Goal: Use online tool/utility: Use online tool/utility

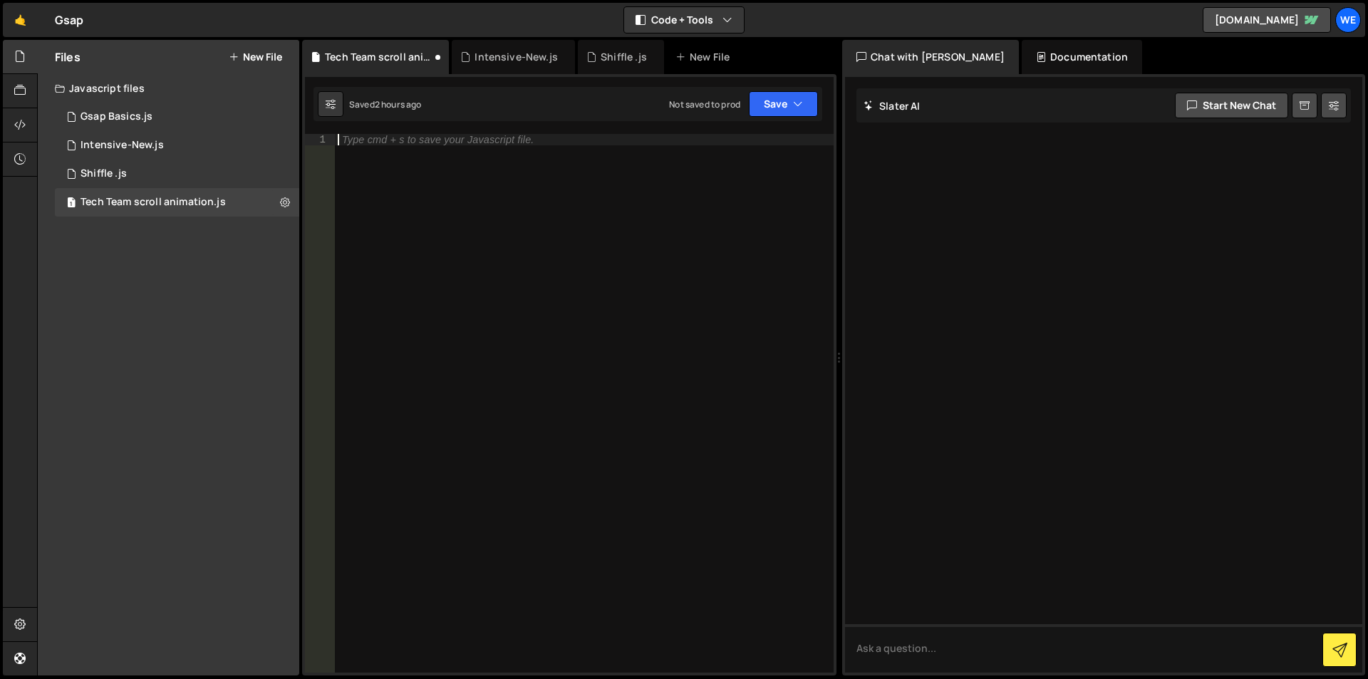
click at [572, 178] on div "Type cmd + s to save your Javascript file." at bounding box center [584, 414] width 499 height 561
click at [451, 146] on div "const tl = gsap . timeline" at bounding box center [584, 414] width 499 height 561
paste textarea "("
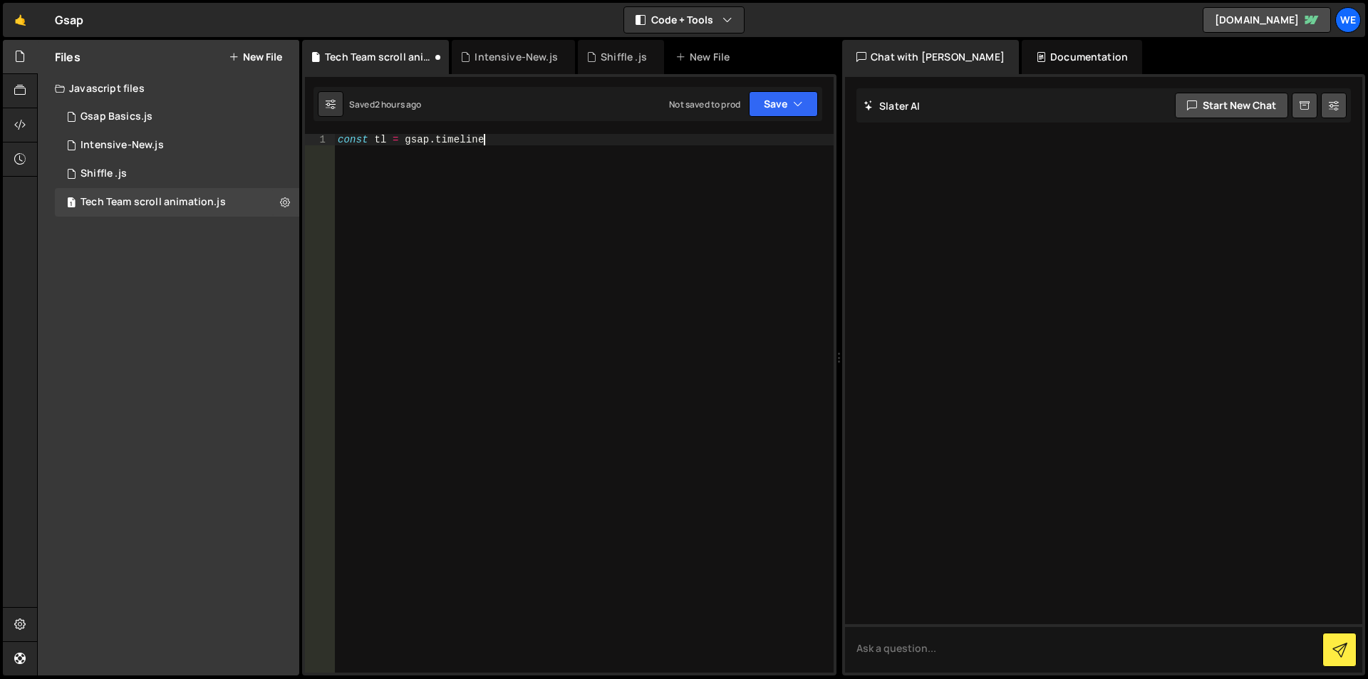
scroll to position [0, 10]
type textarea "const tl = gsap.timeline({"
click at [118, 147] on div "Intensive-New.js" at bounding box center [121, 145] width 83 height 13
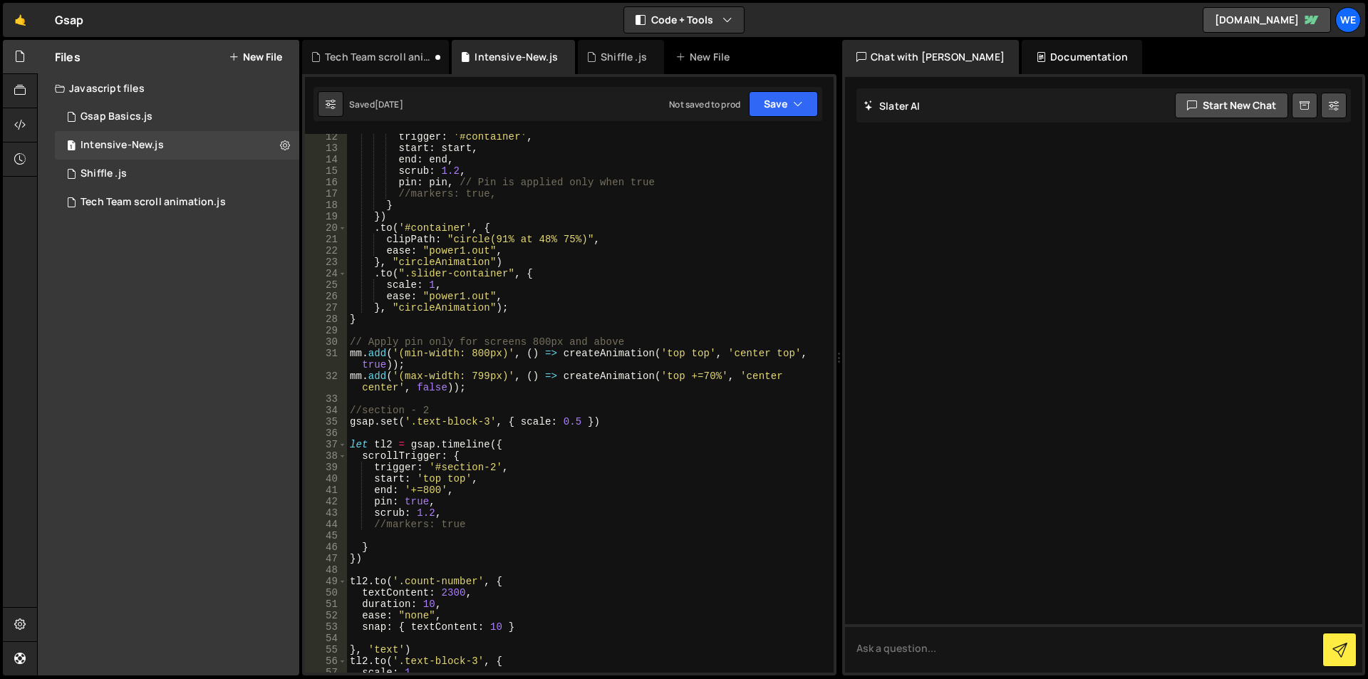
scroll to position [171, 0]
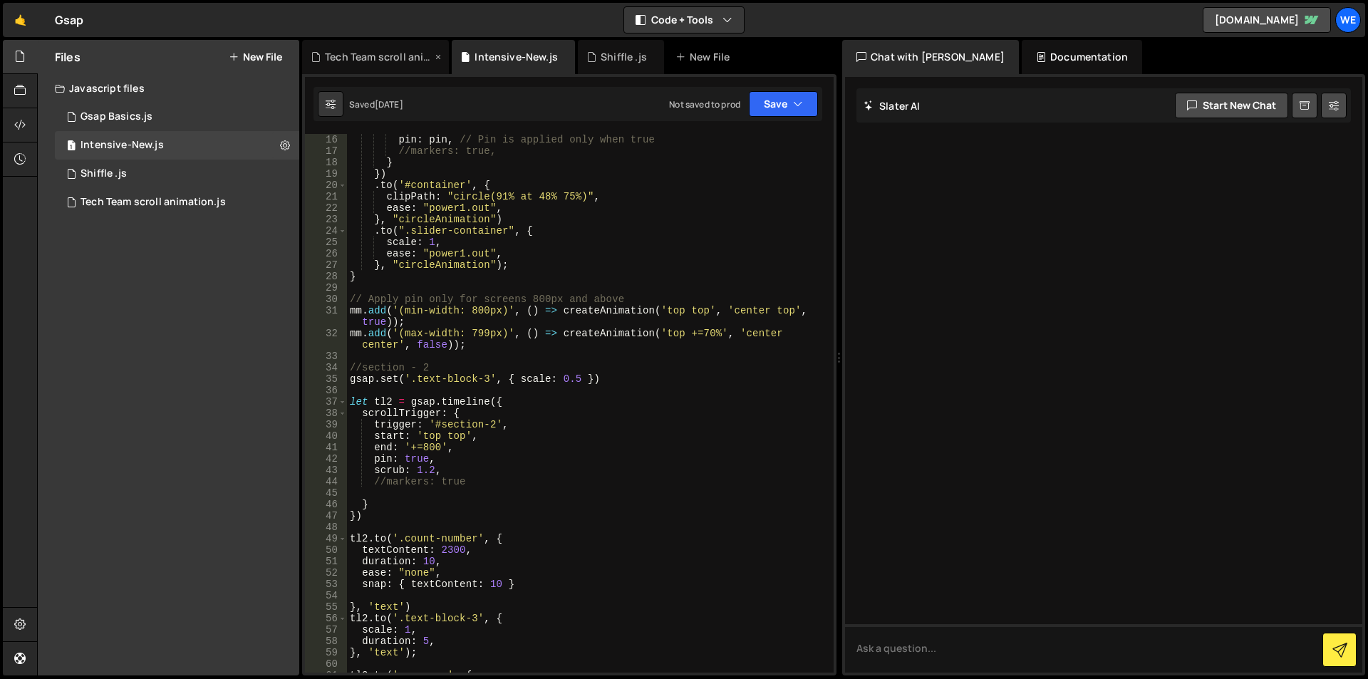
click at [389, 58] on div "Tech Team scroll animation.js" at bounding box center [378, 57] width 107 height 14
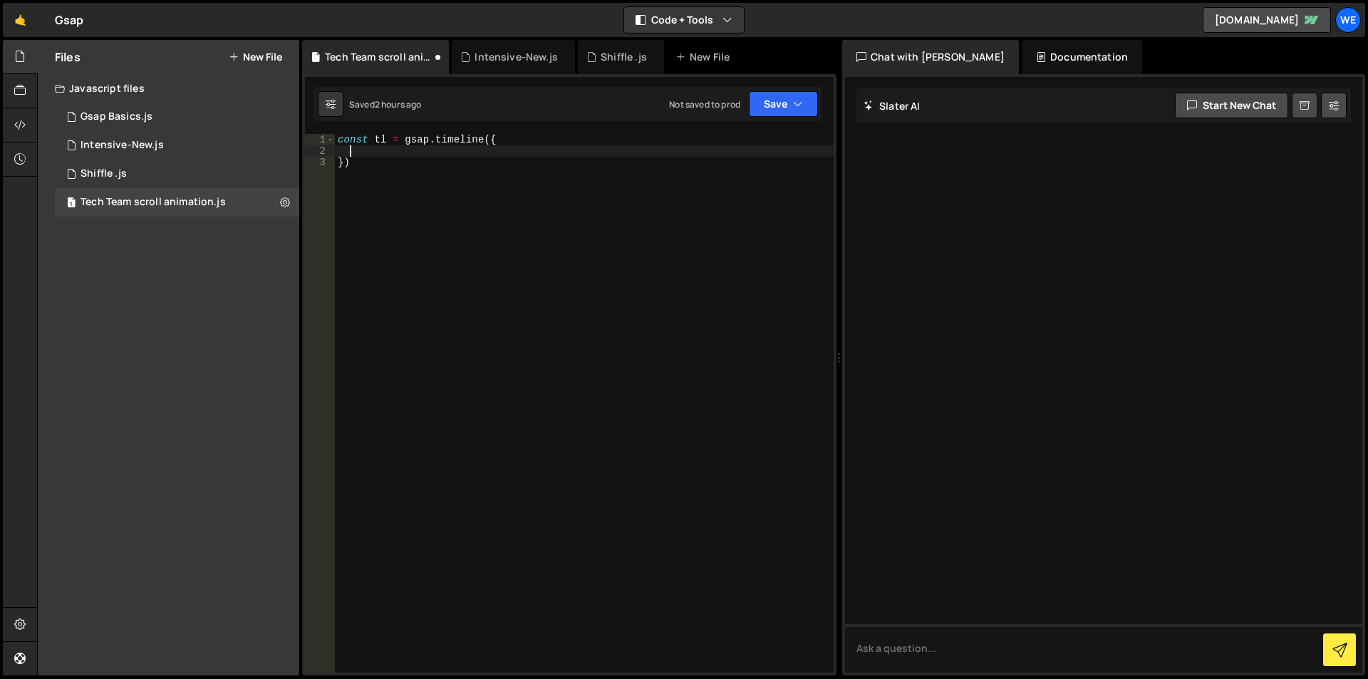
click at [462, 156] on div "const tl = gsap . timeline ({ })" at bounding box center [584, 414] width 499 height 561
type textarea "scrollTrigger:{}"
click at [497, 54] on div "Intensive-New.js" at bounding box center [515, 57] width 83 height 14
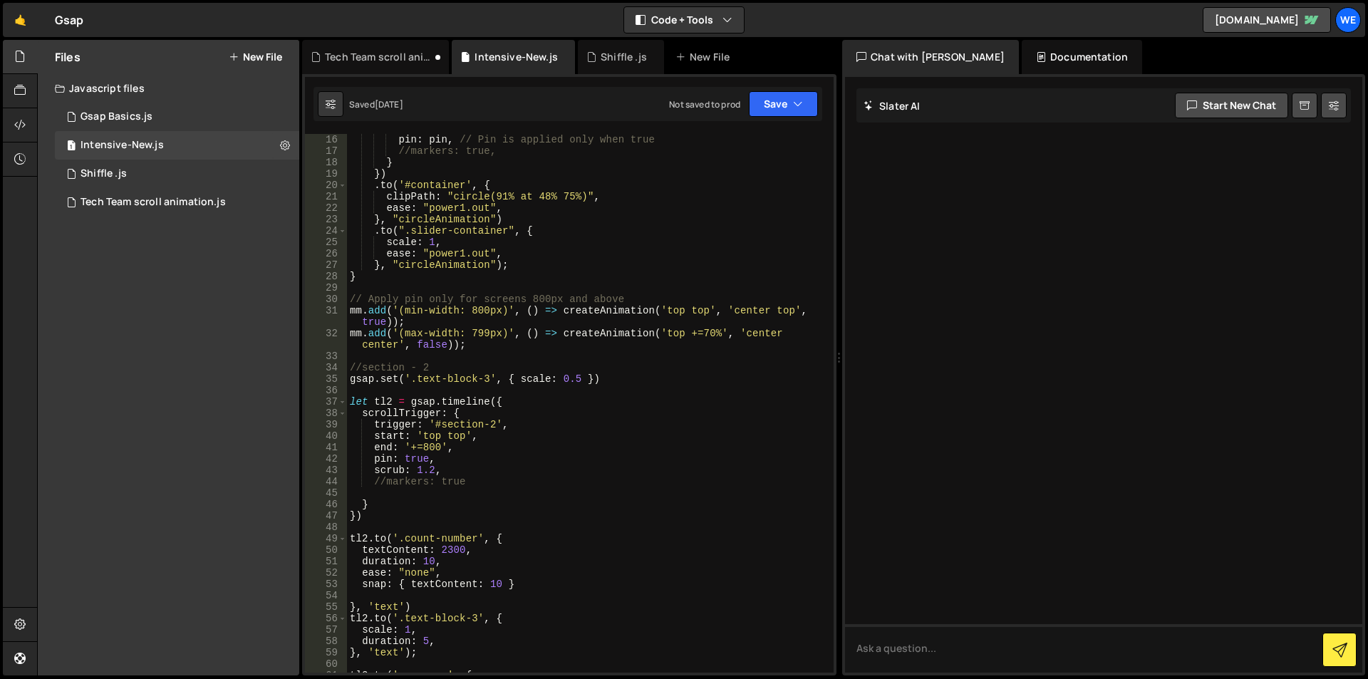
scroll to position [43, 0]
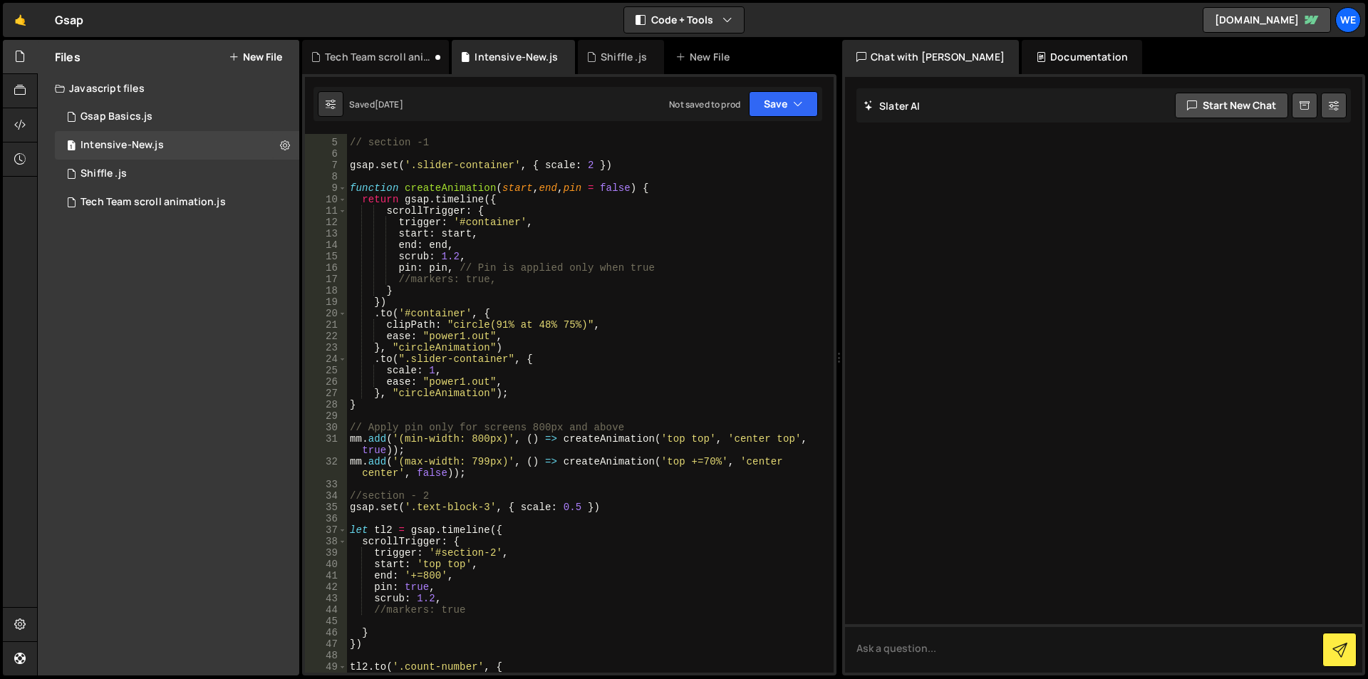
type textarea "scrollTrigger: {"
click at [444, 213] on div "// section -1 gsap . set ( '.slider-container' , { scale : 2 }) function create…" at bounding box center [587, 405] width 481 height 561
click at [397, 51] on div "Tech Team scroll animation.js" at bounding box center [378, 57] width 107 height 14
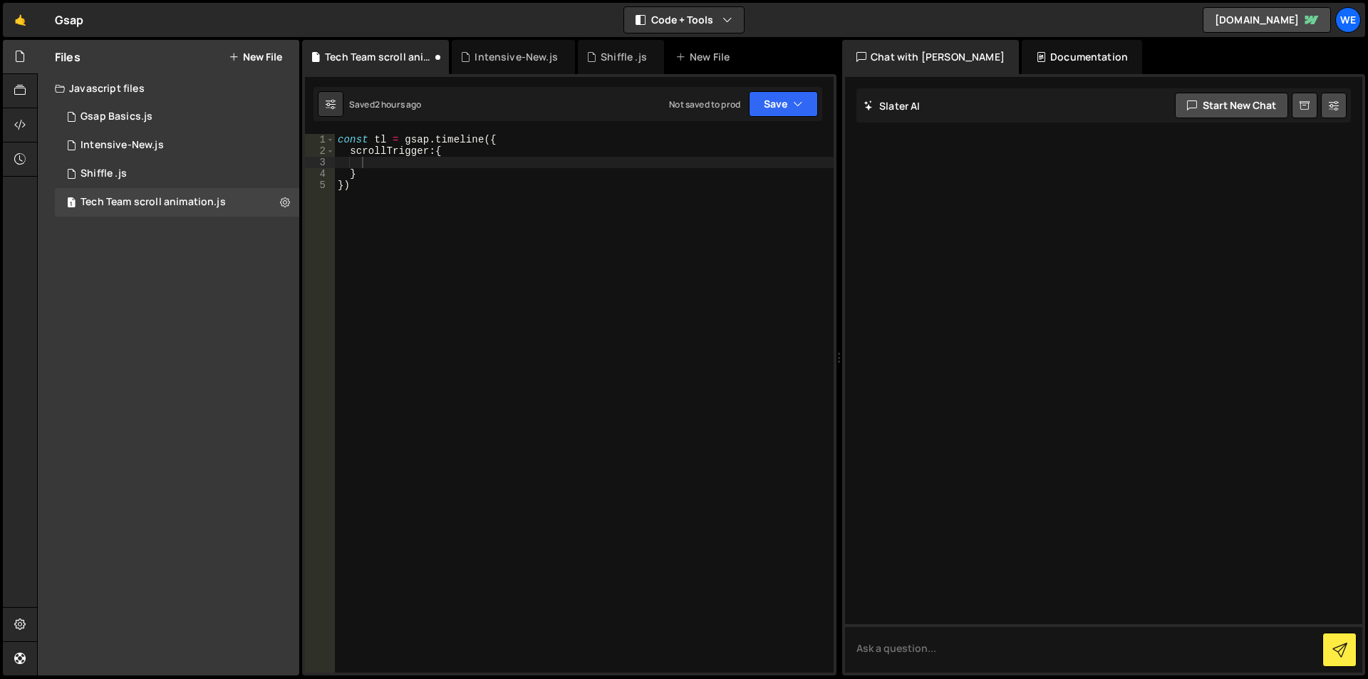
type textarea "scrollTrigger:{"
click at [407, 147] on div "const tl = gsap . timeline ({ scrollTrigger : { } })" at bounding box center [584, 414] width 499 height 561
click at [451, 150] on div "const tl = gsap . timeline ({ scrollTrigger : { } })" at bounding box center [584, 414] width 499 height 561
click at [502, 58] on div "Intensive-New.js" at bounding box center [515, 57] width 83 height 14
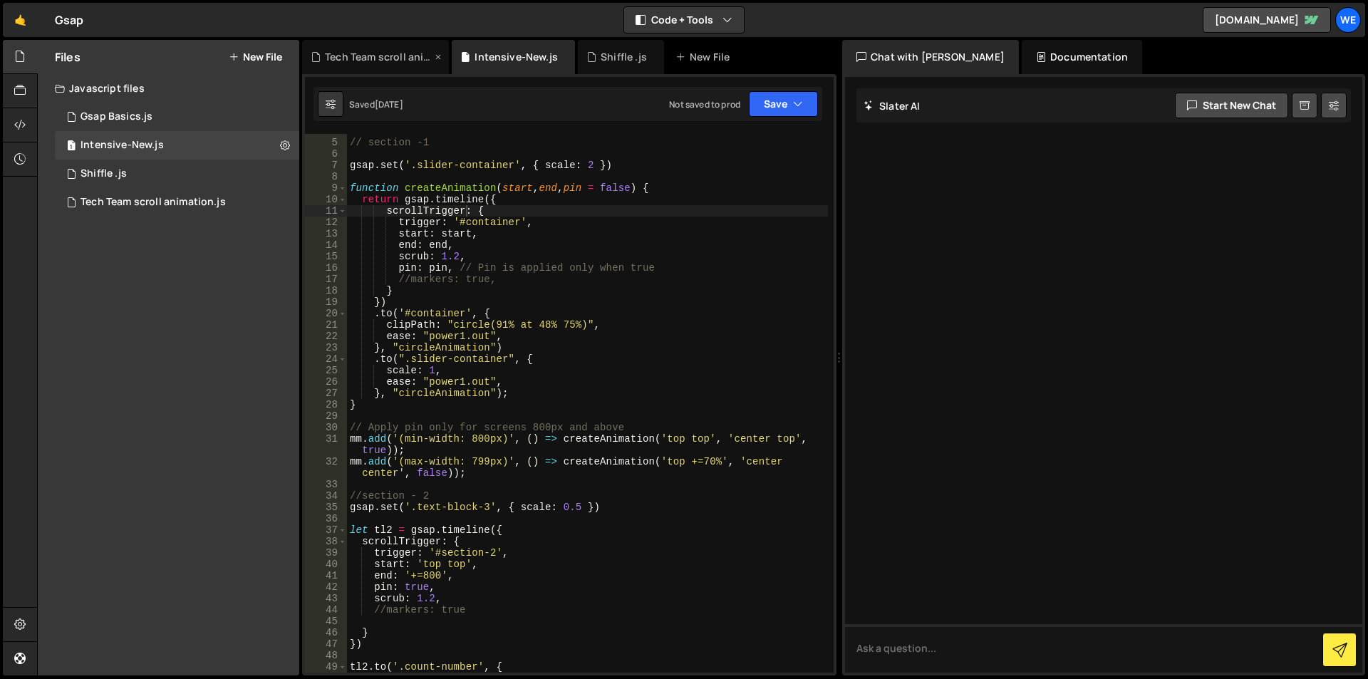
click at [402, 58] on div "Tech Team scroll animation.js" at bounding box center [378, 57] width 107 height 14
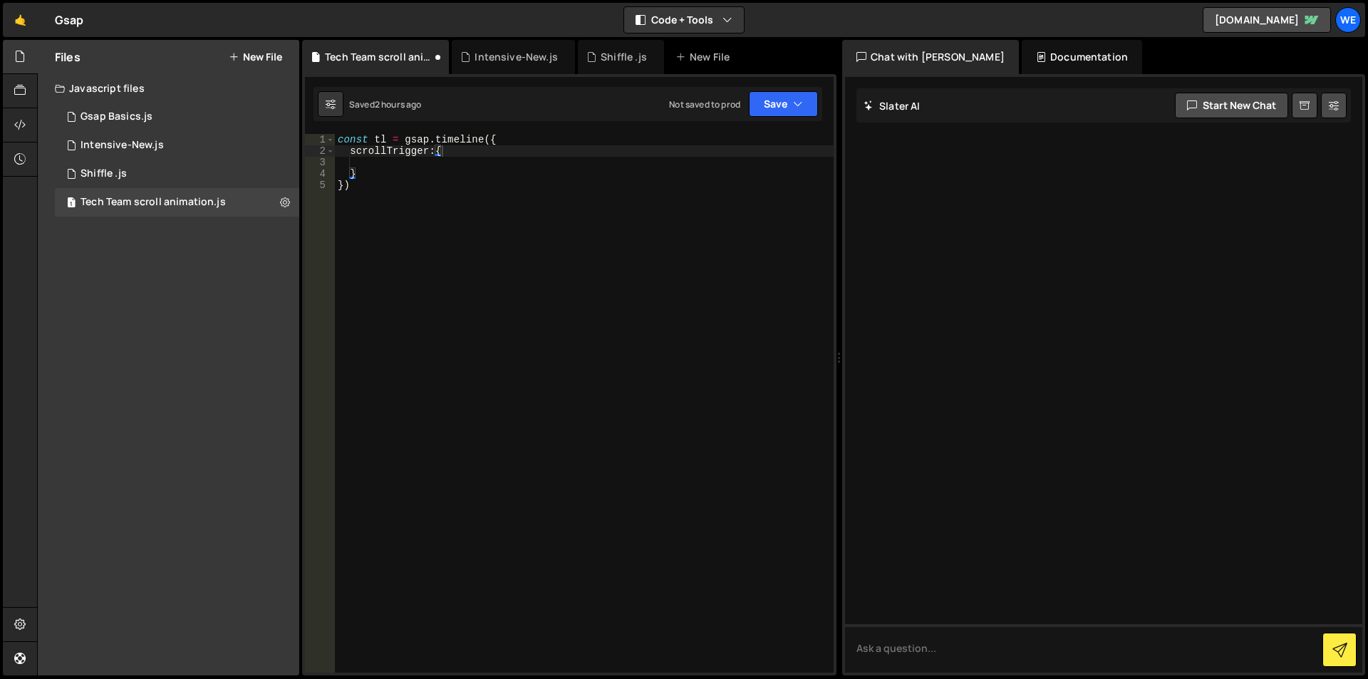
click at [444, 148] on div "const tl = gsap . timeline ({ scrollTrigger : { } })" at bounding box center [584, 414] width 499 height 561
type textarea "s"
click at [491, 50] on div "Intensive-New.js" at bounding box center [515, 57] width 83 height 14
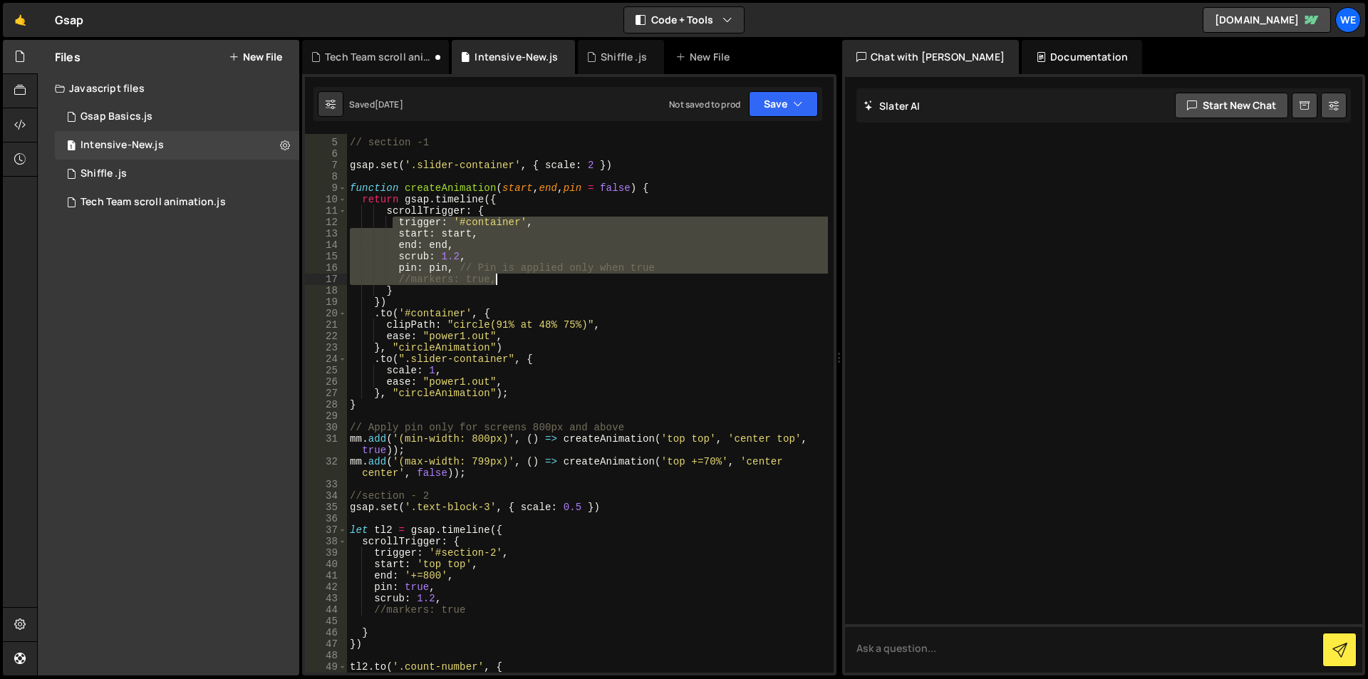
drag, startPoint x: 394, startPoint y: 219, endPoint x: 514, endPoint y: 278, distance: 134.1
click at [514, 278] on div "// section -1 gsap . set ( '.slider-container' , { scale : 2 }) function create…" at bounding box center [587, 405] width 481 height 561
type textarea "pin: pin, // Pin is applied only when true //markers: true,"
click at [408, 52] on div "Tech Team scroll animation.js" at bounding box center [378, 57] width 107 height 14
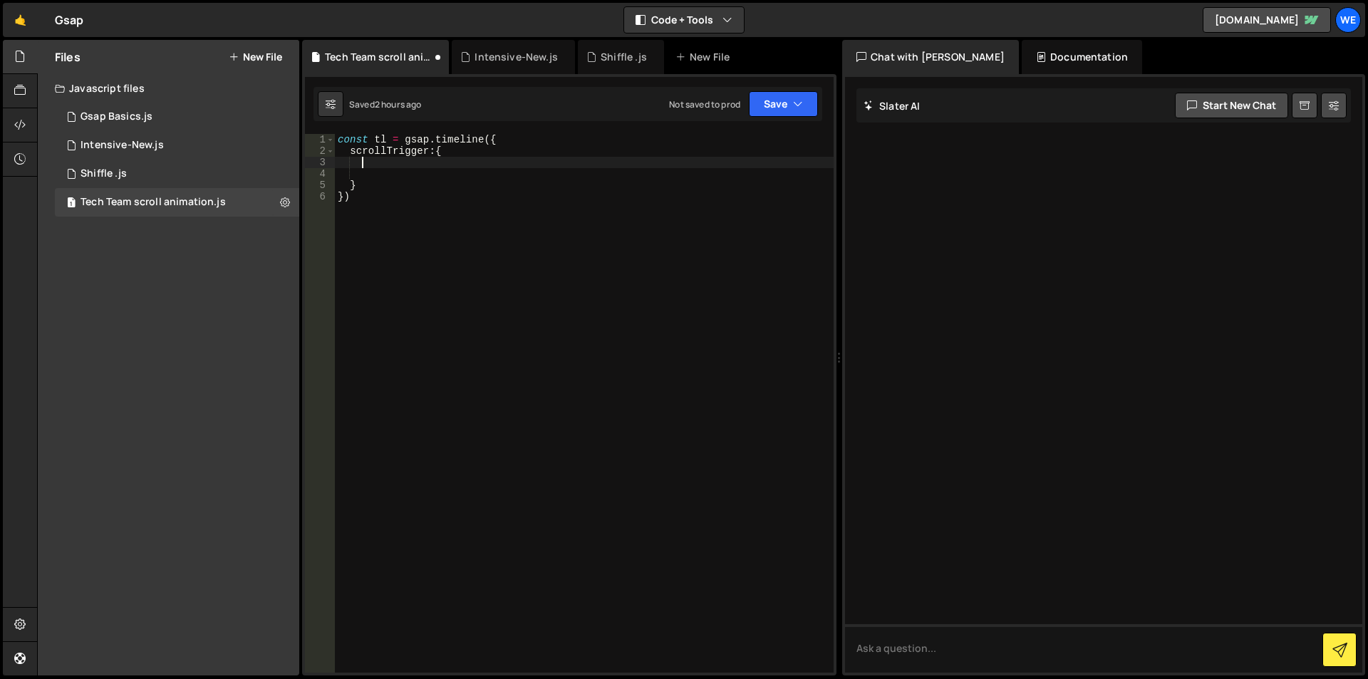
click at [409, 163] on div "const tl = gsap . timeline ({ scrollTrigger : { } })" at bounding box center [584, 414] width 499 height 561
paste textarea "//markers: true,"
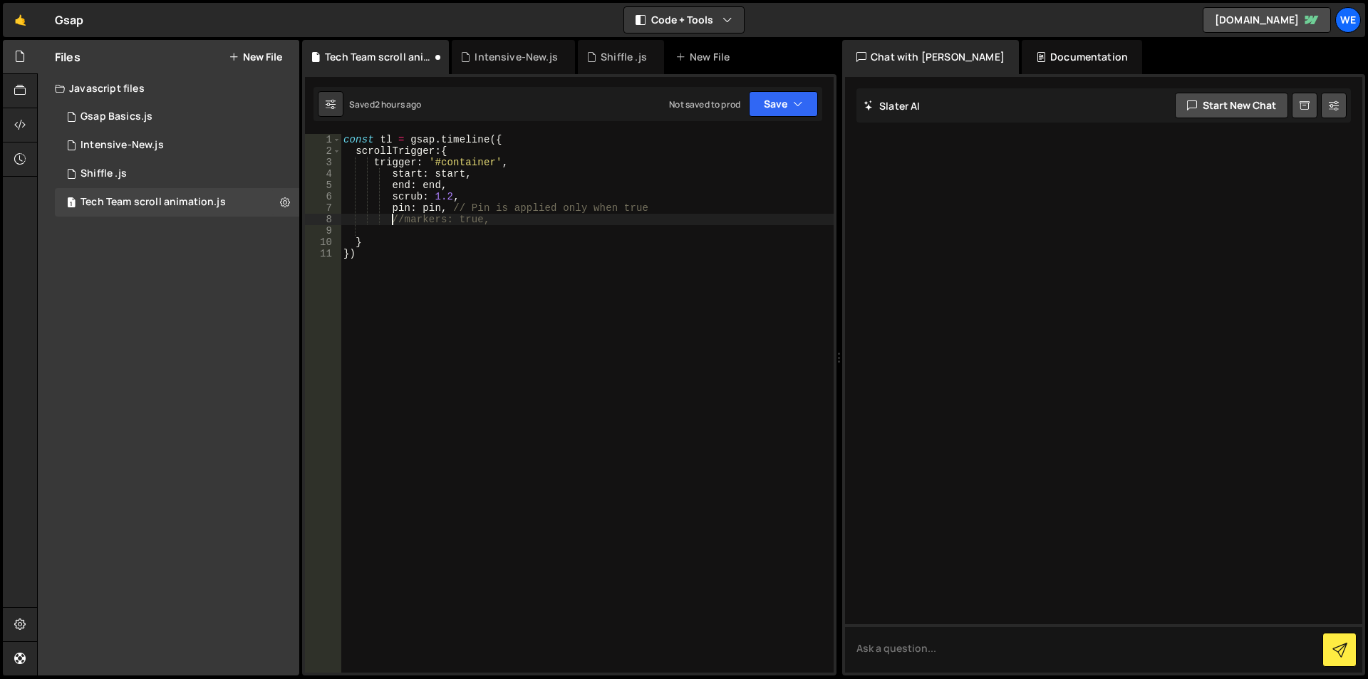
click at [393, 216] on div "const tl = gsap . timeline ({ scrollTrigger : { trigger : '#container' , start …" at bounding box center [587, 414] width 493 height 561
click at [410, 217] on div "const tl = gsap . timeline ({ scrollTrigger : { trigger : '#container' , start …" at bounding box center [587, 414] width 493 height 561
click at [449, 209] on div "const tl = gsap . timeline ({ scrollTrigger : { trigger : '#container' , start …" at bounding box center [587, 414] width 493 height 561
click at [701, 202] on div "const tl = gsap . timeline ({ scrollTrigger : { trigger : '#container' , start …" at bounding box center [587, 414] width 493 height 561
click at [451, 174] on div "const tl = gsap . timeline ({ scrollTrigger : { trigger : '#container' , start …" at bounding box center [587, 414] width 493 height 561
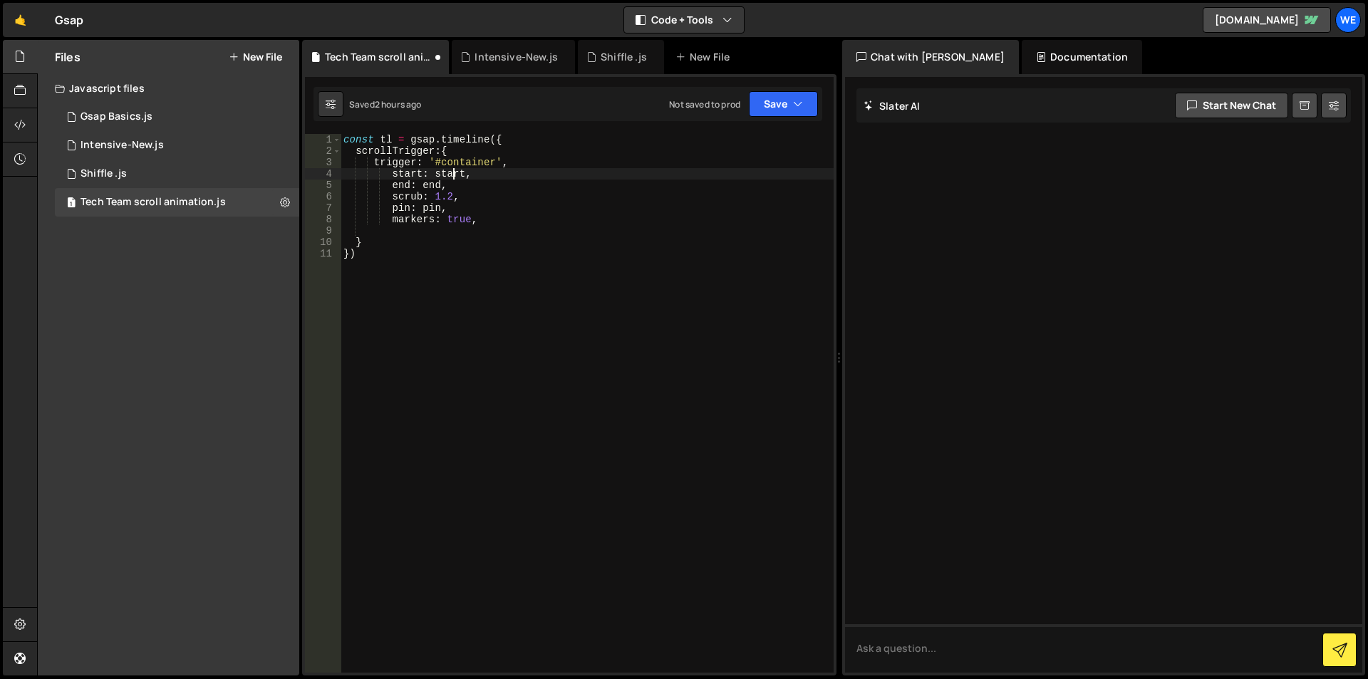
click at [451, 174] on div "const tl = gsap . timeline ({ scrollTrigger : { trigger : '#container' , start …" at bounding box center [587, 414] width 493 height 561
click at [473, 159] on div "const tl = gsap . timeline ({ scrollTrigger : { trigger : '#container' , start …" at bounding box center [587, 414] width 493 height 561
paste textarea "road-map-to-sucess"
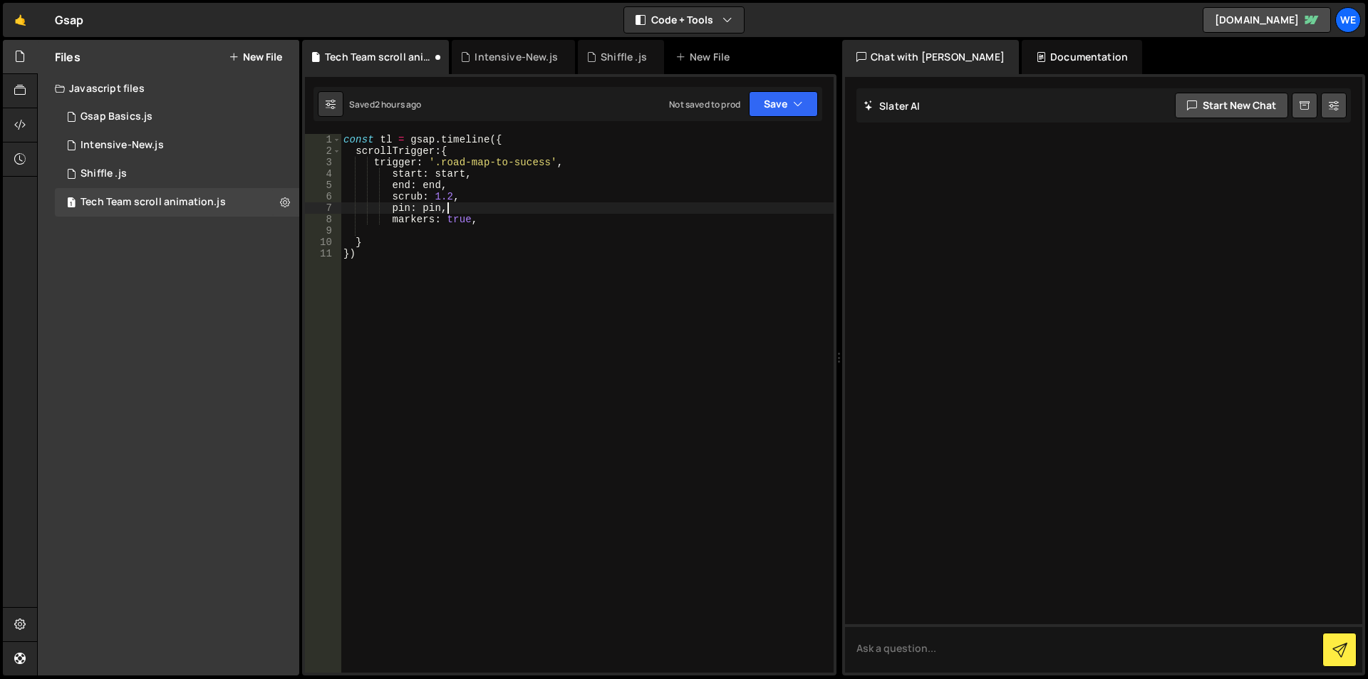
click at [581, 202] on div "const tl = gsap . timeline ({ scrollTrigger : { trigger : '.road-map-to-sucess'…" at bounding box center [587, 414] width 493 height 561
click at [430, 172] on div "const tl = gsap . timeline ({ scrollTrigger : { trigger : '.road-map-to-sucess'…" at bounding box center [587, 414] width 493 height 561
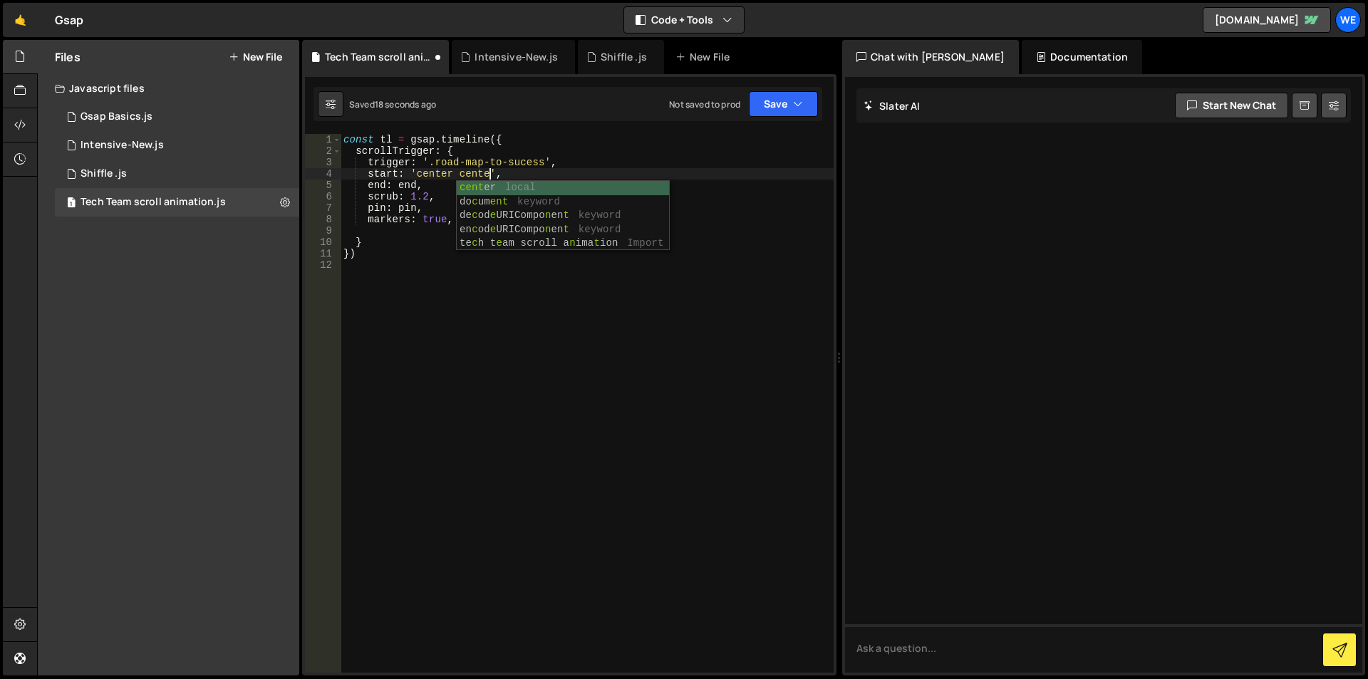
scroll to position [0, 11]
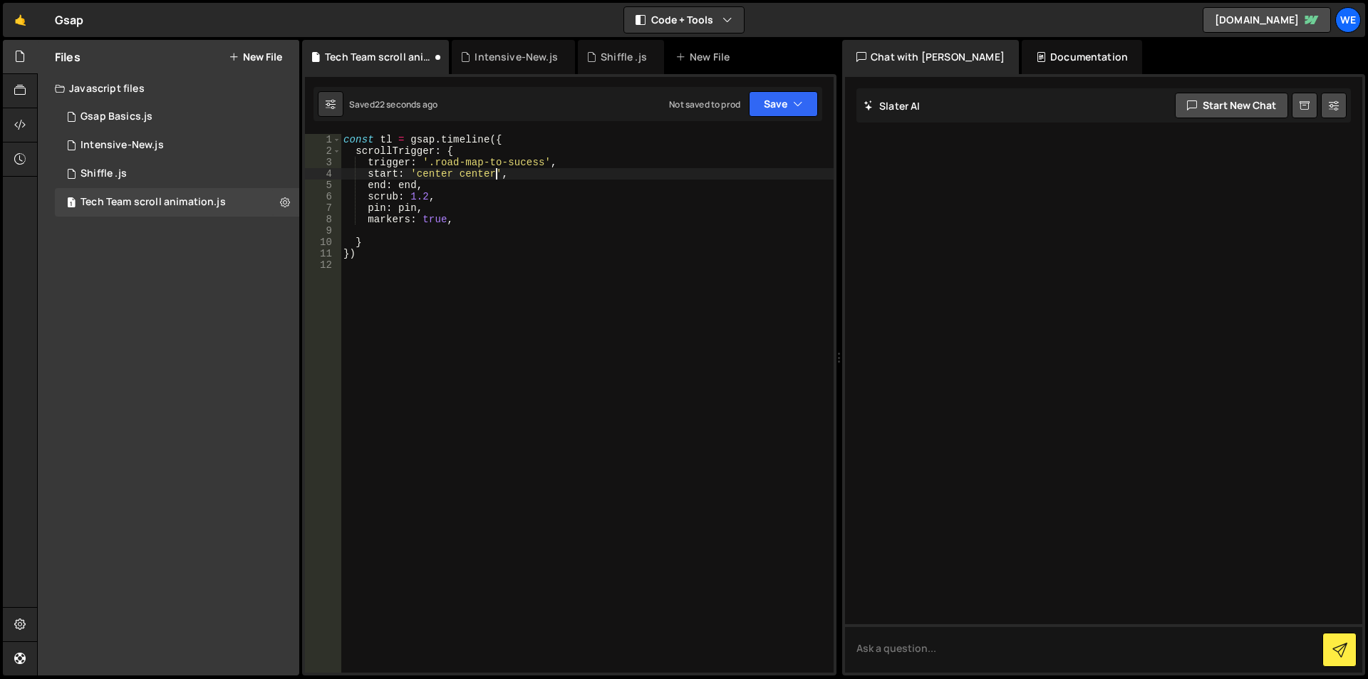
click at [403, 188] on div "const tl = gsap . timeline ({ scrollTrigger : { trigger : '.road-map-to-sucess'…" at bounding box center [587, 414] width 493 height 561
click at [403, 209] on div "const tl = gsap . timeline ({ scrollTrigger : { trigger : '.road-map-to-sucess'…" at bounding box center [587, 414] width 493 height 561
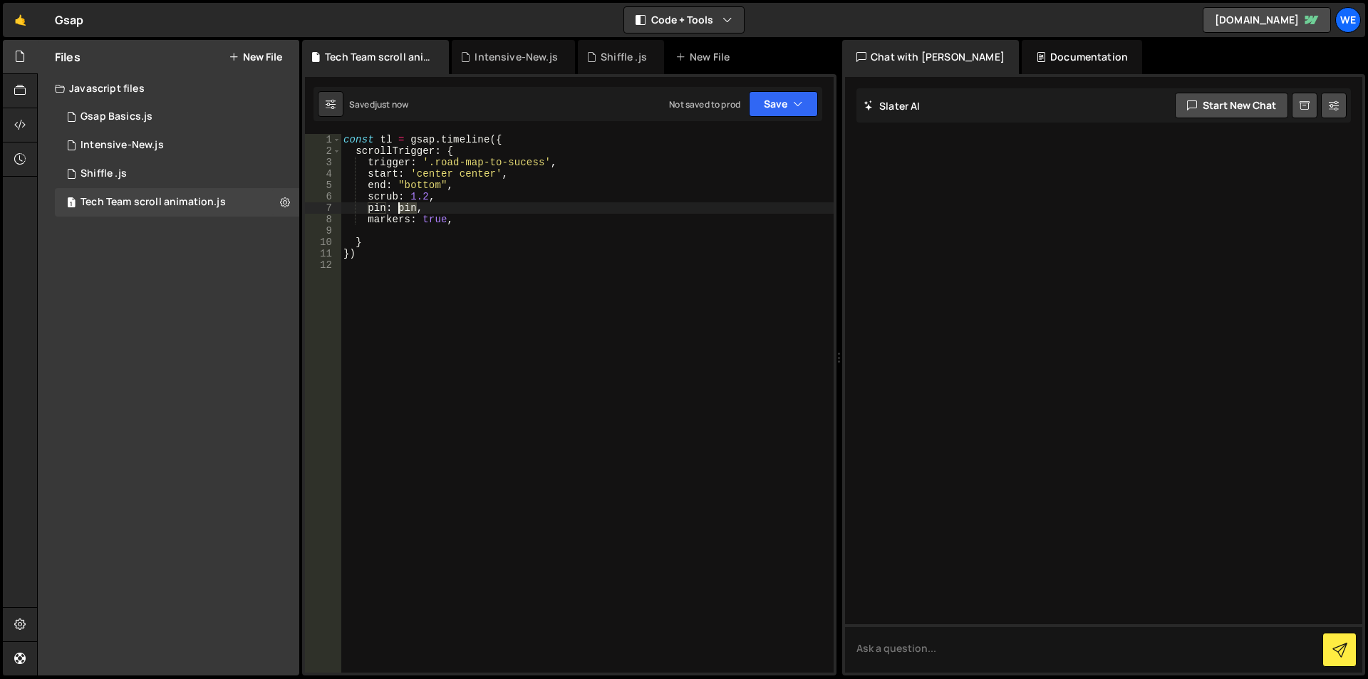
scroll to position [0, 5]
click at [403, 209] on div "const tl = gsap . timeline ({ scrollTrigger : { trigger : '.road-map-to-sucess'…" at bounding box center [587, 414] width 493 height 561
type textarea "pin: true,"
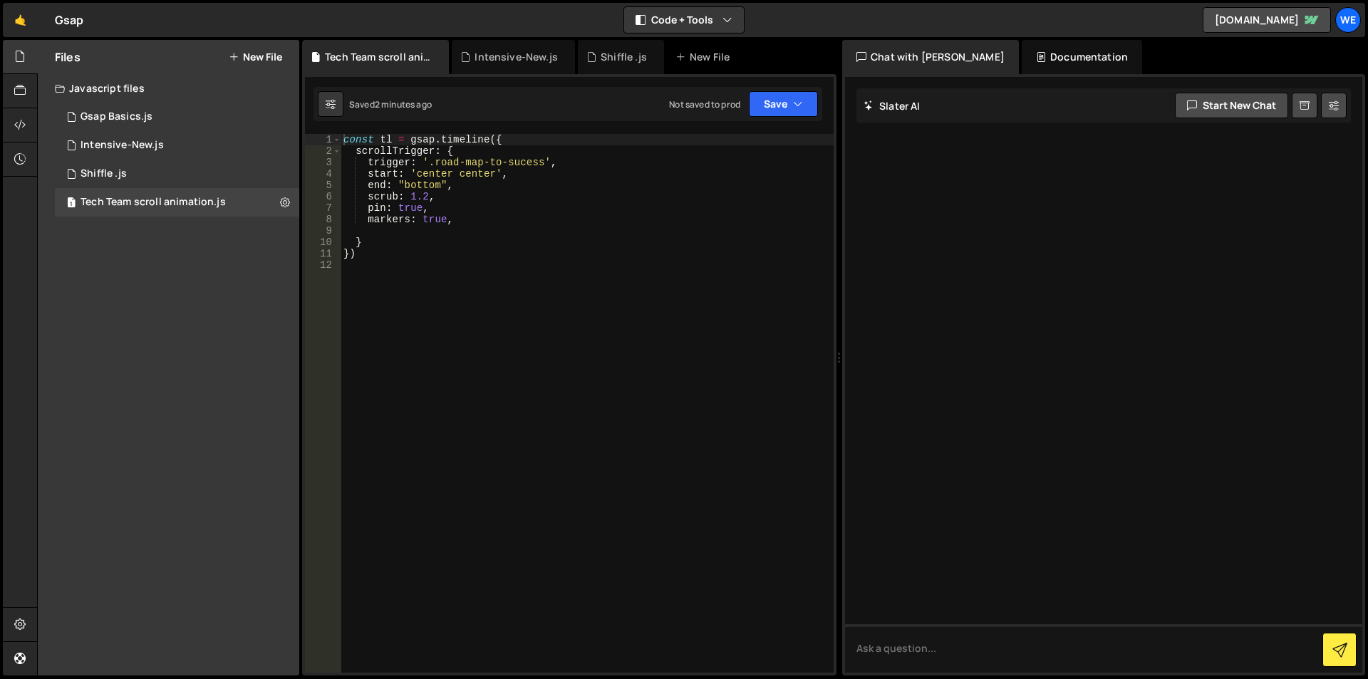
type textarea "})"
click at [588, 257] on div "const tl = gsap . timeline ({ scrollTrigger : { trigger : '.road-map-to-sucess'…" at bounding box center [587, 414] width 493 height 561
paste textarea "step-container")"
type textarea "[DOMAIN_NAME](".step-container", {)"
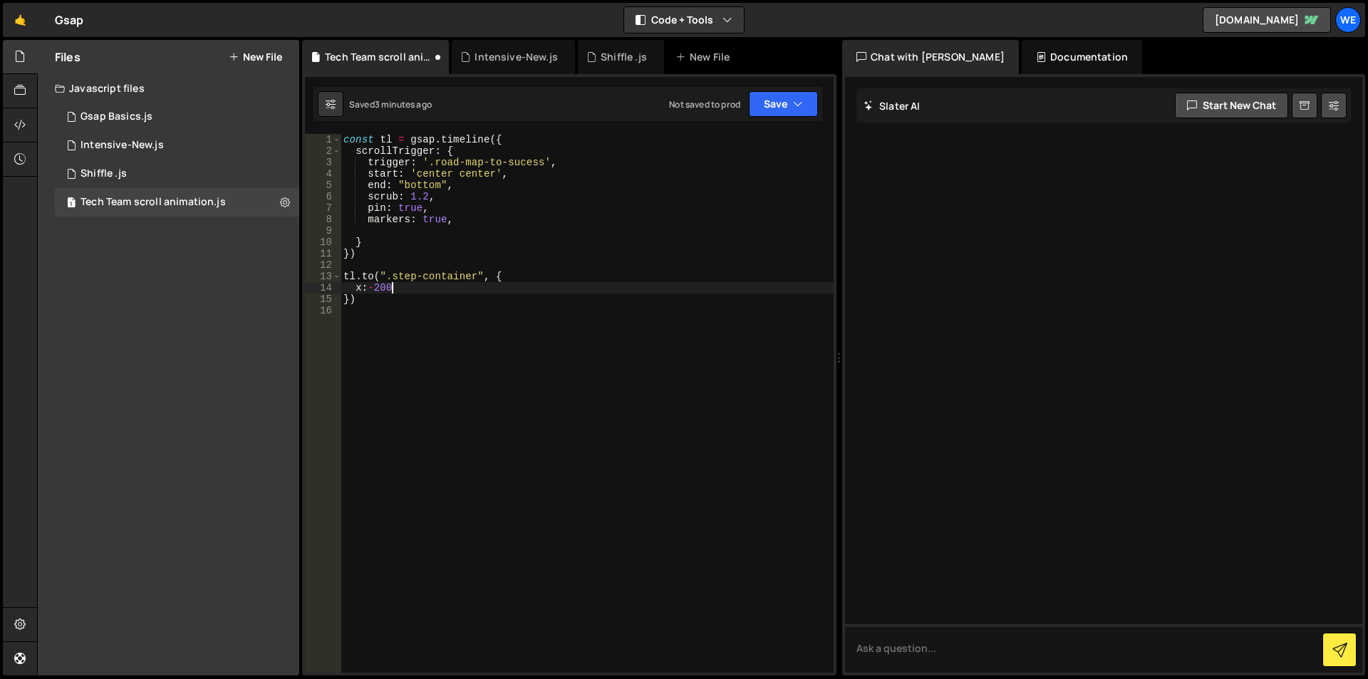
scroll to position [0, 3]
click at [368, 286] on div "const tl = gsap . timeline ({ scrollTrigger : { trigger : '.road-map-to-sucess'…" at bounding box center [587, 414] width 493 height 561
click at [359, 286] on div "const tl = gsap . timeline ({ scrollTrigger : { trigger : '.road-map-to-sucess'…" at bounding box center [587, 414] width 493 height 561
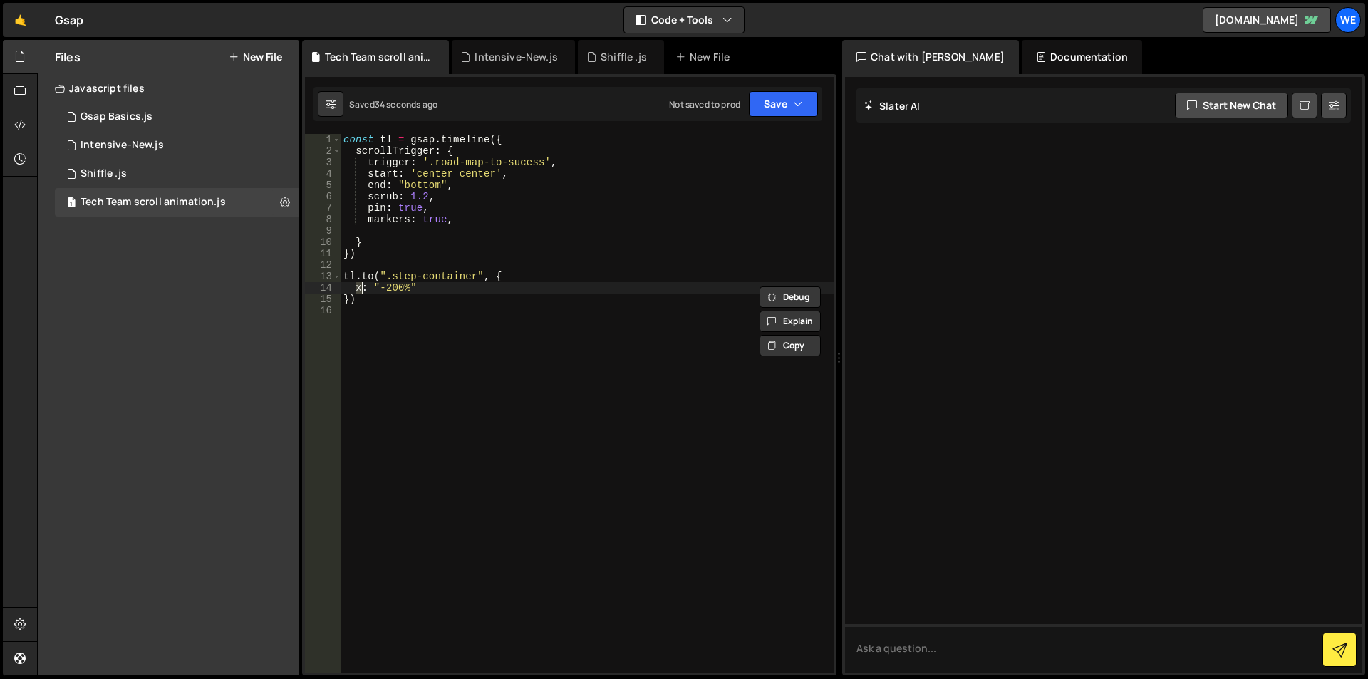
paste textarea "Percent"
click at [442, 289] on div "const tl = gsap . timeline ({ scrollTrigger : { trigger : '.road-map-to-sucess'…" at bounding box center [587, 414] width 493 height 561
click at [456, 284] on div "const tl = gsap . timeline ({ scrollTrigger : { trigger : '.road-map-to-sucess'…" at bounding box center [587, 414] width 493 height 561
click at [417, 292] on div "const tl = gsap . timeline ({ scrollTrigger : { trigger : '.road-map-to-sucess'…" at bounding box center [587, 414] width 493 height 561
click at [467, 286] on div "const tl = gsap . timeline ({ scrollTrigger : { trigger : '.road-map-to-sucess'…" at bounding box center [587, 414] width 493 height 561
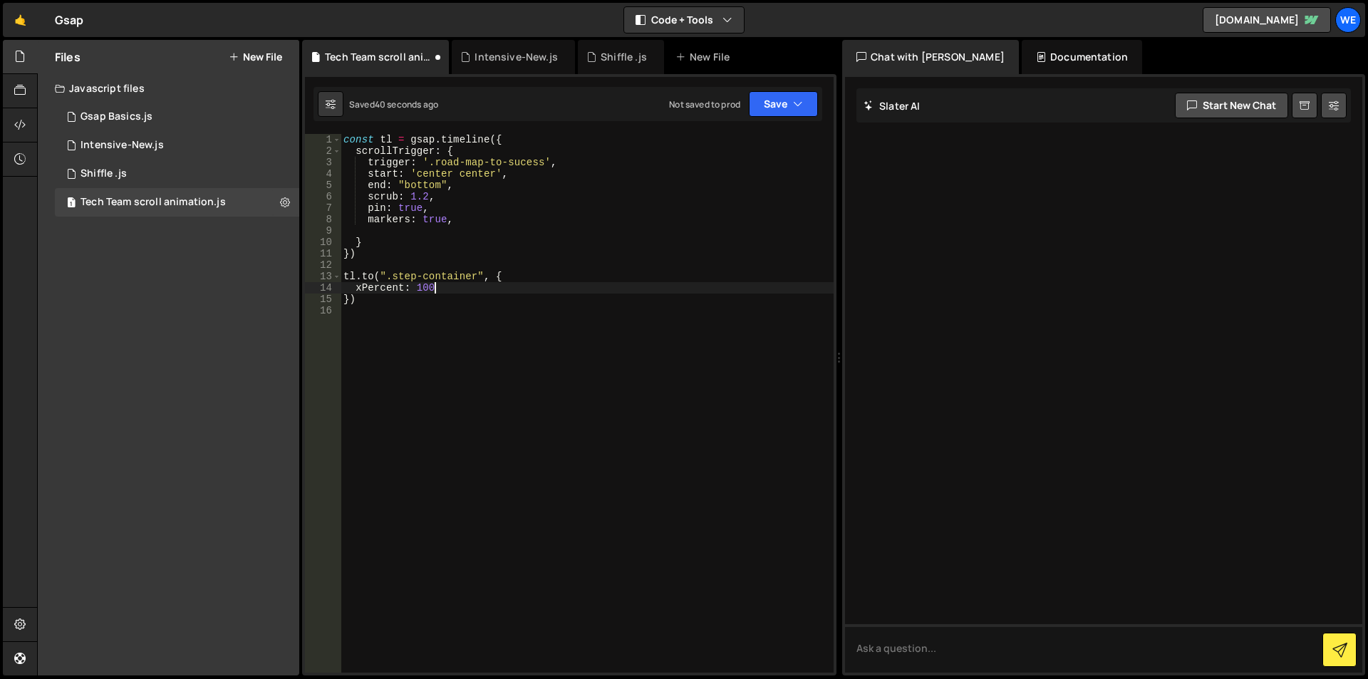
scroll to position [0, 6]
click at [416, 288] on div "const tl = gsap . timeline ({ scrollTrigger : { trigger : '.road-map-to-sucess'…" at bounding box center [587, 414] width 493 height 561
click at [421, 186] on div "const tl = gsap . timeline ({ scrollTrigger : { trigger : '.road-map-to-sucess'…" at bounding box center [587, 414] width 493 height 561
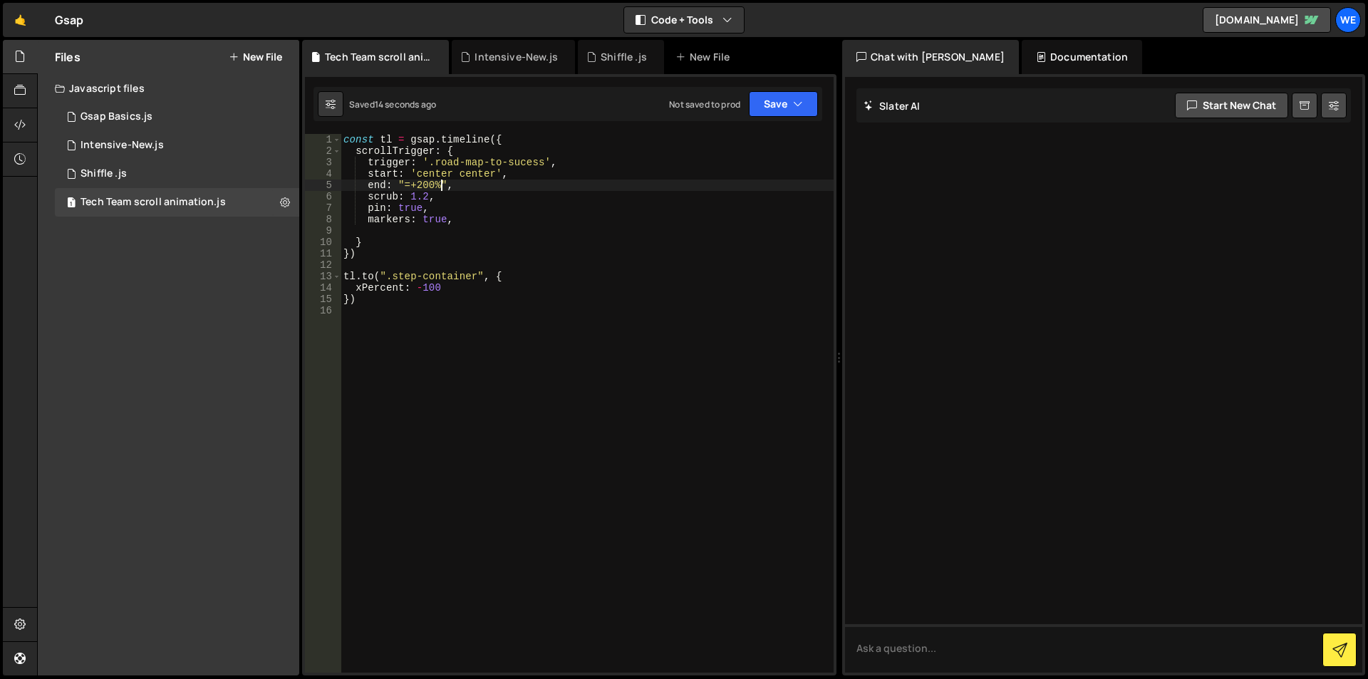
click at [435, 180] on div "const tl = gsap . timeline ({ scrollTrigger : { trigger : '.road-map-to-sucess'…" at bounding box center [587, 414] width 493 height 561
click at [410, 187] on div "const tl = gsap . timeline ({ scrollTrigger : { trigger : '.road-map-to-sucess'…" at bounding box center [587, 414] width 493 height 561
click at [435, 185] on div "const tl = gsap . timeline ({ scrollTrigger : { trigger : '.road-map-to-sucess'…" at bounding box center [587, 414] width 493 height 561
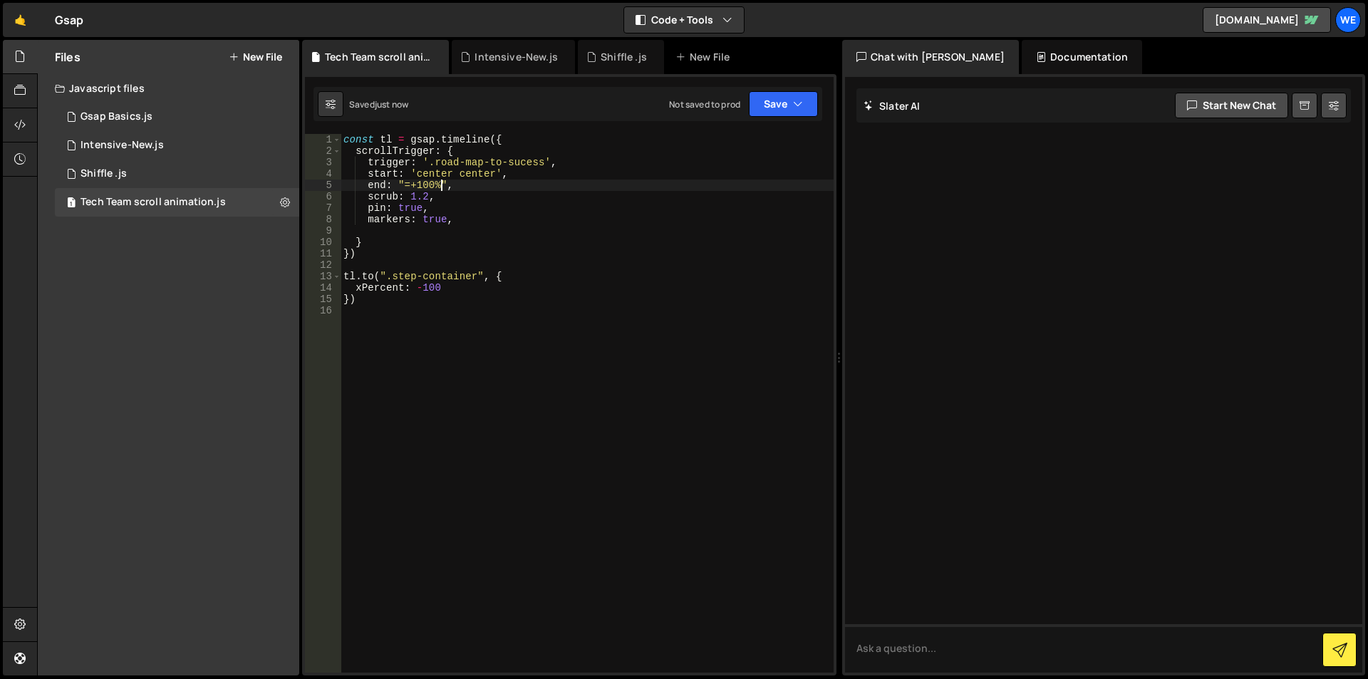
click at [434, 187] on div "const tl = gsap . timeline ({ scrollTrigger : { trigger : '.road-map-to-sucess'…" at bounding box center [587, 414] width 493 height 561
click at [403, 185] on div "const tl = gsap . timeline ({ scrollTrigger : { trigger : '.road-map-to-sucess'…" at bounding box center [587, 414] width 493 height 561
click at [425, 182] on div "const tl = gsap . timeline ({ scrollTrigger : { trigger : '.road-map-to-sucess'…" at bounding box center [587, 414] width 493 height 561
click at [432, 179] on div "const tl = gsap . timeline ({ scrollTrigger : { trigger : '.road-map-to-sucess'…" at bounding box center [587, 414] width 493 height 561
click at [427, 187] on div "const tl = gsap . timeline ({ scrollTrigger : { trigger : '.road-map-to-sucess'…" at bounding box center [587, 414] width 493 height 561
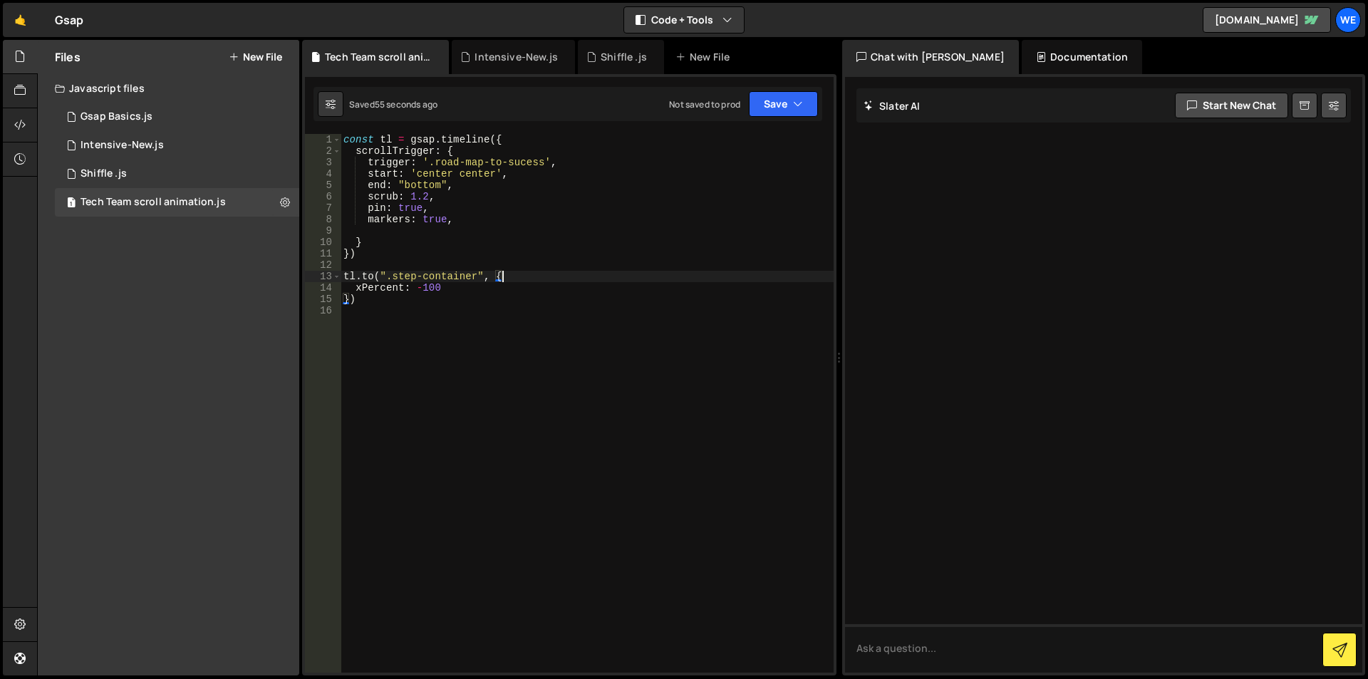
click at [514, 281] on div "const tl = gsap . timeline ({ scrollTrigger : { trigger : '.road-map-to-sucess'…" at bounding box center [587, 414] width 493 height 561
click at [345, 139] on div "const tl = gsap . timeline ({ scrollTrigger : { trigger : '.road-map-to-sucess'…" at bounding box center [587, 414] width 493 height 561
click at [368, 259] on div "const tl = gsap . timeline ({ scrollTrigger : { trigger : '.road-map-to-sucess'…" at bounding box center [587, 414] width 493 height 561
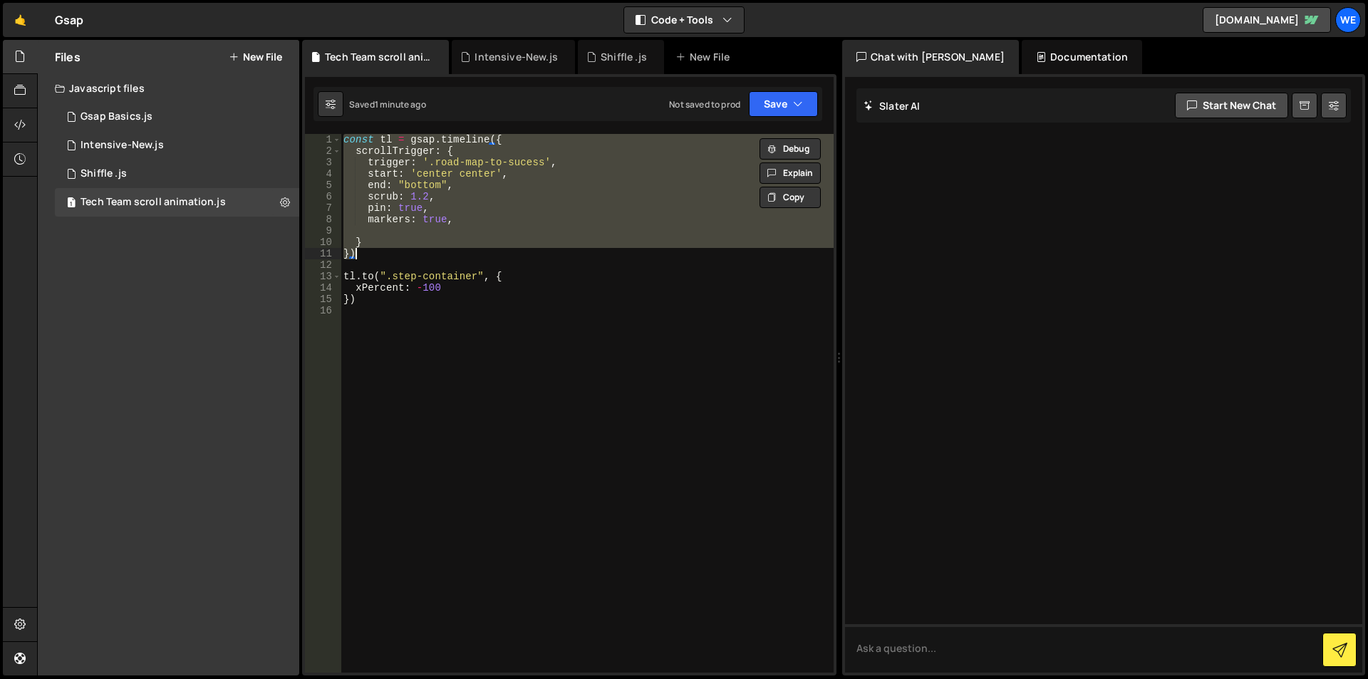
paste textarea
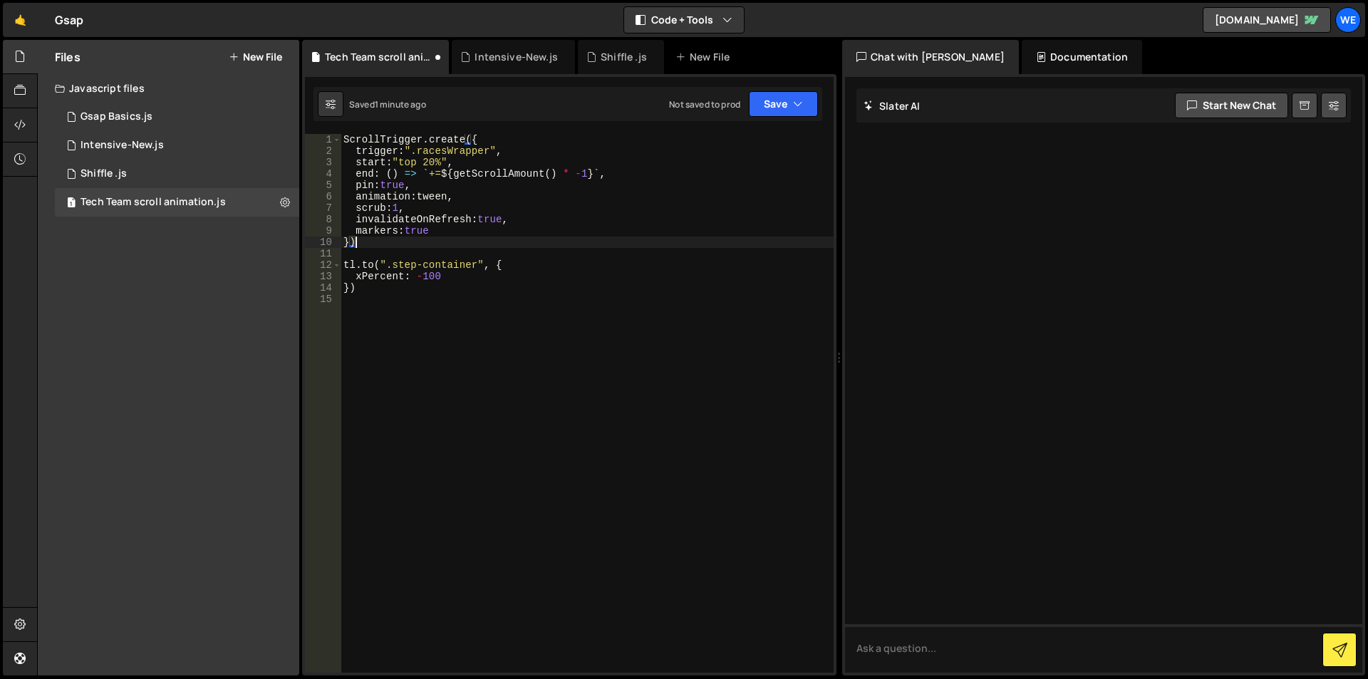
click at [447, 152] on div "ScrollTrigger . create ({ trigger : ".racesWrapper" , start : "top 20%" , end :…" at bounding box center [587, 414] width 493 height 561
paste textarea "oad-map-to-sucess-main-contain"
click at [418, 149] on div "ScrollTrigger . create ({ trigger : ".road-map-to-sucess-main-container" , star…" at bounding box center [587, 414] width 493 height 561
paste textarea
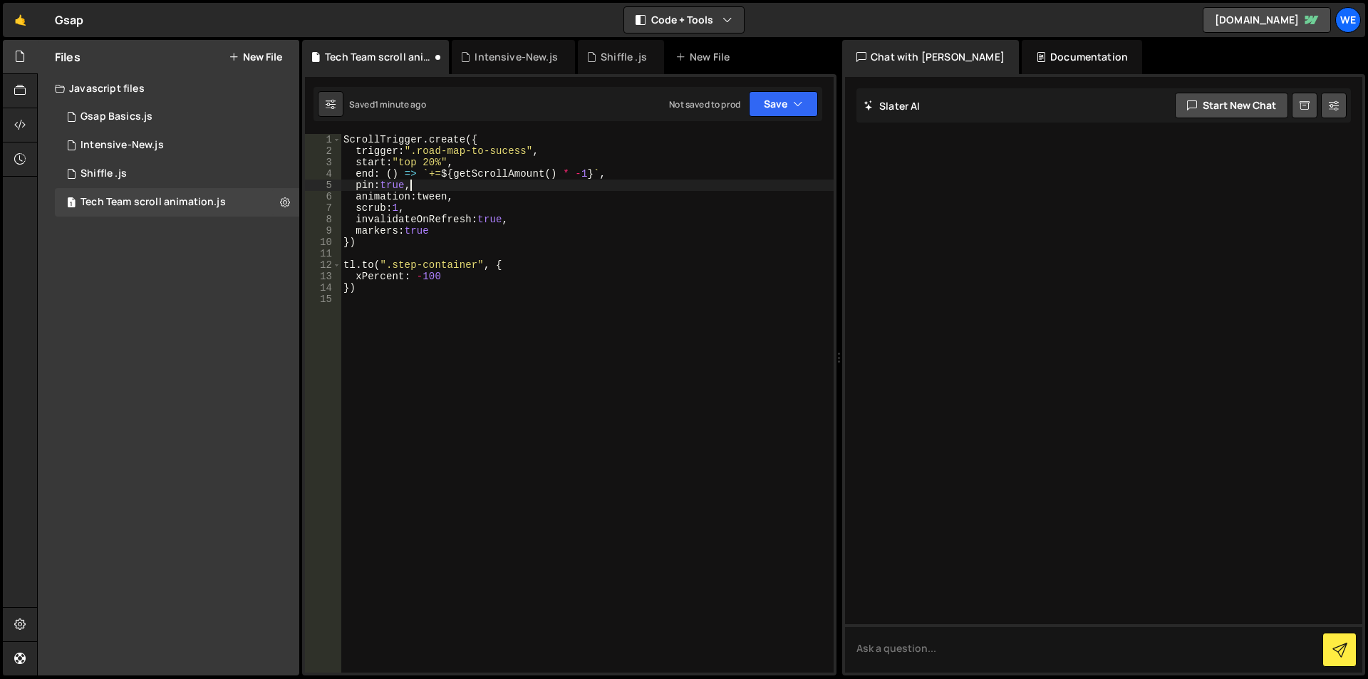
click at [556, 189] on div "ScrollTrigger . create ({ trigger : ".road-map-to-sucess" , start : "top 20%" ,…" at bounding box center [587, 414] width 493 height 561
click at [437, 172] on div "ScrollTrigger . create ({ trigger : ".road-map-to-sucess" , start : "top 20%" ,…" at bounding box center [587, 414] width 493 height 561
click at [441, 172] on div "ScrollTrigger . create ({ trigger : ".road-map-to-sucess" , start : "top 20%" ,…" at bounding box center [587, 414] width 493 height 561
click at [593, 170] on div "ScrollTrigger . create ({ trigger : ".road-map-to-sucess" , start : "top 20%" ,…" at bounding box center [587, 414] width 493 height 561
click at [388, 174] on div "ScrollTrigger . create ({ trigger : ".road-map-to-sucess" , start : "top 20%" ,…" at bounding box center [587, 414] width 493 height 561
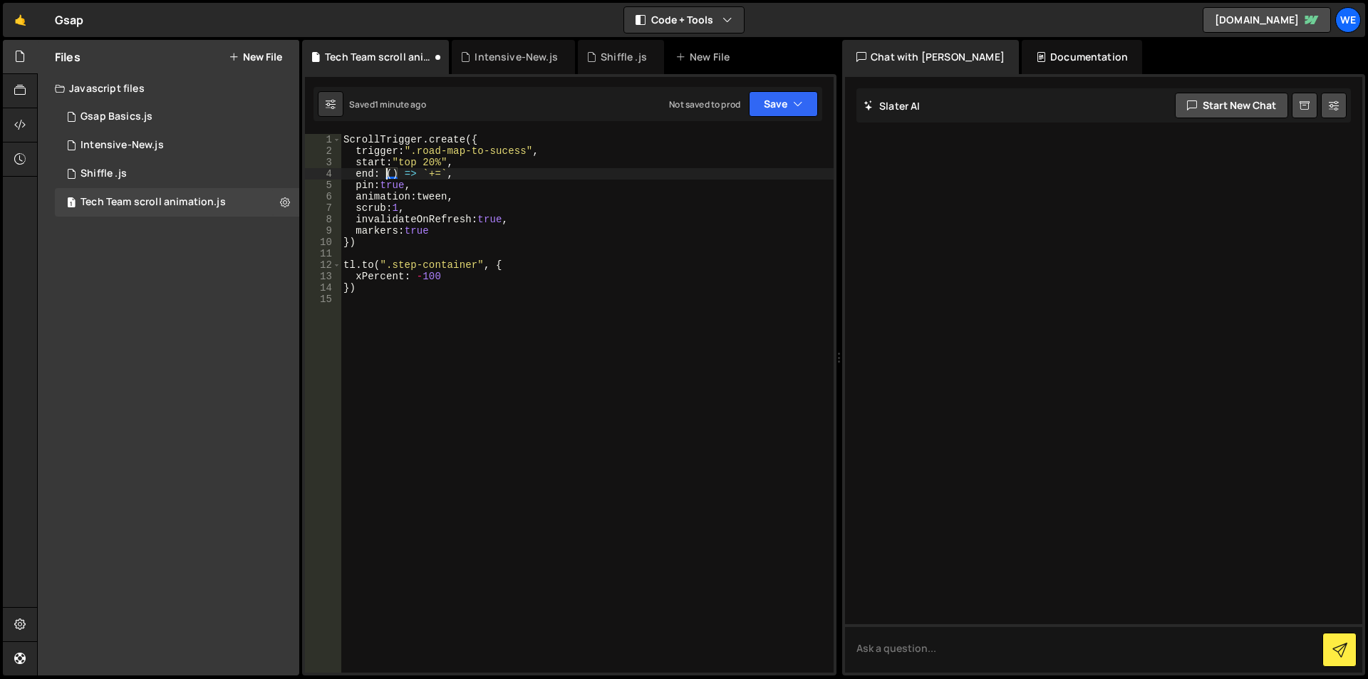
click at [445, 175] on div "ScrollTrigger . create ({ trigger : ".road-map-to-sucess" , start : "top 20%" ,…" at bounding box center [587, 414] width 493 height 561
click at [395, 171] on div "ScrollTrigger . create ({ trigger : ".road-map-to-sucess" , start : "top 20%" ,…" at bounding box center [587, 414] width 493 height 561
click at [455, 282] on div "ScrollTrigger . create ({ trigger : ".road-map-to-sucess" , start : "top 20%" ,…" at bounding box center [587, 414] width 493 height 561
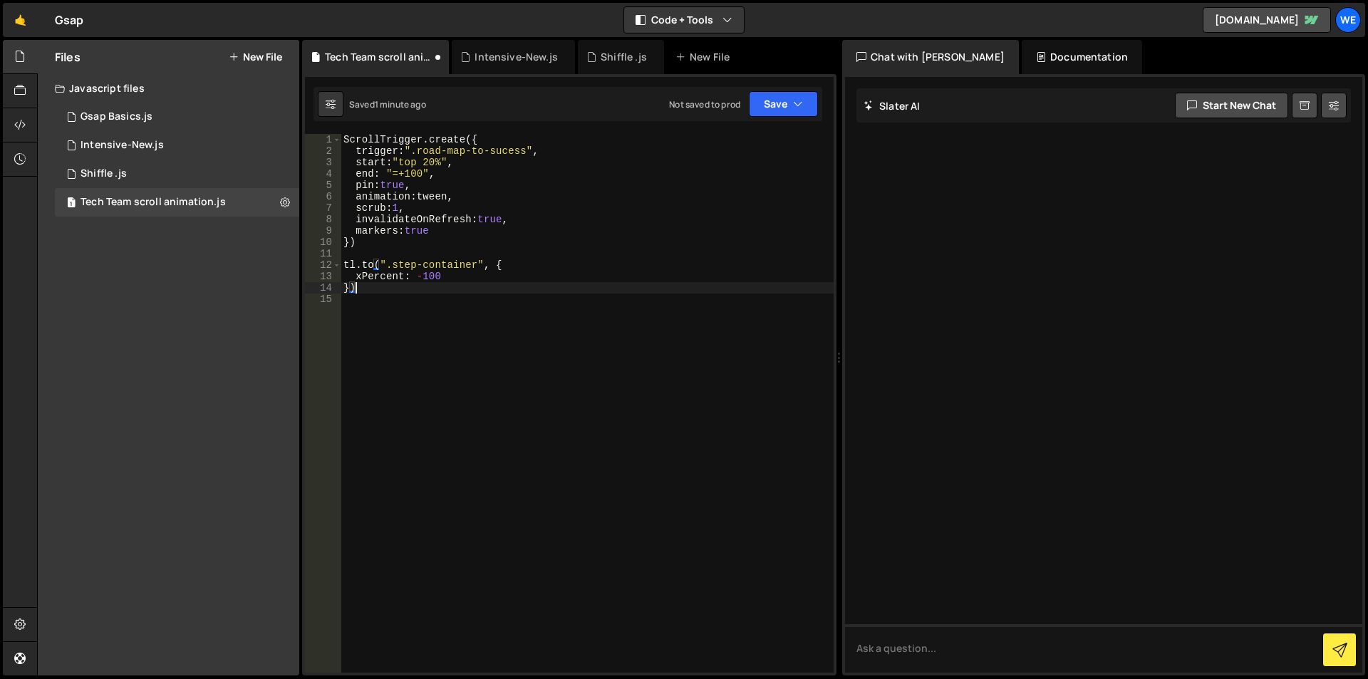
click at [440, 265] on div "ScrollTrigger . create ({ trigger : ".road-map-to-sucess" , start : "top 20%" ,…" at bounding box center [587, 414] width 493 height 561
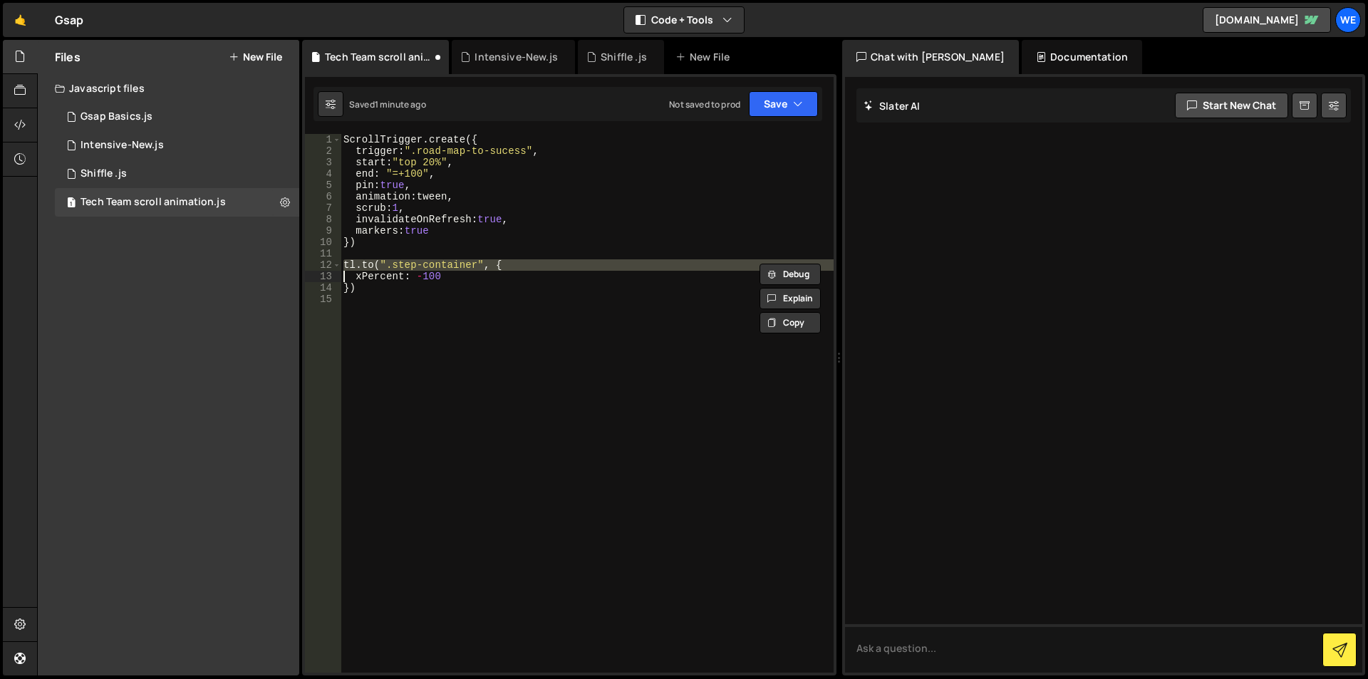
click at [440, 265] on div "ScrollTrigger . create ({ trigger : ".road-map-to-sucess" , start : "top 20%" ,…" at bounding box center [587, 414] width 493 height 561
click at [420, 265] on div "ScrollTrigger . create ({ trigger : ".road-map-to-sucess" , start : "top 20%" ,…" at bounding box center [587, 403] width 493 height 539
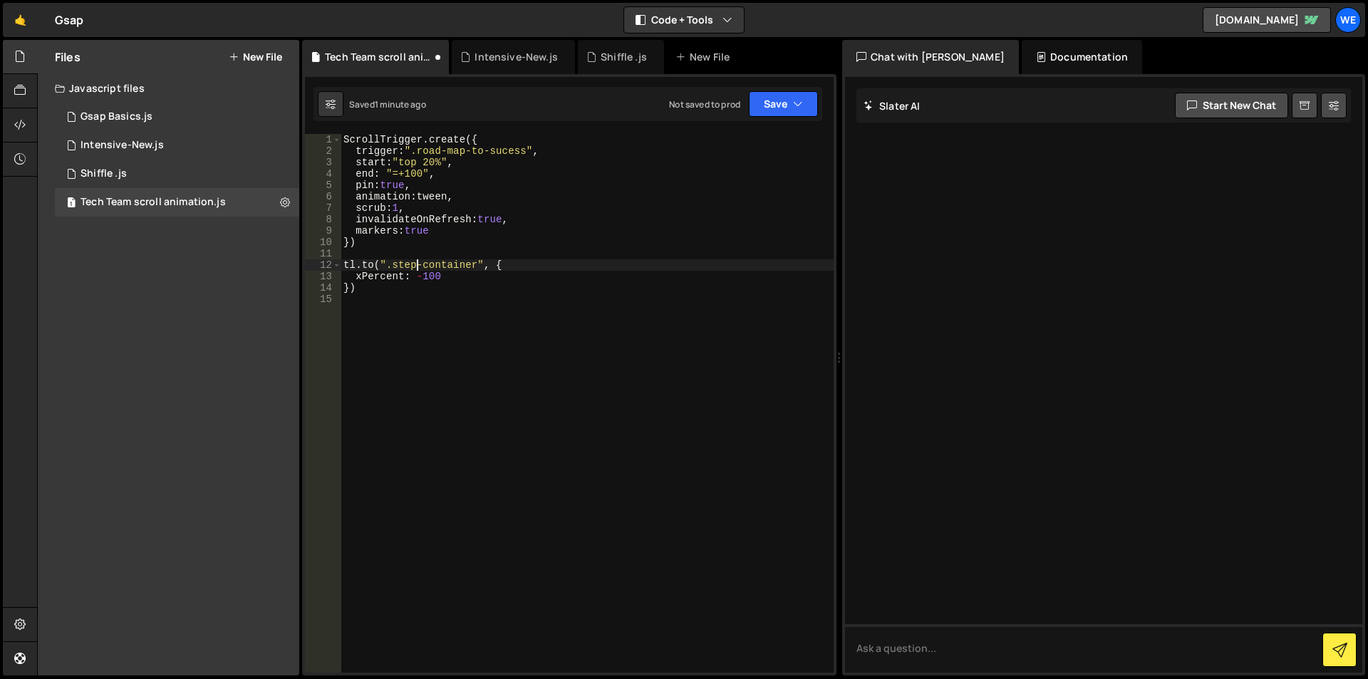
click at [388, 267] on div "ScrollTrigger . create ({ trigger : ".road-map-to-sucess" , start : "top 20%" ,…" at bounding box center [587, 414] width 493 height 561
click at [392, 267] on div "ScrollTrigger . create ({ trigger : ".road-map-to-sucess" , start : "top 20%" ,…" at bounding box center [587, 414] width 493 height 561
click at [478, 262] on div "ScrollTrigger . create ({ trigger : ".road-map-to-sucess" , start : "top 20%" ,…" at bounding box center [587, 414] width 493 height 561
click at [358, 261] on div "ScrollTrigger . create ({ trigger : ".road-map-to-sucess" , start : "top 20%" ,…" at bounding box center [587, 414] width 493 height 561
drag, startPoint x: 343, startPoint y: 267, endPoint x: 350, endPoint y: 279, distance: 14.0
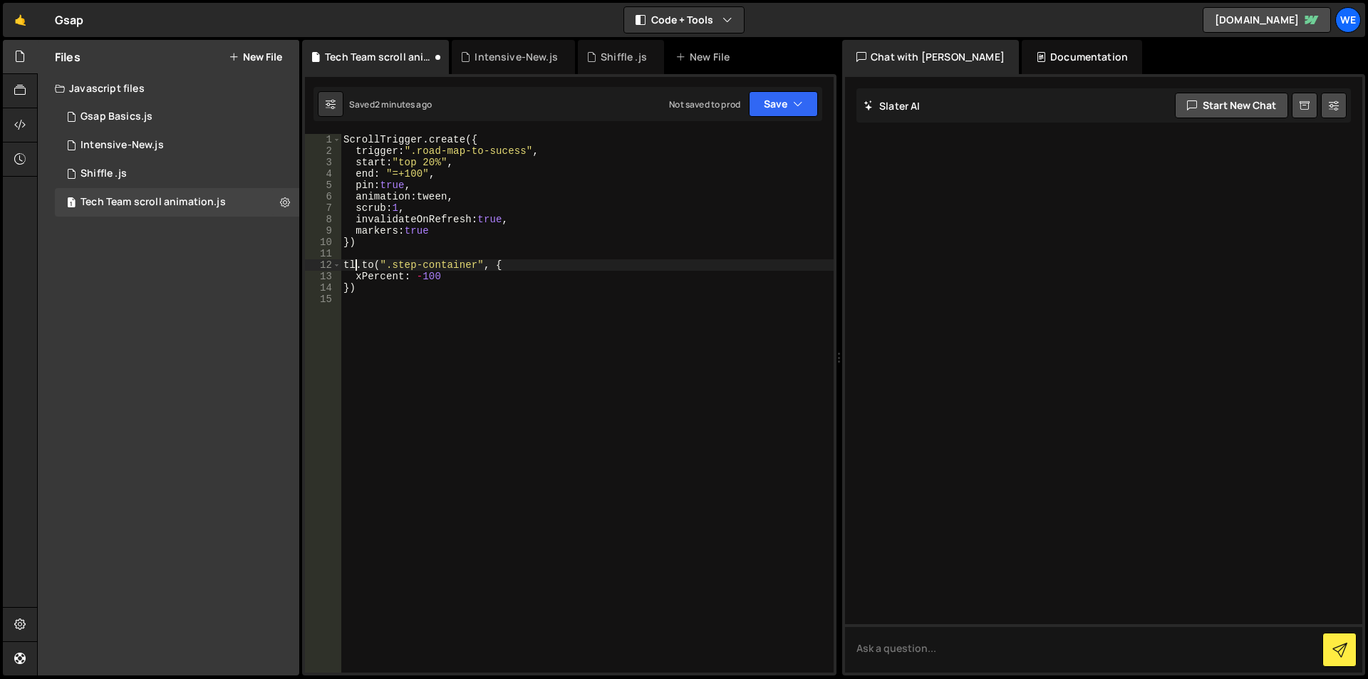
click at [343, 266] on div "ScrollTrigger . create ({ trigger : ".road-map-to-sucess" , start : "top 20%" ,…" at bounding box center [587, 414] width 493 height 561
click at [345, 135] on div "ScrollTrigger . create ({ trigger : ".road-map-to-sucess" , start : "top 20%" ,…" at bounding box center [587, 414] width 493 height 561
click at [368, 246] on div "ScrollTrigger . create ({ trigger : ".road-map-to-sucess" , start : "top 20%" ,…" at bounding box center [587, 414] width 493 height 561
type textarea "markers: true })"
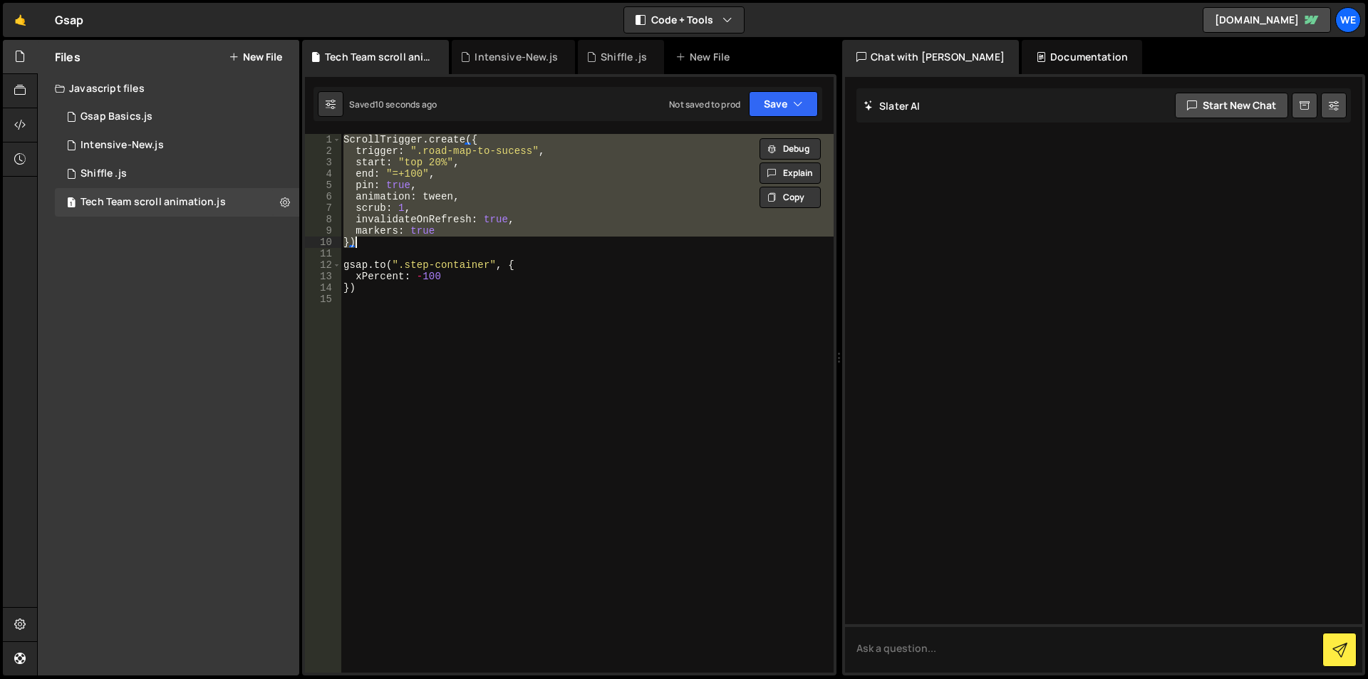
scroll to position [0, 0]
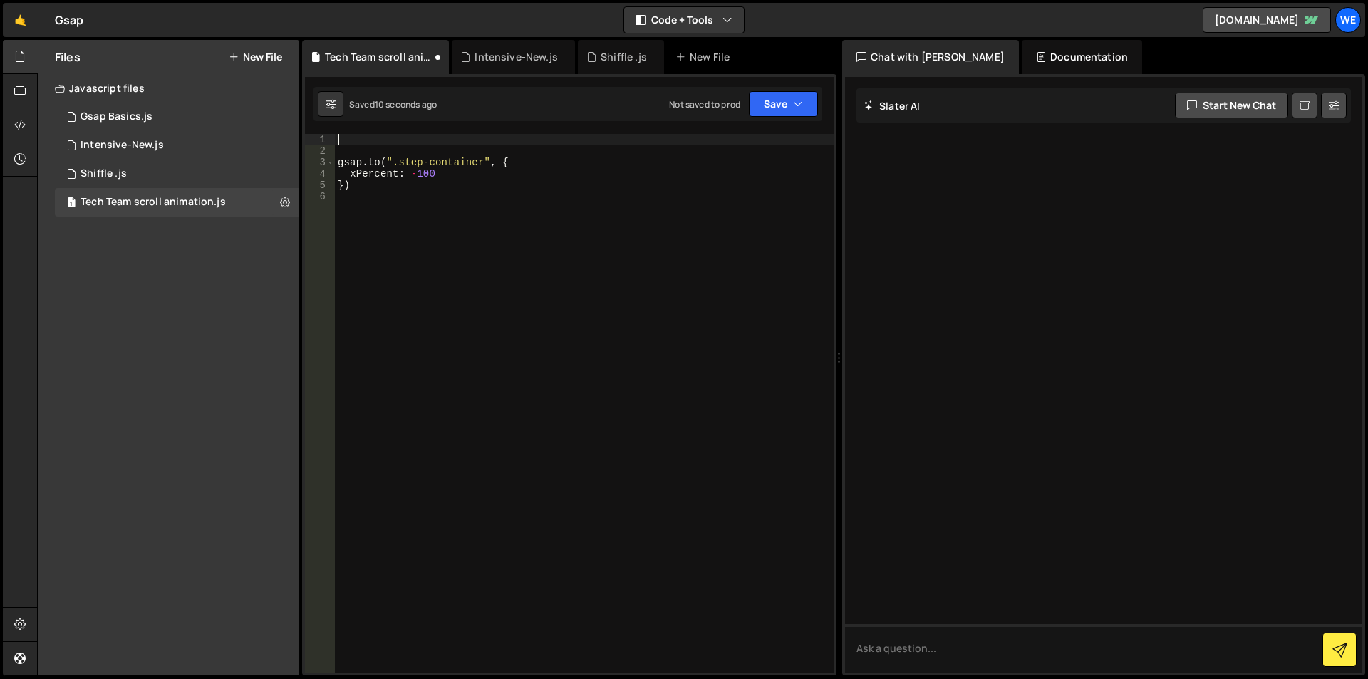
click at [369, 202] on div "gsap . to ( ".step-container" , { xPercent : - 100 })" at bounding box center [584, 414] width 499 height 561
paste textarea "})"
type textarea "})"
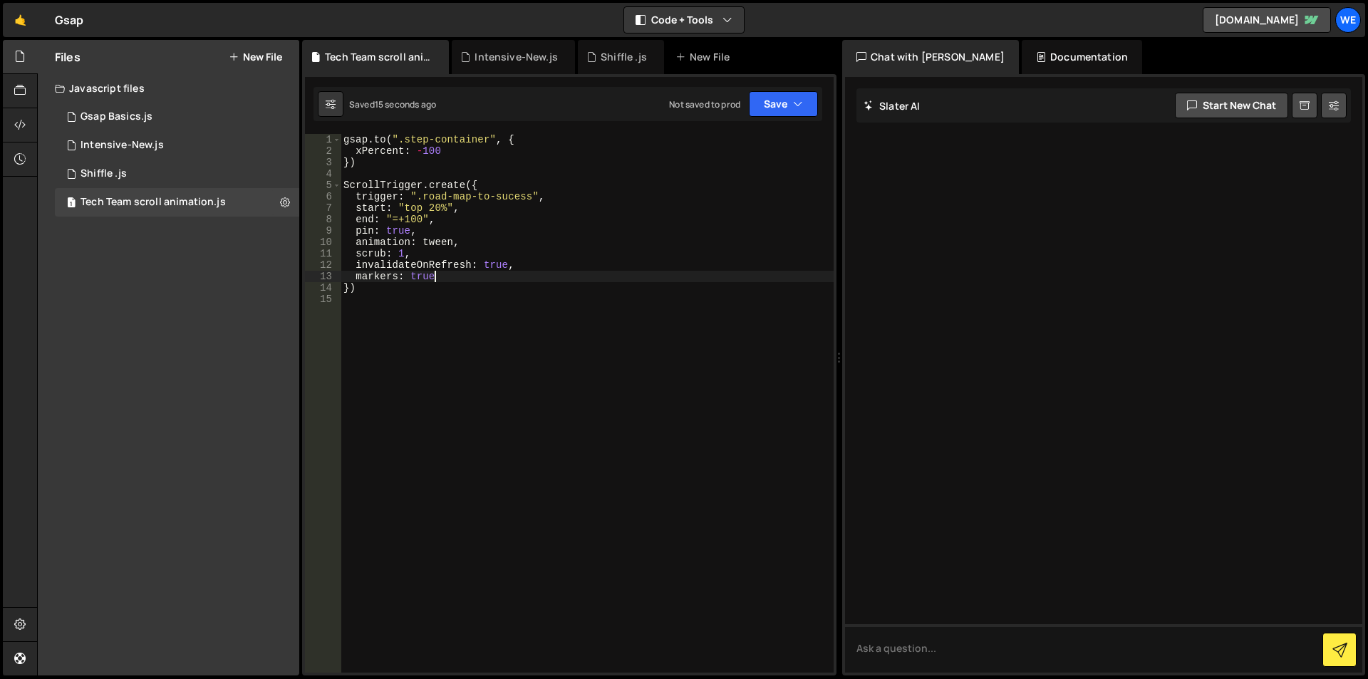
click at [447, 279] on div "gsap . to ( ".step-container" , { xPercent : - 100 }) ScrollTrigger . create ({…" at bounding box center [587, 414] width 493 height 561
click at [357, 242] on div "gsap . to ( ".step-container" , { xPercent : - 100 }) ScrollTrigger . create ({…" at bounding box center [587, 414] width 493 height 561
click at [419, 220] on div "gsap . to ( ".step-container" , { xPercent : - 100 }) ScrollTrigger . create ({…" at bounding box center [587, 414] width 493 height 561
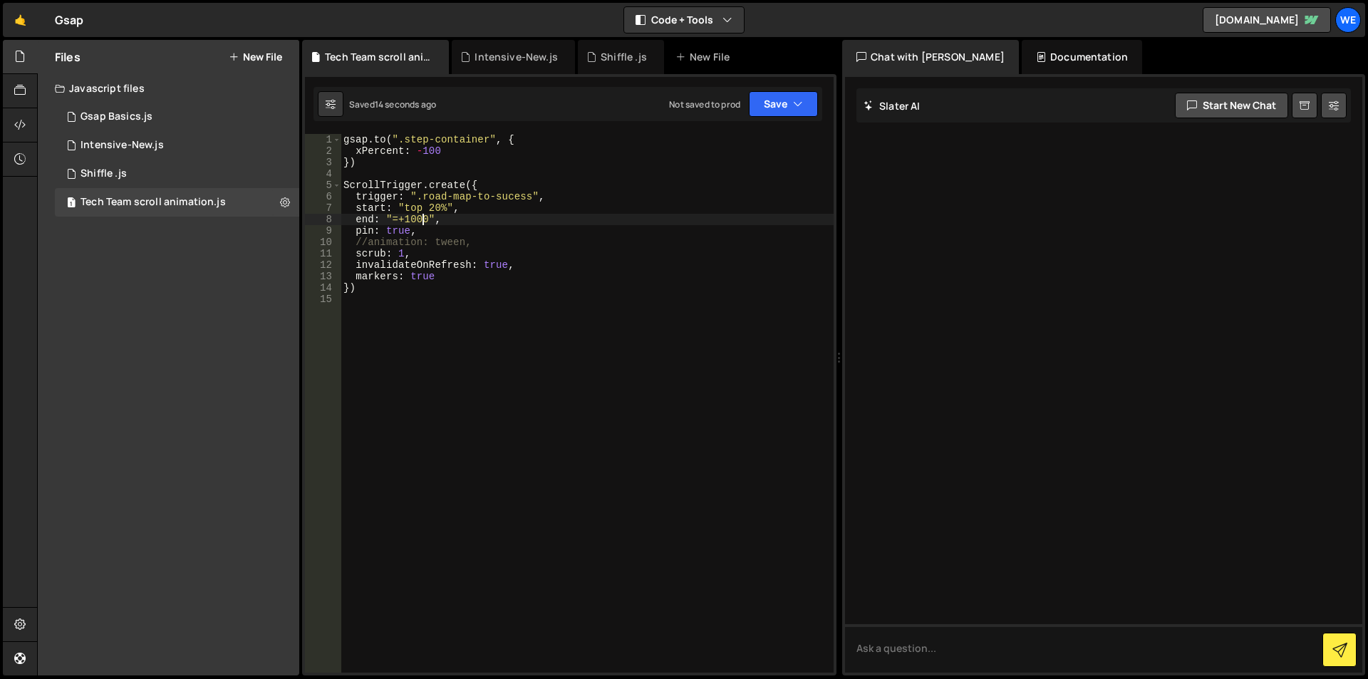
click at [344, 137] on div "gsap . to ( ".step-container" , { xPercent : - 100 }) ScrollTrigger . create ({…" at bounding box center [587, 414] width 493 height 561
type textarea "markers: true })"
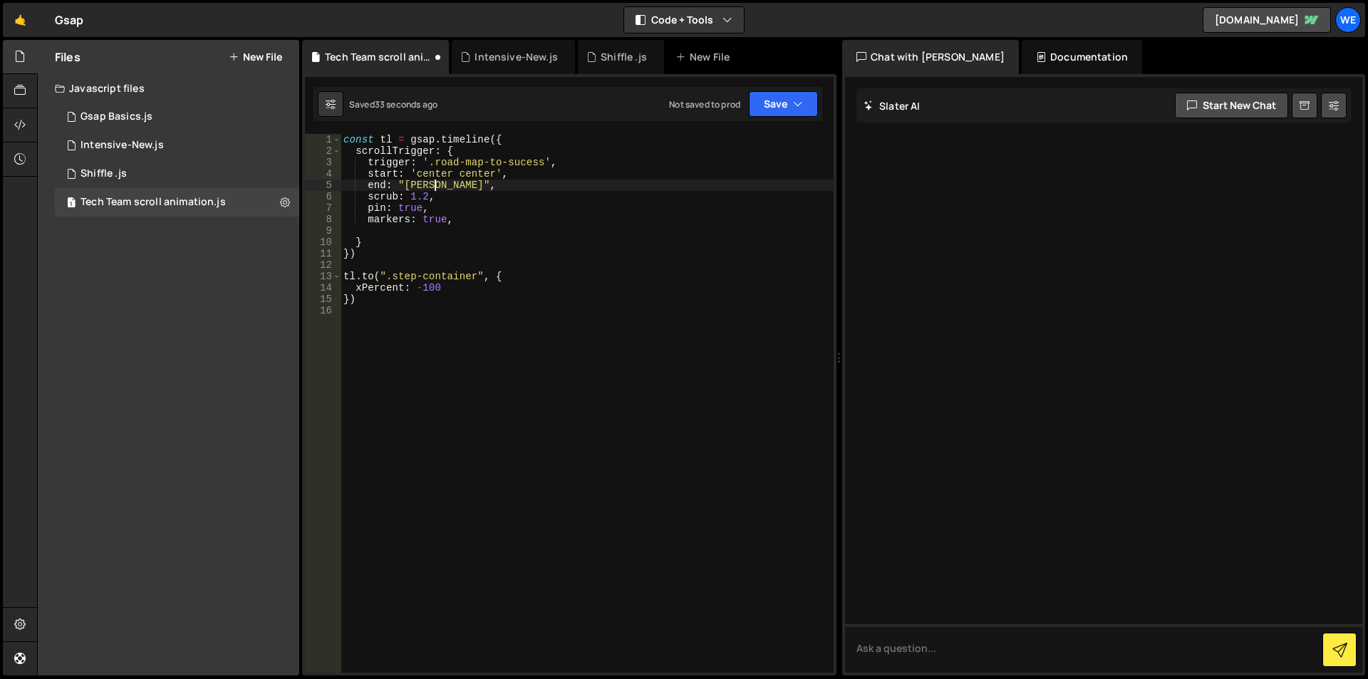
scroll to position [0, 6]
click at [400, 184] on div "const tl = gsap . timeline ({ scrollTrigger : { trigger : '.road-map-to-sucess'…" at bounding box center [587, 414] width 493 height 561
click at [460, 185] on div "const tl = gsap . timeline ({ scrollTrigger : { trigger : '.road-map-to-sucess'…" at bounding box center [587, 414] width 493 height 561
paste textarea "'+=500'"
click at [437, 185] on div "const tl = gsap . timeline ({ scrollTrigger : { trigger : '.road-map-to-sucess'…" at bounding box center [587, 414] width 493 height 561
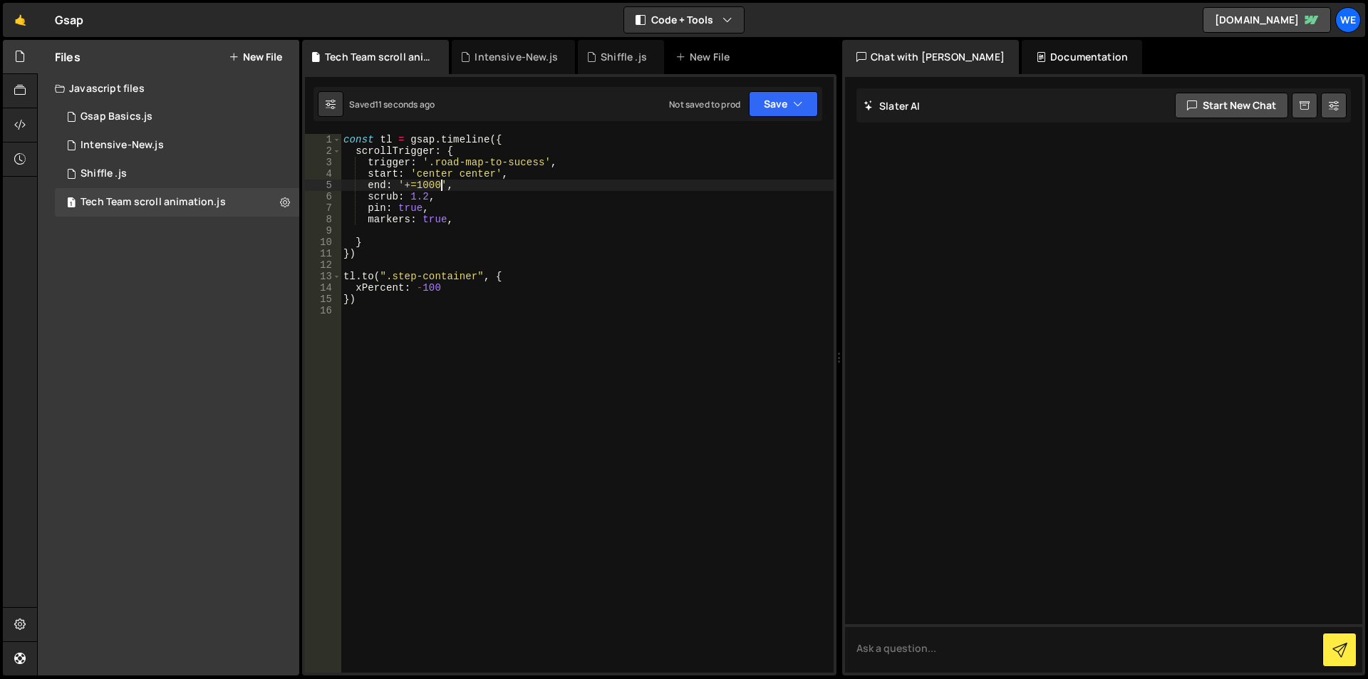
click at [435, 181] on div "const tl = gsap . timeline ({ scrollTrigger : { trigger : '.road-map-to-sucess'…" at bounding box center [587, 414] width 493 height 561
click at [430, 184] on div "const tl = gsap . timeline ({ scrollTrigger : { trigger : '.road-map-to-sucess'…" at bounding box center [587, 414] width 493 height 561
click at [442, 185] on div "const tl = gsap . timeline ({ scrollTrigger : { trigger : '.road-map-to-sucess'…" at bounding box center [587, 414] width 493 height 561
click at [417, 183] on div "const tl = gsap . timeline ({ scrollTrigger : { trigger : '.road-map-to-sucess'…" at bounding box center [587, 414] width 493 height 561
click at [436, 288] on div "const tl = gsap . timeline ({ scrollTrigger : { trigger : '.road-map-to-sucess'…" at bounding box center [587, 414] width 493 height 561
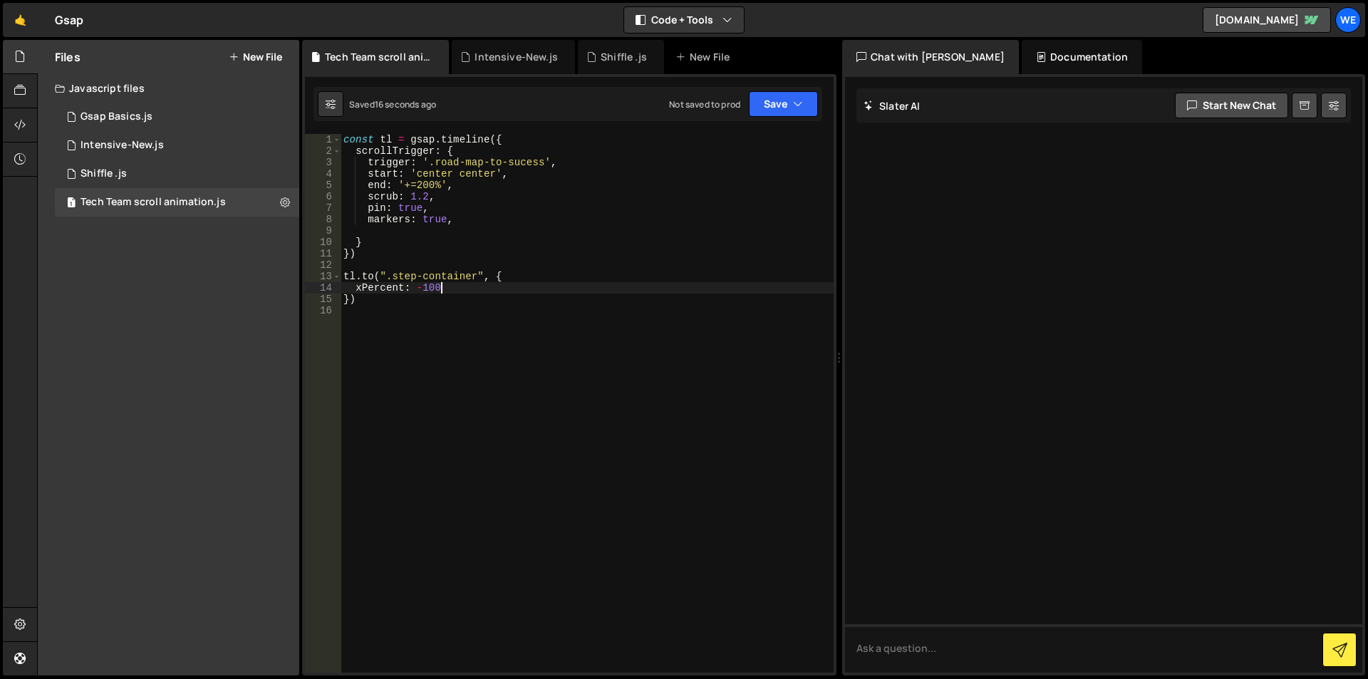
click at [443, 291] on div "const tl = gsap . timeline ({ scrollTrigger : { trigger : '.road-map-to-sucess'…" at bounding box center [587, 414] width 493 height 561
click at [430, 286] on div "const tl = gsap . timeline ({ scrollTrigger : { trigger : '.road-map-to-sucess'…" at bounding box center [587, 414] width 493 height 561
click at [389, 276] on div "const tl = gsap . timeline ({ scrollTrigger : { trigger : '.road-map-to-sucess'…" at bounding box center [587, 414] width 493 height 561
click at [390, 275] on div "const tl = gsap . timeline ({ scrollTrigger : { trigger : '.road-map-to-sucess'…" at bounding box center [587, 414] width 493 height 561
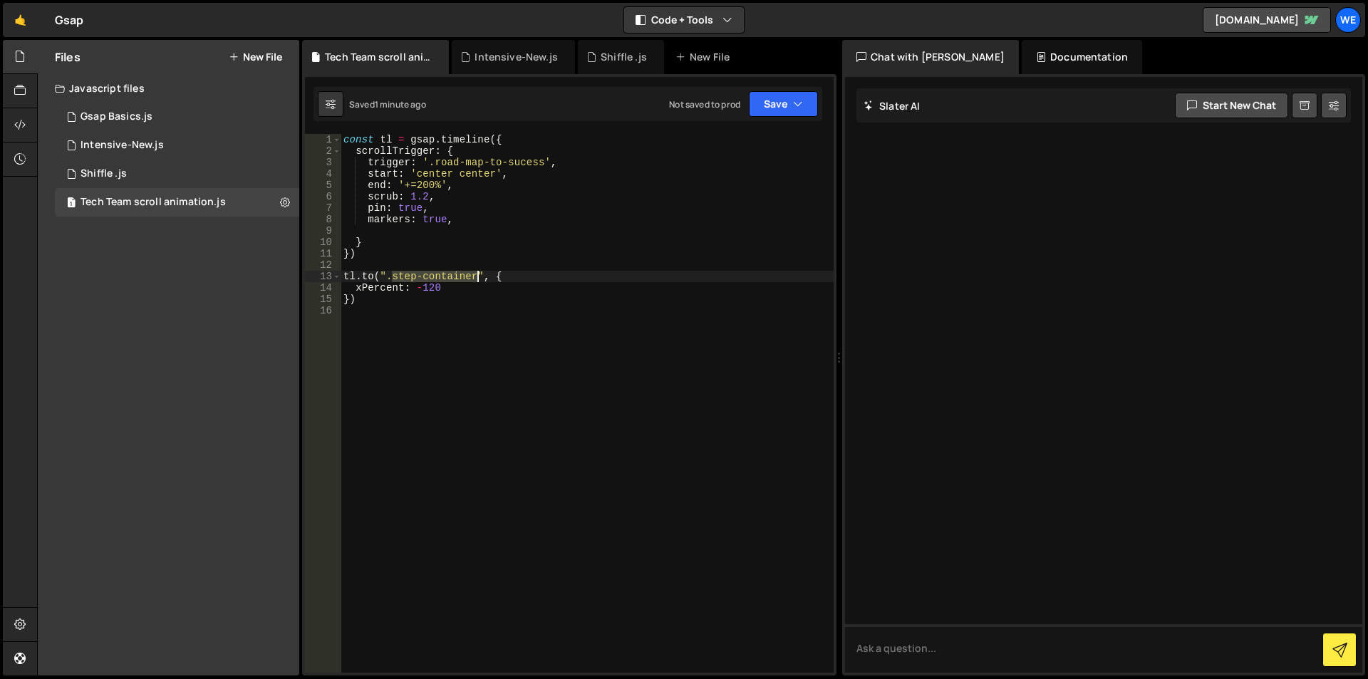
click at [475, 276] on div "const tl = gsap . timeline ({ scrollTrigger : { trigger : '.road-map-to-sucess'…" at bounding box center [587, 414] width 493 height 561
paste textarea "wrap"
click at [511, 296] on div "const tl = gsap . timeline ({ scrollTrigger : { trigger : '.road-map-to-sucess'…" at bounding box center [587, 414] width 493 height 561
type textarea "})"
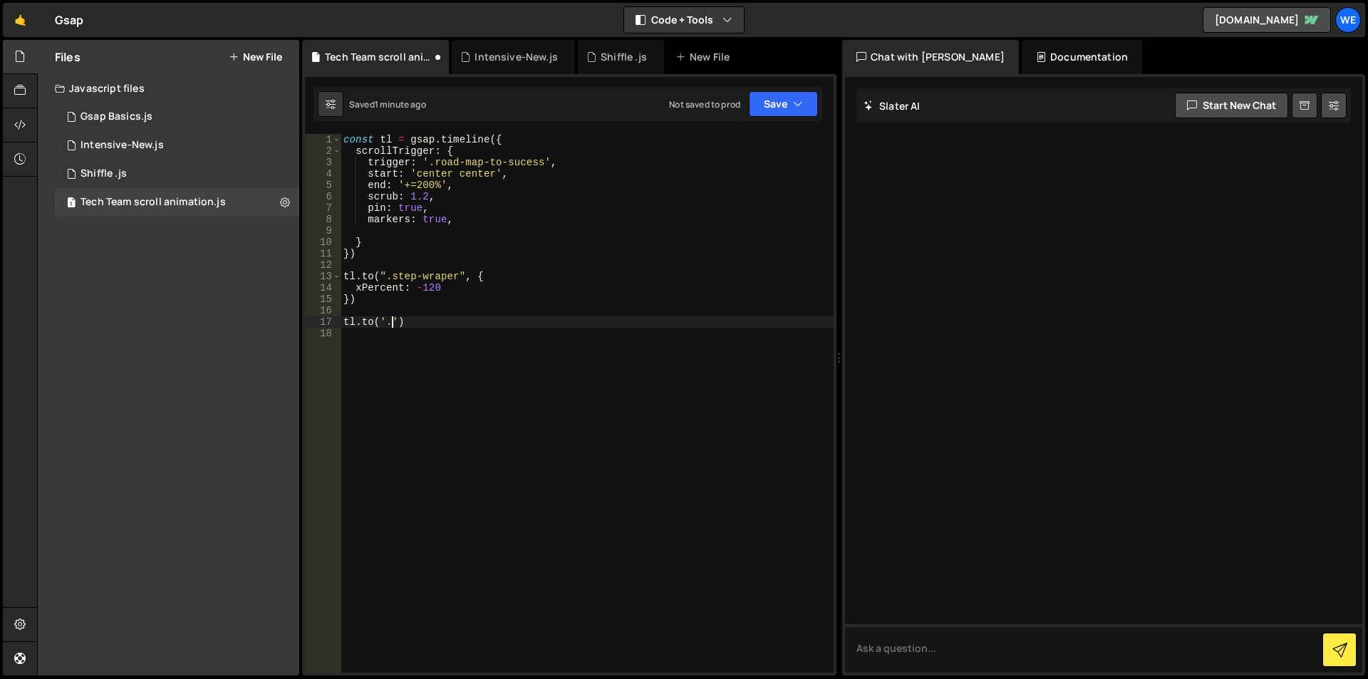
paste textarea "progress-line')"
type textarea "[DOMAIN_NAME]('.progress-line', {)"
click at [434, 341] on div "const tl = gsap . timeline ({ scrollTrigger : { trigger : '.road-map-to-sucess'…" at bounding box center [587, 414] width 493 height 561
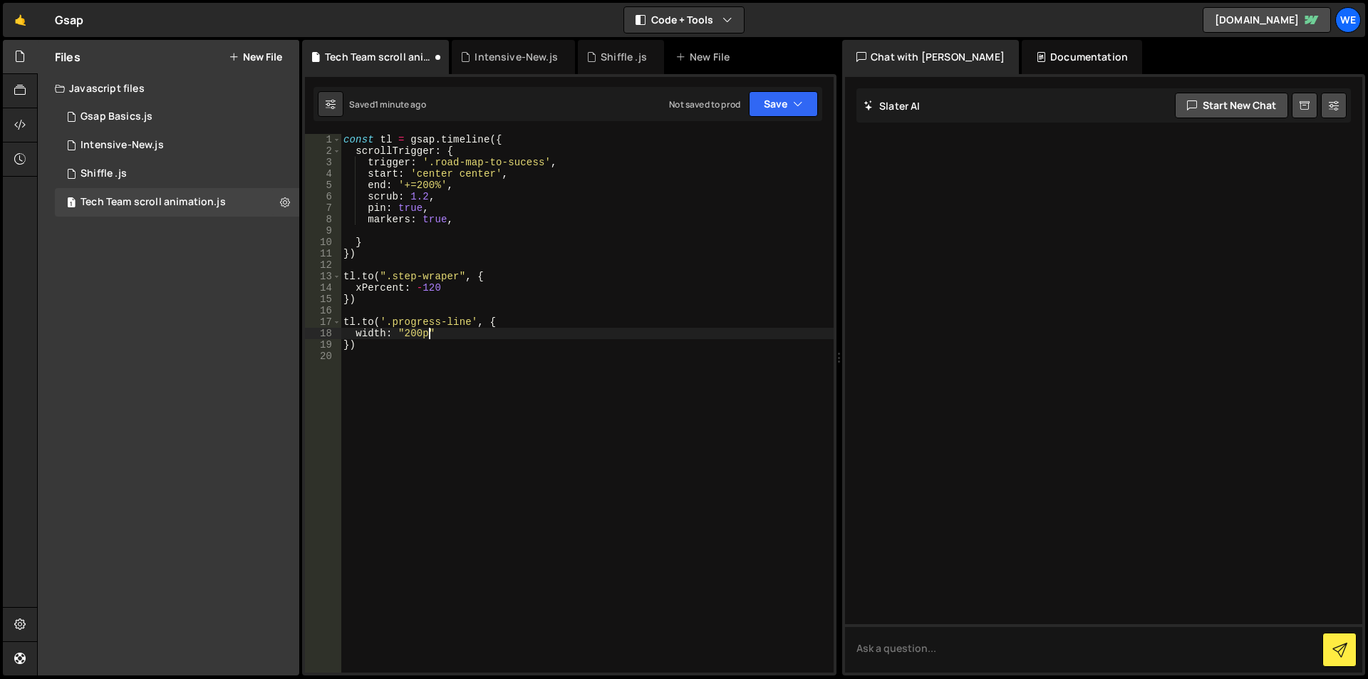
scroll to position [0, 6]
click at [422, 338] on div "const tl = gsap . timeline ({ scrollTrigger : { trigger : '.road-map-to-sucess'…" at bounding box center [587, 414] width 493 height 561
click at [442, 288] on div "const tl = gsap . timeline ({ scrollTrigger : { trigger : '.road-map-to-sucess'…" at bounding box center [587, 414] width 493 height 561
click at [445, 324] on div "const tl = gsap . timeline ({ scrollTrigger : { trigger : '.road-map-to-sucess'…" at bounding box center [587, 414] width 493 height 561
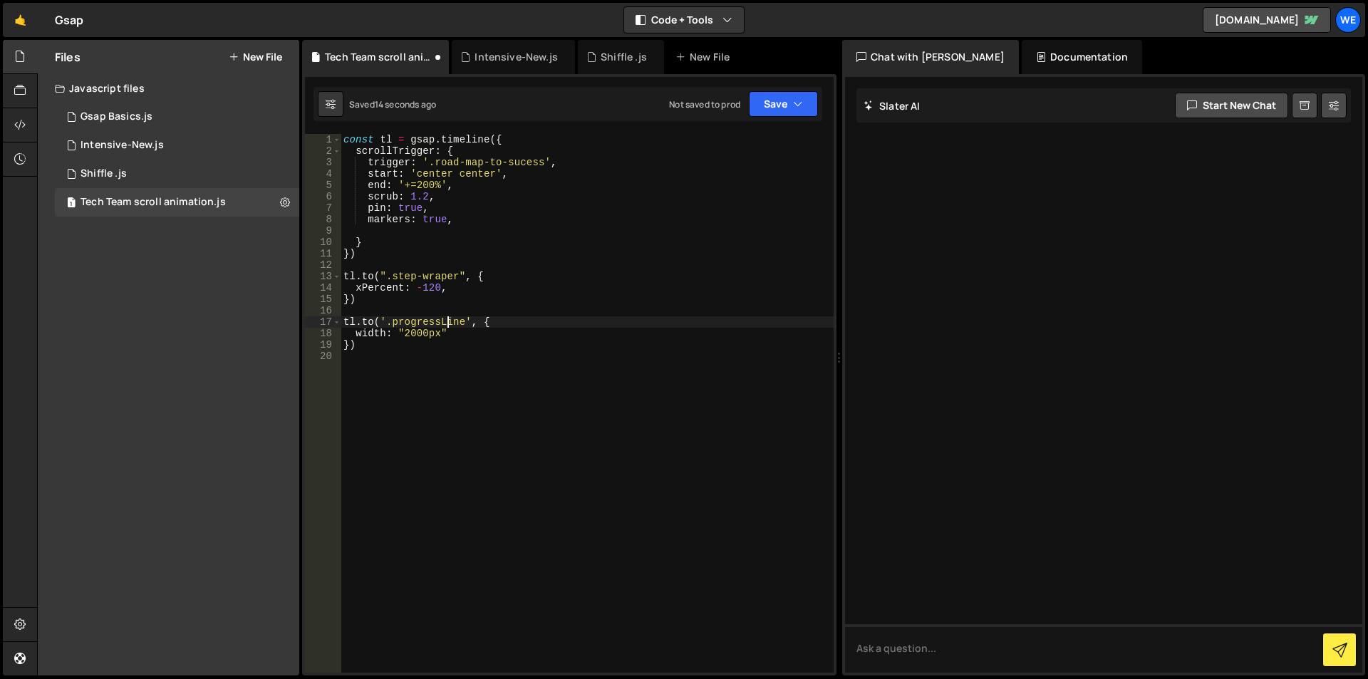
scroll to position [0, 7]
click at [458, 323] on div "const tl = gsap . timeline ({ scrollTrigger : { trigger : '.road-map-to-sucess'…" at bounding box center [587, 414] width 493 height 561
click at [116, 118] on div "Gsap Basics.js" at bounding box center [116, 116] width 72 height 13
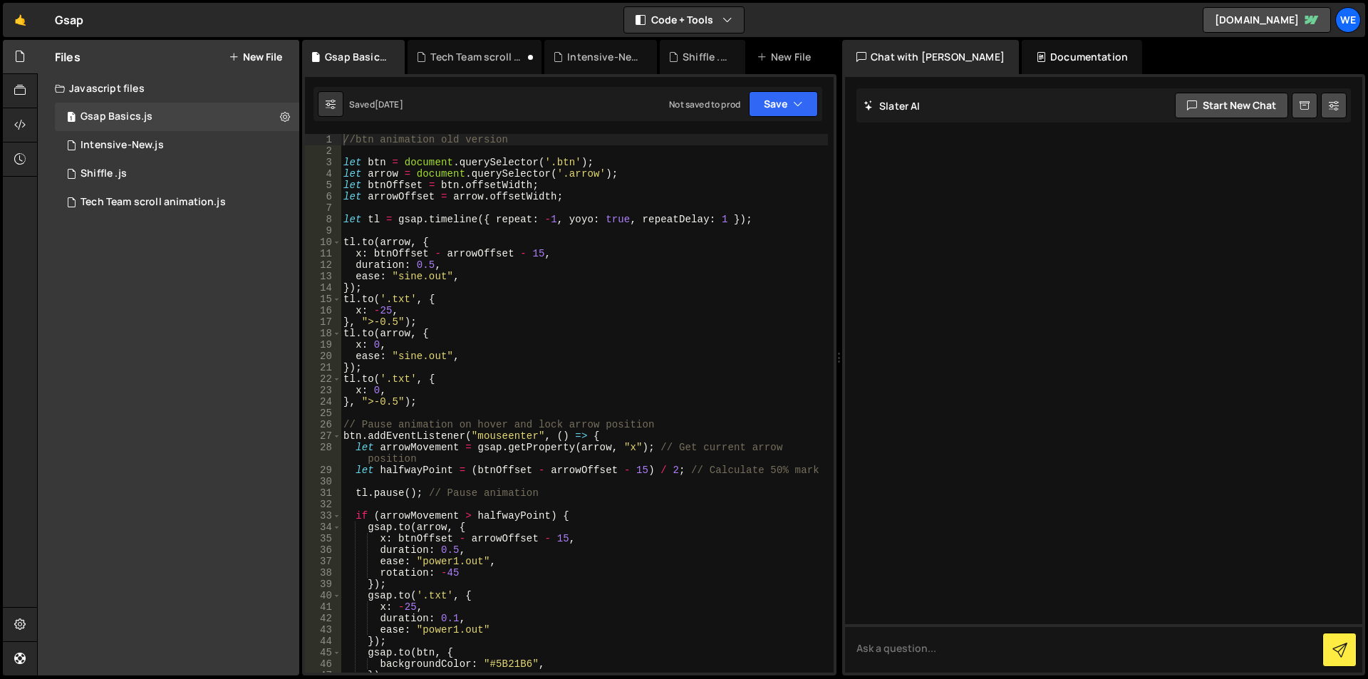
scroll to position [0, 0]
click at [163, 135] on div "1 Intensive-New.js 0" at bounding box center [177, 145] width 244 height 28
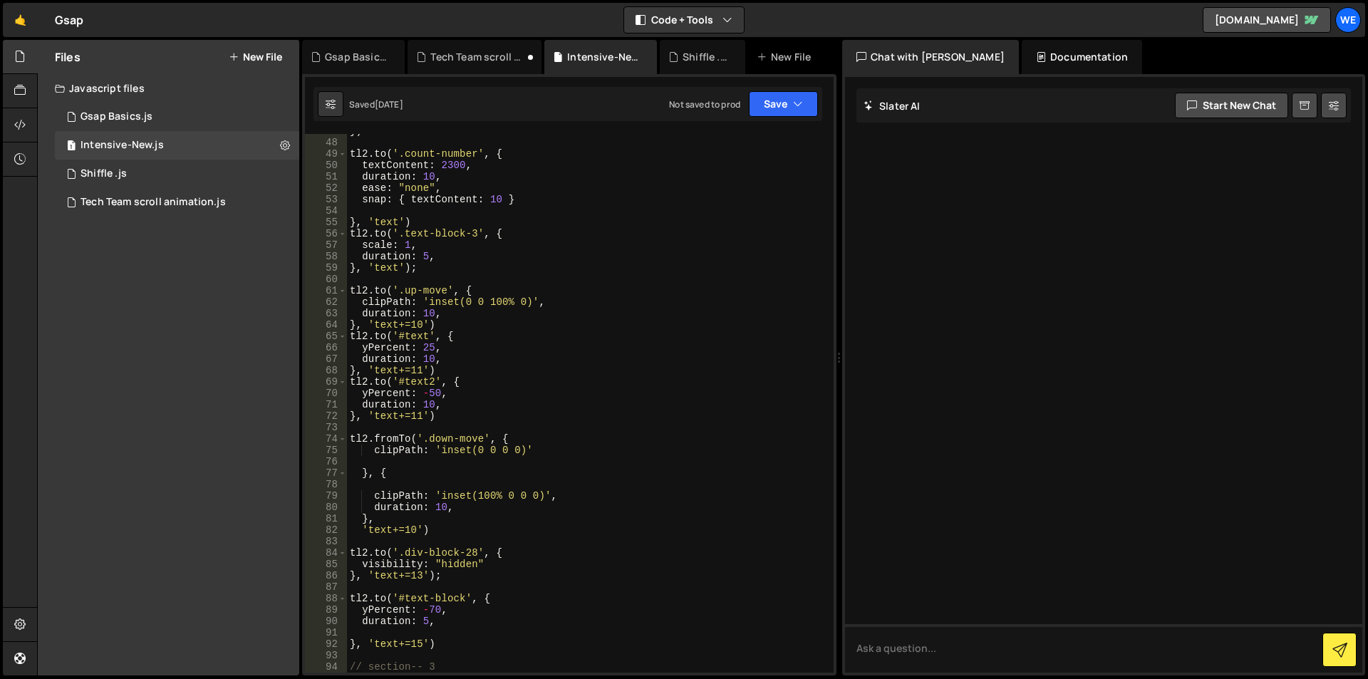
scroll to position [513, 0]
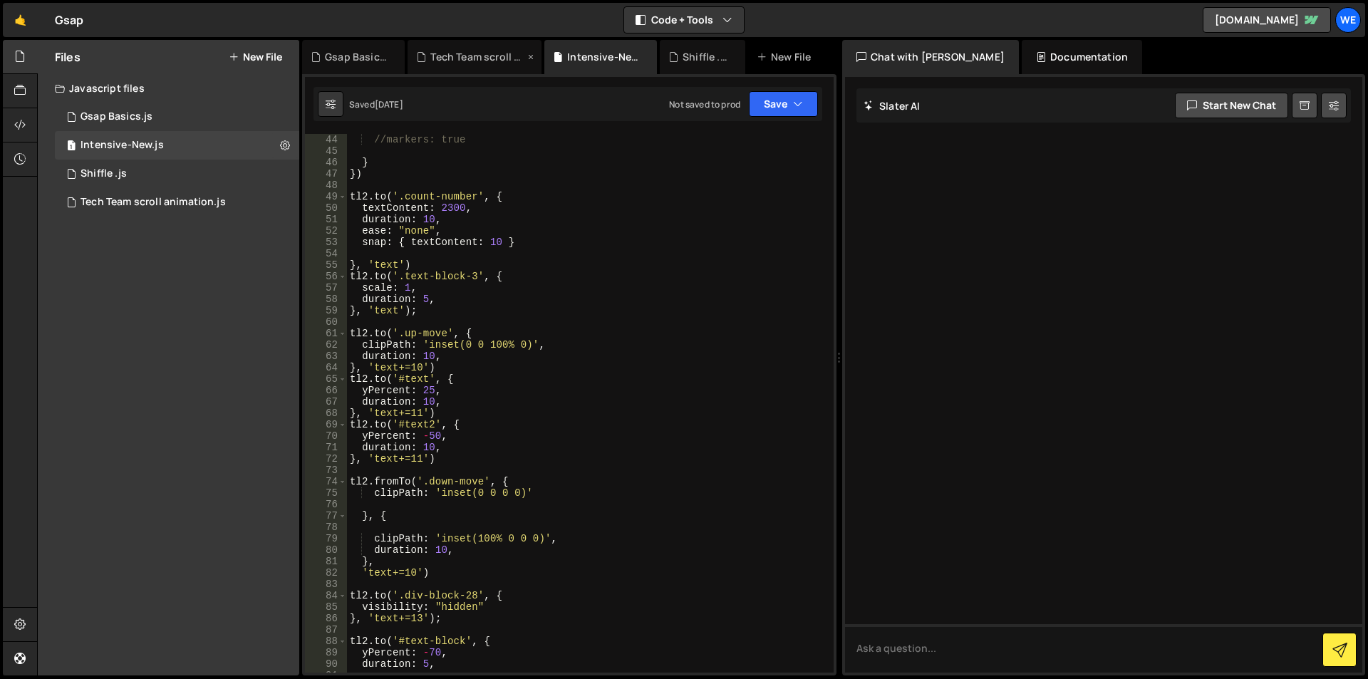
click at [480, 61] on div "Tech Team scroll animation.js" at bounding box center [477, 57] width 94 height 14
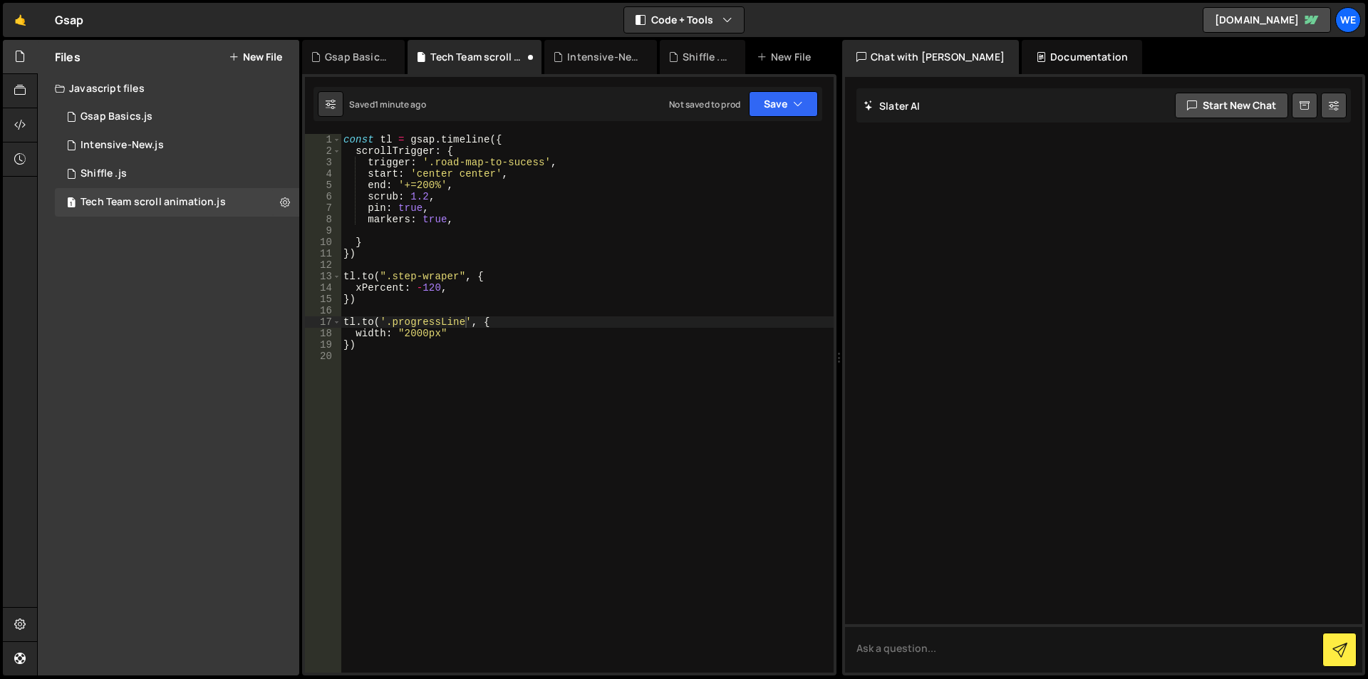
click at [447, 326] on div "const tl = gsap . timeline ({ scrollTrigger : { trigger : '.road-map-to-sucess'…" at bounding box center [587, 414] width 493 height 561
click at [348, 301] on div "const tl = gsap . timeline ({ scrollTrigger : { trigger : '.road-map-to-sucess'…" at bounding box center [587, 414] width 493 height 561
click at [346, 343] on div "const tl = gsap . timeline ({ scrollTrigger : { trigger : '.road-map-to-sucess'…" at bounding box center [587, 414] width 493 height 561
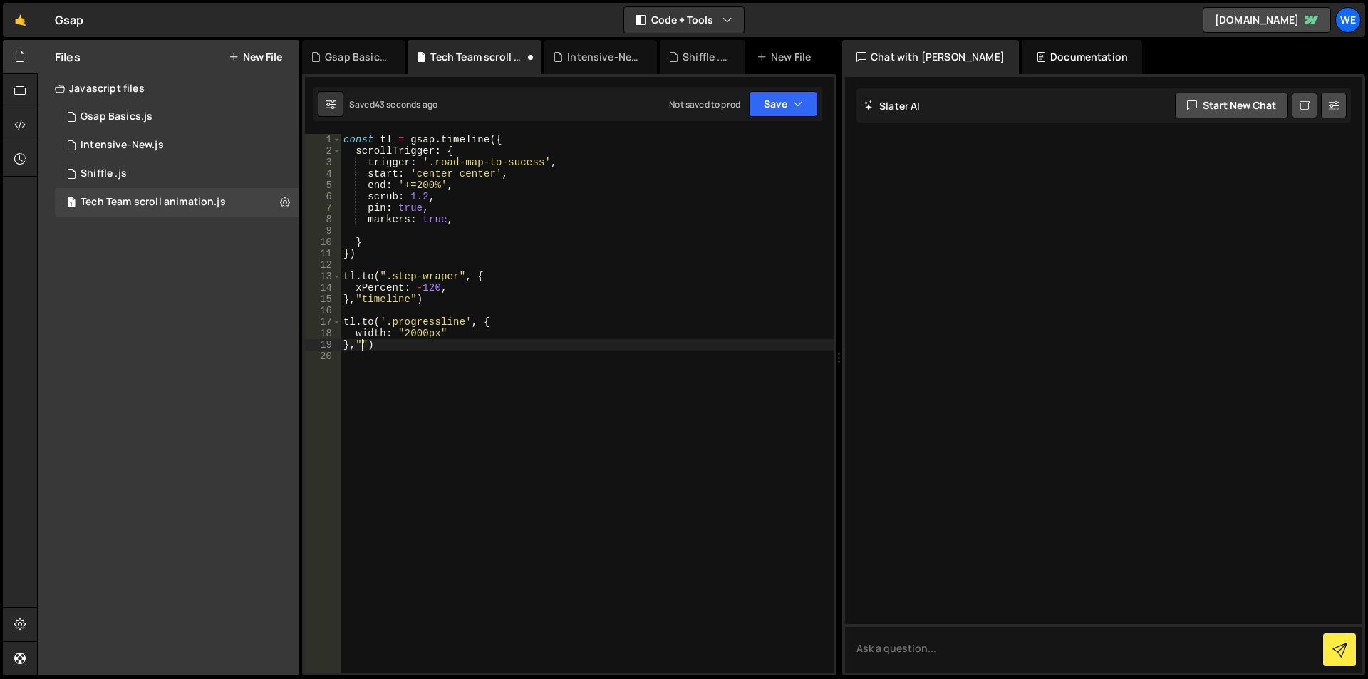
paste textarea "timeline""
click at [442, 332] on div "const tl = gsap . timeline ({ scrollTrigger : { trigger : '.road-map-to-sucess'…" at bounding box center [587, 414] width 493 height 561
click at [402, 331] on div "const tl = gsap . timeline ({ scrollTrigger : { trigger : '.road-map-to-sucess'…" at bounding box center [587, 414] width 493 height 561
click at [422, 331] on div "const tl = gsap . timeline ({ scrollTrigger : { trigger : '.road-map-to-sucess'…" at bounding box center [587, 414] width 493 height 561
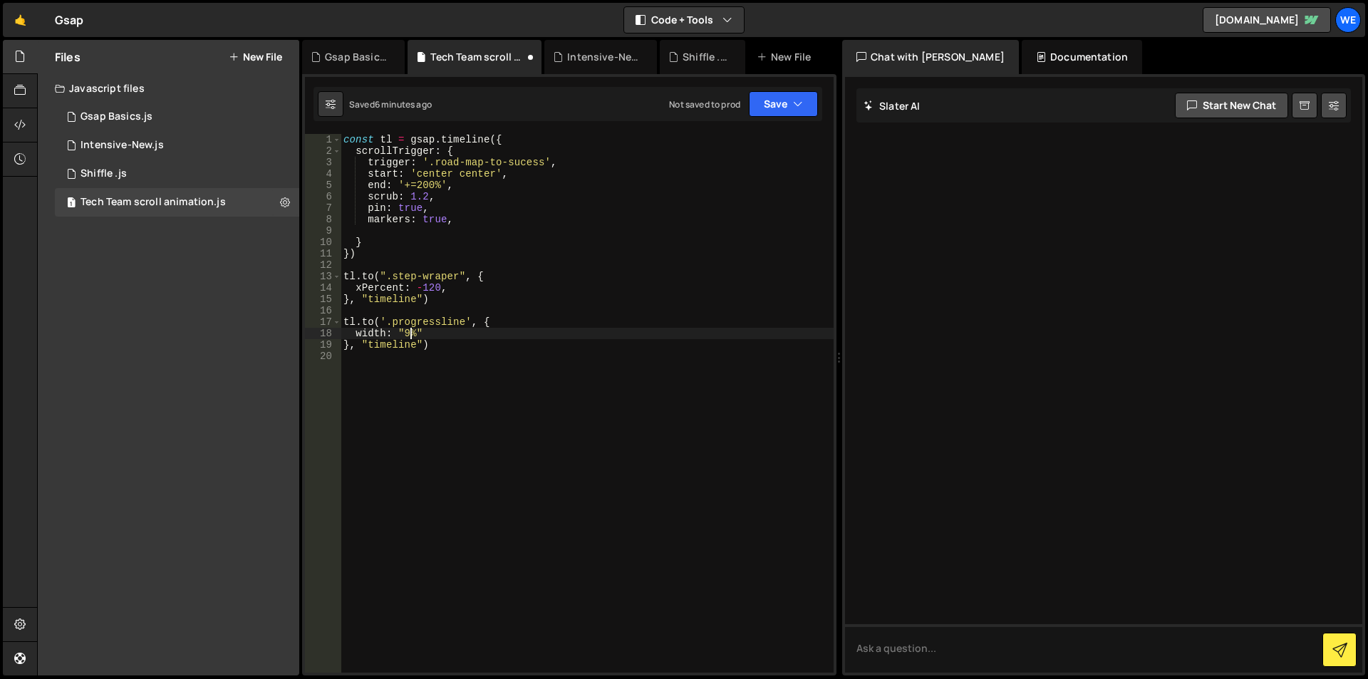
scroll to position [0, 5]
click at [434, 181] on div "const tl = gsap . timeline ({ scrollTrigger : { trigger : '.road-map-to-sucess'…" at bounding box center [587, 414] width 493 height 561
click at [415, 183] on div "const tl = gsap . timeline ({ scrollTrigger : { trigger : '.road-map-to-sucess'…" at bounding box center [587, 414] width 493 height 561
click at [419, 182] on div "const tl = gsap . timeline ({ scrollTrigger : { trigger : '.road-map-to-sucess'…" at bounding box center [587, 414] width 493 height 561
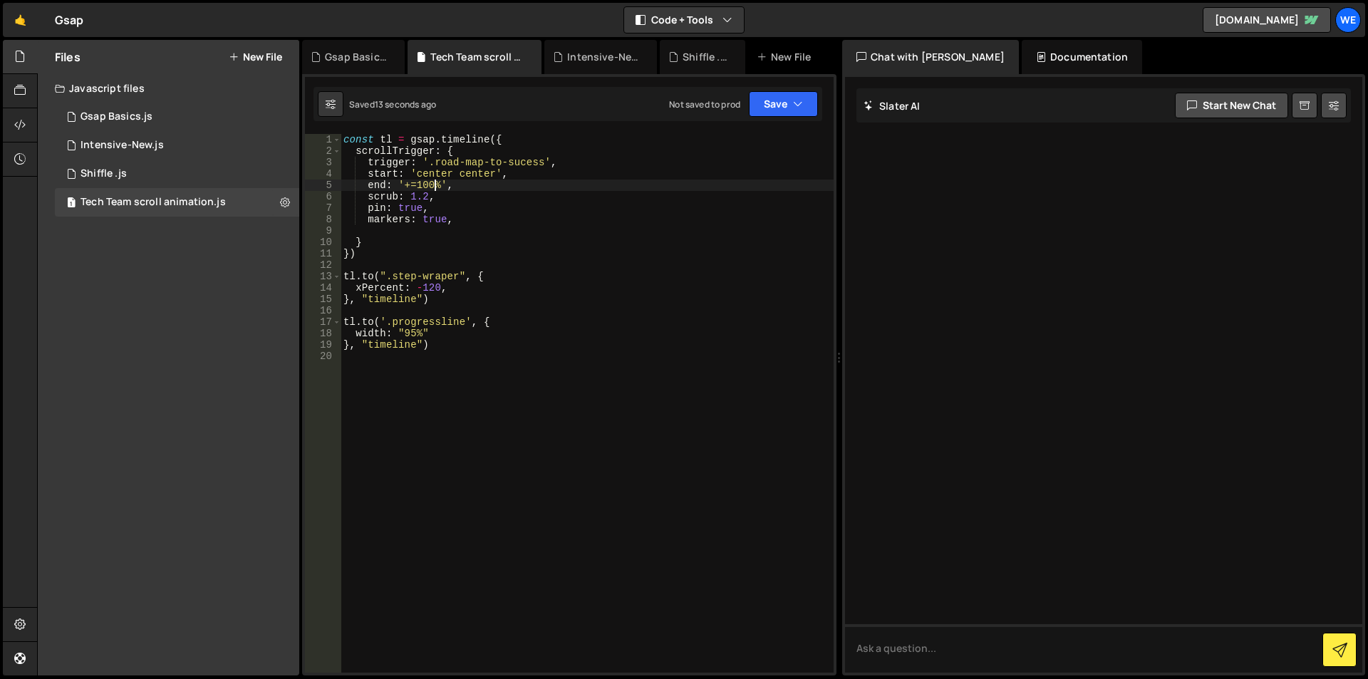
click at [436, 291] on div "const tl = gsap . timeline ({ scrollTrigger : { trigger : '.road-map-to-sucess'…" at bounding box center [587, 414] width 493 height 561
click at [441, 291] on div "const tl = gsap . timeline ({ scrollTrigger : { trigger : '.road-map-to-sucess'…" at bounding box center [587, 414] width 493 height 561
click at [429, 289] on div "const tl = gsap . timeline ({ scrollTrigger : { trigger : '.road-map-to-sucess'…" at bounding box center [587, 414] width 493 height 561
click at [344, 138] on div "const tl = gsap . timeline ({ scrollTrigger : { trigger : '.road-map-to-sucess'…" at bounding box center [587, 414] width 493 height 561
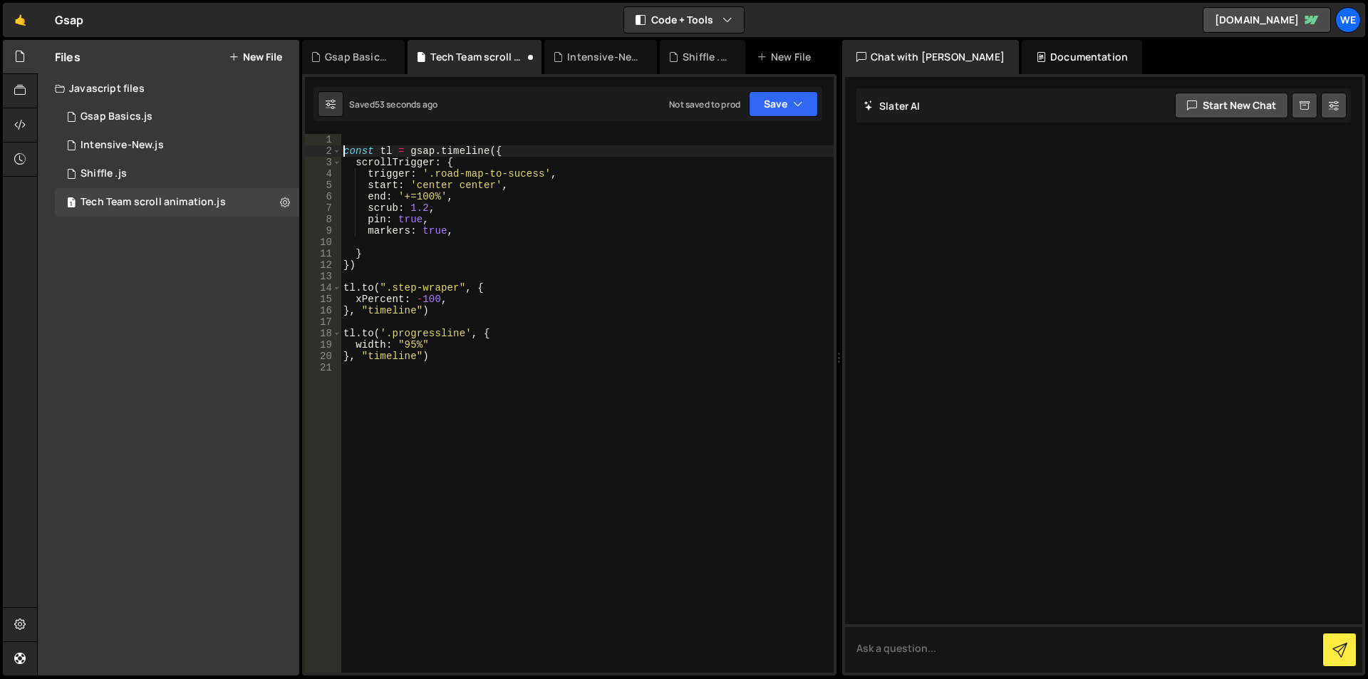
scroll to position [0, 1]
type textarea "const tl = gsap.timeline({"
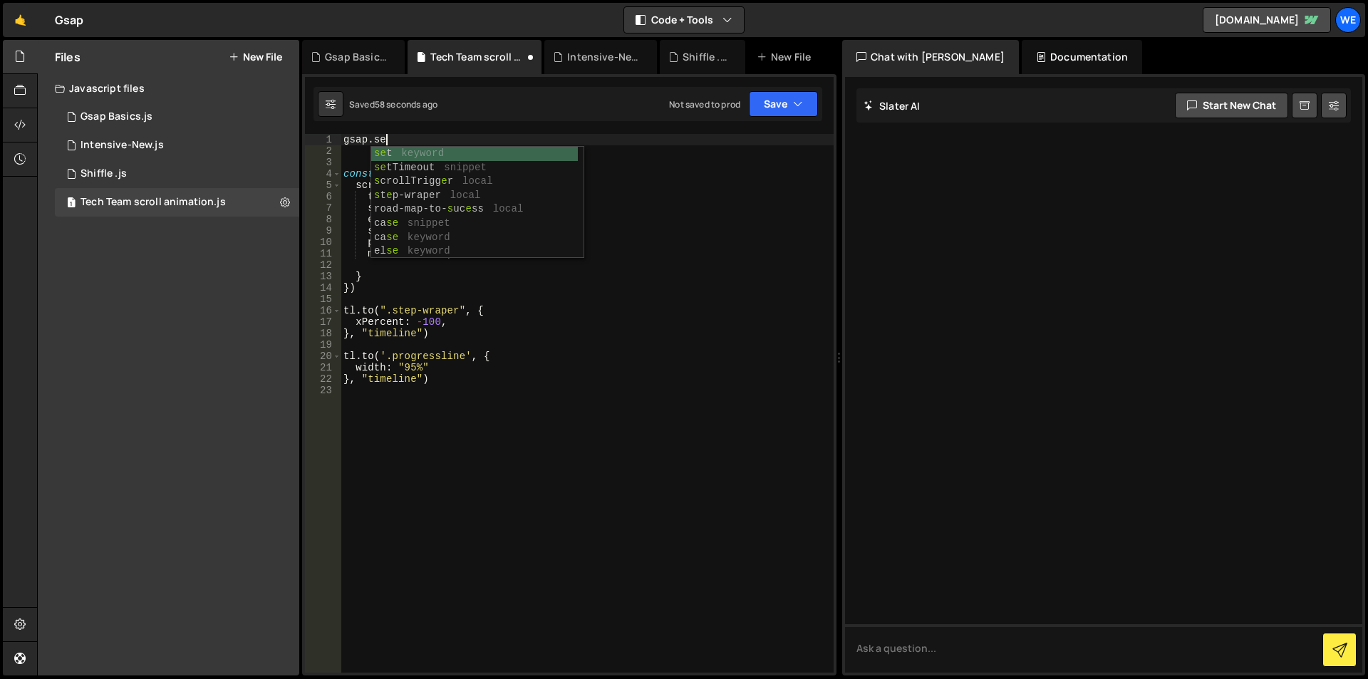
scroll to position [0, 2]
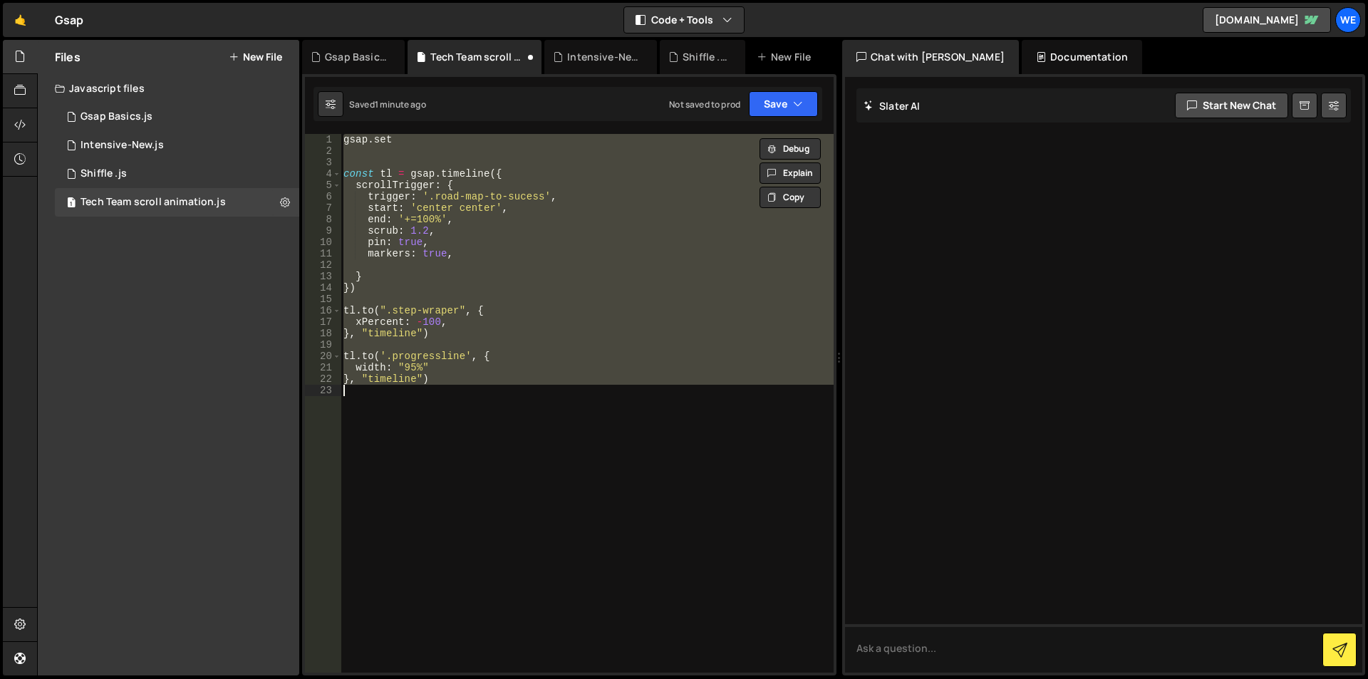
click at [417, 291] on div "gsap . set const tl = gsap . timeline ({ scrollTrigger : { trigger : '.road-map…" at bounding box center [587, 403] width 493 height 539
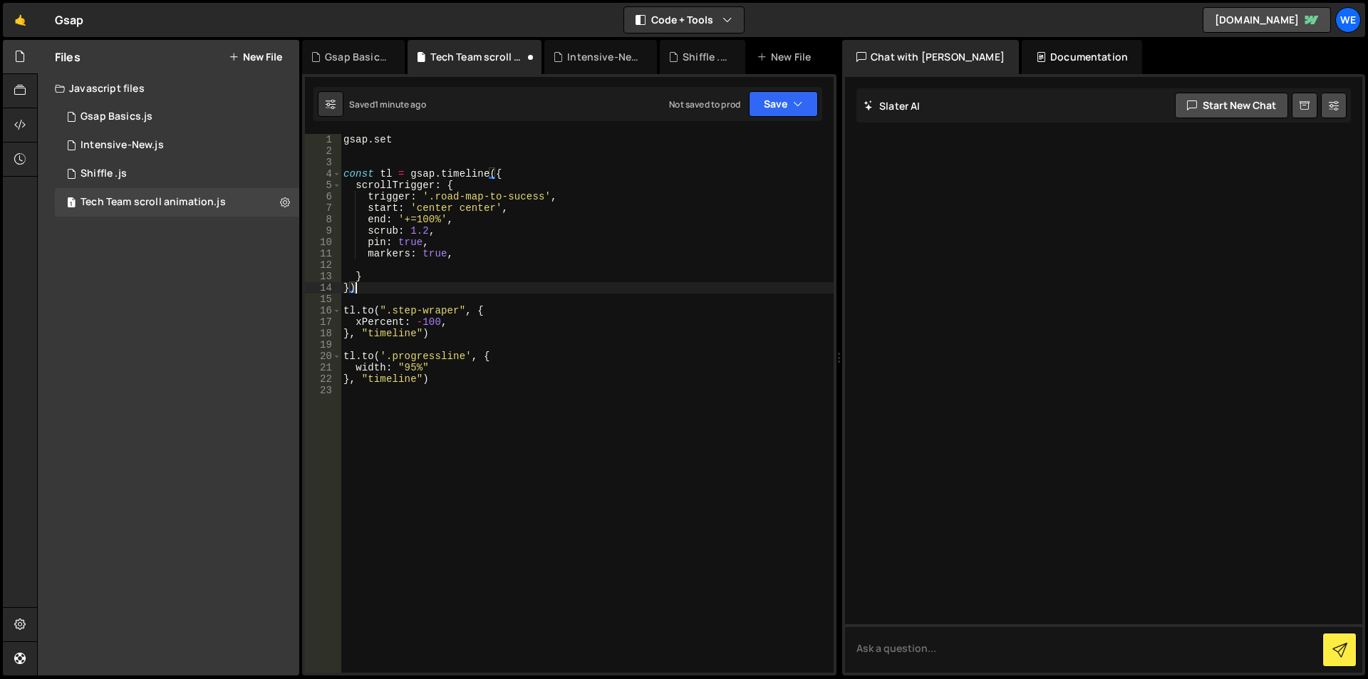
scroll to position [0, 0]
click at [379, 138] on div "gsap . set const tl = gsap . timeline ({ scrollTrigger : { trigger : '.road-map…" at bounding box center [587, 414] width 493 height 561
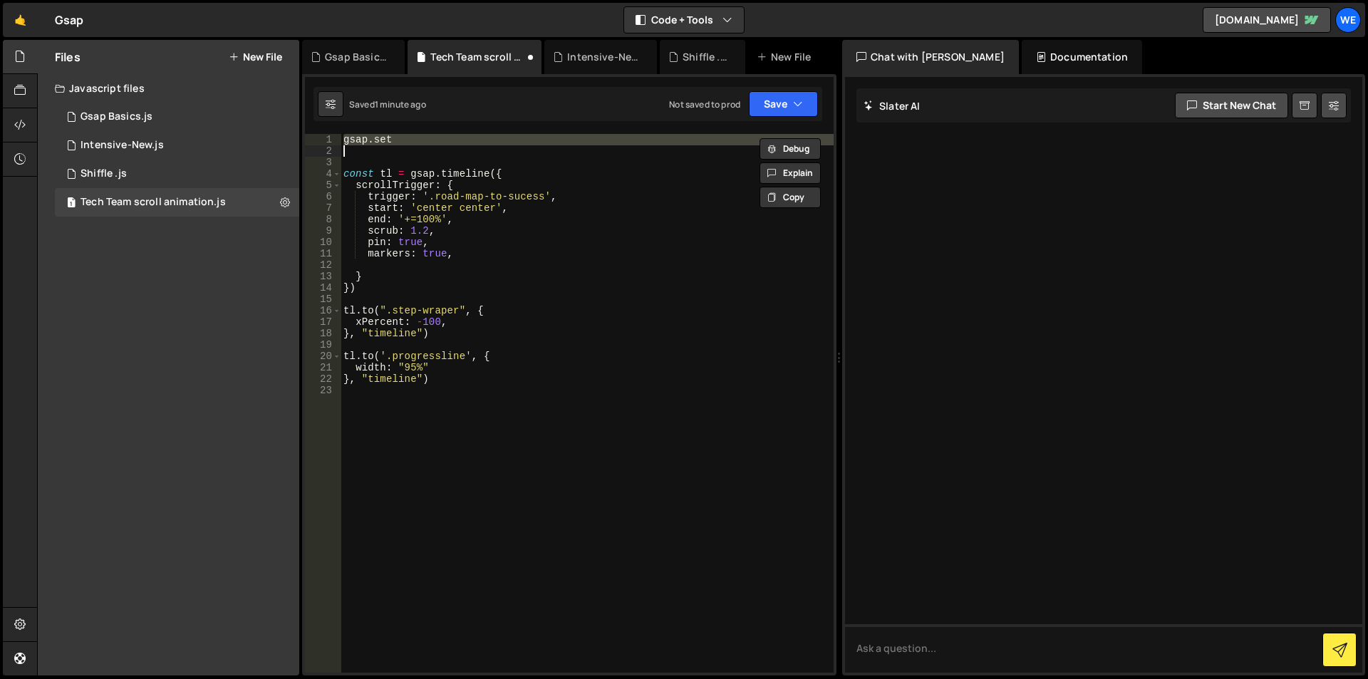
click at [379, 138] on div "gsap . set const tl = gsap . timeline ({ scrollTrigger : { trigger : '.road-map…" at bounding box center [587, 414] width 493 height 561
type textarea "gsap.set"
click at [409, 152] on div "gsap . set const tl = gsap . timeline ({ scrollTrigger : { trigger : '.road-map…" at bounding box center [587, 403] width 493 height 539
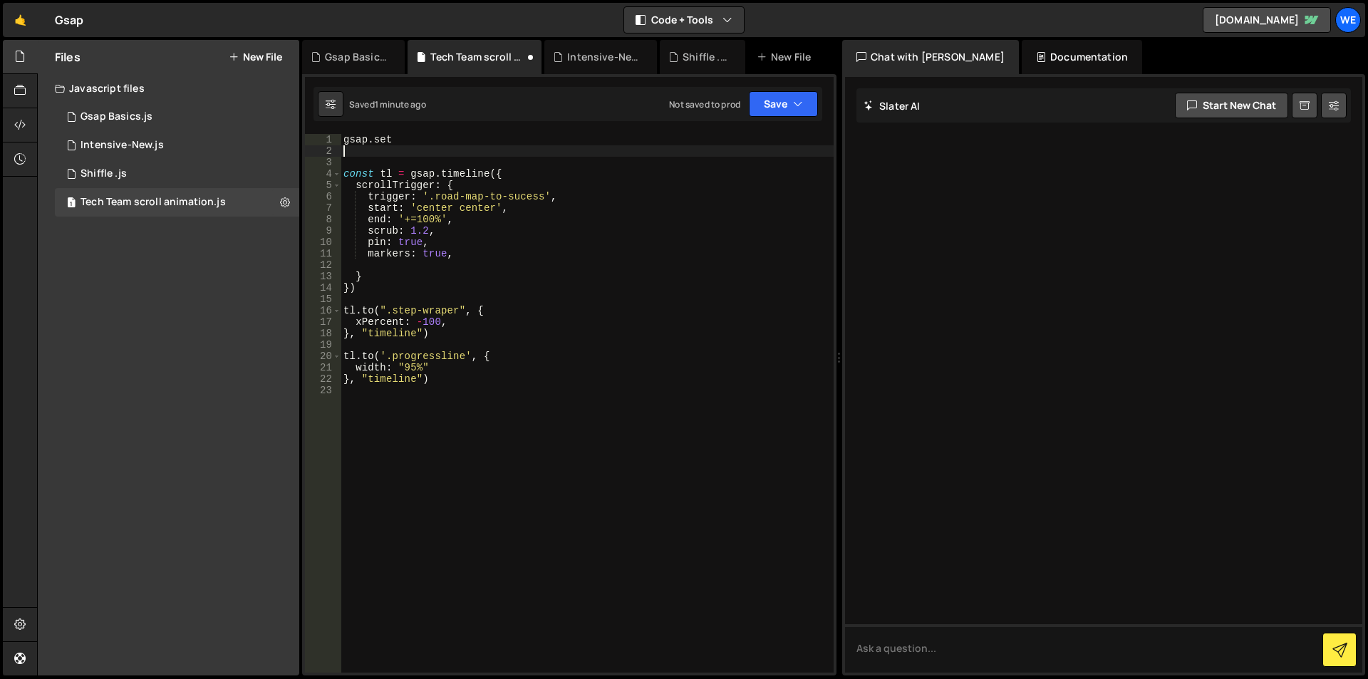
click at [343, 136] on div "gsap . set const tl = gsap . timeline ({ scrollTrigger : { trigger : '.road-map…" at bounding box center [587, 414] width 493 height 561
type textarea "gsap.set"
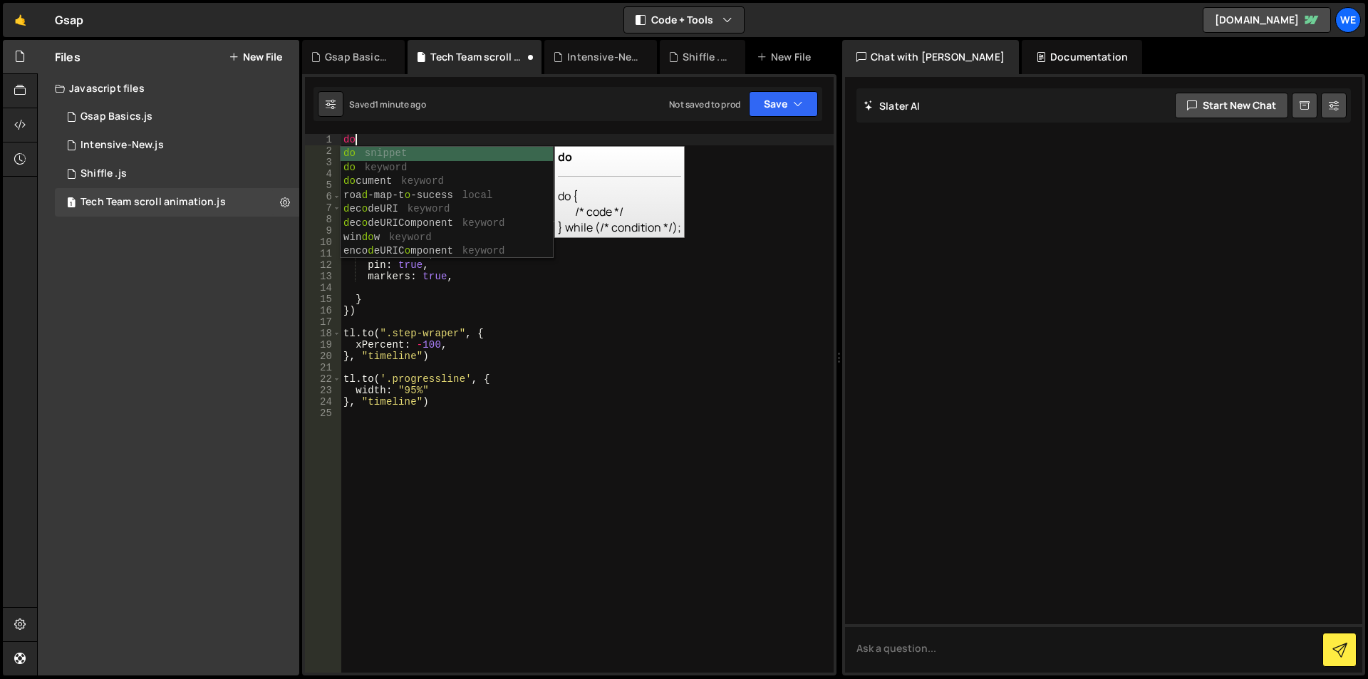
type textarea "d"
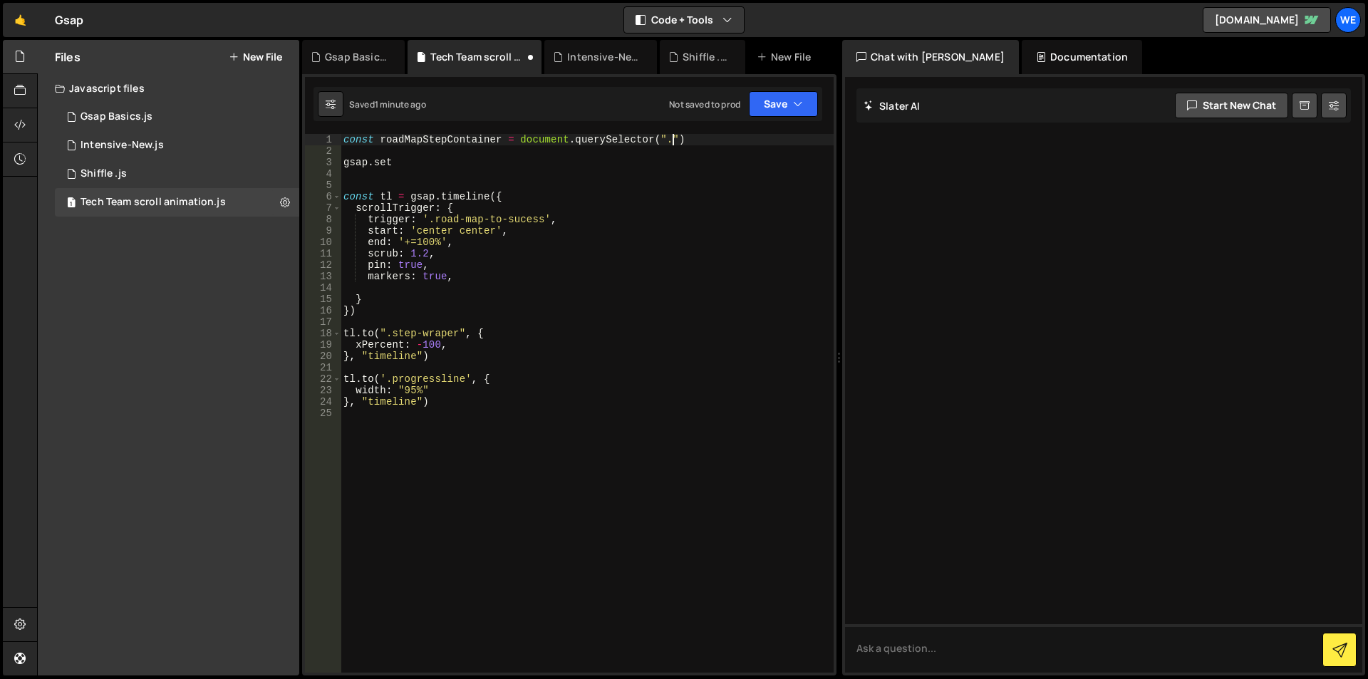
scroll to position [0, 23]
paste textarea "step-container""
click at [648, 138] on div "const roadMapStepContainer = document . querySelector ( ".step-container" ) gsa…" at bounding box center [587, 414] width 493 height 561
paste textarea "tl = gsap.timeline({"
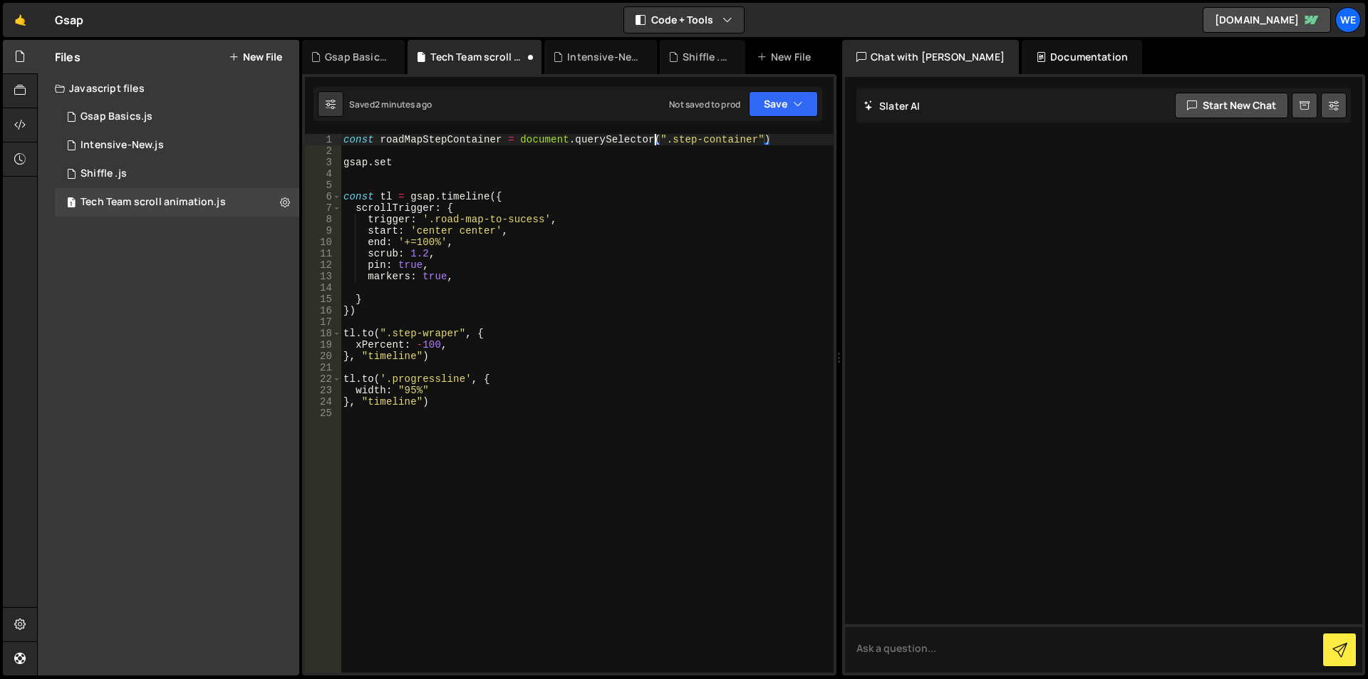
click at [632, 199] on div "const roadMapStepContainer = document . querySelector ( ".step-container" ) gsa…" at bounding box center [587, 414] width 493 height 561
click at [421, 140] on div "const roadMapStepContainer = document . querySelector ( ".step-container" ) gsa…" at bounding box center [587, 414] width 493 height 561
type textarea "const roadMapStepContainer = document.querySelector(".step-container")"
click at [421, 140] on div "const roadMapStepContainer = document . querySelector ( ".step-container" ) gsa…" at bounding box center [587, 414] width 493 height 561
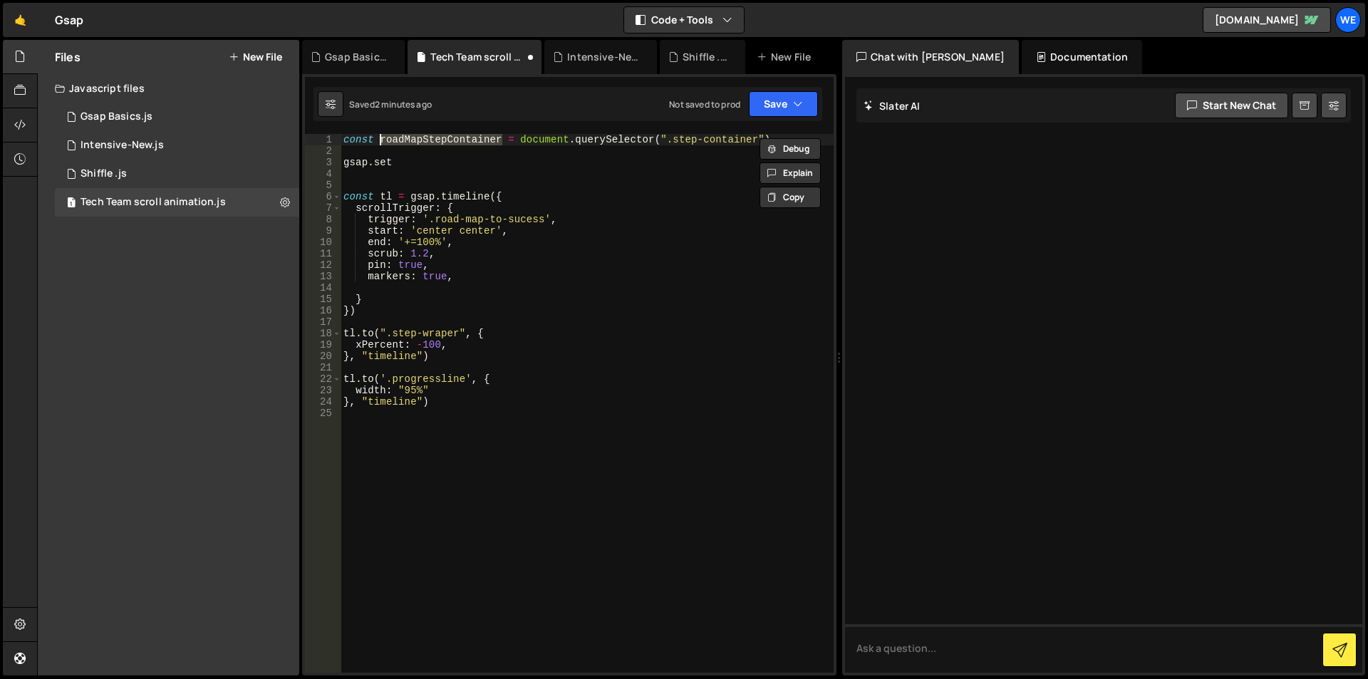
click at [506, 155] on div "const roadMapStepContainer = document . querySelector ( ".step-container" ) gsa…" at bounding box center [587, 414] width 493 height 561
paste textarea "step-wraper"
click at [474, 139] on div "const roadMapStepContainer = document . querySelector ( ".step-container" ) con…" at bounding box center [587, 414] width 493 height 561
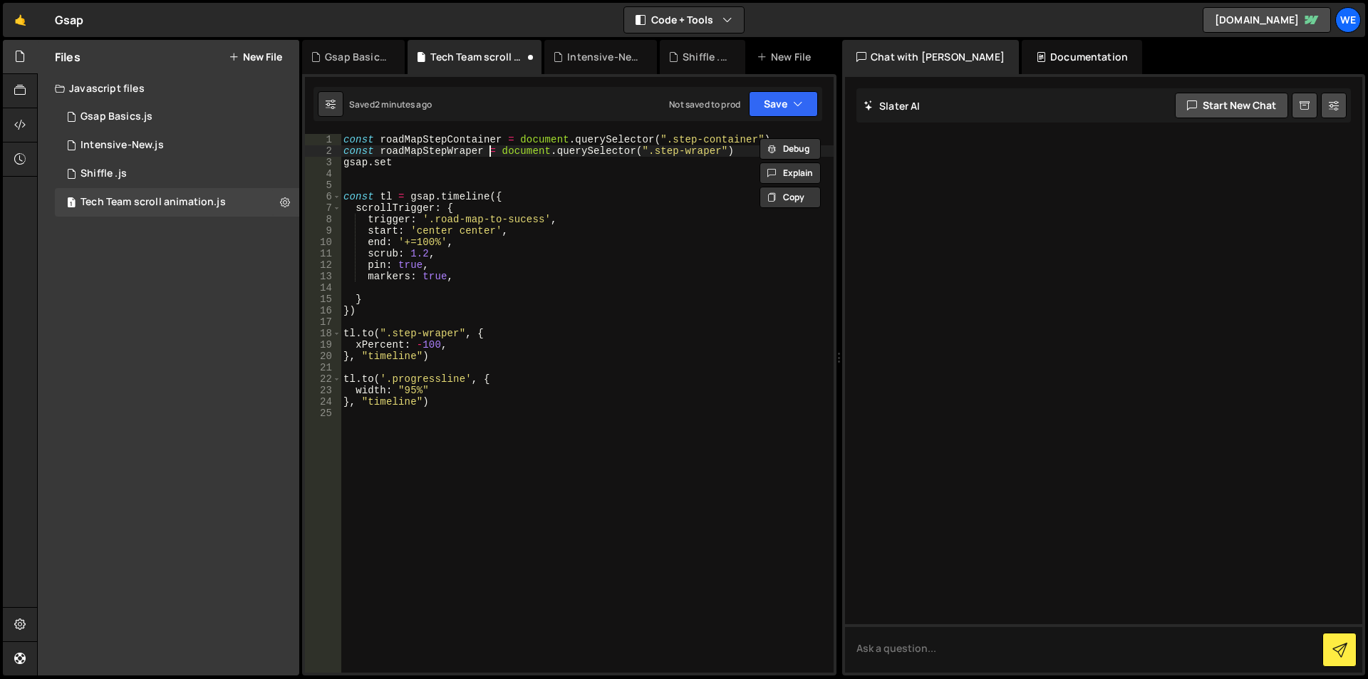
click at [491, 155] on div "const roadMapStepContainer = document . querySelector ( ".step-container" ) con…" at bounding box center [587, 414] width 493 height 561
type textarea "const roadMapStepWraper = document.querySelector(".step-wraper")"
click at [393, 170] on div "const roadMapStepContainer = document . querySelector ( ".step-container" ) con…" at bounding box center [587, 414] width 493 height 561
click at [343, 165] on div "const roadMapStepContainer = document . querySelector ( ".step-container" ) con…" at bounding box center [587, 414] width 493 height 561
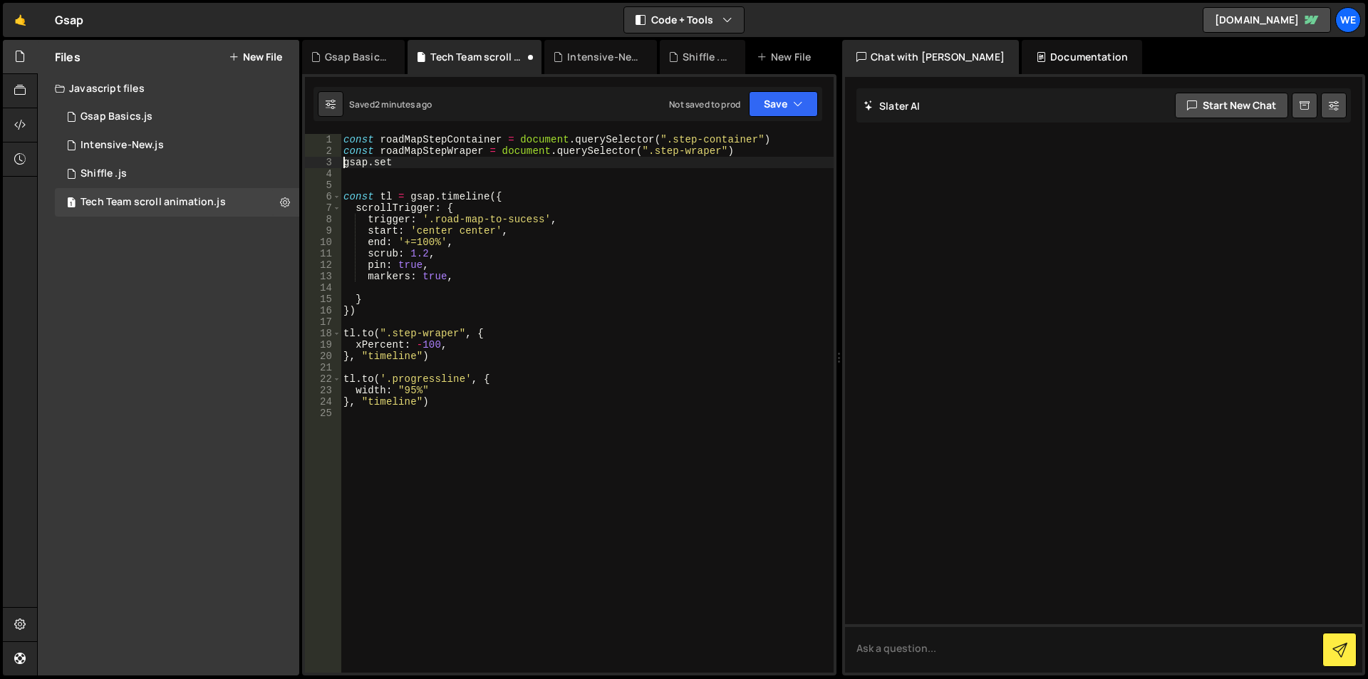
type textarea "gsap.set"
click at [420, 158] on div "const roadMapStepContainer = document . querySelector ( ".step-container" ) con…" at bounding box center [587, 414] width 493 height 561
click at [427, 152] on div "const roadMapStepContainer = document . querySelector ( ".step-container" ) con…" at bounding box center [587, 414] width 493 height 561
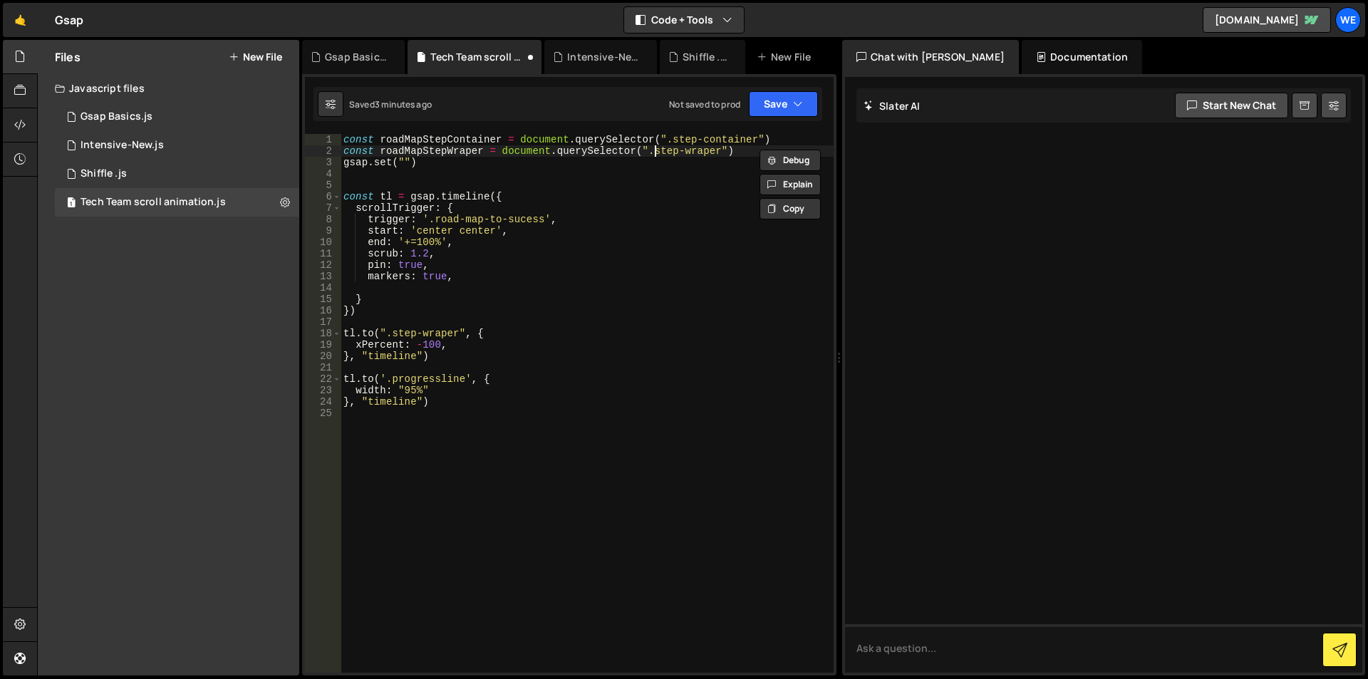
click at [654, 153] on div "const roadMapStepContainer = document . querySelector ( ".step-container" ) con…" at bounding box center [587, 414] width 493 height 561
click at [719, 149] on div "const roadMapStepContainer = document . querySelector ( ".step-container" ) con…" at bounding box center [587, 414] width 493 height 561
click at [401, 161] on div "const roadMapStepContainer = document . querySelector ( ".step-container" ) con…" at bounding box center [587, 414] width 493 height 561
click at [400, 157] on div "const roadMapStepContainer = document . querySelector ( ".step-container" ) con…" at bounding box center [587, 414] width 493 height 561
click at [403, 158] on div "const roadMapStepContainer = document . querySelector ( ".step-container" ) con…" at bounding box center [587, 414] width 493 height 561
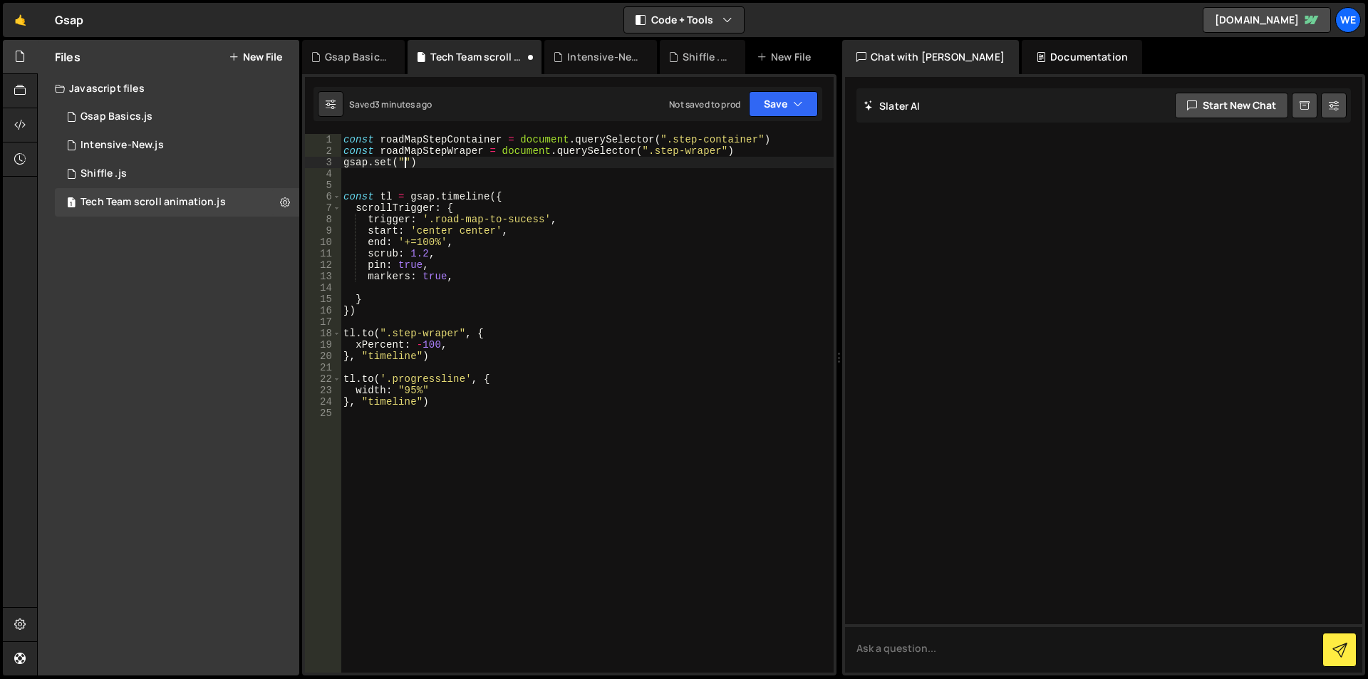
paste textarea "step-wraper"
click at [509, 163] on div "const roadMapStepContainer = document . querySelector ( ".step-container" ) con…" at bounding box center [587, 414] width 493 height 561
drag, startPoint x: 400, startPoint y: 162, endPoint x: 410, endPoint y: 170, distance: 12.7
click at [402, 162] on div "const roadMapStepContainer = document . querySelector ( ".step-container" ) con…" at bounding box center [587, 414] width 493 height 561
click at [405, 163] on div "const roadMapStepContainer = document . querySelector ( ".step-container" ) con…" at bounding box center [587, 403] width 493 height 539
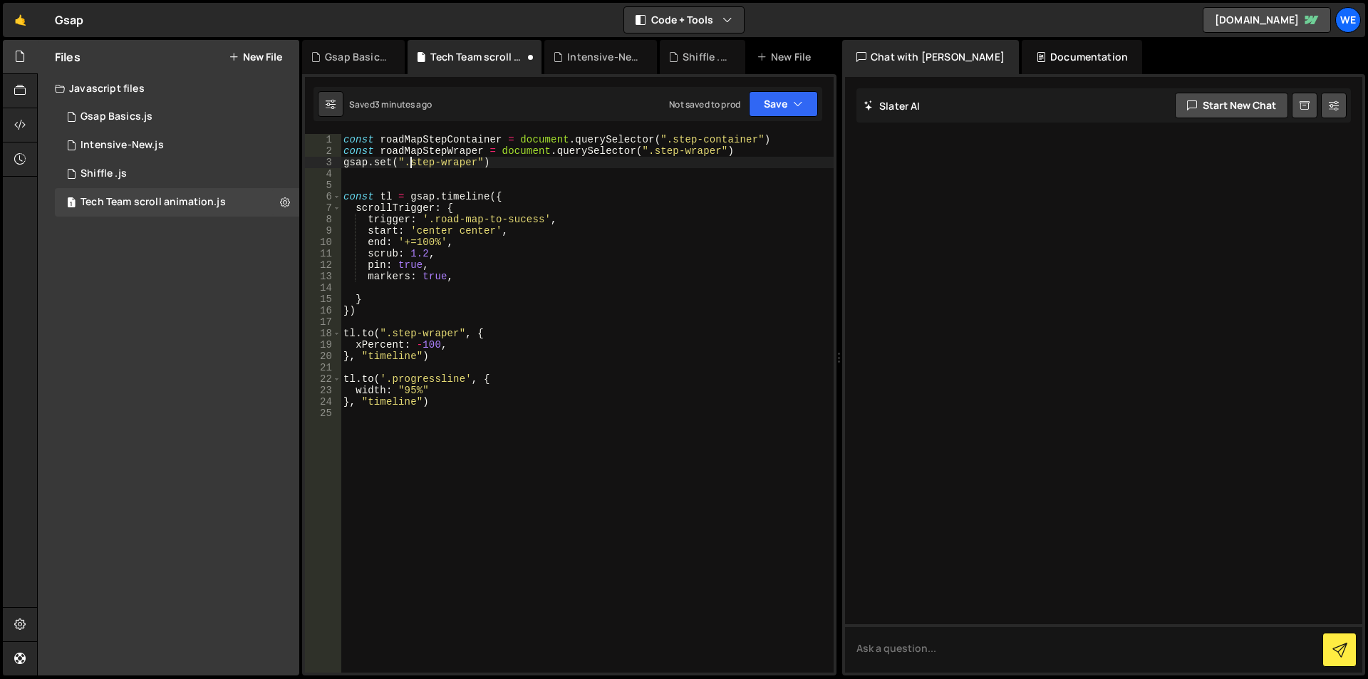
scroll to position [0, 4]
drag, startPoint x: 483, startPoint y: 162, endPoint x: 476, endPoint y: 170, distance: 11.1
click at [482, 162] on div "const roadMapStepContainer = document . querySelector ( ".step-container" ) con…" at bounding box center [587, 414] width 493 height 561
click at [452, 135] on div "const roadMapStepContainer = document . querySelector ( ".step-container" ) con…" at bounding box center [587, 414] width 493 height 561
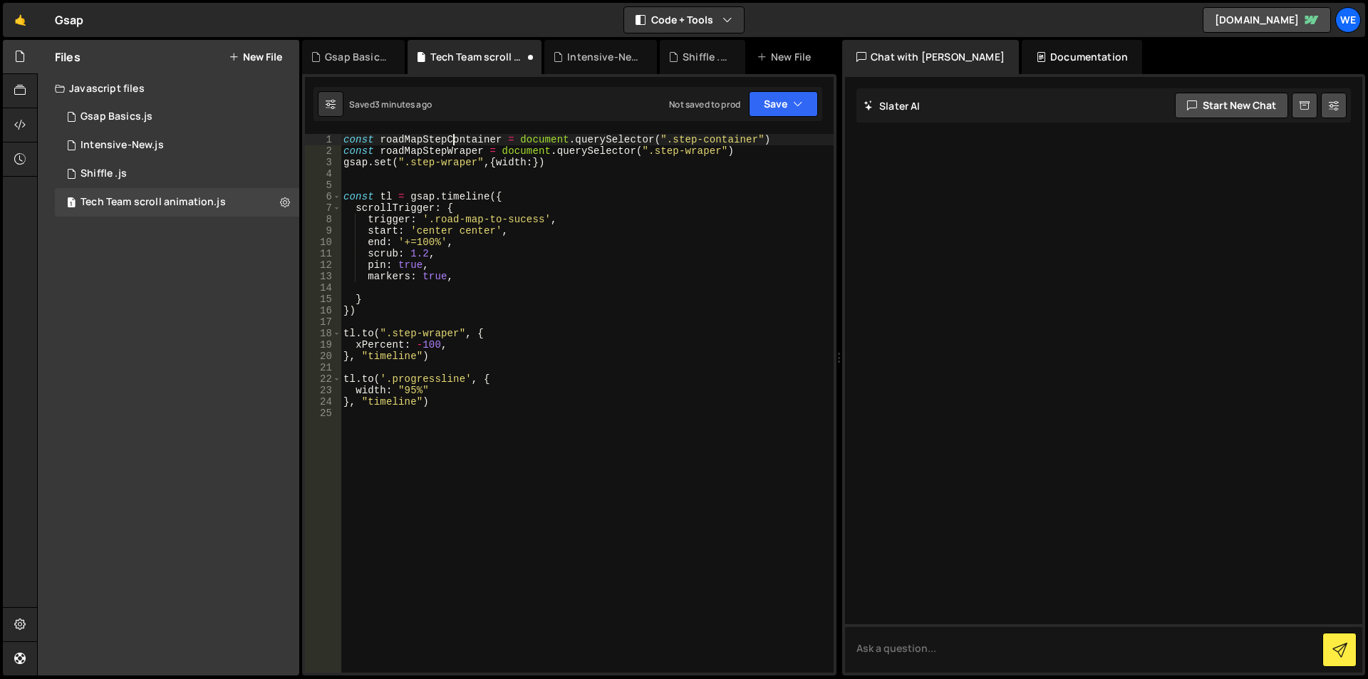
click at [452, 135] on div "const roadMapStepContainer = document . querySelector ( ".step-container" ) con…" at bounding box center [587, 414] width 493 height 561
click at [529, 162] on div "const roadMapStepContainer = document . querySelector ( ".step-container" ) con…" at bounding box center [587, 414] width 493 height 561
click at [533, 167] on div "const roadMapStepContainer = document . querySelector ( ".step-container" ) con…" at bounding box center [587, 414] width 493 height 561
paste textarea "roadMapStepContainer"
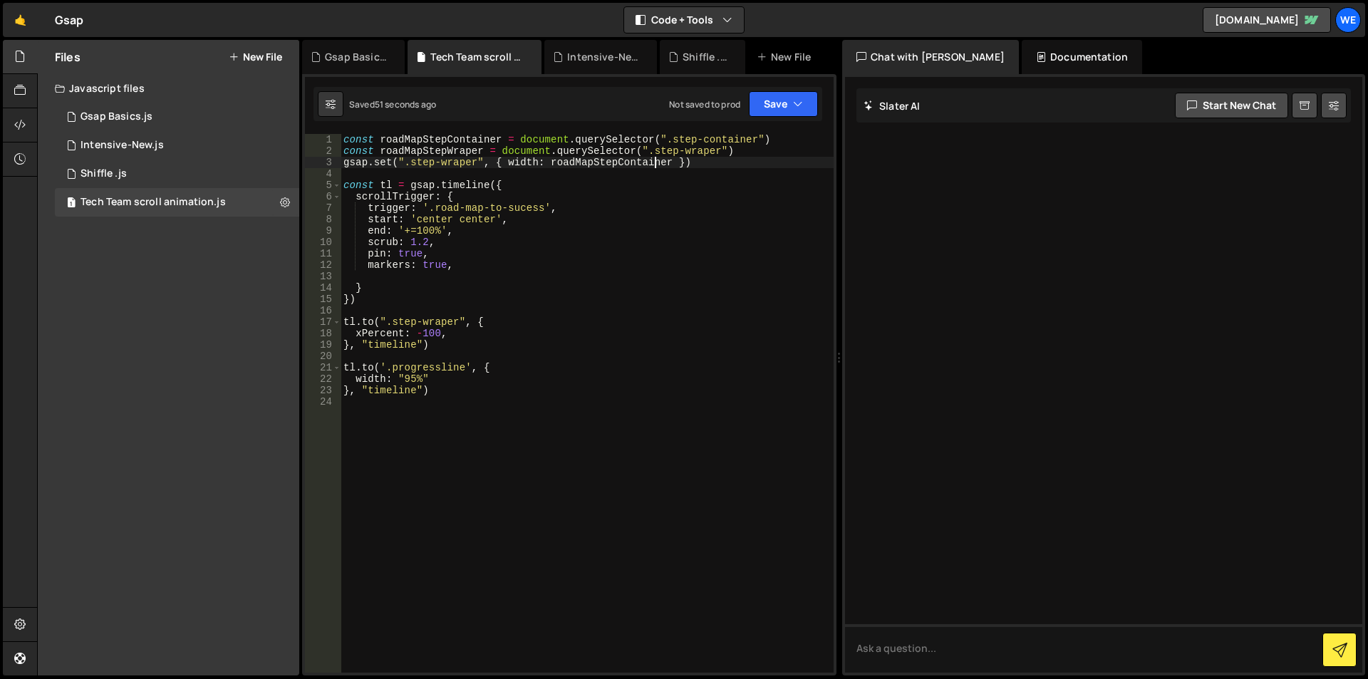
click at [620, 165] on div "const roadMapStepContainer = document . querySelector ( ".step-container" ) con…" at bounding box center [587, 414] width 493 height 561
click at [775, 138] on div "const roadMapStepContainer = document . querySelector ( ".step-container" ) con…" at bounding box center [587, 414] width 493 height 561
click at [670, 165] on div "const roadMapStepContainer = document . querySelector ( ".step-container" ) con…" at bounding box center [587, 414] width 493 height 561
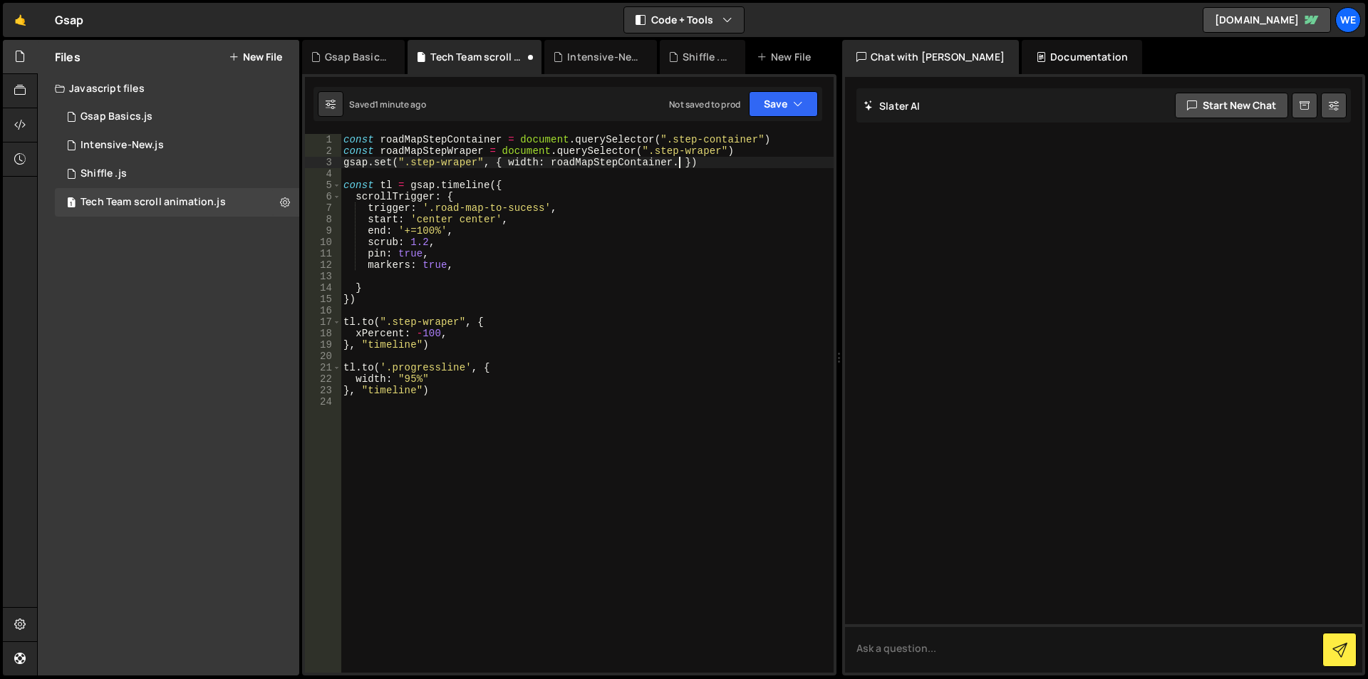
paste textarea "scrollWidth"
click at [551, 159] on div "const roadMapStepContainer = document . querySelector ( ".step-container" ) con…" at bounding box center [587, 414] width 493 height 561
click at [750, 150] on div "const roadMapStepContainer = document . querySelector ( ".step-container" ) con…" at bounding box center [587, 414] width 493 height 561
type textarea "const roadMapStepWraper = document.querySelector(".step-wraper")"
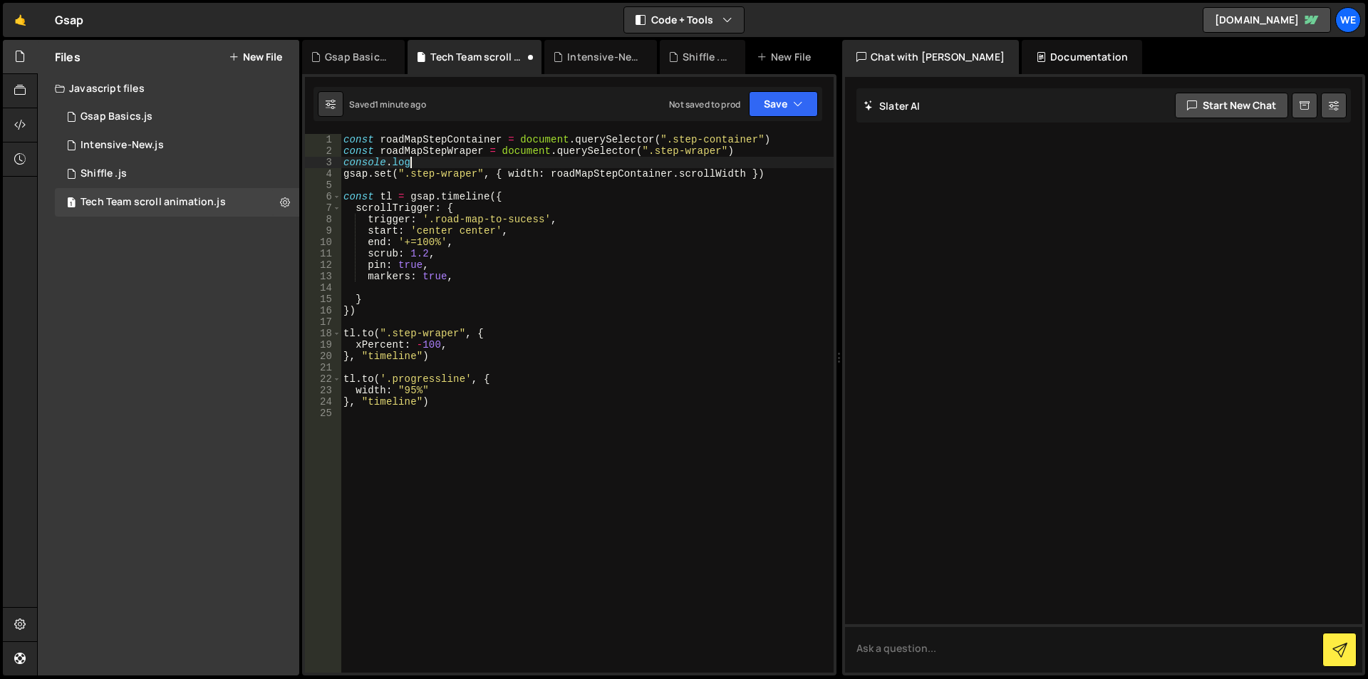
scroll to position [0, 4]
paste textarea "roadMapStepContainer.scrollWidth")"
paste textarea "roadMapStepContainer.scrollWidth"
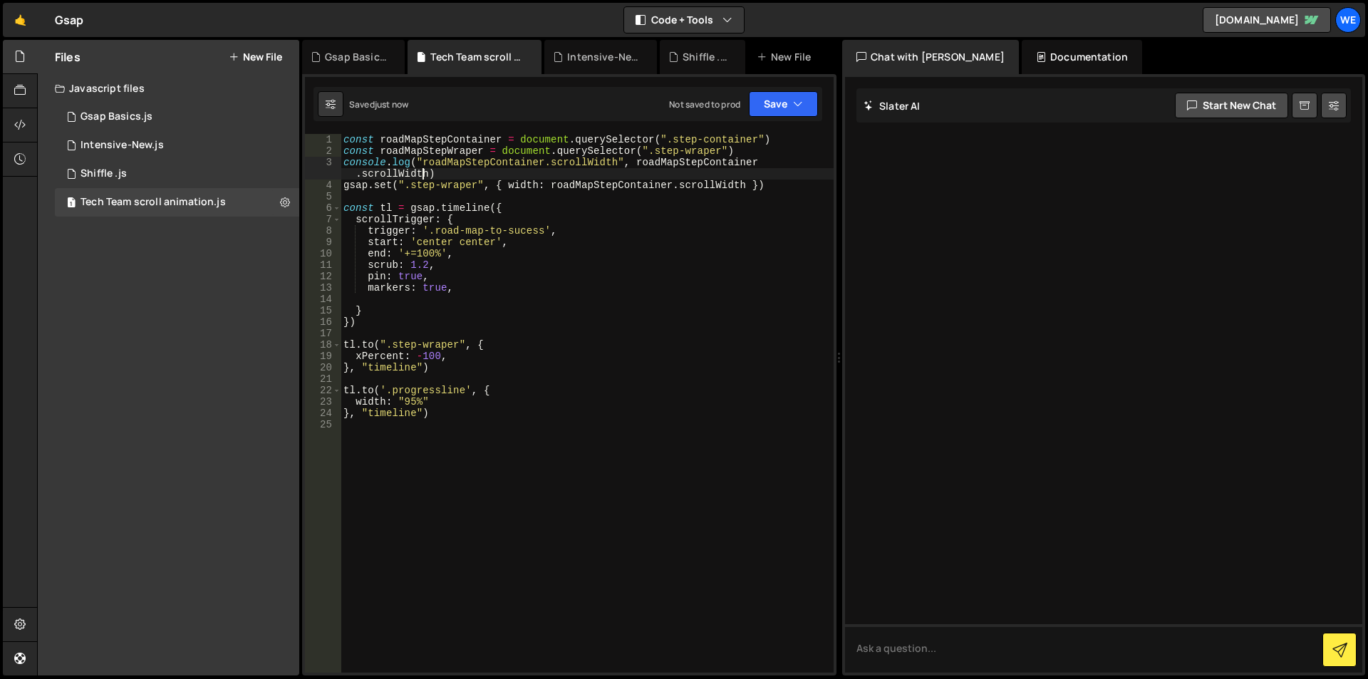
type textarea "console.log("roadMapStepContainer.scrollWidth", roadMapStepContainer.scrollWidt…"
click at [345, 160] on div "const roadMapStepContainer = document . querySelector ( ".step-container" ) con…" at bounding box center [587, 414] width 493 height 561
click at [457, 168] on div "const roadMapStepContainer = document . querySelector ( ".step-container" ) con…" at bounding box center [587, 414] width 493 height 561
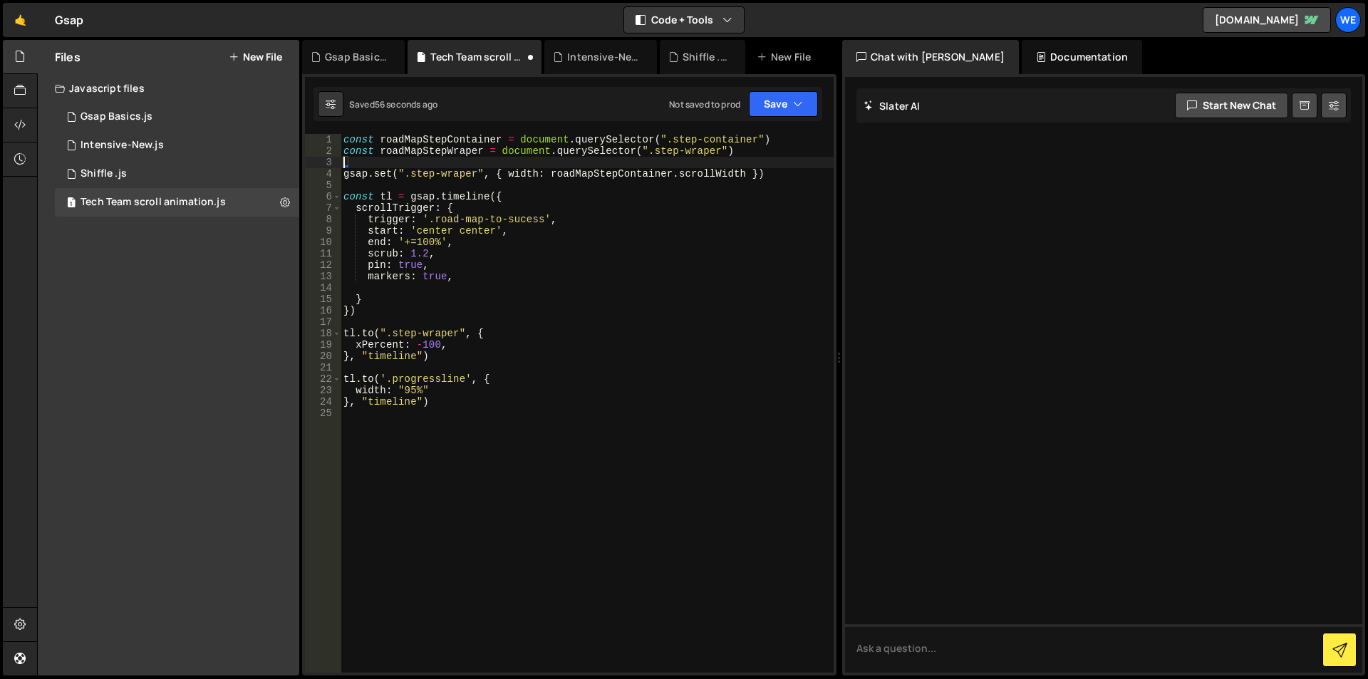
scroll to position [0, 0]
click at [556, 383] on div "const roadMapStepContainer = document . querySelector ( ".step-container" ) con…" at bounding box center [587, 414] width 493 height 561
click at [343, 152] on div "const roadMapStepContainer = document . querySelector ( ".step-container" ) con…" at bounding box center [587, 414] width 493 height 561
type textarea "const roadMapStepWraper = document.querySelector(".step-wraper")"
click at [747, 154] on div "const roadMapStepContainer = document . querySelector ( ".step-container" ) con…" at bounding box center [587, 414] width 493 height 561
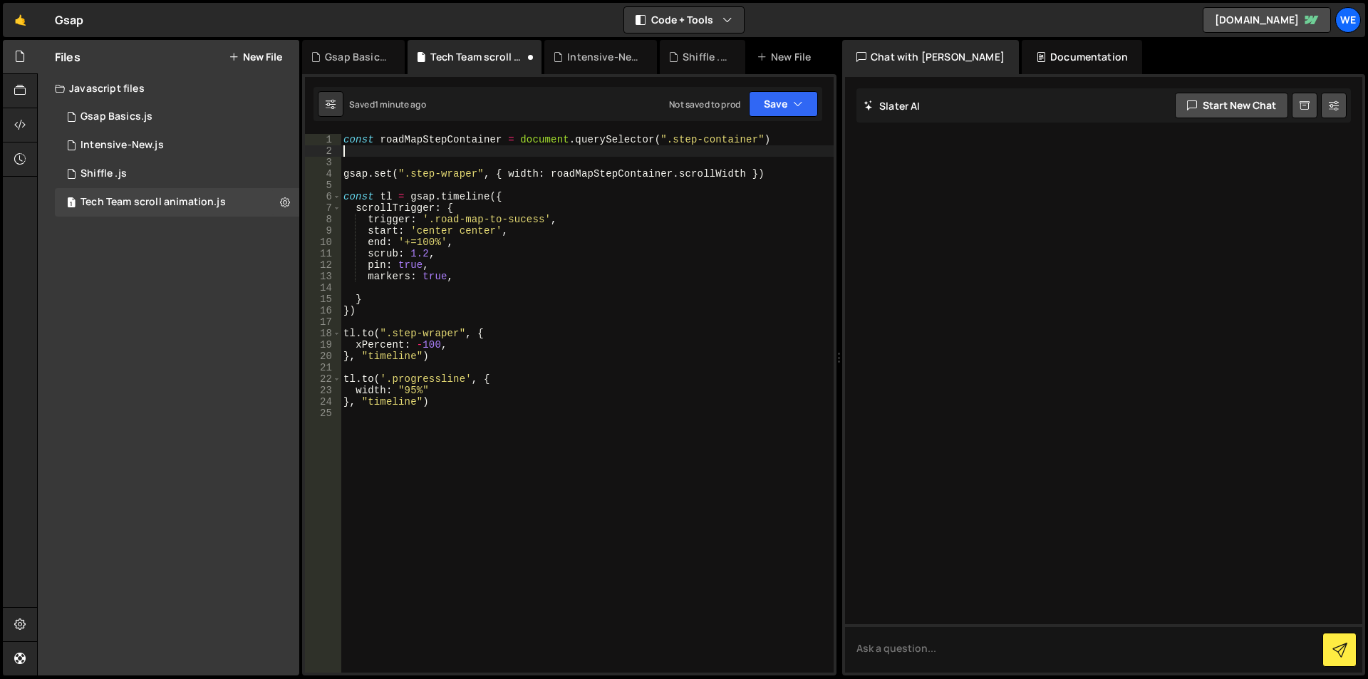
click at [766, 178] on div "const roadMapStepContainer = document . querySelector ( ".step-container" ) gsa…" at bounding box center [587, 414] width 493 height 561
type textarea "gsap.set(".step-wraper", { width: roadMapStepContainer.scrollWidth })"
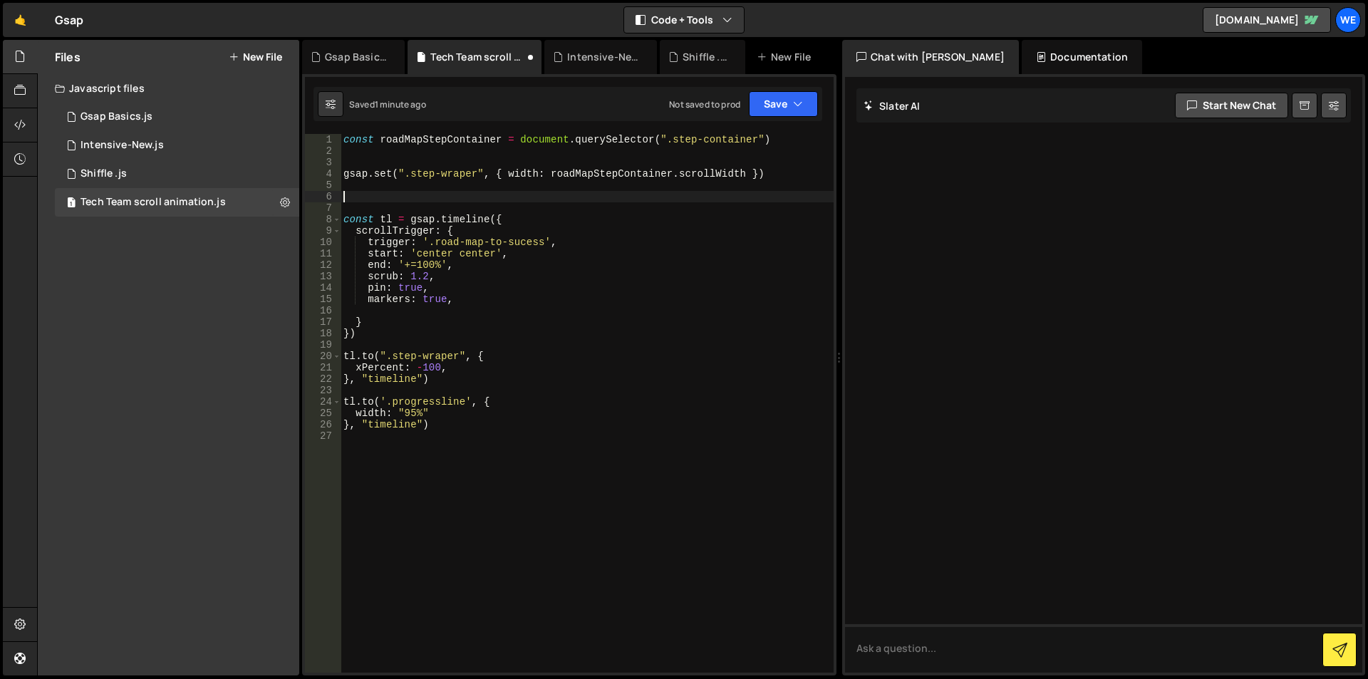
paste textarea "function getScrollAmount() {"
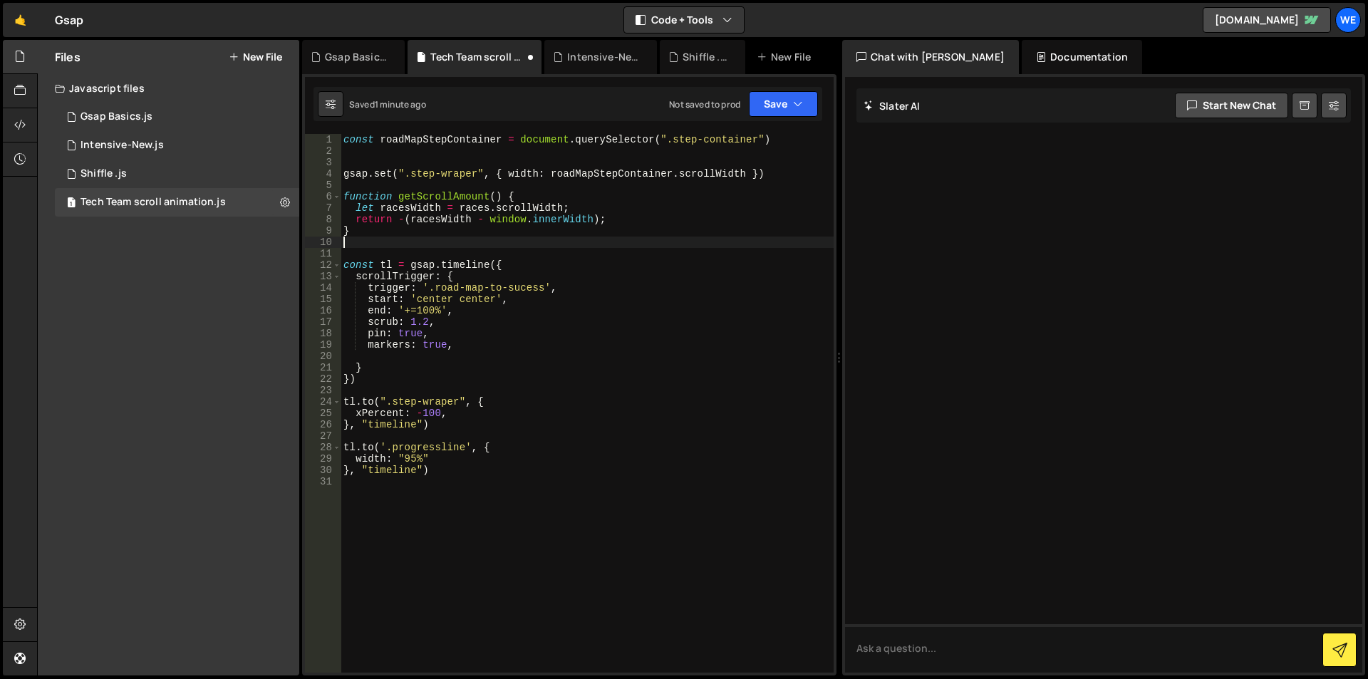
click at [462, 199] on div "const roadMapStepContainer = document . querySelector ( ".step-container" ) gsa…" at bounding box center [587, 414] width 493 height 561
click at [583, 175] on div "const roadMapStepContainer = document . querySelector ( ".step-container" ) gsa…" at bounding box center [587, 414] width 493 height 561
click at [434, 209] on div "const roadMapStepContainer = document . querySelector ( ".step-container" ) gsa…" at bounding box center [587, 414] width 493 height 561
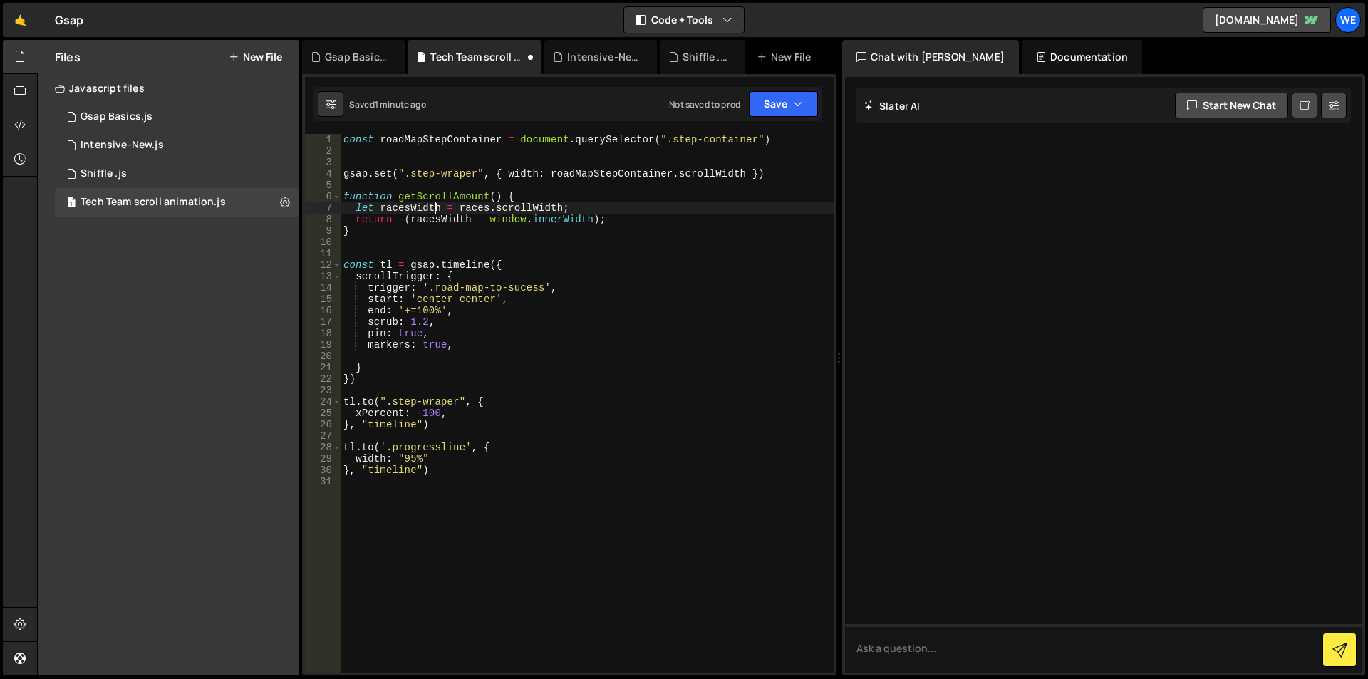
click at [434, 209] on div "const roadMapStepContainer = document . querySelector ( ".step-container" ) gsa…" at bounding box center [587, 414] width 493 height 561
click at [409, 210] on div "const roadMapStepContainer = document . querySelector ( ".step-container" ) gsa…" at bounding box center [587, 403] width 493 height 539
paste textarea "oadMapStepContainer"
click at [471, 141] on div "const roadMapStepContainer = document . querySelector ( ".step-container" ) gsa…" at bounding box center [587, 414] width 493 height 561
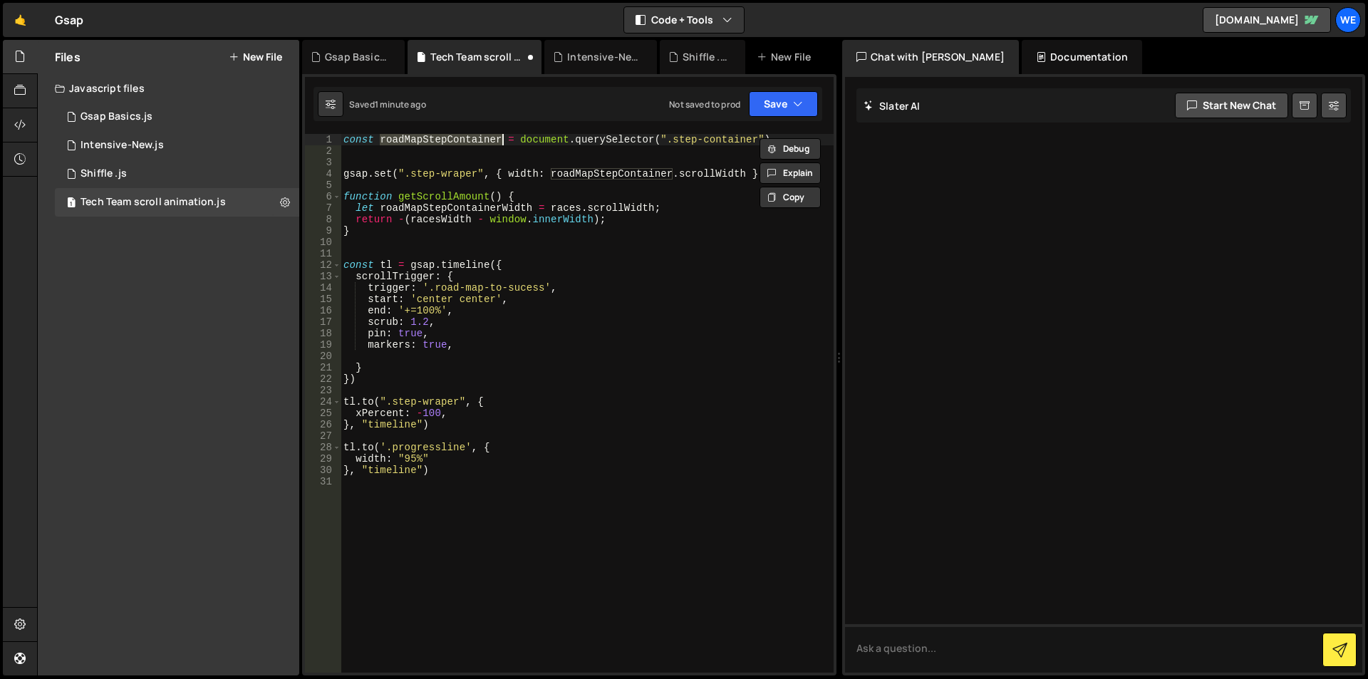
click at [558, 207] on div "const roadMapStepContainer = document . querySelector ( ".step-container" ) gsa…" at bounding box center [587, 414] width 493 height 561
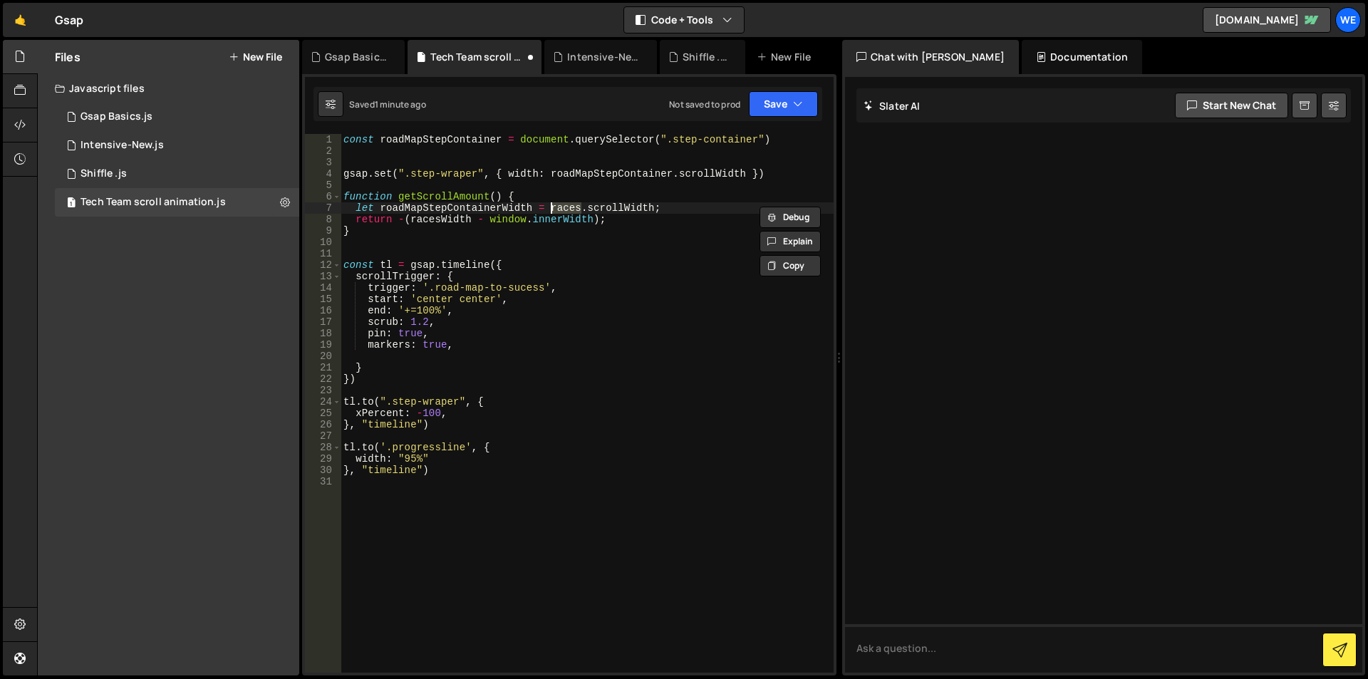
paste textarea "oadMapStepContainer"
click at [448, 210] on div "const roadMapStepContainer = document . querySelector ( ".step-container" ) gsa…" at bounding box center [587, 414] width 493 height 561
click at [448, 214] on div "const roadMapStepContainer = document . querySelector ( ".step-container" ) gsa…" at bounding box center [587, 414] width 493 height 561
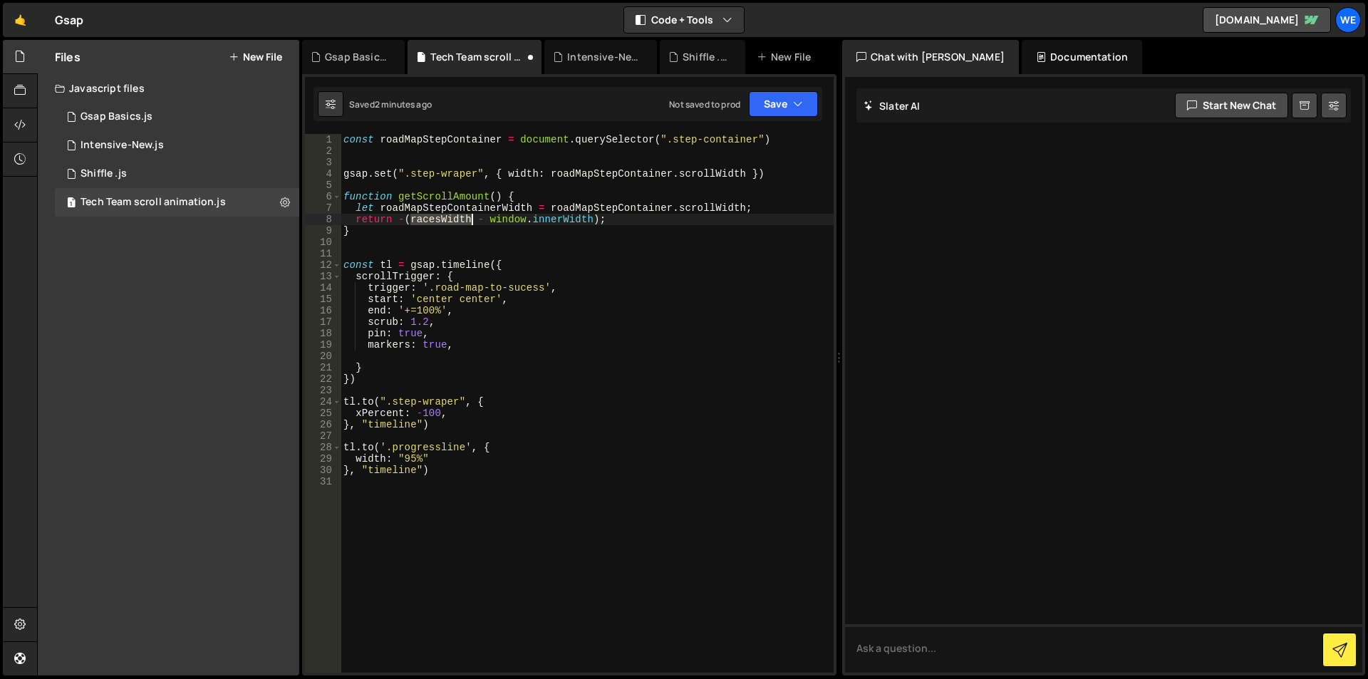
paste textarea "oadMapStepContainer"
click at [403, 309] on div "const roadMapStepContainer = document . querySelector ( ".step-container" ) gsa…" at bounding box center [587, 414] width 493 height 561
click at [457, 311] on div "const roadMapStepContainer = document . querySelector ( ".step-container" ) gsa…" at bounding box center [587, 414] width 493 height 561
paste textarea "() => `+=${getScrollAmount() * -1}`"
click at [546, 311] on div "const roadMapStepContainer = document . querySelector ( ".step-container" ) gsa…" at bounding box center [587, 414] width 493 height 561
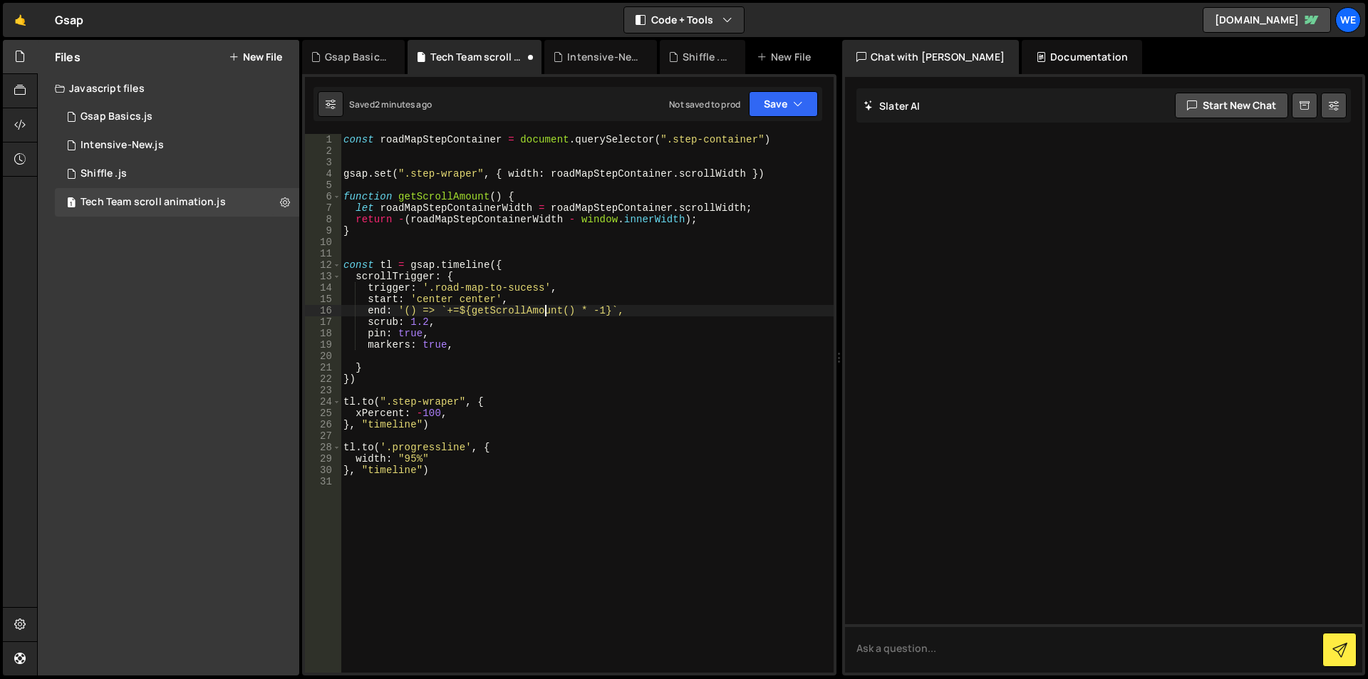
click at [546, 311] on div "const roadMapStepContainer = document . querySelector ( ".step-container" ) gsa…" at bounding box center [587, 414] width 493 height 561
click at [637, 308] on div "const roadMapStepContainer = document . querySelector ( ".step-container" ) gsa…" at bounding box center [587, 414] width 493 height 561
click at [415, 410] on div "const roadMapStepContainer = document . querySelector ( ".step-container" ) gsa…" at bounding box center [587, 414] width 493 height 561
click at [440, 407] on div "const roadMapStepContainer = document . querySelector ( ".step-container" ) gsa…" at bounding box center [587, 414] width 493 height 561
paste textarea "getScrollAmount"
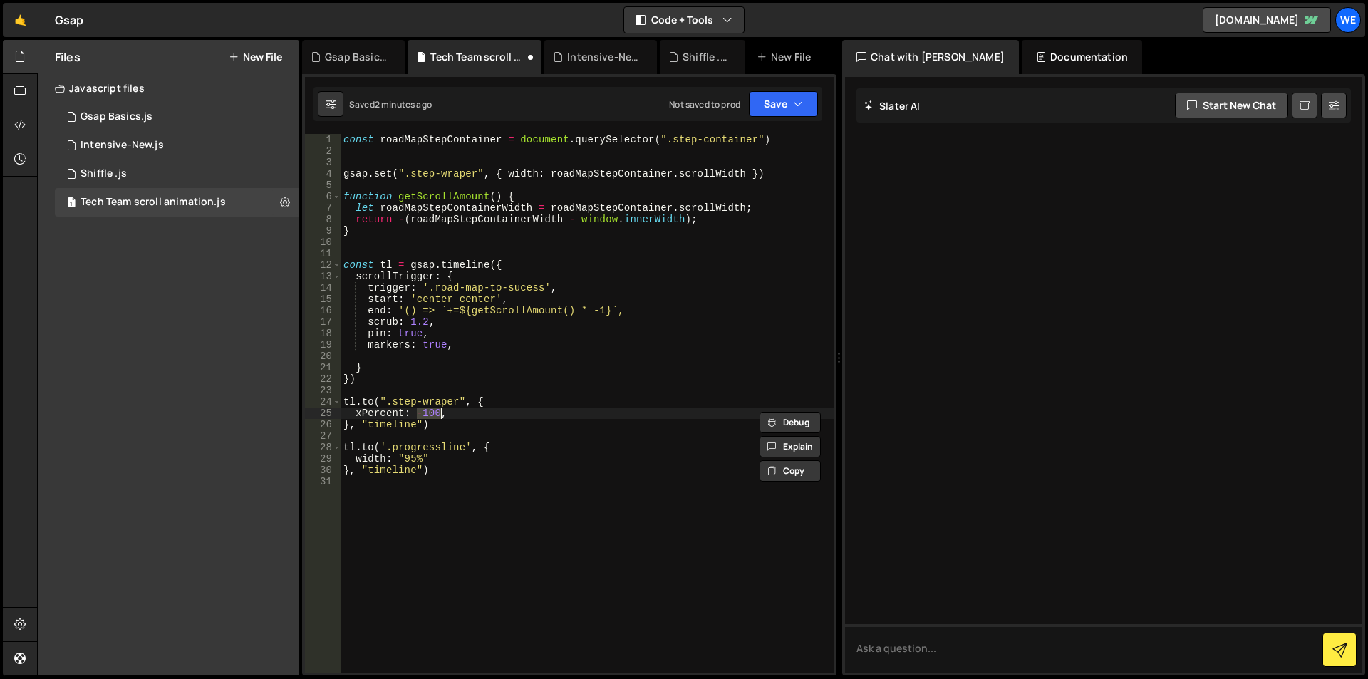
type textarea "xPercent: getScrollAmount,"
click at [525, 417] on div "const roadMapStepContainer = document . querySelector ( ".step-container" ) gsa…" at bounding box center [587, 414] width 493 height 561
paste textarea "duration: 3,"
type textarea "duration: 3,"
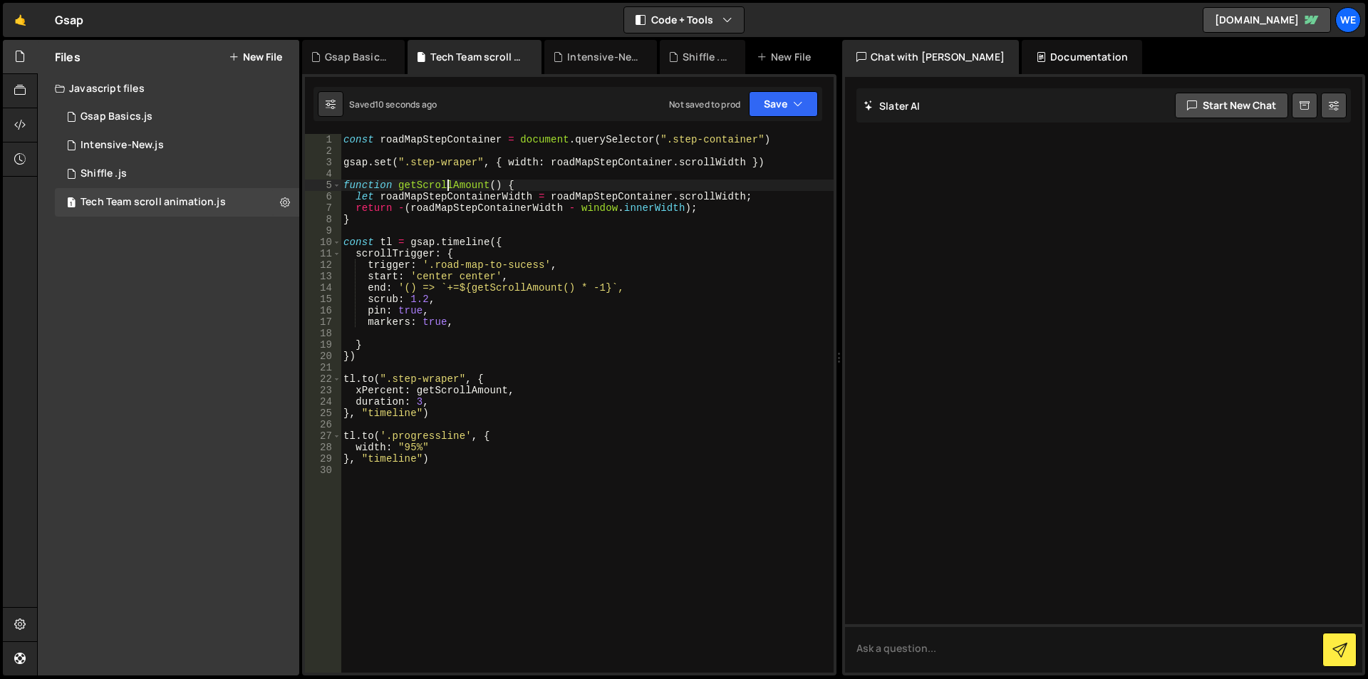
click at [448, 182] on div "const roadMapStepContainer = document . querySelector ( ".step-container" ) gsa…" at bounding box center [587, 414] width 493 height 561
click at [509, 393] on div "const roadMapStepContainer = document . querySelector ( ".step-container" ) gsa…" at bounding box center [587, 414] width 493 height 561
click at [565, 286] on div "const roadMapStepContainer = document . querySelector ( ".step-container" ) gsa…" at bounding box center [587, 414] width 493 height 561
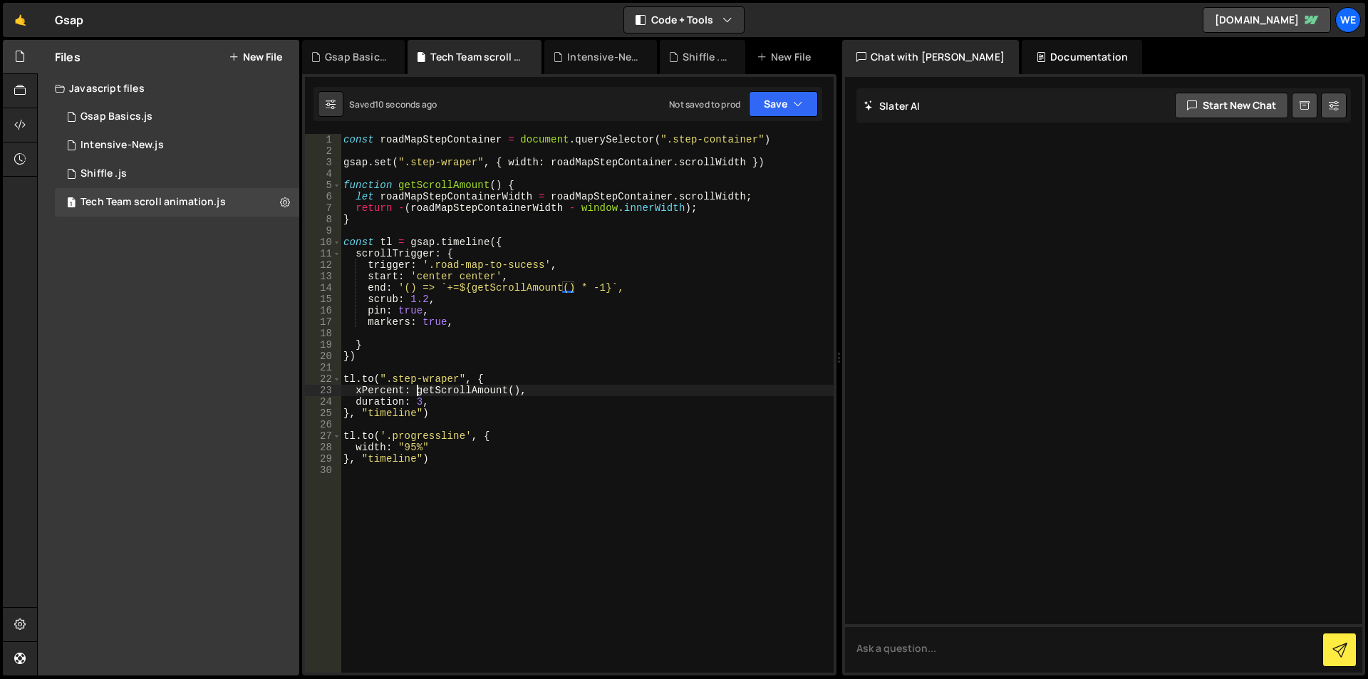
click at [417, 392] on div "const roadMapStepContainer = document . querySelector ( ".step-container" ) gsa…" at bounding box center [587, 414] width 493 height 561
click at [518, 391] on div "const roadMapStepContainer = document . querySelector ( ".step-container" ) gsa…" at bounding box center [587, 414] width 493 height 561
type textarea "xPercent: `getScrollAmount()`,"
click at [556, 470] on div "const roadMapStepContainer = document . querySelector ( ".step-container" ) gsa…" at bounding box center [587, 414] width 493 height 561
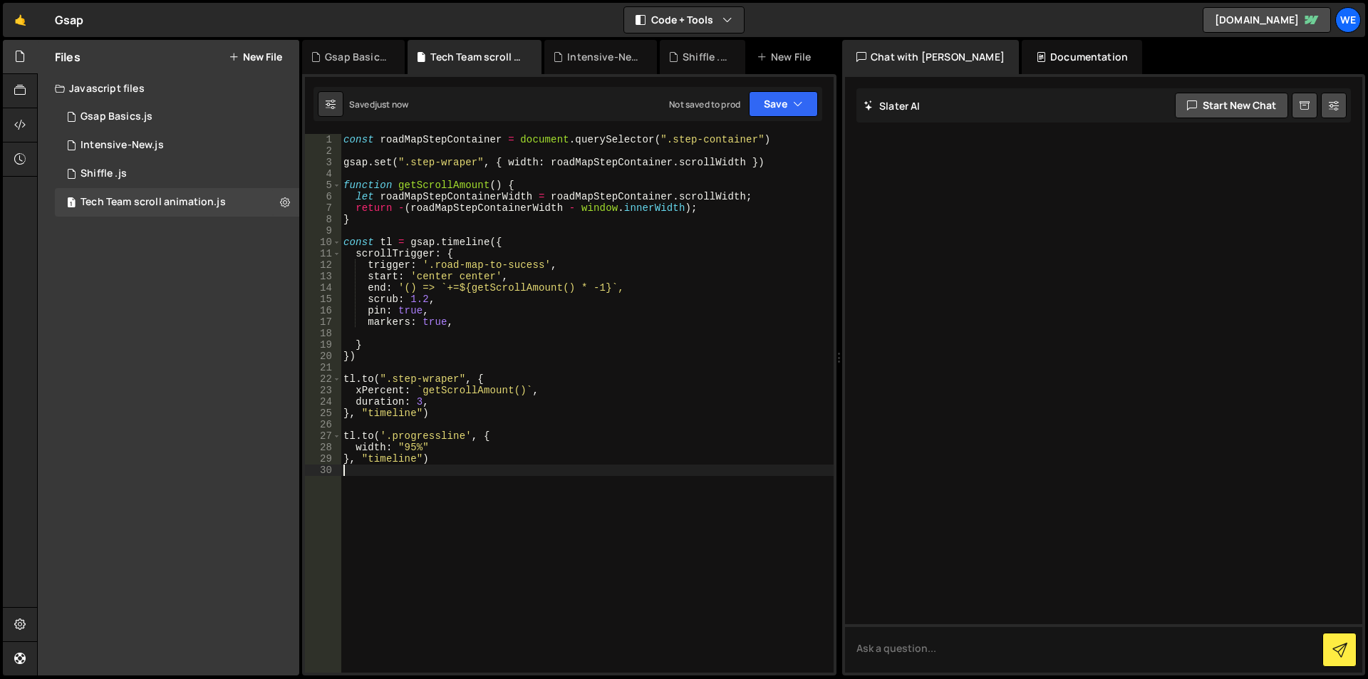
scroll to position [0, 0]
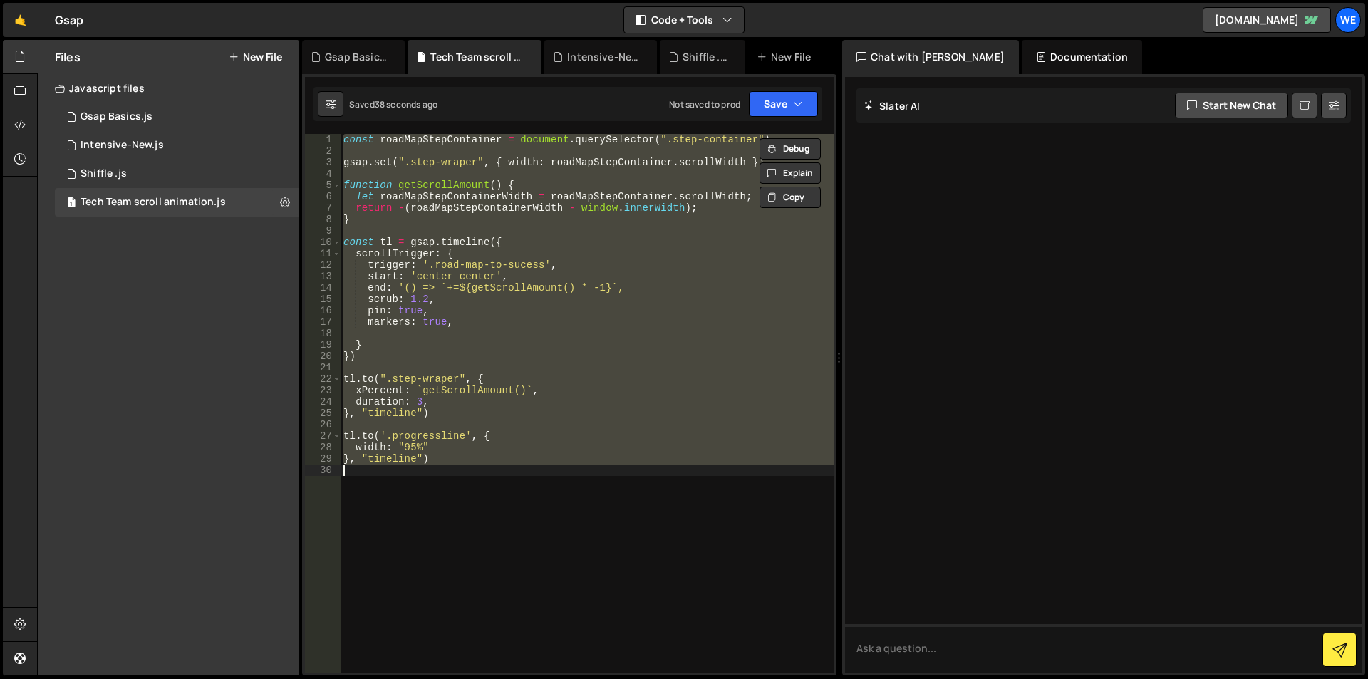
click at [381, 396] on div "const roadMapStepContainer = document . querySelector ( ".step-container" ) gsa…" at bounding box center [587, 403] width 493 height 539
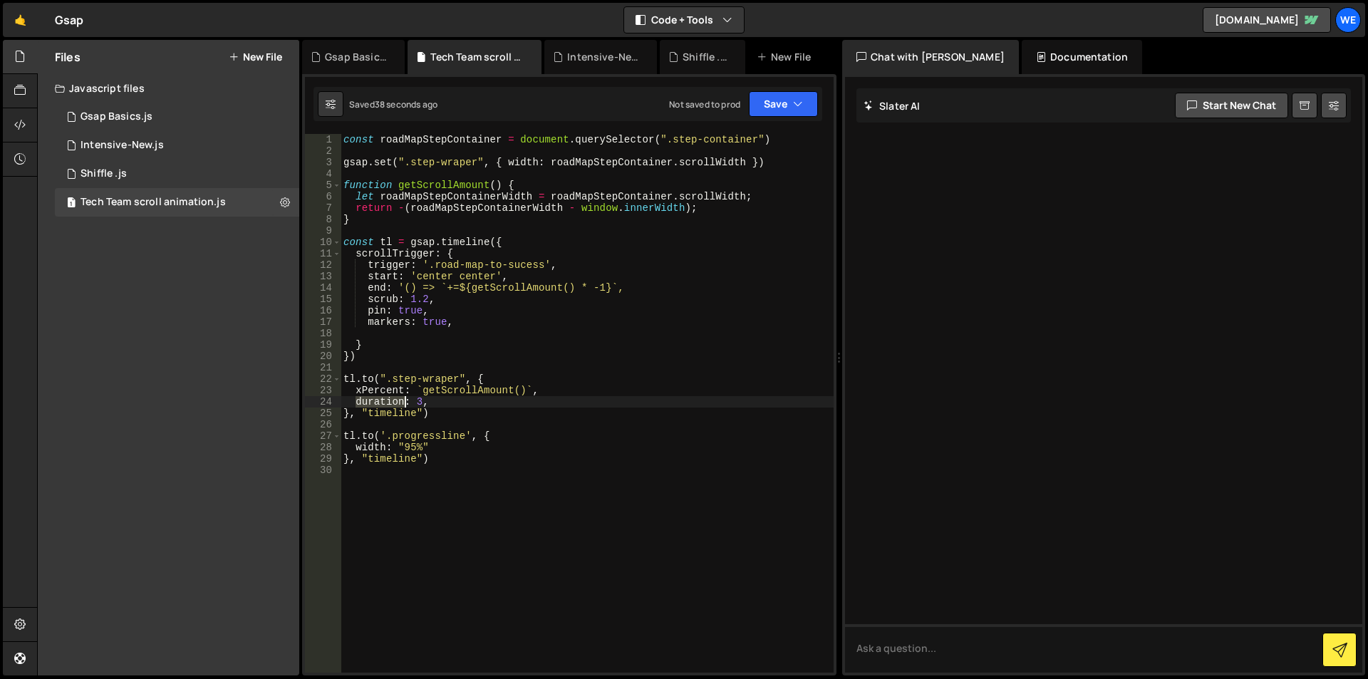
click at [381, 396] on div "const roadMapStepContainer = document . querySelector ( ".step-container" ) gsa…" at bounding box center [587, 414] width 493 height 561
click at [381, 393] on div "const roadMapStepContainer = document . querySelector ( ".step-container" ) gsa…" at bounding box center [587, 414] width 493 height 561
click at [379, 391] on div "const roadMapStepContainer = document . querySelector ( ".step-container" ) gsa…" at bounding box center [587, 414] width 493 height 561
click at [483, 390] on div "const roadMapStepContainer = document . querySelector ( ".step-container" ) gsa…" at bounding box center [587, 414] width 493 height 561
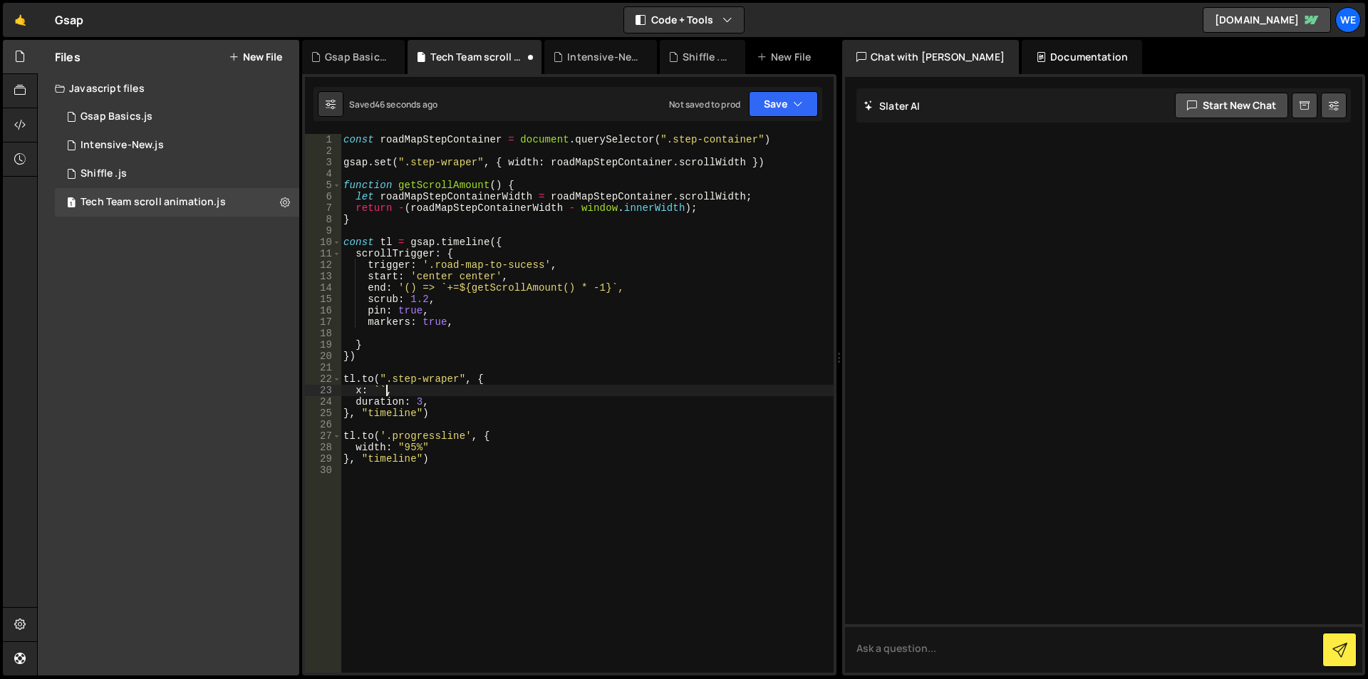
click at [387, 387] on div "const roadMapStepContainer = document . querySelector ( ".step-container" ) gsa…" at bounding box center [587, 414] width 493 height 561
click at [373, 387] on div "const roadMapStepContainer = document . querySelector ( ".step-container" ) gsa…" at bounding box center [587, 414] width 493 height 561
paste textarea "getScrollAmount()"
click at [476, 388] on div "const roadMapStepContainer = document . querySelector ( ".step-container" ) gsa…" at bounding box center [587, 414] width 493 height 561
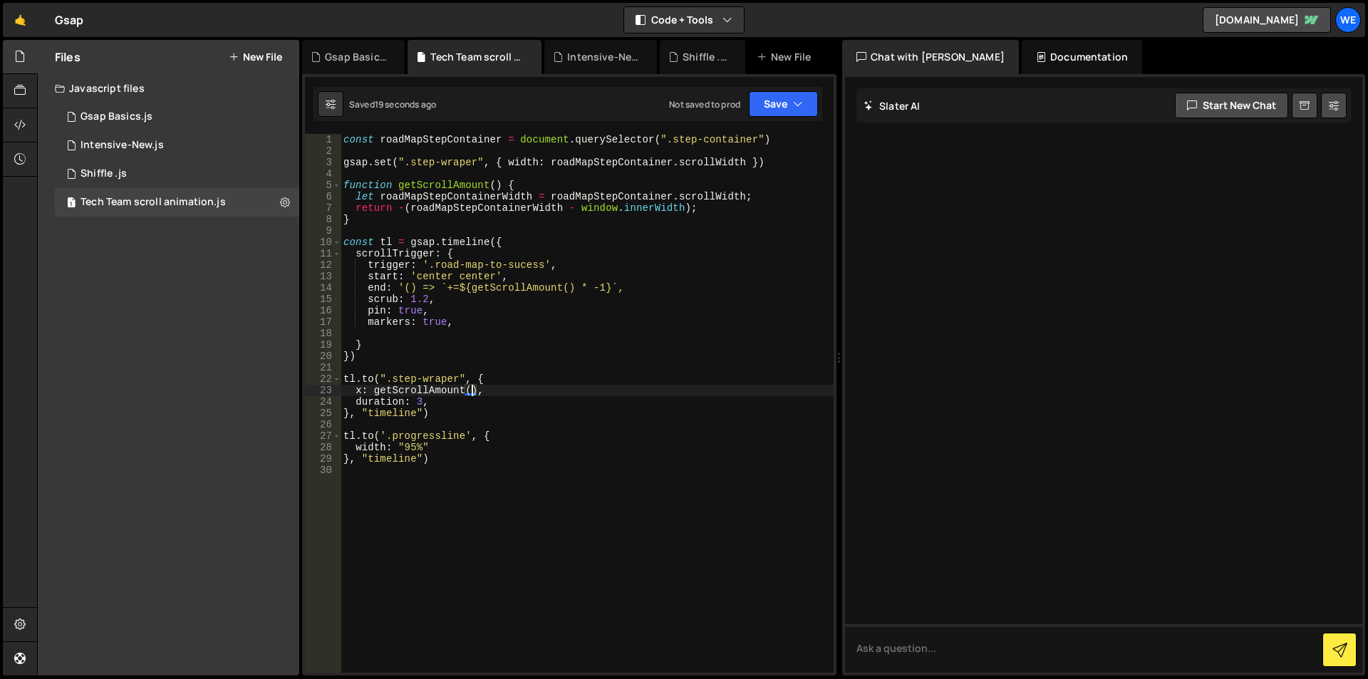
click at [397, 281] on div "const roadMapStepContainer = document . querySelector ( ".step-container" ) gsa…" at bounding box center [587, 414] width 493 height 561
click at [401, 286] on div "const roadMapStepContainer = document . querySelector ( ".step-container" ) gsa…" at bounding box center [587, 414] width 493 height 561
type textarea "end: () => `+=${getScrollAmount() * -1}`,"
click at [685, 286] on div "const roadMapStepContainer = document . querySelector ( ".step-container" ) gsa…" at bounding box center [587, 414] width 493 height 561
click at [535, 430] on div "const roadMapStepContainer = document . querySelector ( ".step-container" ) gsa…" at bounding box center [587, 414] width 493 height 561
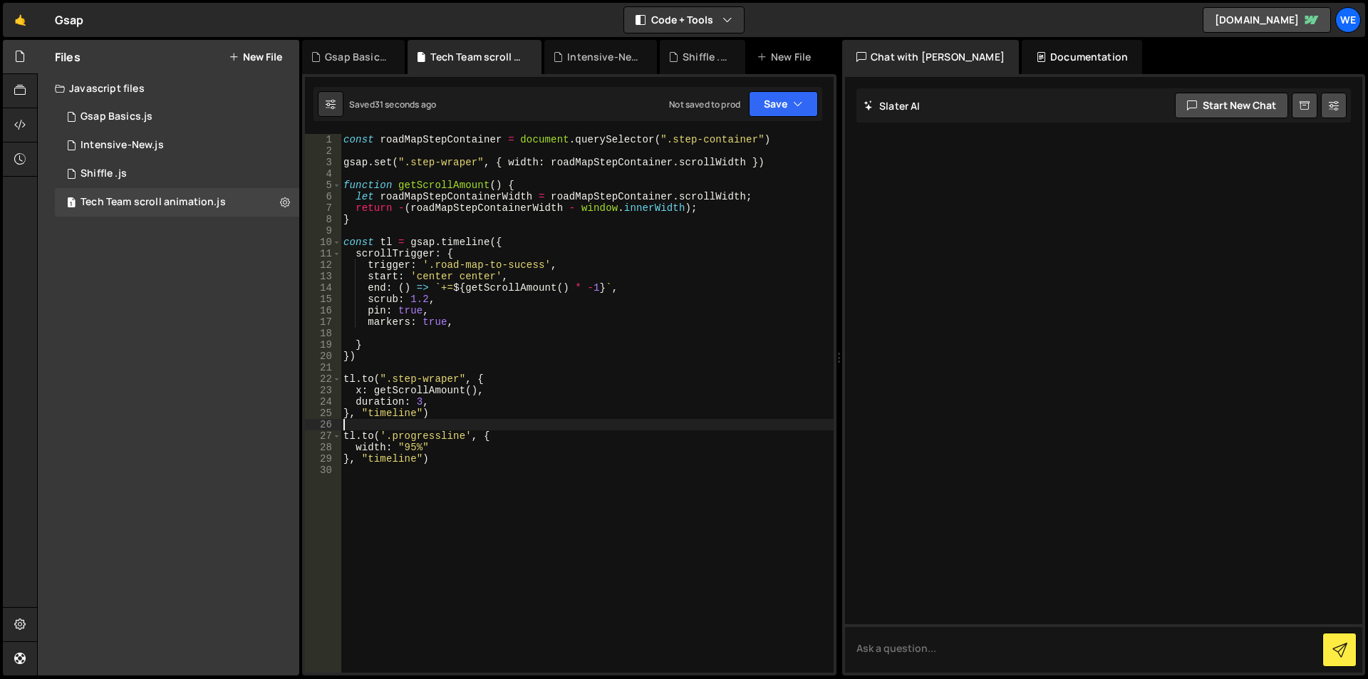
scroll to position [0, 0]
click at [454, 452] on div "const roadMapStepContainer = document . querySelector ( ".step-container" ) gsa…" at bounding box center [587, 414] width 493 height 561
type textarea "width: "95%","
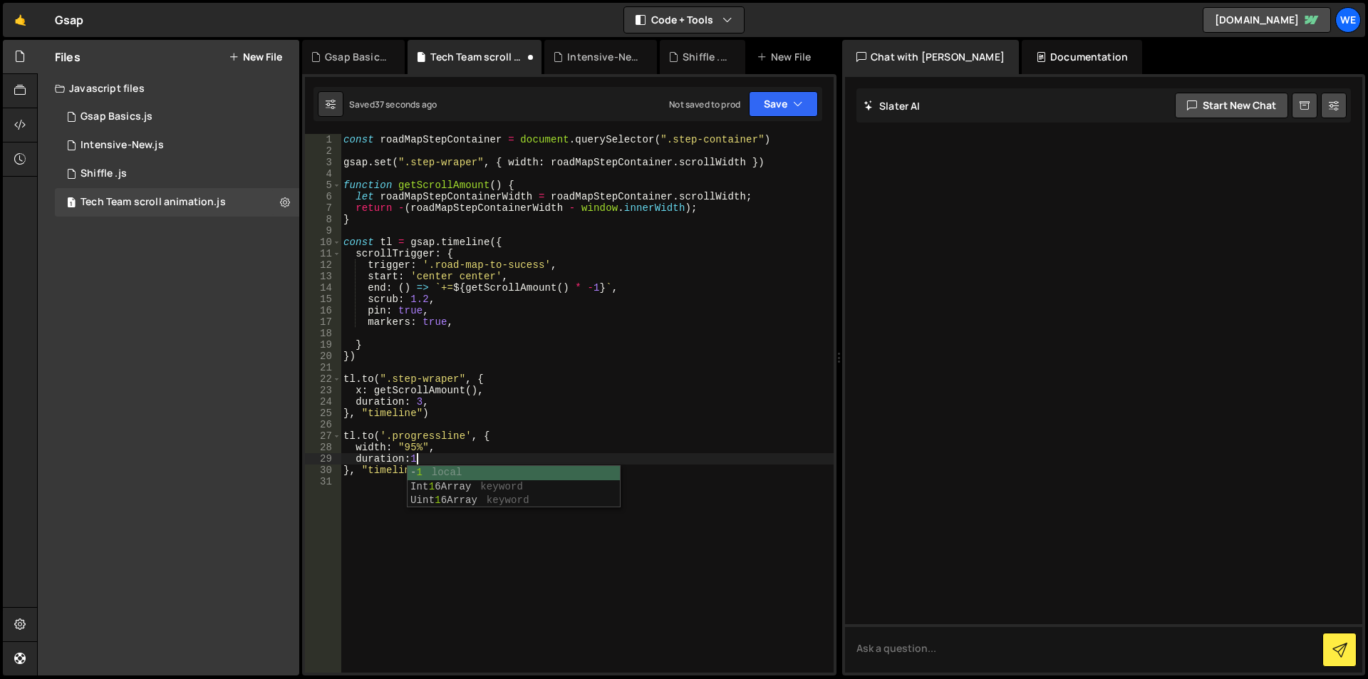
scroll to position [0, 4]
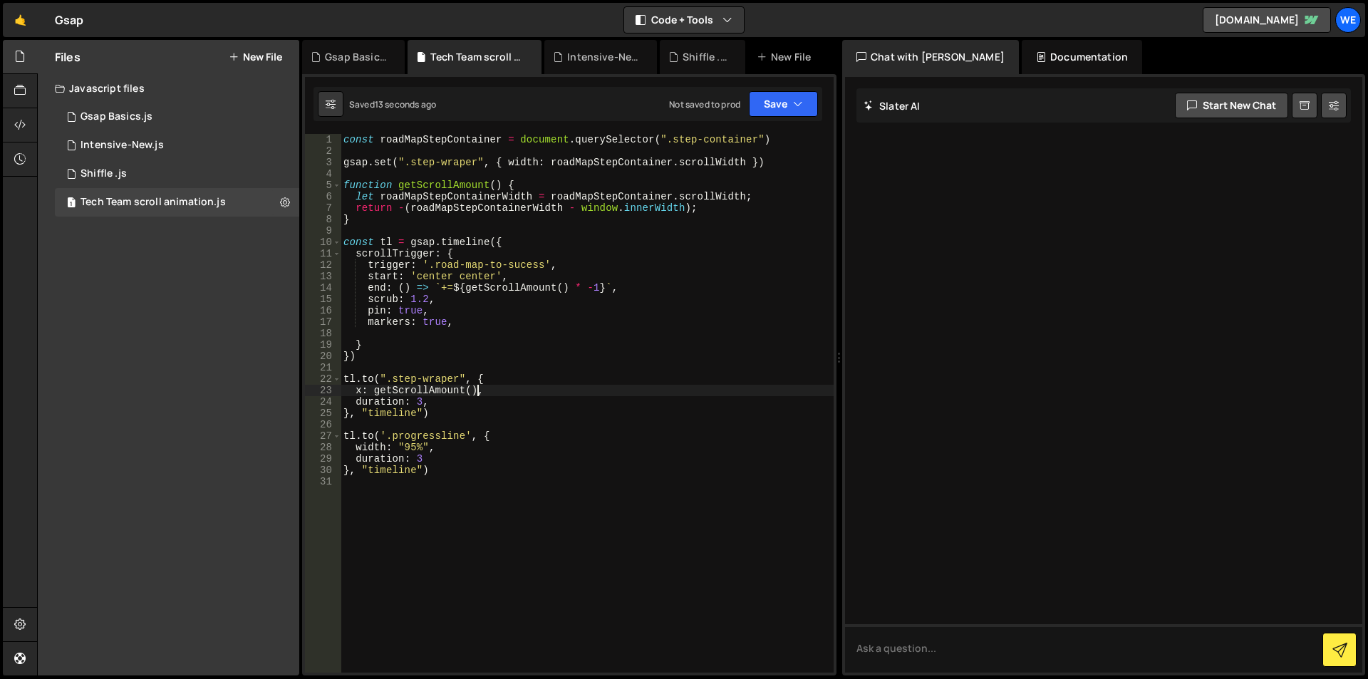
click at [479, 393] on div "const roadMapStepContainer = document . querySelector ( ".step-container" ) gsa…" at bounding box center [587, 414] width 493 height 561
type textarea "x: getScrollAmount(),"
click at [432, 392] on div "const roadMapStepContainer = document . querySelector ( ".step-container" ) gsa…" at bounding box center [587, 414] width 493 height 561
click at [382, 363] on div "const roadMapStepContainer = document . querySelector ( ".step-container" ) gsa…" at bounding box center [587, 414] width 493 height 561
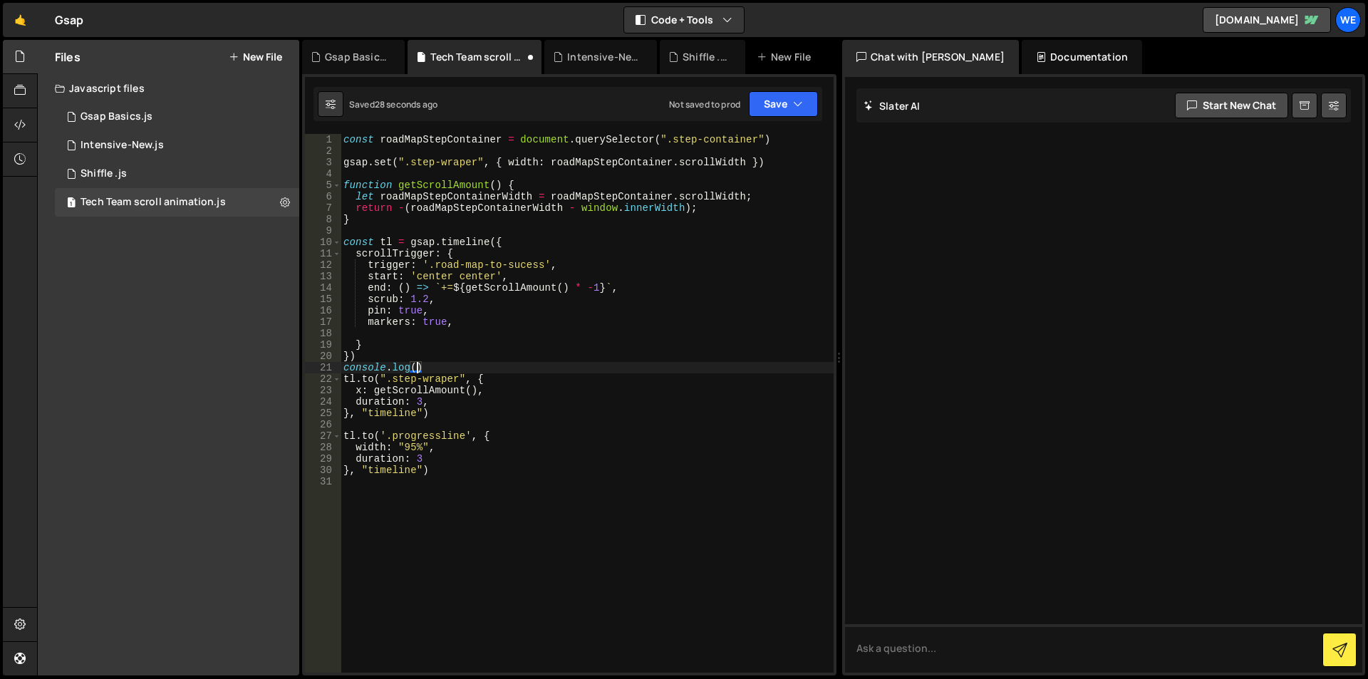
paste textarea "getScrollAmount)"
type textarea "console.log(getScrollAmount)"
click at [343, 367] on div "const roadMapStepContainer = document . querySelector ( ".step-container" ) gsa…" at bounding box center [587, 414] width 493 height 561
click at [539, 368] on div "const roadMapStepContainer = document . querySelector ( ".step-container" ) gsa…" at bounding box center [587, 414] width 493 height 561
click at [342, 368] on div "const roadMapStepContainer = document . querySelector ( ".step-container" ) gsa…" at bounding box center [587, 414] width 493 height 561
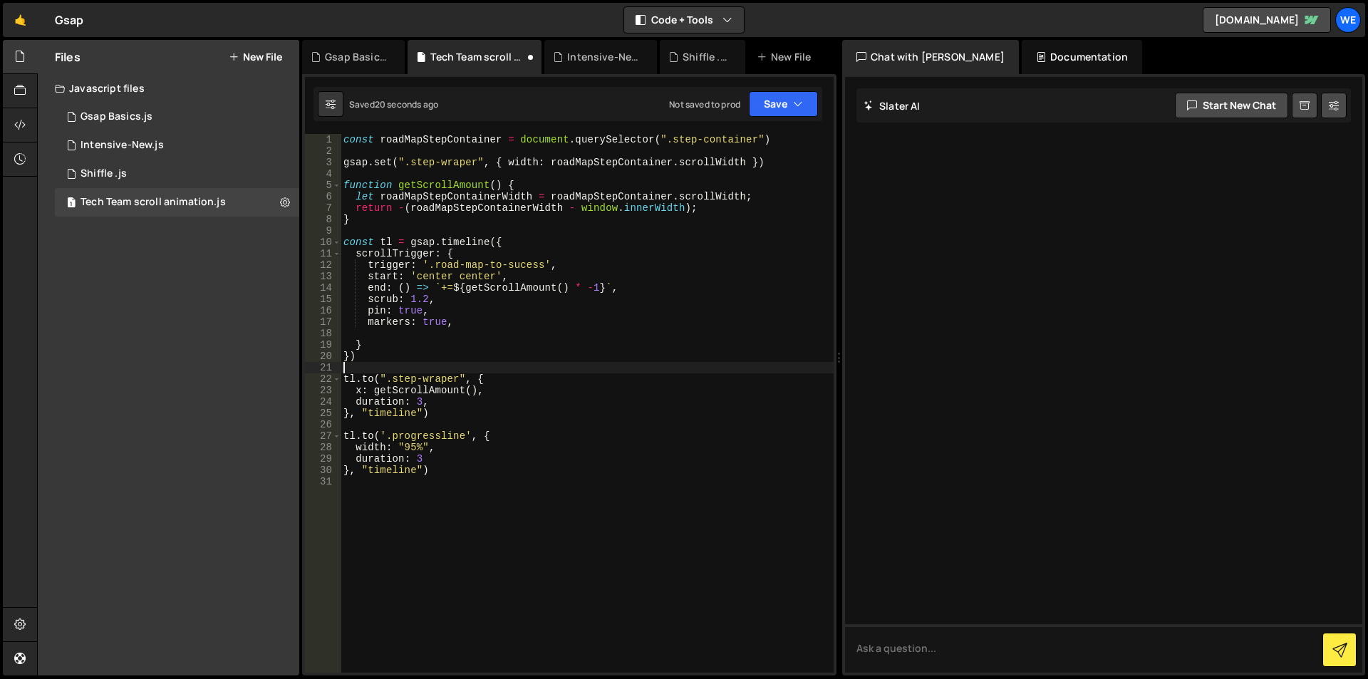
scroll to position [0, 0]
click at [489, 387] on div "const roadMapStepContainer = document . querySelector ( ".step-container" ) gsa…" at bounding box center [587, 414] width 493 height 561
type textarea "x: getScrollAmount(),"
paste textarea "console.log(getScrollAmount)"
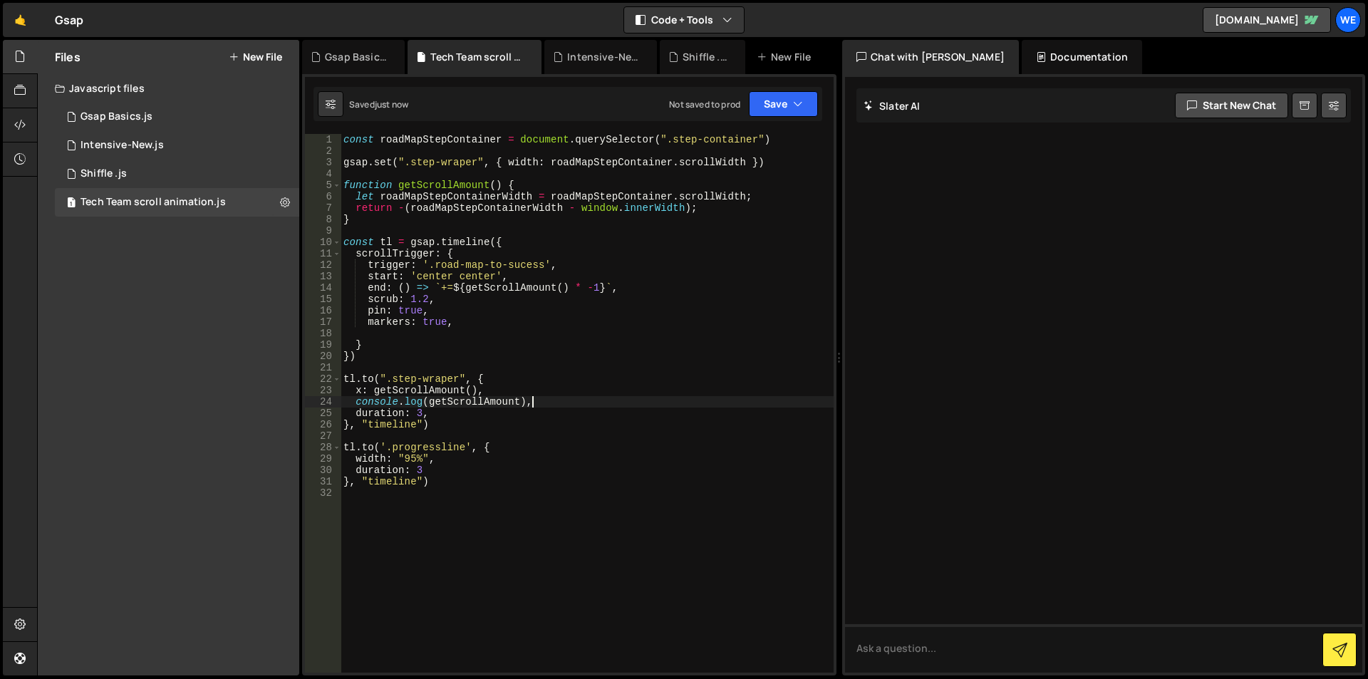
type textarea "console.log(getScrollAmount),"
click at [353, 400] on div "const roadMapStepContainer = document . querySelector ( ".step-container" ) gsa…" at bounding box center [587, 414] width 493 height 561
click at [374, 389] on div "const roadMapStepContainer = document . querySelector ( ".step-container" ) gsa…" at bounding box center [587, 414] width 493 height 561
click at [477, 389] on div "const roadMapStepContainer = document . querySelector ( ".step-container" ) gsa…" at bounding box center [587, 414] width 493 height 561
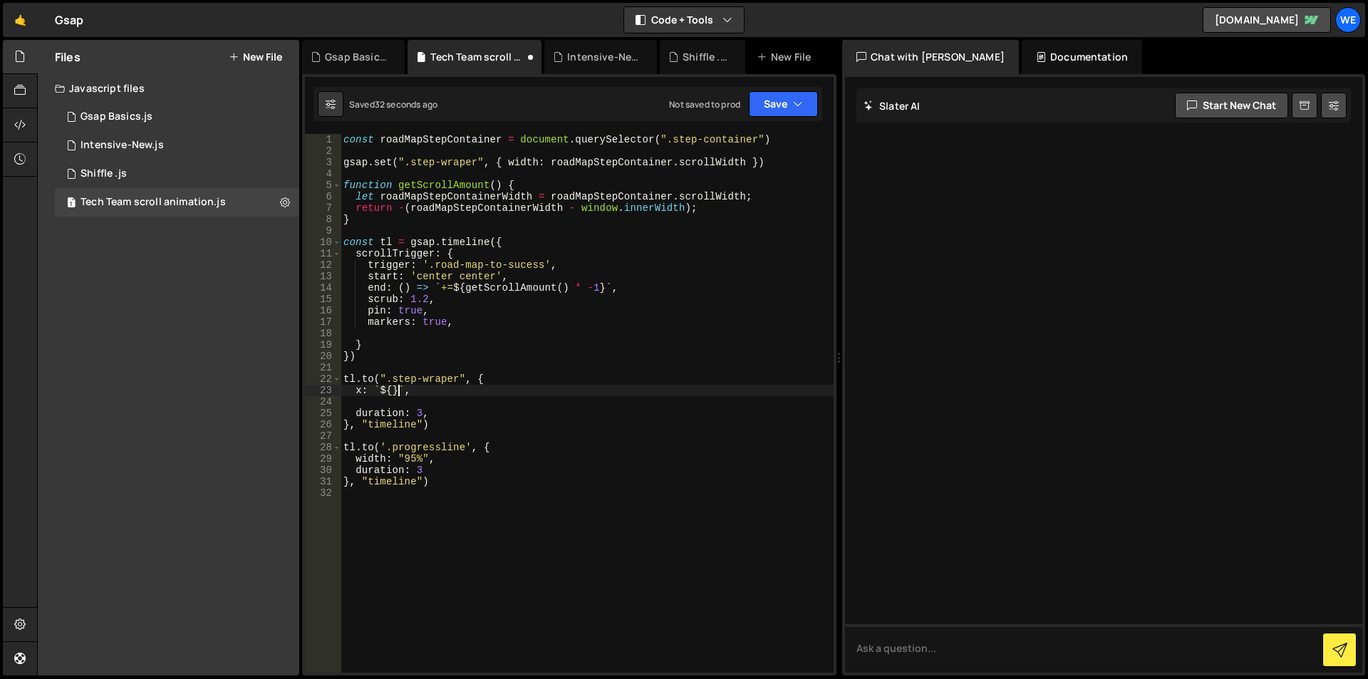
scroll to position [0, 4]
paste textarea "getScrollAmount()"
click at [511, 388] on div "const roadMapStepContainer = document . querySelector ( ".step-container" ) gsa…" at bounding box center [587, 414] width 493 height 561
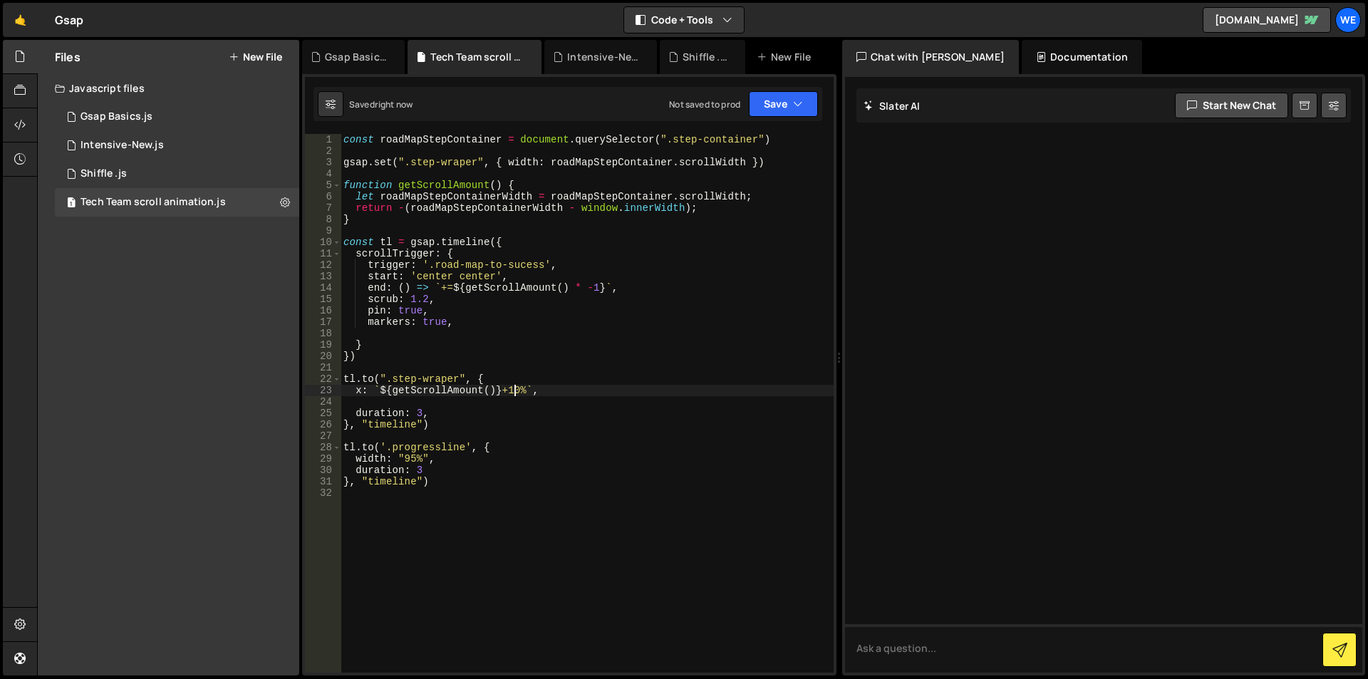
type textarea "x: `${getScrollAmount()}+10%`,"
click at [379, 402] on div "const roadMapStepContainer = document . querySelector ( ".step-container" ) gsa…" at bounding box center [587, 414] width 493 height 561
click at [343, 378] on div "const roadMapStepContainer = document . querySelector ( ".step-container" ) gsa…" at bounding box center [587, 414] width 493 height 561
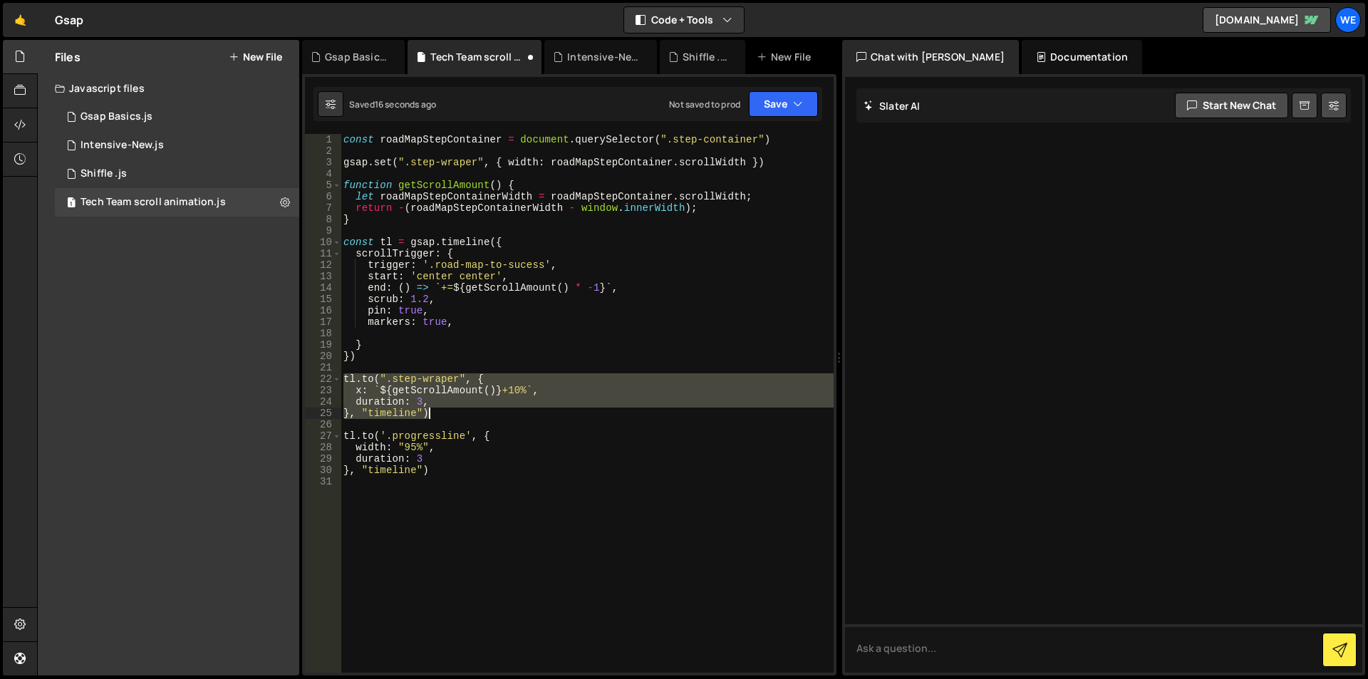
click at [460, 415] on div "const roadMapStepContainer = document . querySelector ( ".step-container" ) gsa…" at bounding box center [587, 414] width 493 height 561
click at [490, 407] on div "const roadMapStepContainer = document . querySelector ( ".step-container" ) gsa…" at bounding box center [587, 403] width 493 height 539
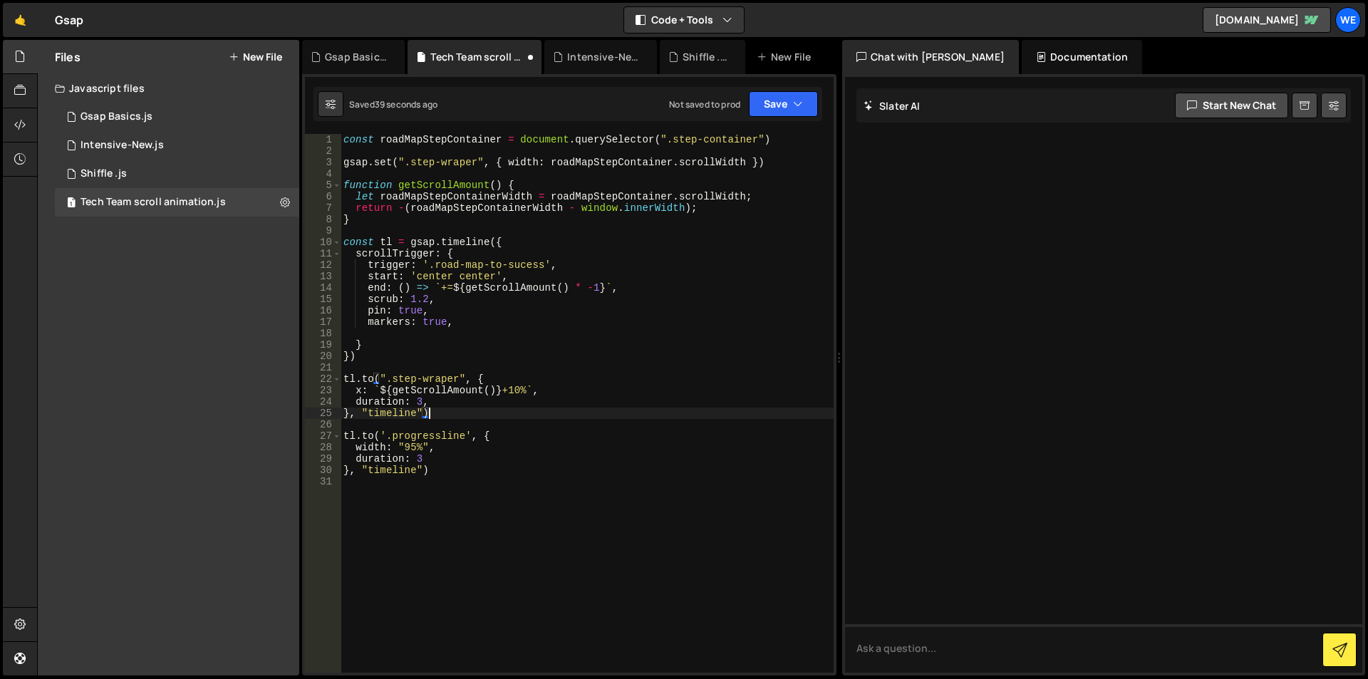
click at [376, 389] on div "const roadMapStepContainer = document . querySelector ( ".step-container" ) gsa…" at bounding box center [587, 414] width 493 height 561
click at [534, 387] on div "const roadMapStepContainer = document . querySelector ( ".step-container" ) gsa…" at bounding box center [587, 414] width 493 height 561
click at [539, 387] on div "const roadMapStepContainer = document . querySelector ( ".step-container" ) gsa…" at bounding box center [587, 414] width 493 height 561
paste textarea "getScrollAmount() + (roadMapStepContainer.scrollWidth * 0.1)"
click at [732, 391] on div "const roadMapStepContainer = document . querySelector ( ".step-container" ) gsa…" at bounding box center [587, 414] width 493 height 561
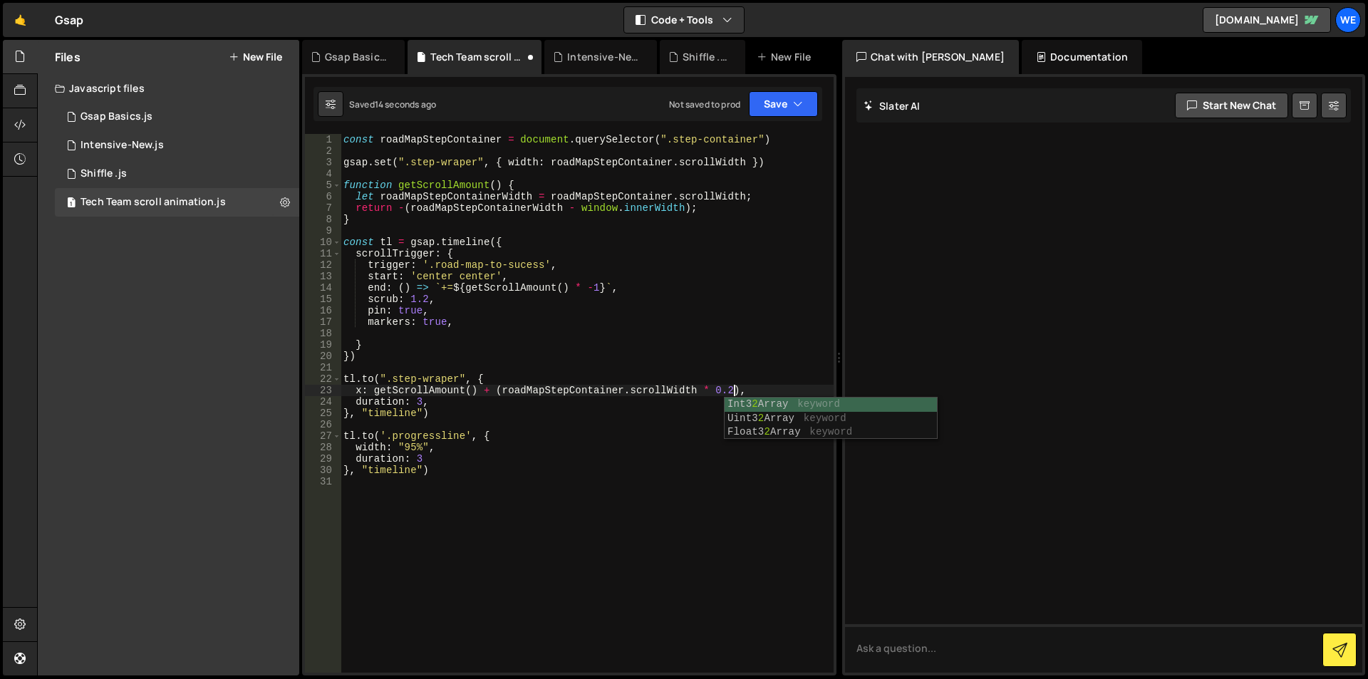
scroll to position [0, 27]
click at [482, 389] on div "const roadMapStepContainer = document . querySelector ( ".step-container" ) gsa…" at bounding box center [587, 414] width 493 height 561
click at [737, 390] on div "const roadMapStepContainer = document . querySelector ( ".step-container" ) gsa…" at bounding box center [587, 414] width 493 height 561
click at [442, 413] on div "const roadMapStepContainer = document . querySelector ( ".step-container" ) gsa…" at bounding box center [587, 414] width 493 height 561
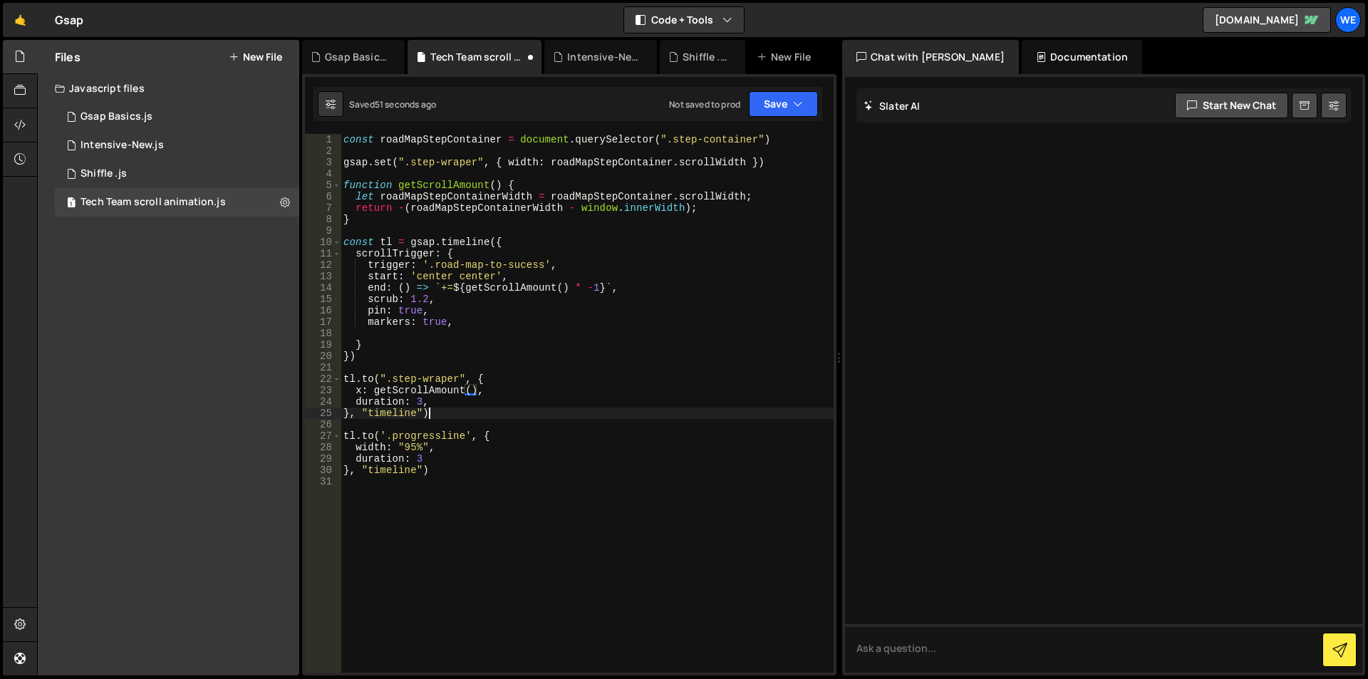
type textarea "}, "timeline")"
paste textarea "}, "timeline")"
click at [395, 434] on div "const roadMapStepContainer = document . querySelector ( ".step-container" ) gsa…" at bounding box center [587, 414] width 493 height 561
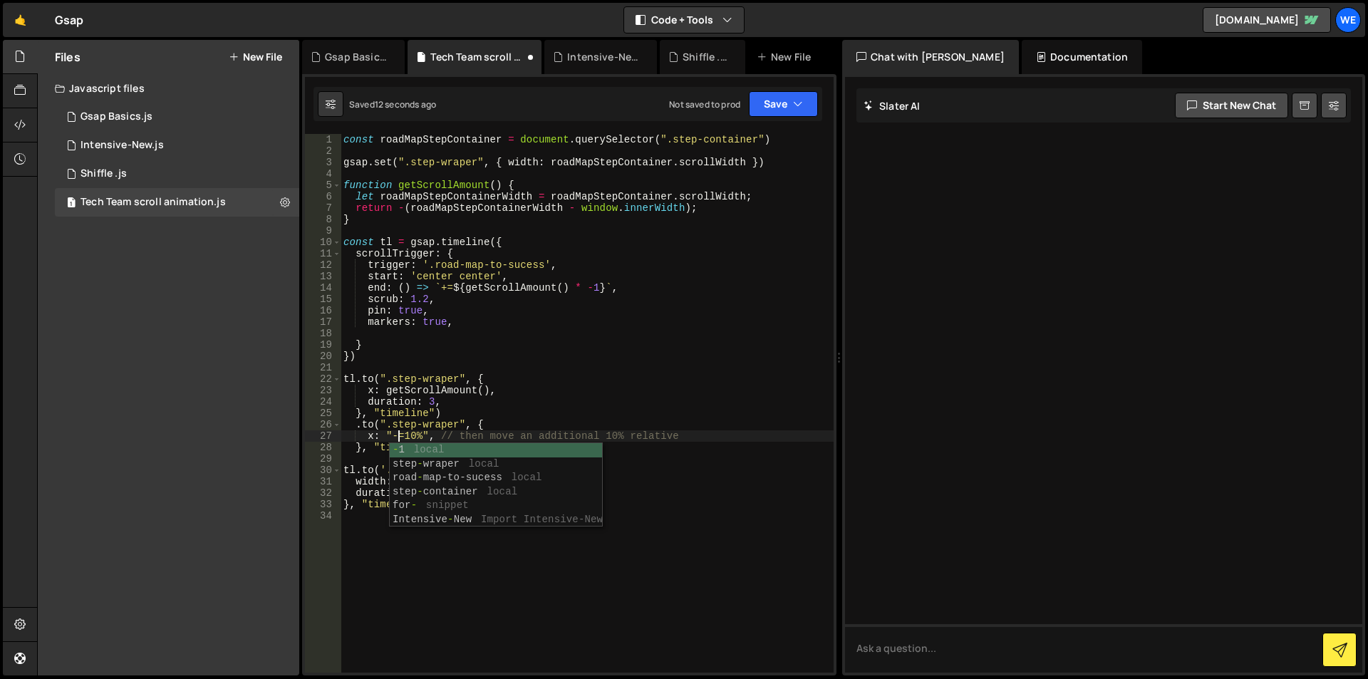
scroll to position [0, 4]
click at [412, 438] on div "const roadMapStepContainer = document . querySelector ( ".step-container" ) gsa…" at bounding box center [587, 414] width 493 height 561
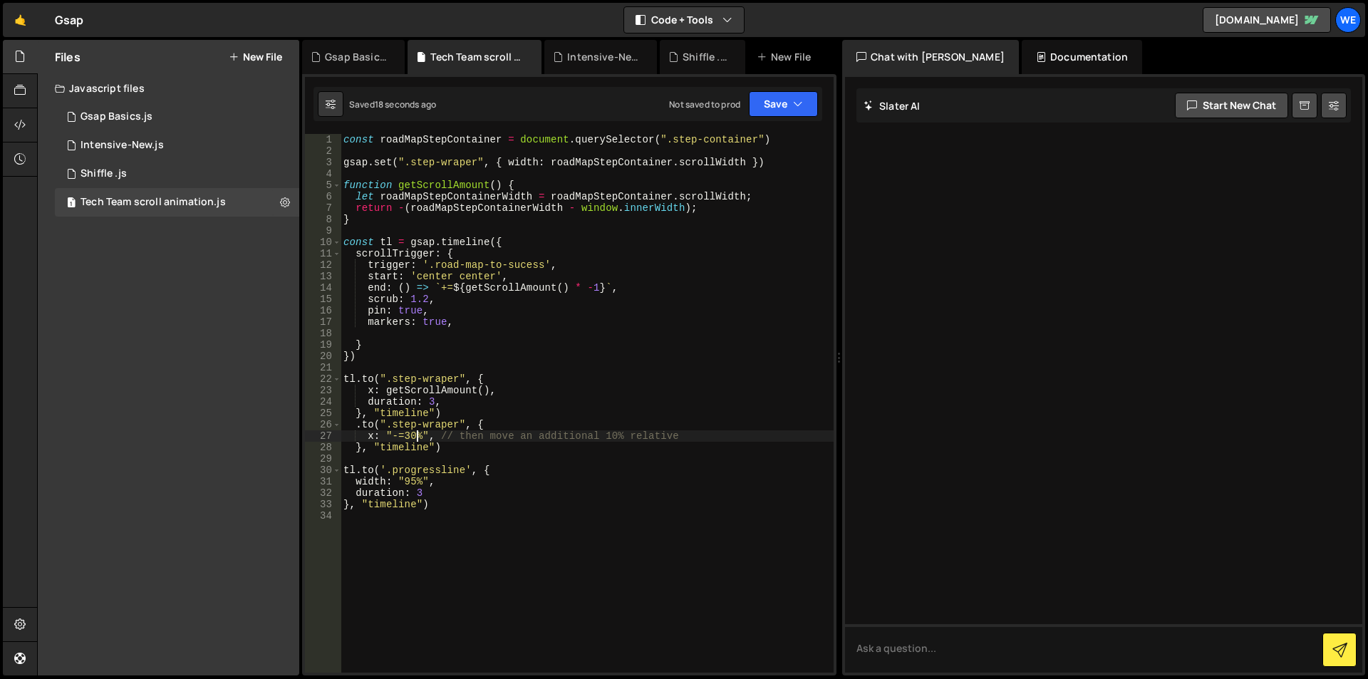
click at [365, 400] on div "const roadMapStepContainer = document . querySelector ( ".step-container" ) gsa…" at bounding box center [587, 414] width 493 height 561
click at [454, 406] on div "const roadMapStepContainer = document . querySelector ( ".step-container" ) gsa…" at bounding box center [587, 414] width 493 height 561
click at [691, 434] on div "const roadMapStepContainer = document . querySelector ( ".step-container" ) gsa…" at bounding box center [587, 414] width 493 height 561
type textarea "x: "-=30%", // then move an additional 10% relative"
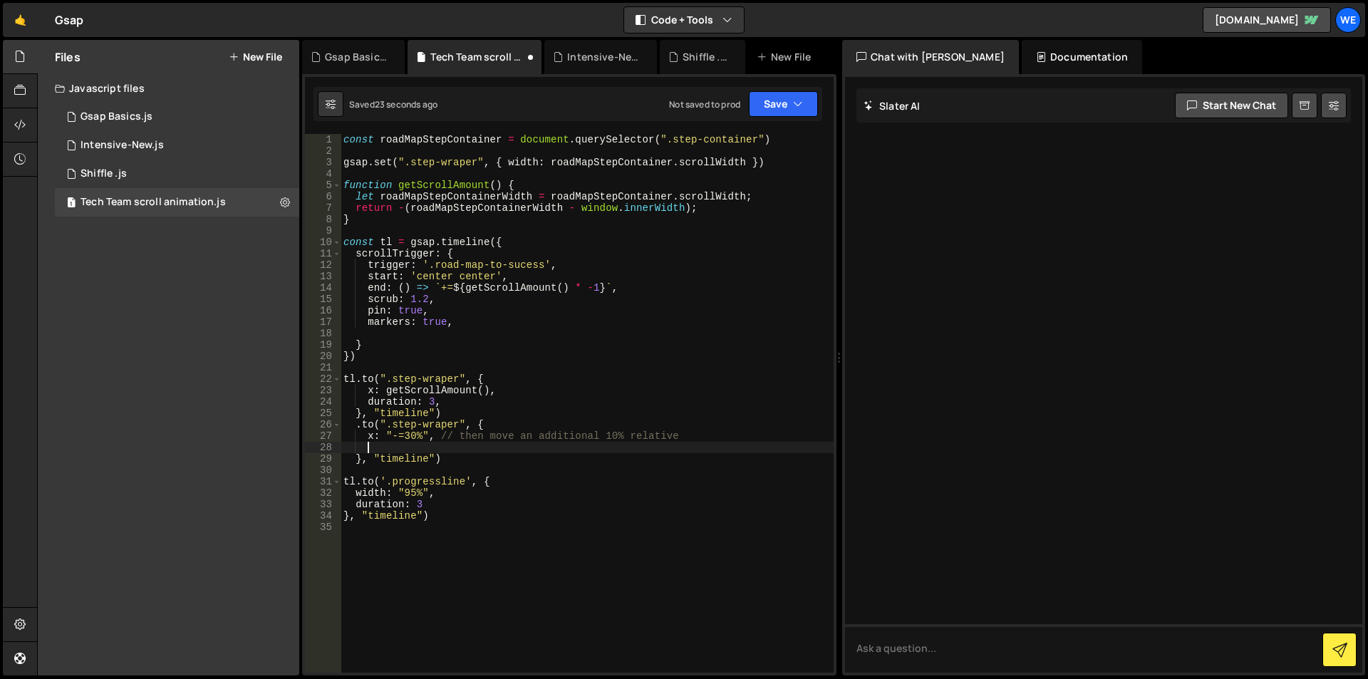
paste textarea "duration: 3,"
click at [404, 433] on div "const roadMapStepContainer = document . querySelector ( ".step-container" ) gsa…" at bounding box center [587, 414] width 493 height 561
click at [395, 432] on div "const roadMapStepContainer = document . querySelector ( ".step-container" ) gsa…" at bounding box center [587, 414] width 493 height 561
click at [353, 424] on div "const roadMapStepContainer = document . querySelector ( ".step-container" ) gsa…" at bounding box center [587, 414] width 493 height 561
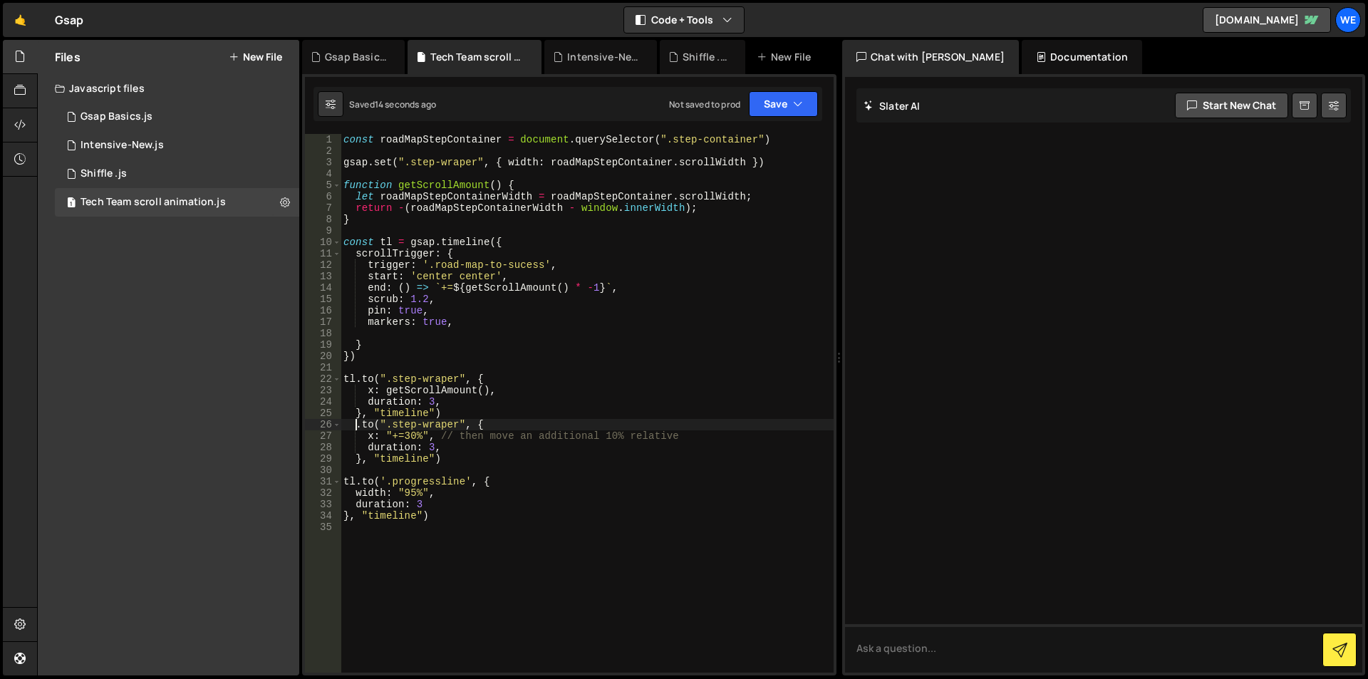
click at [452, 455] on div "const roadMapStepContainer = document . querySelector ( ".step-container" ) gsa…" at bounding box center [587, 414] width 493 height 561
type textarea "duration: 3, }, "timeline")"
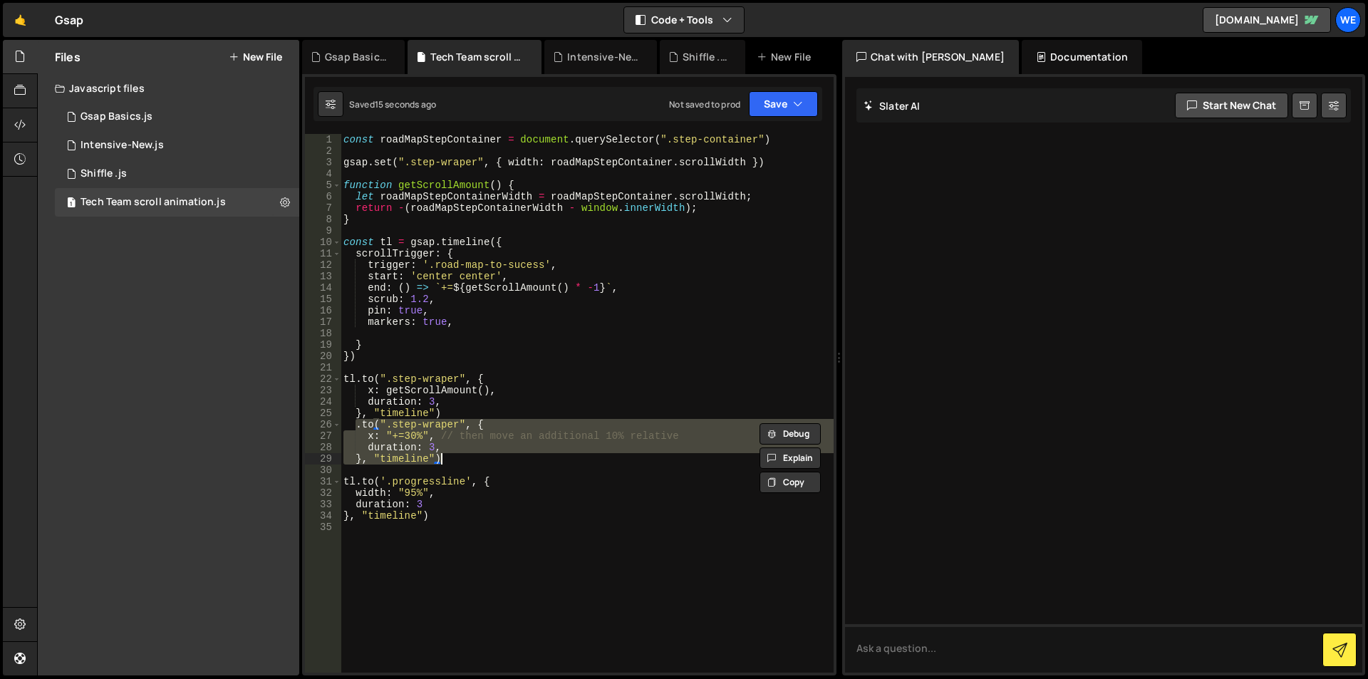
scroll to position [0, 0]
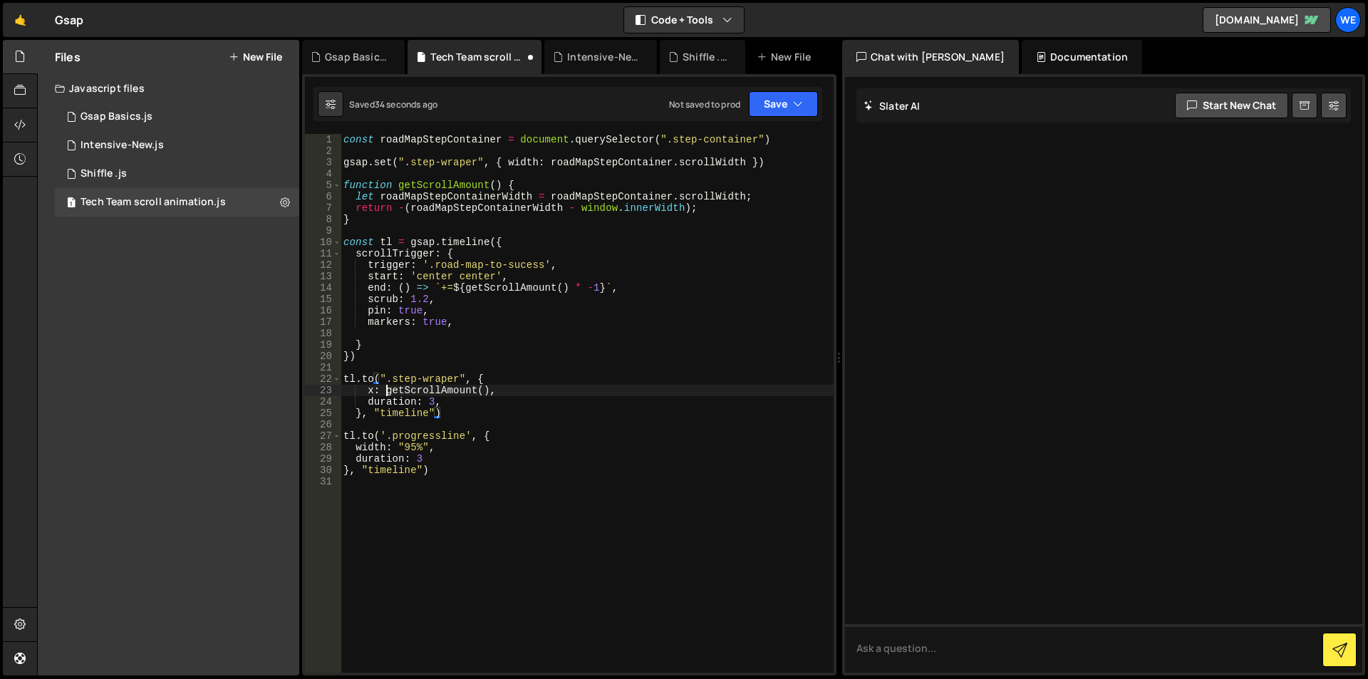
click at [388, 389] on div "const roadMapStepContainer = document . querySelector ( ".step-container" ) gsa…" at bounding box center [587, 414] width 493 height 561
click at [496, 392] on div "const roadMapStepContainer = document . querySelector ( ".step-container" ) gsa…" at bounding box center [587, 414] width 493 height 561
paste textarea "() => getScrollAmount() + (roadMapStepContainer.scrollWidth * 0.1"
drag, startPoint x: 548, startPoint y: 160, endPoint x: 746, endPoint y: 161, distance: 198.0
click at [746, 161] on div "const roadMapStepContainer = document . querySelector ( ".step-container" ) gsa…" at bounding box center [587, 414] width 493 height 561
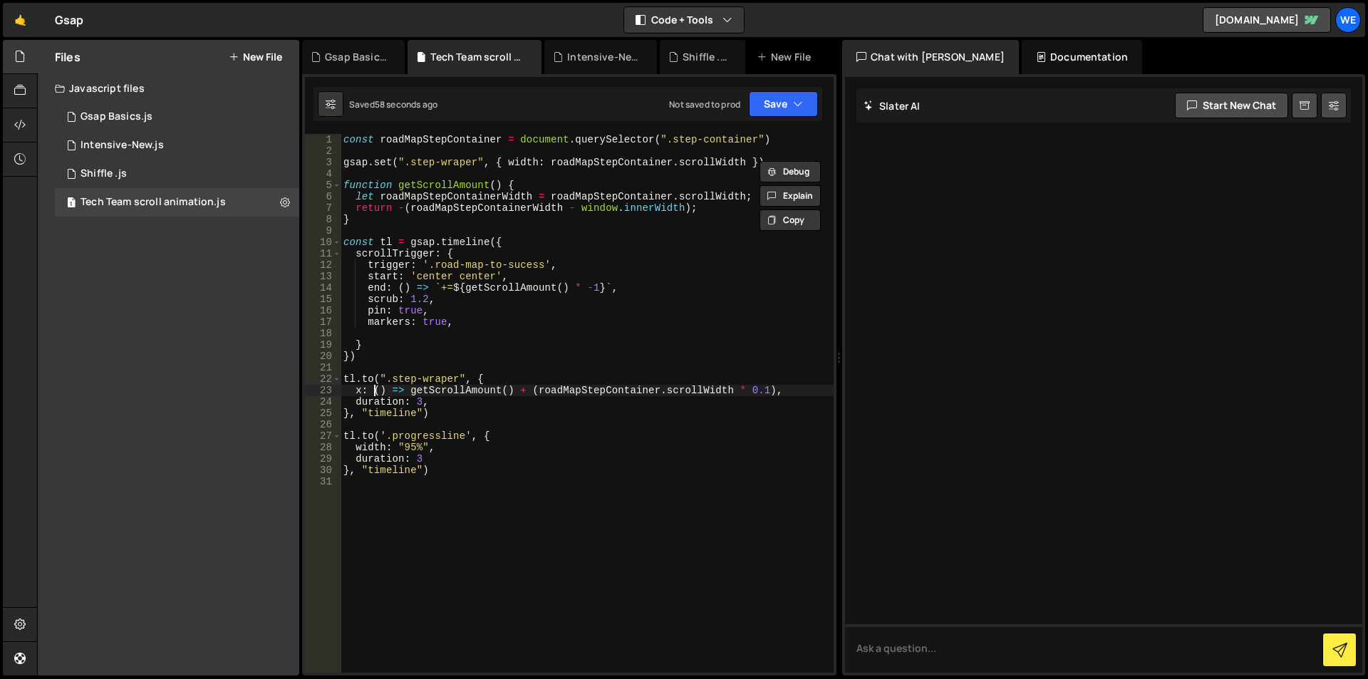
click at [375, 386] on div "const roadMapStepContainer = document . querySelector ( ".step-container" ) gsa…" at bounding box center [587, 414] width 493 height 561
click at [784, 389] on div "const roadMapStepContainer = document . querySelector ( ".step-container" ) gsa…" at bounding box center [587, 414] width 493 height 561
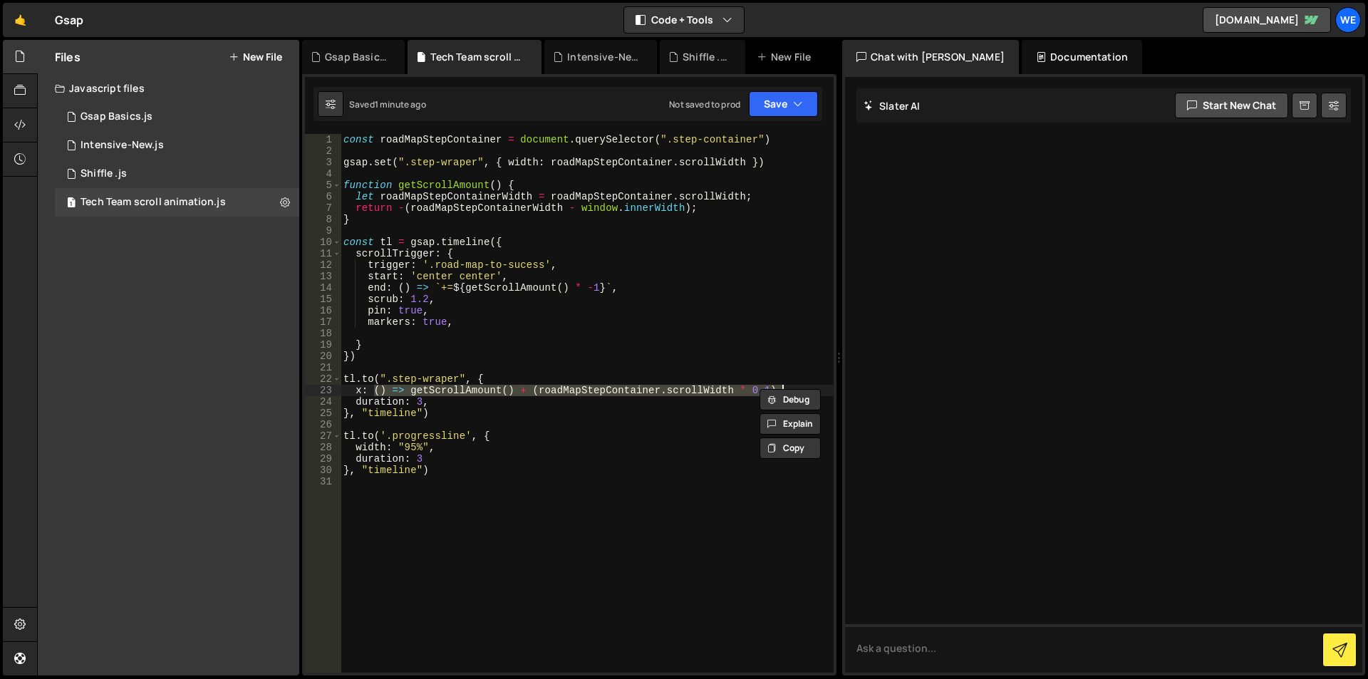
paste textarea "roadMapStepContainer.scrollWidth"
click at [375, 388] on div "const roadMapStepContainer = document . querySelector ( ".step-container" ) gsa…" at bounding box center [587, 414] width 493 height 561
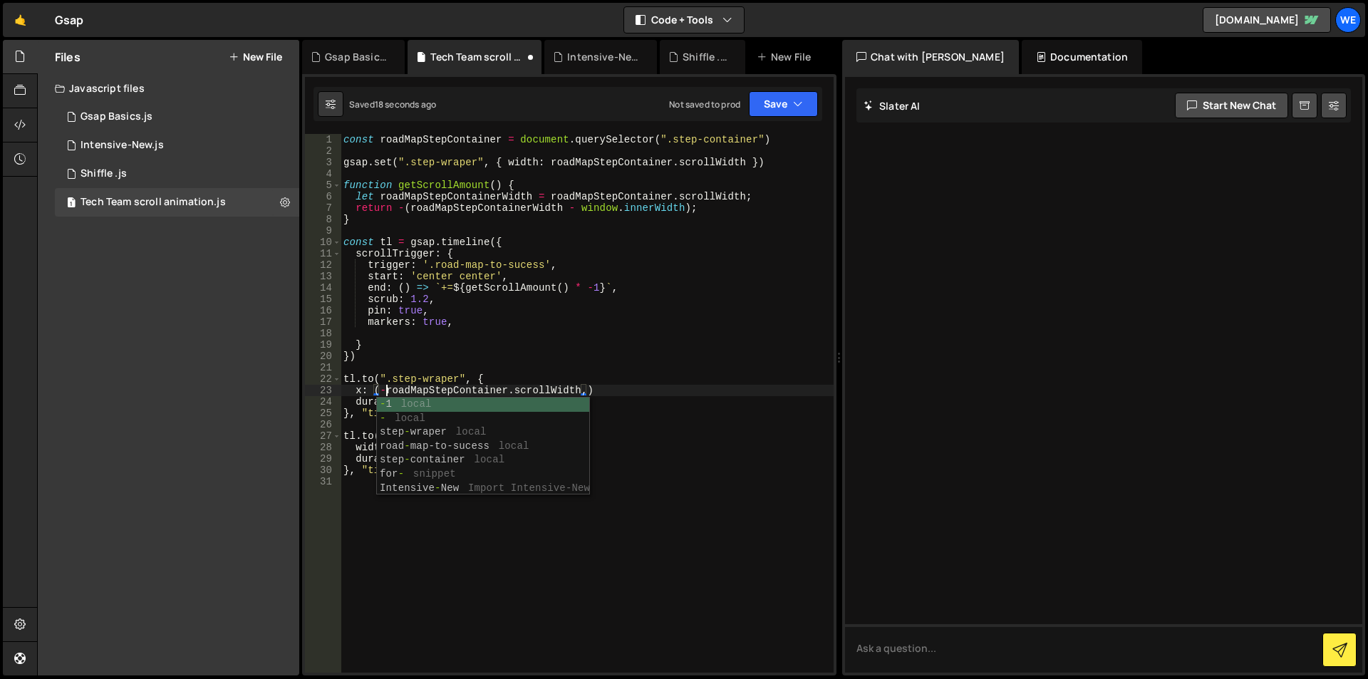
scroll to position [0, 3]
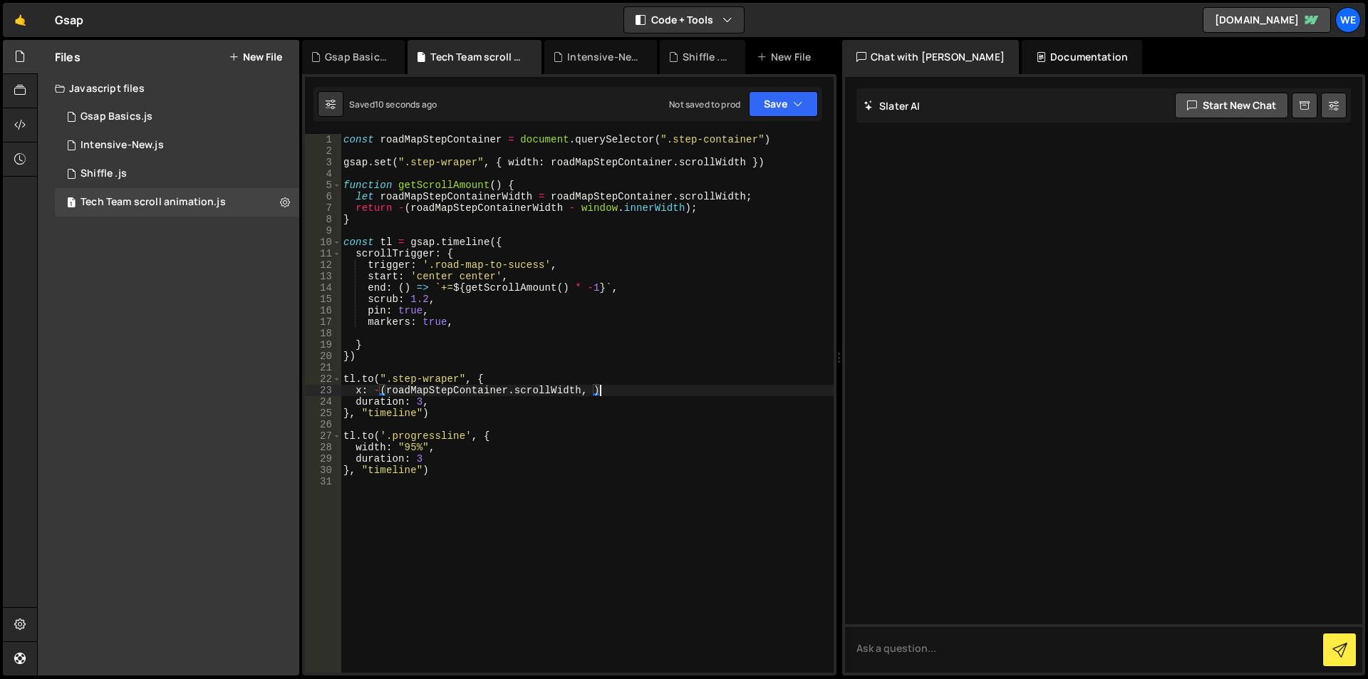
click at [608, 385] on div "const roadMapStepContainer = document . querySelector ( ".step-container" ) gsa…" at bounding box center [587, 414] width 493 height 561
click at [585, 399] on div "const roadMapStepContainer = document . querySelector ( ".step-container" ) gsa…" at bounding box center [587, 414] width 493 height 561
click at [590, 393] on div "const roadMapStepContainer = document . querySelector ( ".step-container" ) gsa…" at bounding box center [587, 414] width 493 height 561
click at [608, 390] on div "const roadMapStepContainer = document . querySelector ( ".step-container" ) gsa…" at bounding box center [587, 414] width 493 height 561
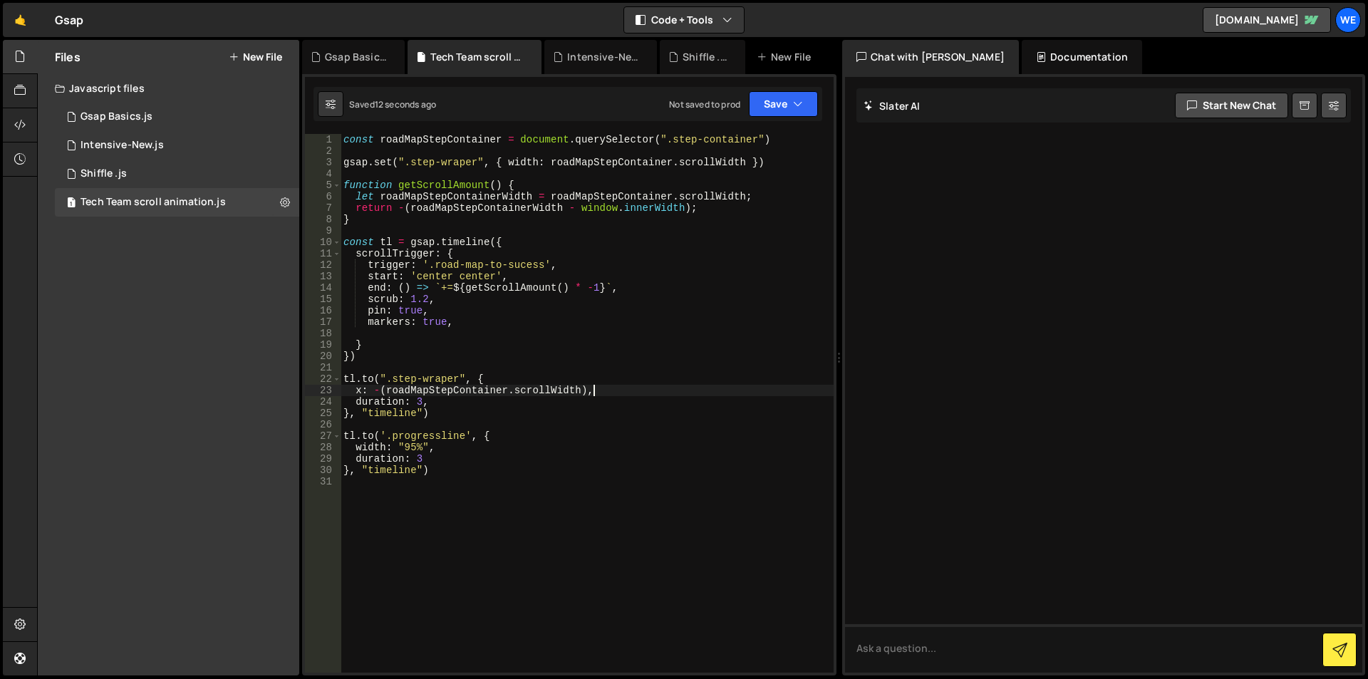
click at [585, 389] on div "const roadMapStepContainer = document . querySelector ( ".step-container" ) gsa…" at bounding box center [587, 414] width 493 height 561
click at [595, 388] on div "const roadMapStepContainer = document . querySelector ( ".step-container" ) gsa…" at bounding box center [587, 414] width 493 height 561
click at [383, 385] on div "const roadMapStepContainer = document . querySelector ( ".step-container" ) gsa…" at bounding box center [587, 414] width 493 height 561
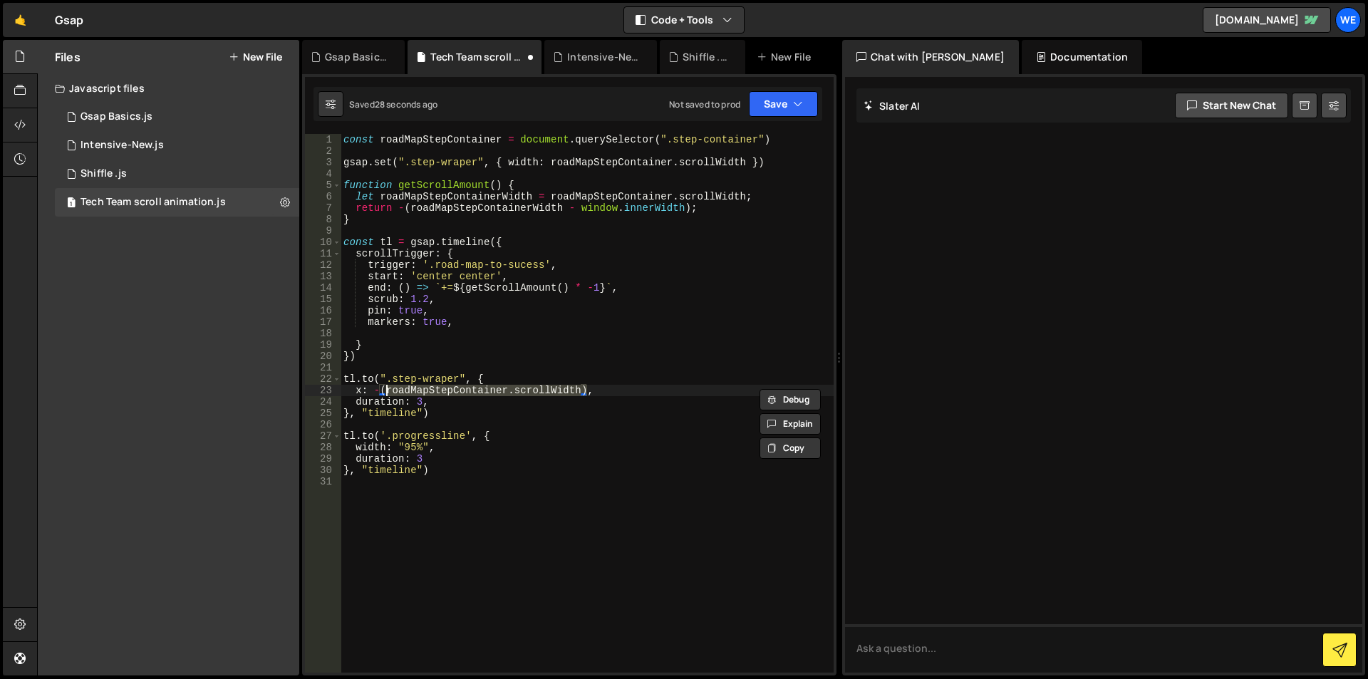
click at [380, 392] on div "const roadMapStepContainer = document . querySelector ( ".step-container" ) gsa…" at bounding box center [587, 414] width 493 height 561
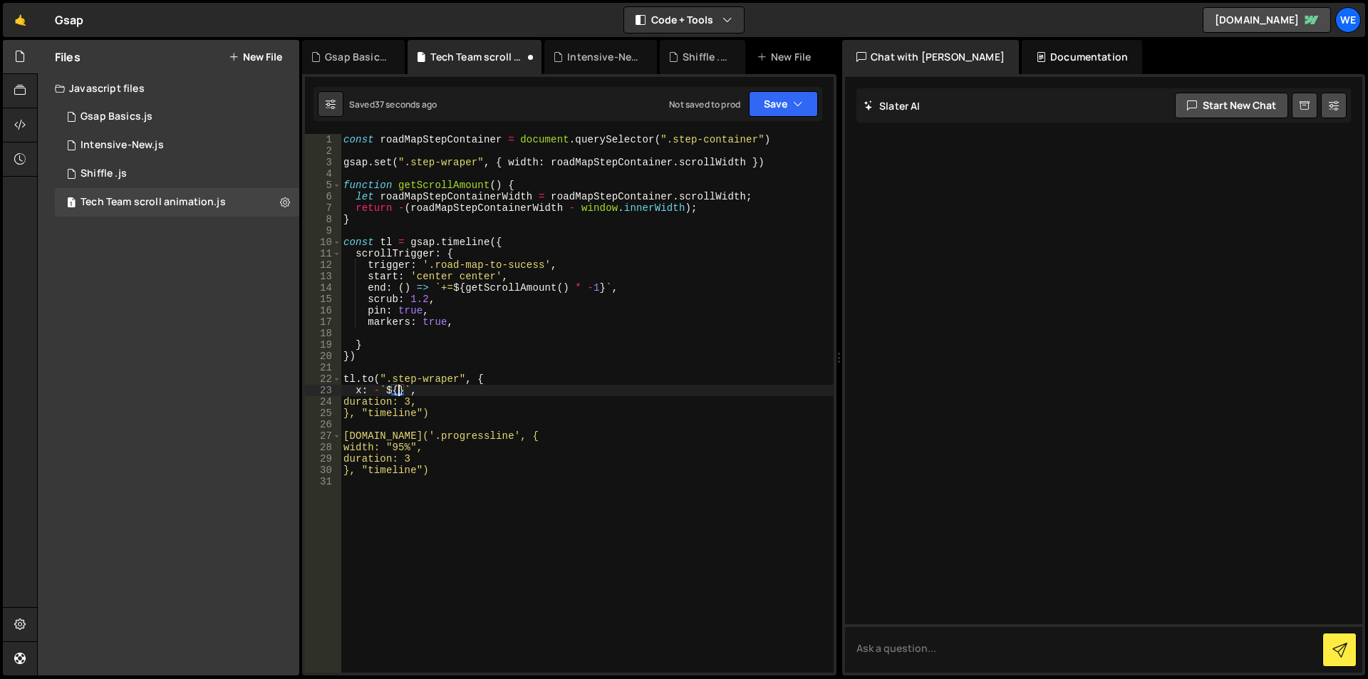
paste textarea "(roadMapStepContainer.scrollWidth)"
click at [636, 389] on div "const roadMapStepContainer = document . querySelector ( ".step-container" ) gsa…" at bounding box center [587, 414] width 493 height 561
click at [664, 390] on div "const roadMapStepContainer = document . querySelector ( ".step-container" ) gsa…" at bounding box center [587, 414] width 493 height 561
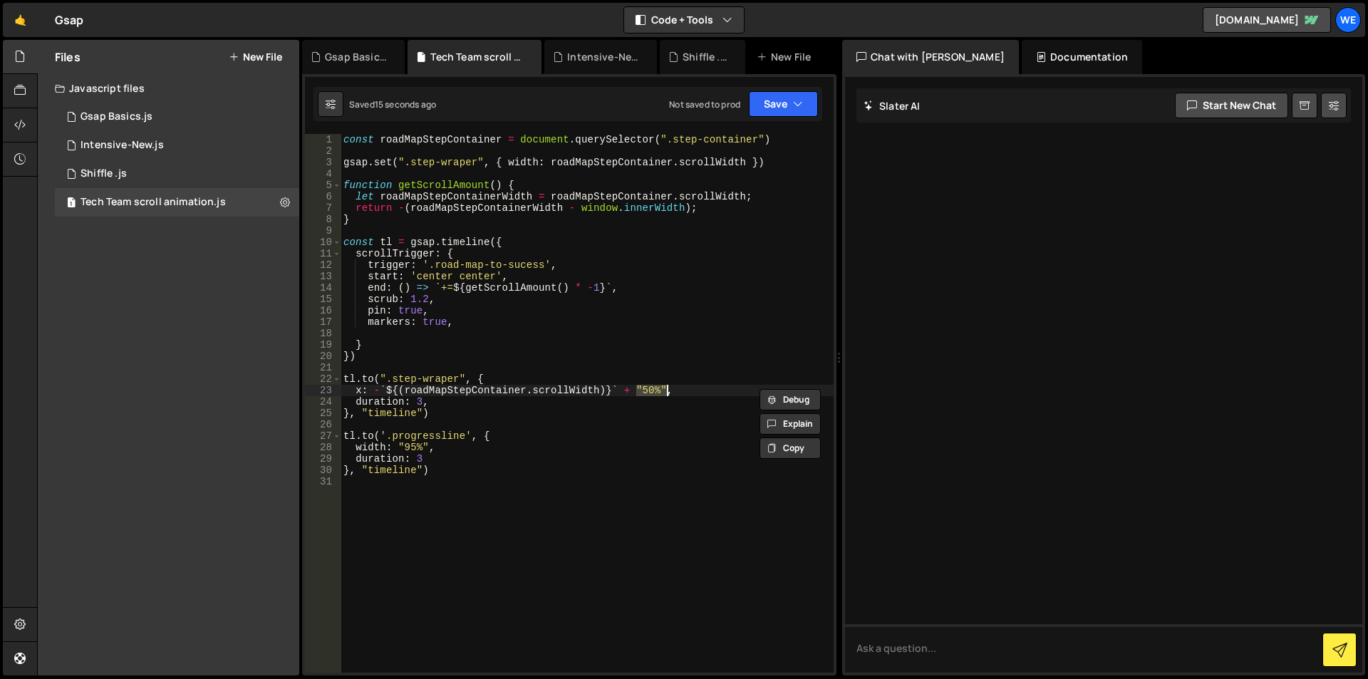
click at [638, 390] on div "const roadMapStepContainer = document . querySelector ( ".step-container" ) gsa…" at bounding box center [587, 403] width 493 height 539
click at [638, 392] on div "const roadMapStepContainer = document . querySelector ( ".step-container" ) gsa…" at bounding box center [587, 414] width 493 height 561
click at [643, 392] on div "const roadMapStepContainer = document . querySelector ( ".step-container" ) gsa…" at bounding box center [587, 414] width 493 height 561
click at [660, 391] on div "const roadMapStepContainer = document . querySelector ( ".step-container" ) gsa…" at bounding box center [587, 414] width 493 height 561
click at [665, 386] on div "const roadMapStepContainer = document . querySelector ( ".step-container" ) gsa…" at bounding box center [587, 414] width 493 height 561
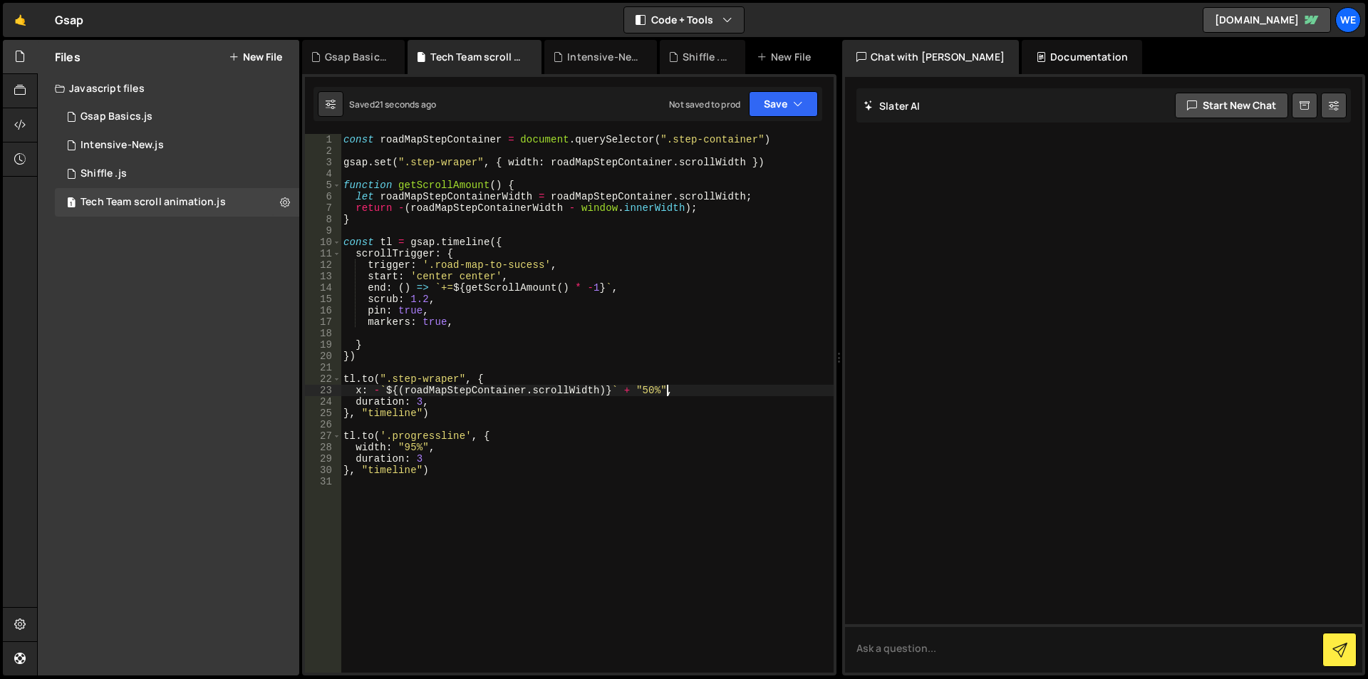
click at [633, 388] on div "const roadMapStepContainer = document . querySelector ( ".step-container" ) gsa…" at bounding box center [587, 414] width 493 height 561
click at [631, 389] on div "const roadMapStepContainer = document . querySelector ( ".step-container" ) gsa…" at bounding box center [587, 414] width 493 height 561
click at [650, 386] on div "const roadMapStepContainer = document . querySelector ( ".step-container" ) gsa…" at bounding box center [587, 414] width 493 height 561
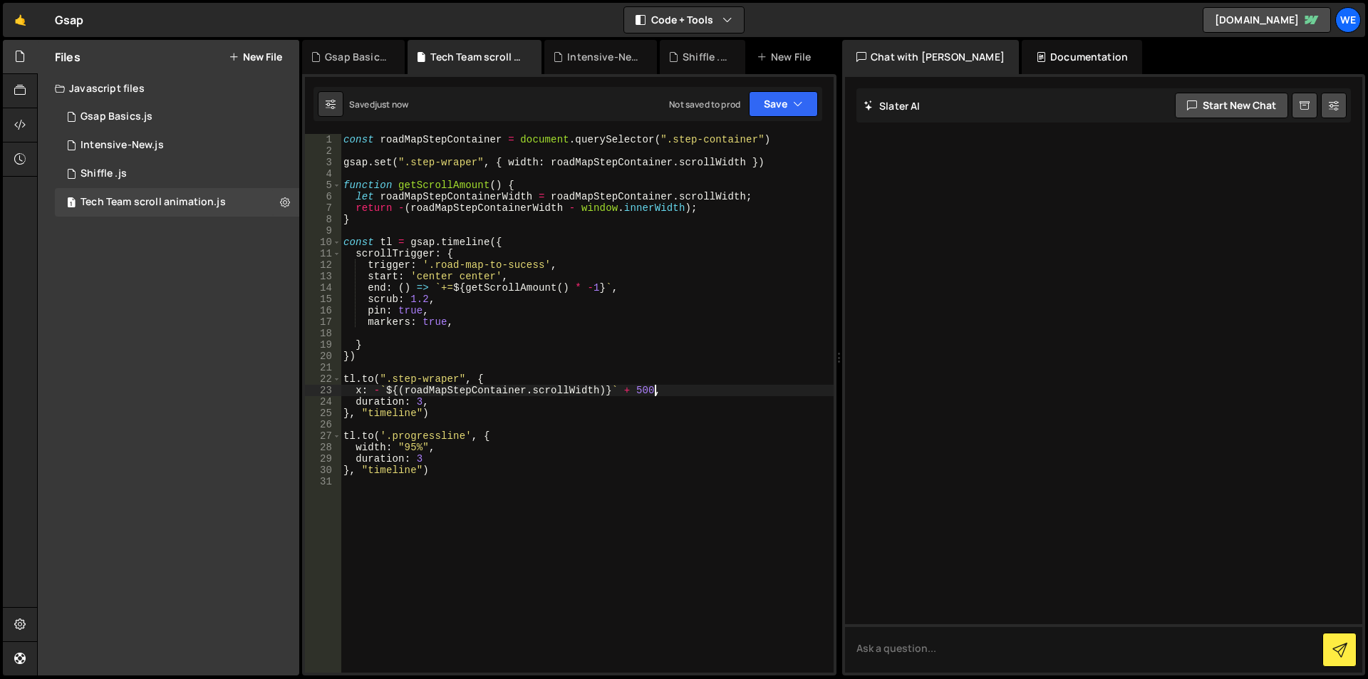
click at [636, 390] on div "const roadMapStepContainer = document . querySelector ( ".step-container" ) gsa…" at bounding box center [587, 414] width 493 height 561
click at [374, 389] on div "const roadMapStepContainer = document . querySelector ( ".step-container" ) gsa…" at bounding box center [587, 414] width 493 height 561
drag, startPoint x: 354, startPoint y: 391, endPoint x: 411, endPoint y: 388, distance: 57.1
click at [411, 388] on div "const roadMapStepContainer = document . querySelector ( ".step-container" ) gsa…" at bounding box center [587, 414] width 493 height 561
click at [343, 379] on div "const roadMapStepContainer = document . querySelector ( ".step-container" ) gsa…" at bounding box center [587, 414] width 493 height 561
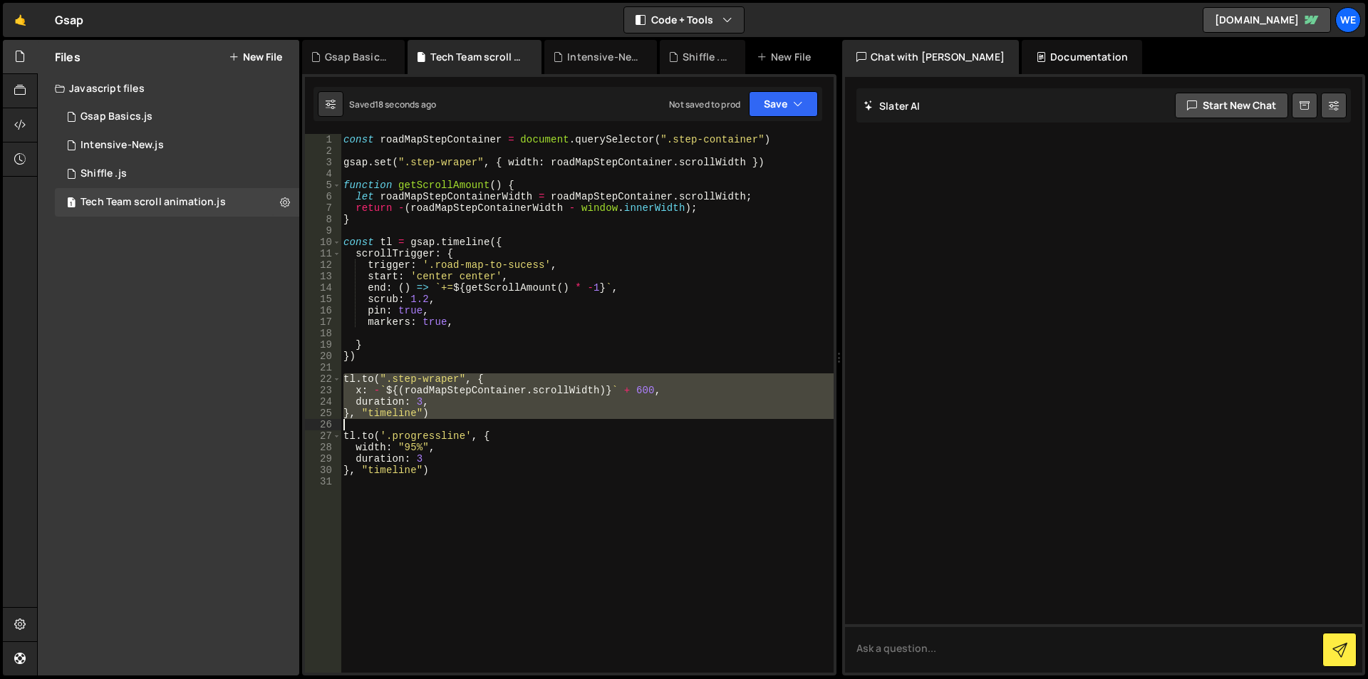
click at [365, 422] on div "const roadMapStepContainer = document . querySelector ( ".step-container" ) gsa…" at bounding box center [587, 414] width 493 height 561
click at [484, 405] on div "const roadMapStepContainer = document . querySelector ( ".step-container" ) gsa…" at bounding box center [587, 403] width 493 height 539
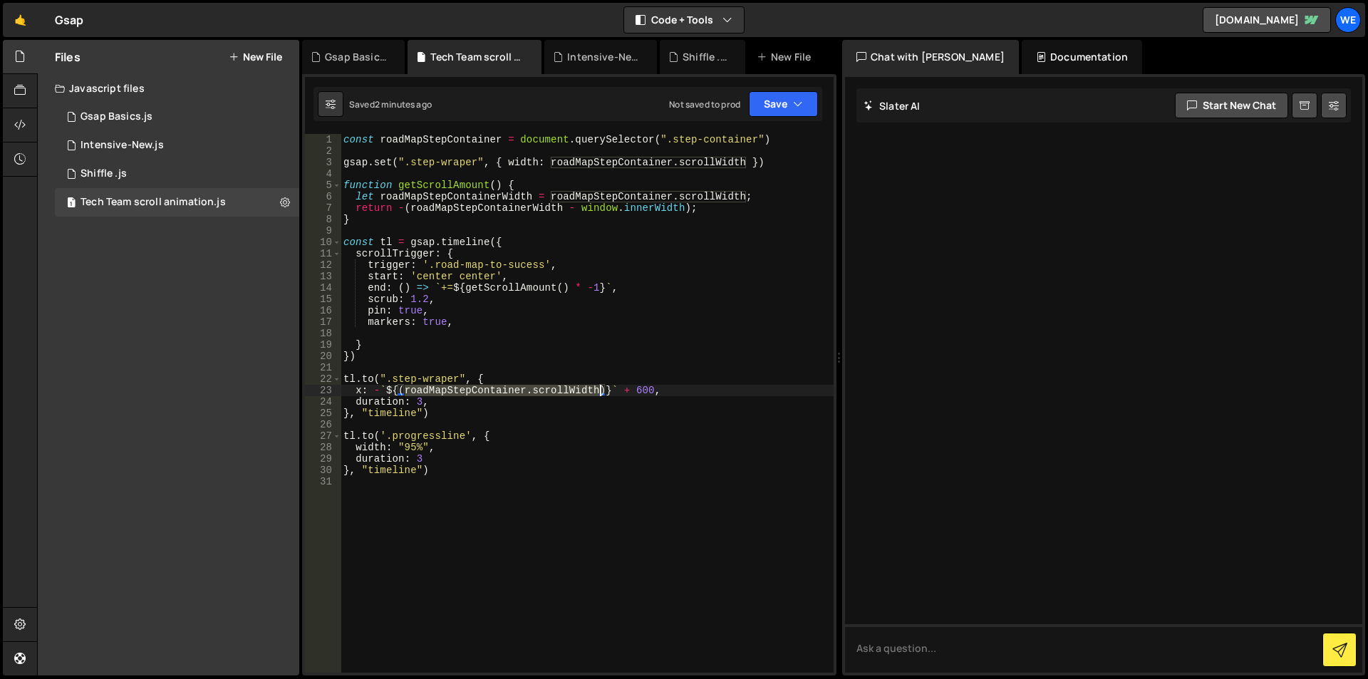
drag, startPoint x: 402, startPoint y: 385, endPoint x: 601, endPoint y: 390, distance: 198.8
click at [601, 390] on div "const roadMapStepContainer = document . querySelector ( ".step-container" ) gsa…" at bounding box center [587, 414] width 493 height 561
type textarea "x: -`${(roadMapStepContainer.scrollWidth)}` + 600,"
click at [380, 364] on div "const roadMapStepContainer = document . querySelector ( ".step-container" ) gsa…" at bounding box center [587, 414] width 493 height 561
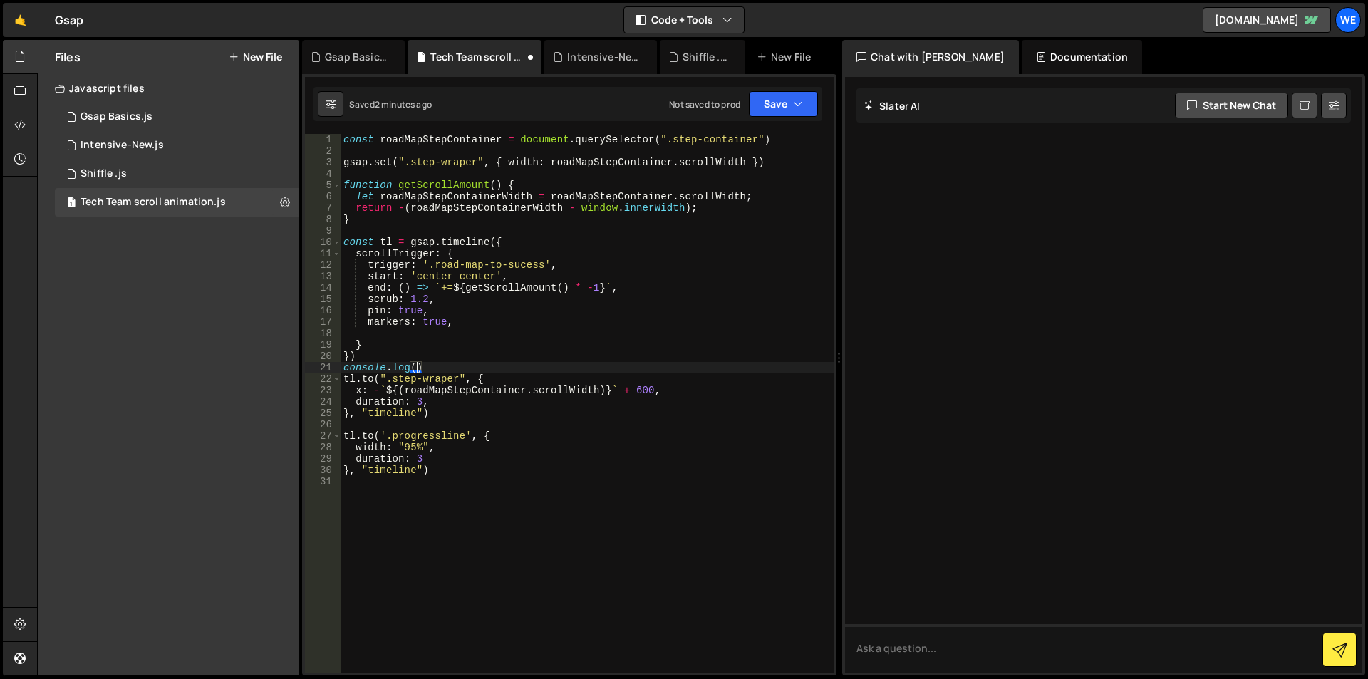
paste textarea "roadMapStepContainer.scrollWidth)"
click at [650, 365] on div "const roadMapStepContainer = document . querySelector ( ".step-container" ) gsa…" at bounding box center [587, 414] width 493 height 561
click at [615, 370] on div "const roadMapStepContainer = document . querySelector ( ".step-container" ) gsa…" at bounding box center [587, 414] width 493 height 561
click at [646, 363] on div "const roadMapStepContainer = document . querySelector ( ".step-container" ) gsa…" at bounding box center [587, 414] width 493 height 561
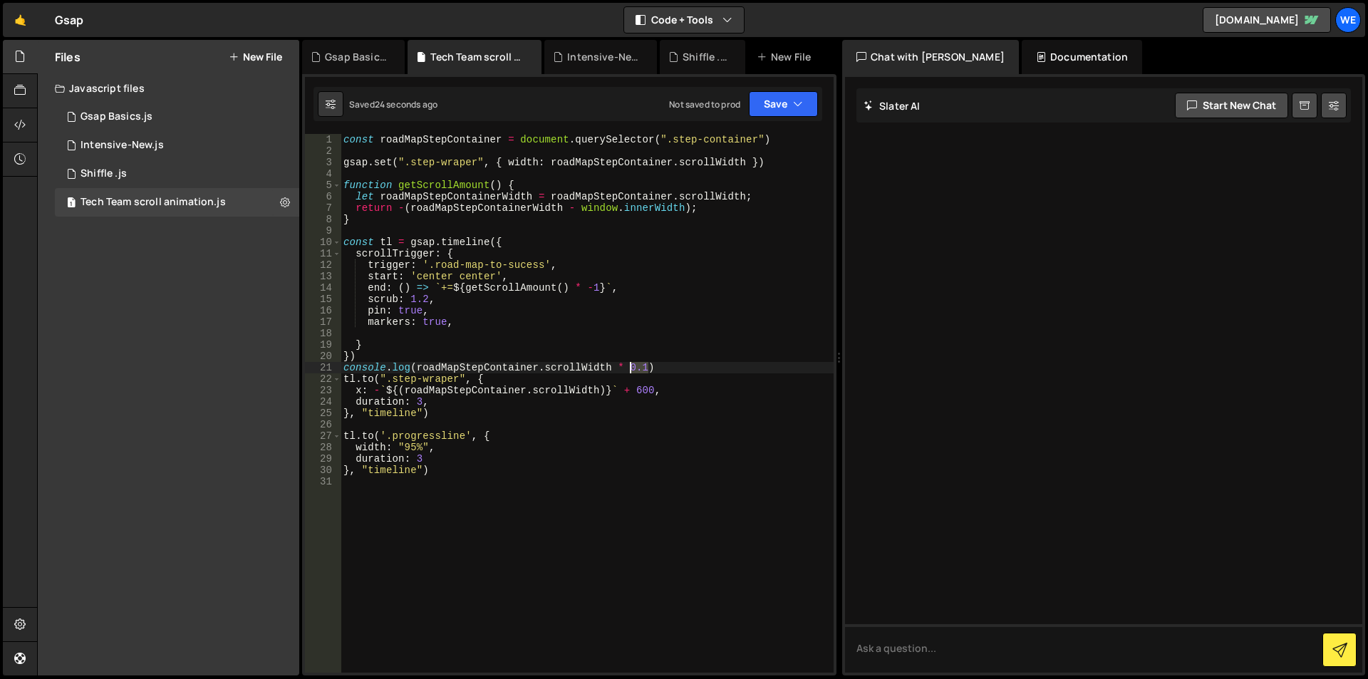
click at [630, 365] on div "const roadMapStepContainer = document . querySelector ( ".step-container" ) gsa…" at bounding box center [587, 414] width 493 height 561
click at [628, 365] on div "const roadMapStepContainer = document . querySelector ( ".step-container" ) gsa…" at bounding box center [587, 414] width 493 height 561
click at [344, 366] on div "const roadMapStepContainer = document . querySelector ( ".step-container" ) gsa…" at bounding box center [587, 414] width 493 height 561
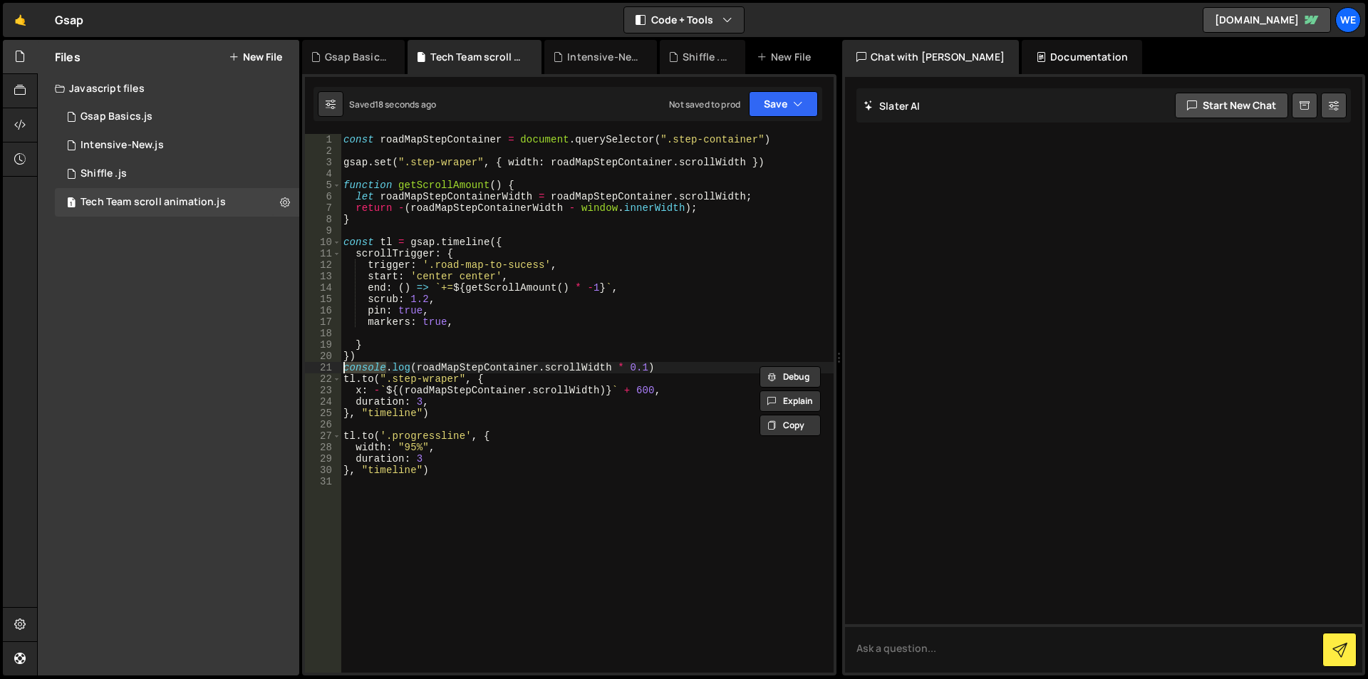
click at [344, 366] on div "const roadMapStepContainer = document . querySelector ( ".step-container" ) gsa…" at bounding box center [587, 403] width 493 height 539
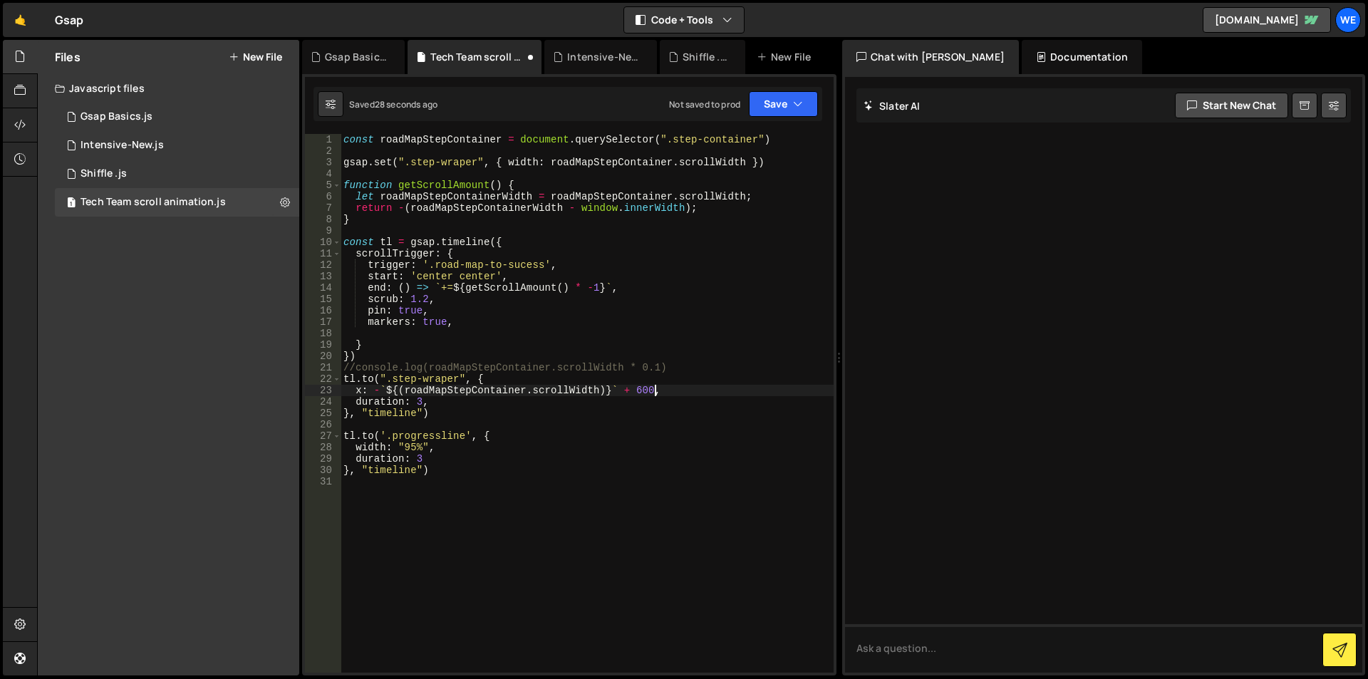
click at [653, 387] on div "const roadMapStepContainer = document . querySelector ( ".step-container" ) gsa…" at bounding box center [587, 414] width 493 height 561
click at [508, 442] on div "const roadMapStepContainer = document . querySelector ( ".step-container" ) gsa…" at bounding box center [587, 414] width 493 height 561
click at [502, 415] on div "const roadMapStepContainer = document . querySelector ( ".step-container" ) gsa…" at bounding box center [587, 414] width 493 height 561
click at [436, 195] on div "const roadMapStepContainer = document . querySelector ( ".step-container" ) gsa…" at bounding box center [587, 414] width 493 height 561
type textarea "let roadMapStepContainerWidth = roadMapStepContainer.scrollWidth;"
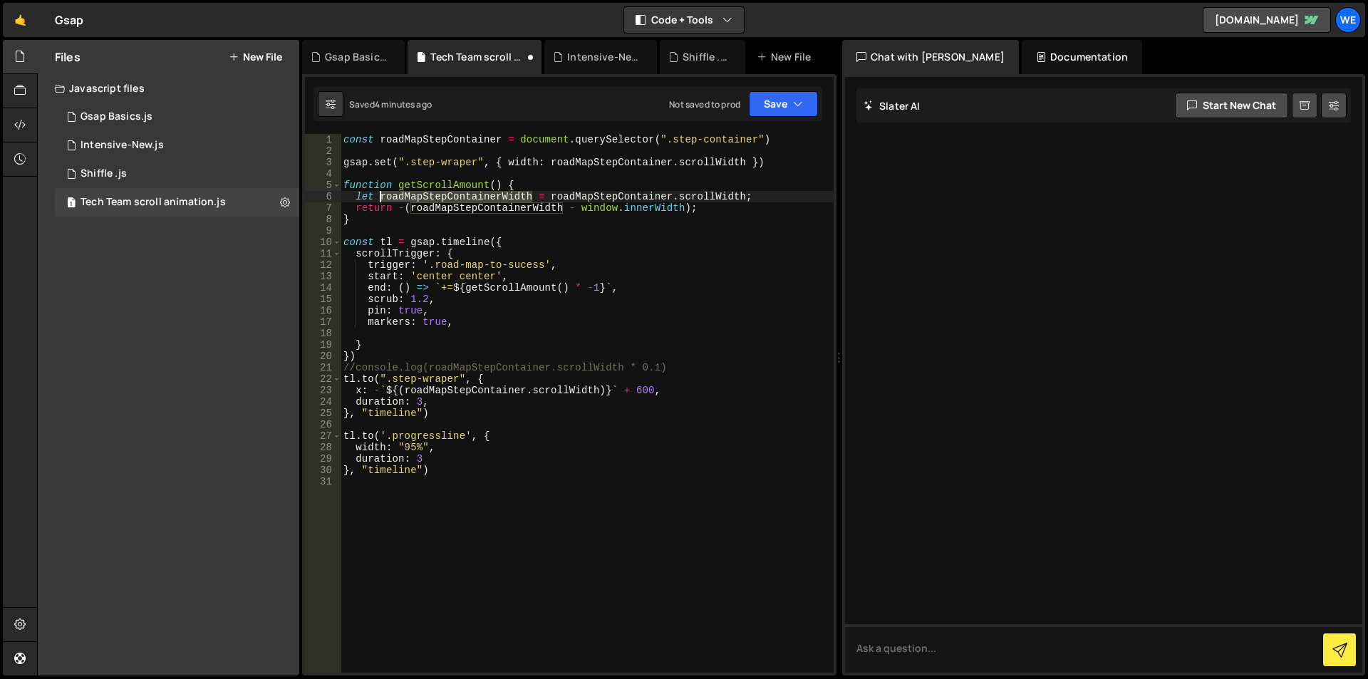
click at [436, 195] on div "const roadMapStepContainer = document . querySelector ( ".step-container" ) gsa…" at bounding box center [587, 414] width 493 height 561
click at [435, 227] on div "const roadMapStepContainer = document . querySelector ( ".step-container" ) gsa…" at bounding box center [587, 414] width 493 height 561
click at [724, 213] on div "const roadMapStepContainer = document . querySelector ( ".step-container" ) gsa…" at bounding box center [587, 414] width 493 height 561
type textarea "return -(roadMapStepContainerWidth - window.innerWidth);"
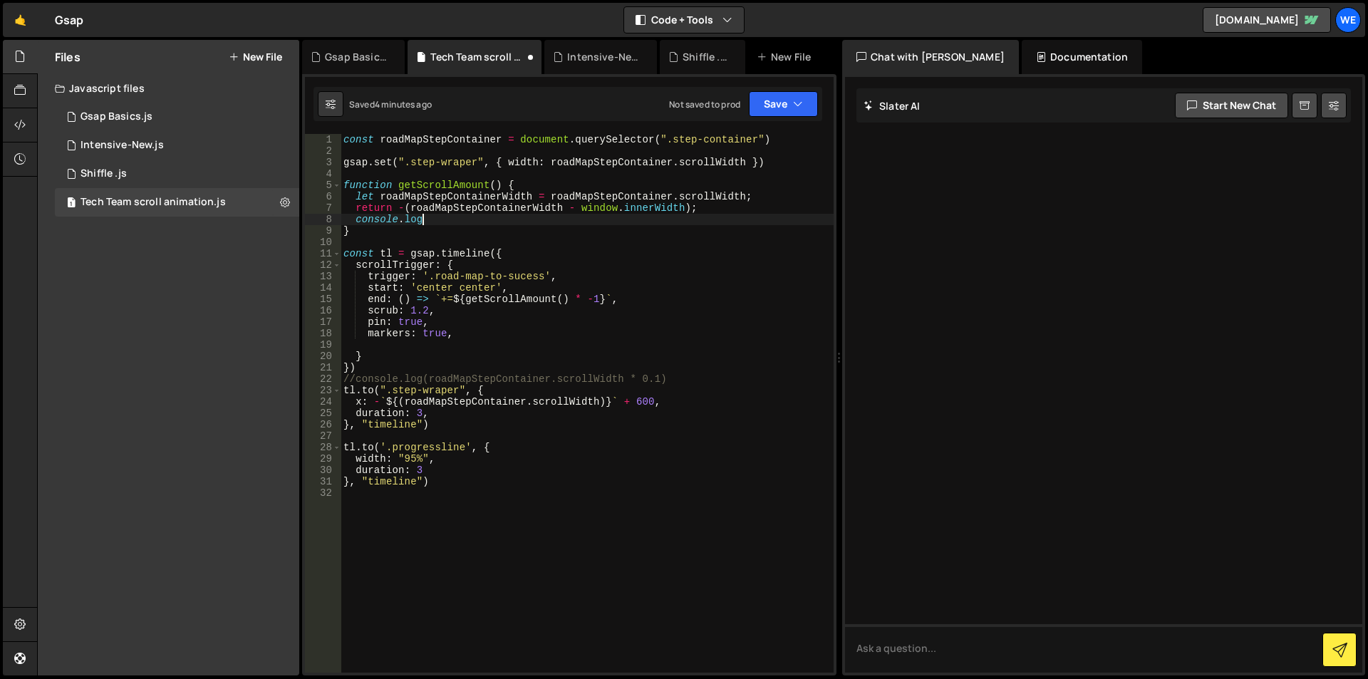
scroll to position [0, 5]
click at [394, 204] on div "const roadMapStepContainer = document . querySelector ( ".step-container" ) gsa…" at bounding box center [587, 414] width 493 height 561
click at [694, 207] on div "const roadMapStepContainer = document . querySelector ( ".step-container" ) gsa…" at bounding box center [587, 414] width 493 height 561
click at [428, 217] on div "const roadMapStepContainer = document . querySelector ( ".step-container" ) gsa…" at bounding box center [587, 414] width 493 height 561
paste textarea "-(roadMapStepContainerWidth - window.innerWidth)"
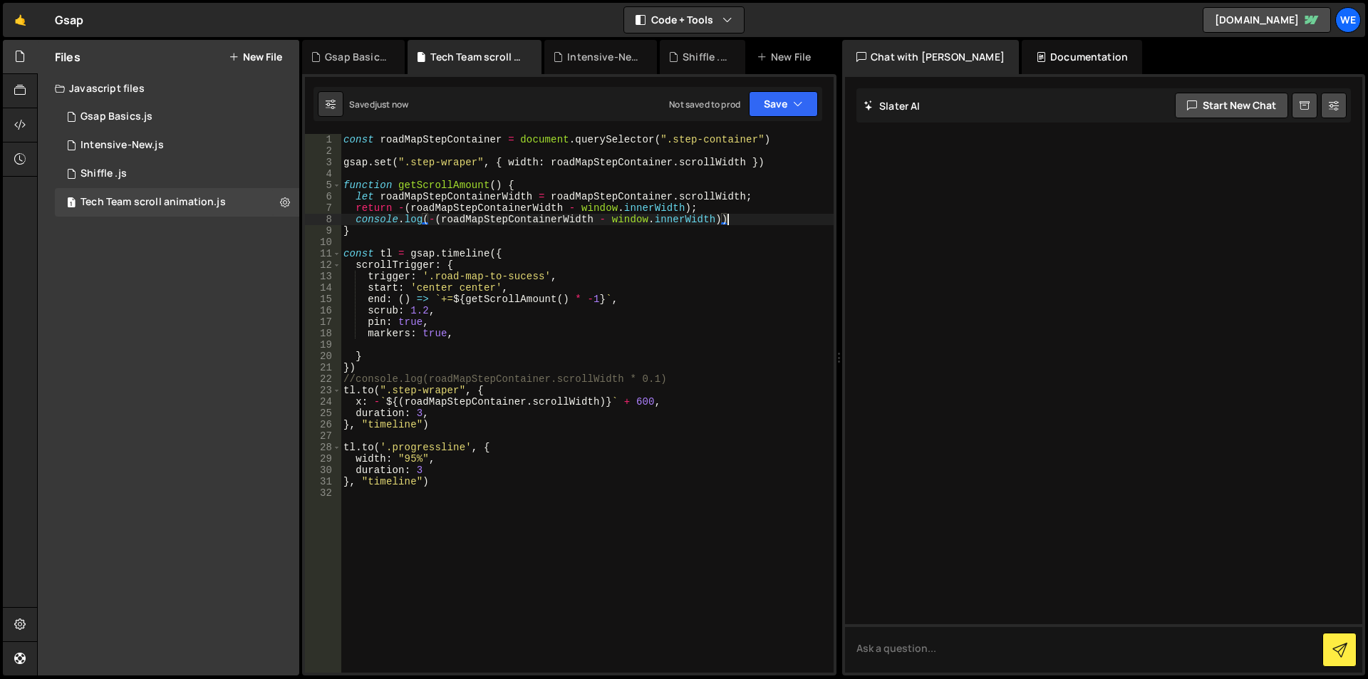
type textarea "console.log(-(roadMapStepContainerWidth - window.innerWidth))"
click at [353, 217] on div "const roadMapStepContainer = document . querySelector ( ".step-container" ) gsa…" at bounding box center [587, 414] width 493 height 561
click at [754, 199] on div "const roadMapStepContainer = document . querySelector ( ".step-container" ) gsa…" at bounding box center [587, 414] width 493 height 561
type textarea "let roadMapStepContainerWidth = roadMapStepContainer.scrollWidth;"
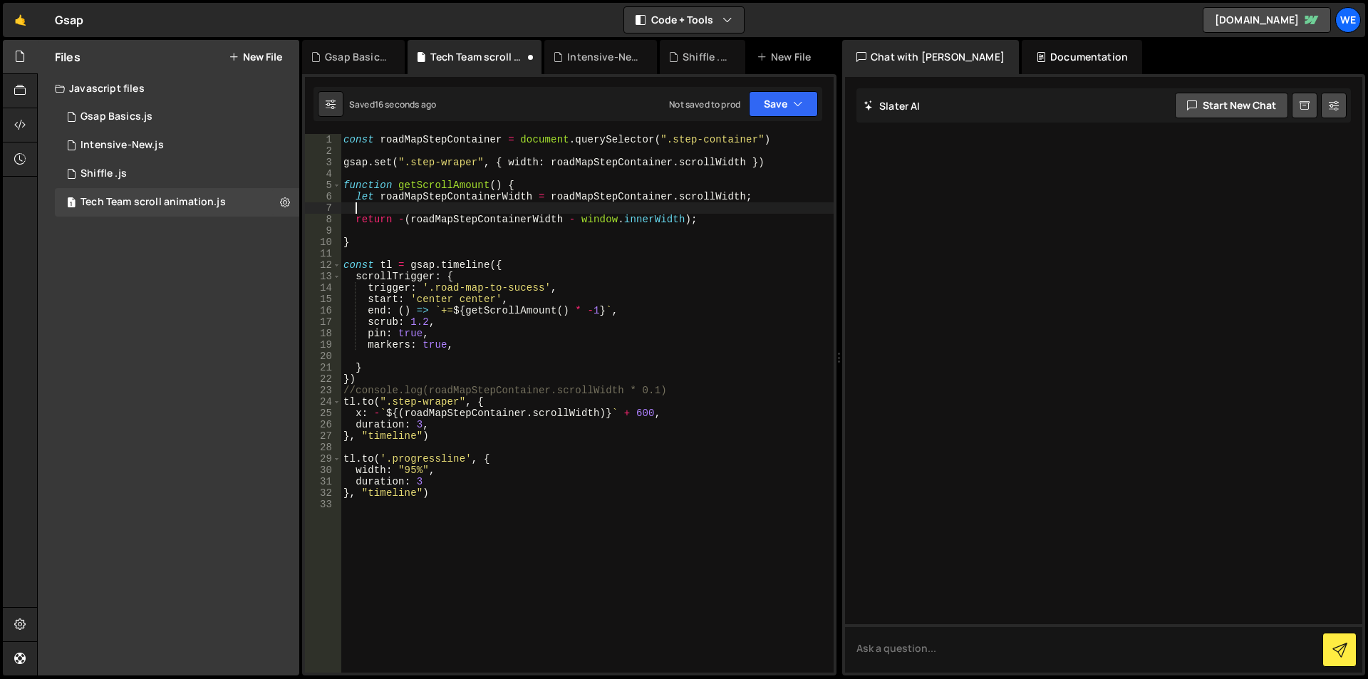
paste textarea "console.log(-(roadMapStepContainerWidth - window.innerWidth))"
click at [375, 410] on div "const roadMapStepContainer = document . querySelector ( ".step-container" ) gsa…" at bounding box center [587, 414] width 493 height 561
click at [665, 414] on div "const roadMapStepContainer = document . querySelector ( ".step-container" ) gsa…" at bounding box center [587, 414] width 493 height 561
click at [427, 194] on div "const roadMapStepContainer = document . querySelector ( ".step-container" ) gsa…" at bounding box center [587, 414] width 493 height 561
type textarea "let roadMapStepContainerWidth = roadMapStepContainer.scrollWidth;"
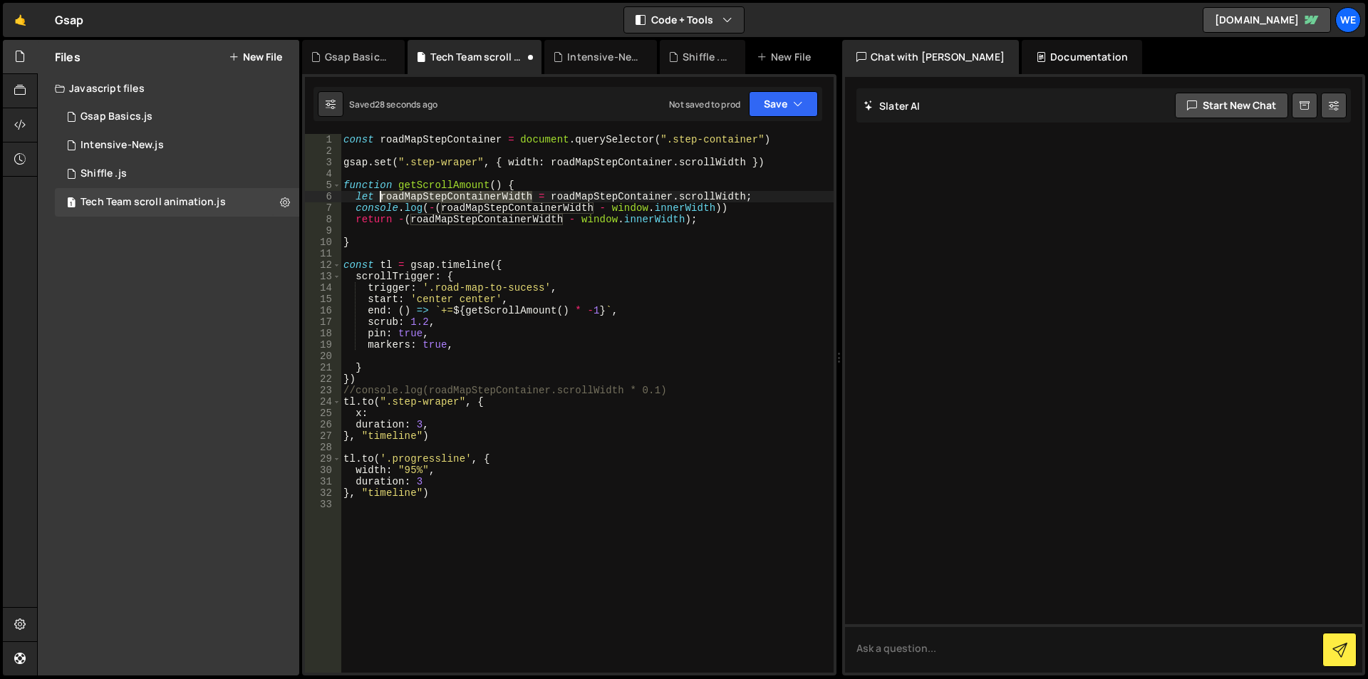
click at [427, 194] on div "const roadMapStepContainer = document . querySelector ( ".step-container" ) gsa…" at bounding box center [587, 414] width 493 height 561
click at [441, 177] on div "const roadMapStepContainer = document . querySelector ( ".step-container" ) gsa…" at bounding box center [587, 414] width 493 height 561
click at [443, 181] on div "const roadMapStepContainer = document . querySelector ( ".step-container" ) gsa…" at bounding box center [587, 414] width 493 height 561
click at [402, 414] on div "const roadMapStepContainer = document . querySelector ( ".step-container" ) gsa…" at bounding box center [587, 414] width 493 height 561
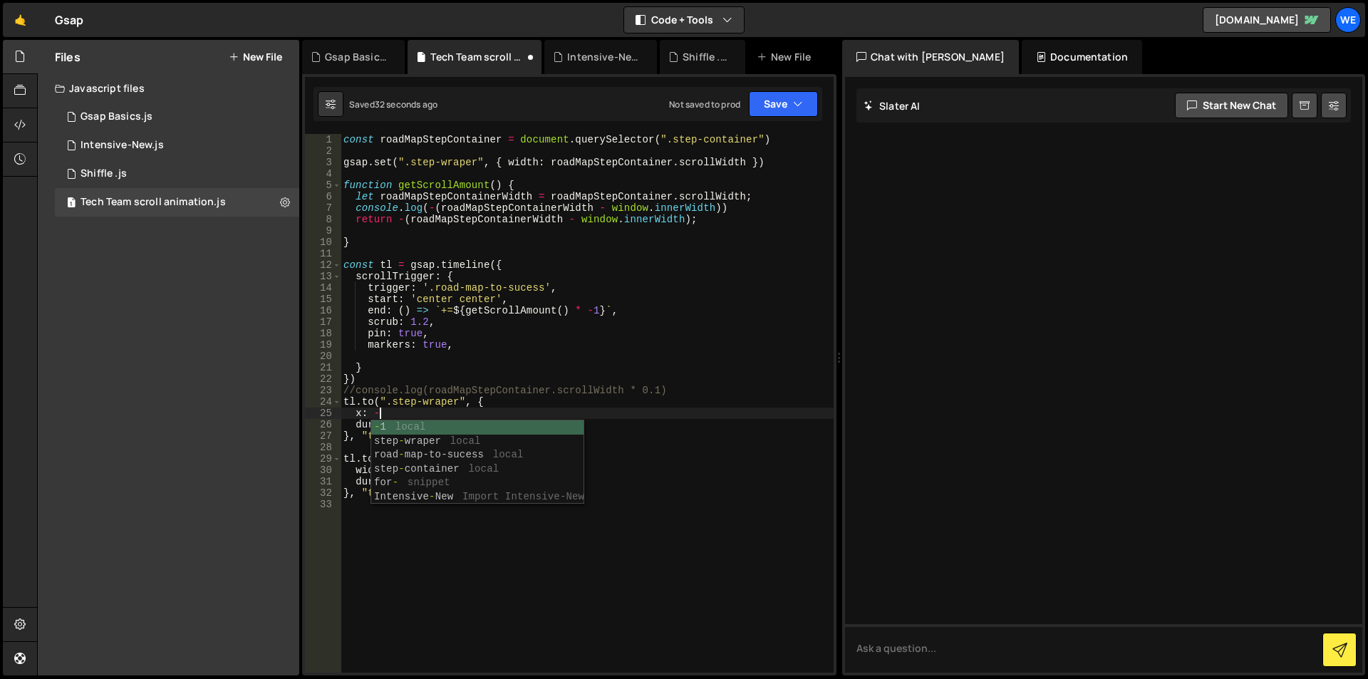
scroll to position [0, 1]
paste textarea "getScrollAmount"
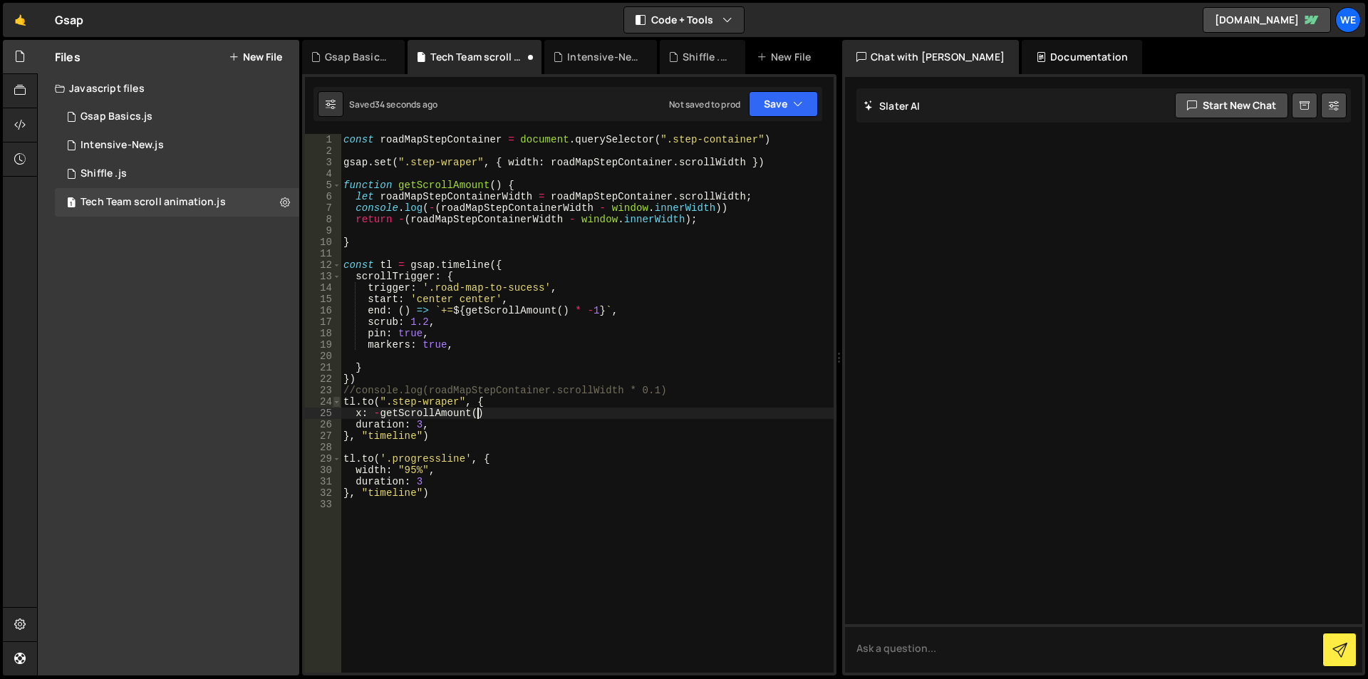
scroll to position [0, 9]
click at [378, 413] on div "const roadMapStepContainer = document . querySelector ( ".step-container" ) gsa…" at bounding box center [587, 414] width 493 height 561
click at [484, 411] on div "const roadMapStepContainer = document . querySelector ( ".step-container" ) gsa…" at bounding box center [587, 414] width 493 height 561
click at [482, 415] on div "const roadMapStepContainer = document . querySelector ( ".step-container" ) gsa…" at bounding box center [587, 414] width 493 height 561
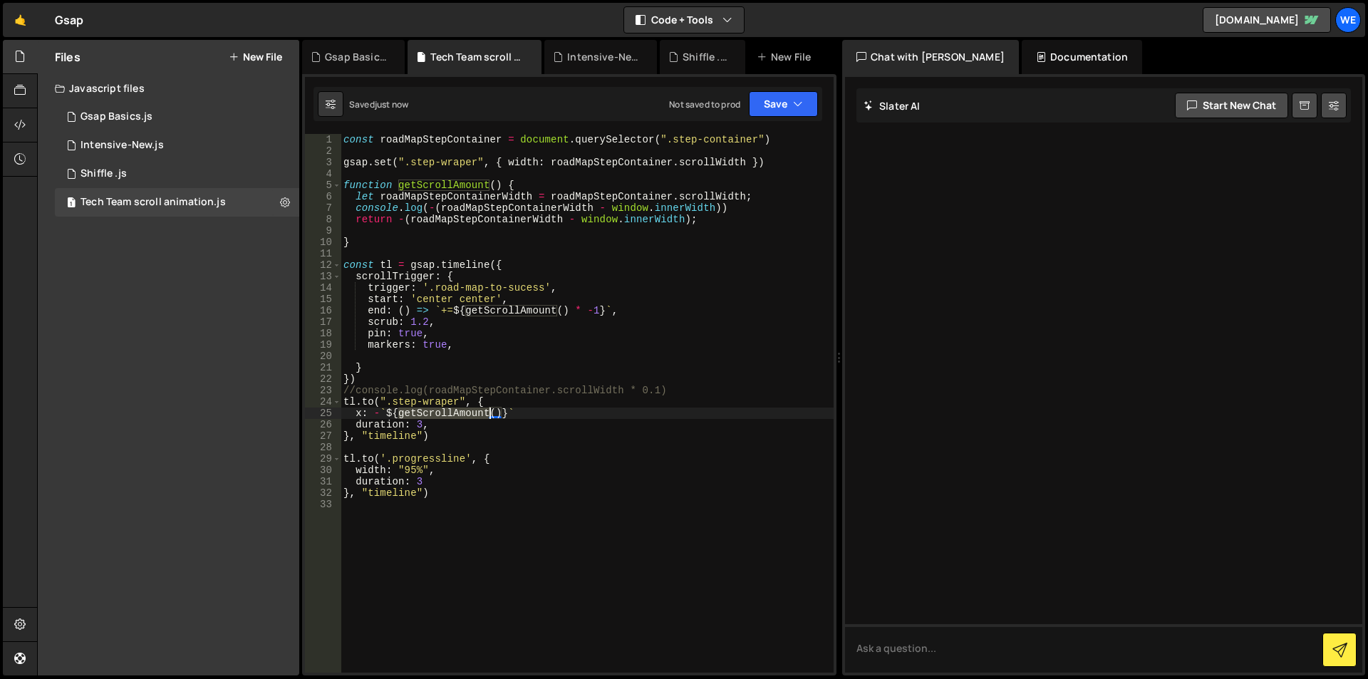
click at [482, 415] on div "const roadMapStepContainer = document . querySelector ( ".step-container" ) gsa…" at bounding box center [587, 414] width 493 height 561
click at [549, 420] on div "const roadMapStepContainer = document . querySelector ( ".step-container" ) gsa…" at bounding box center [587, 414] width 493 height 561
click at [551, 411] on div "const roadMapStepContainer = document . querySelector ( ".step-container" ) gsa…" at bounding box center [587, 414] width 493 height 561
click at [385, 409] on div "const roadMapStepContainer = document . querySelector ( ".step-container" ) gsa…" at bounding box center [587, 414] width 493 height 561
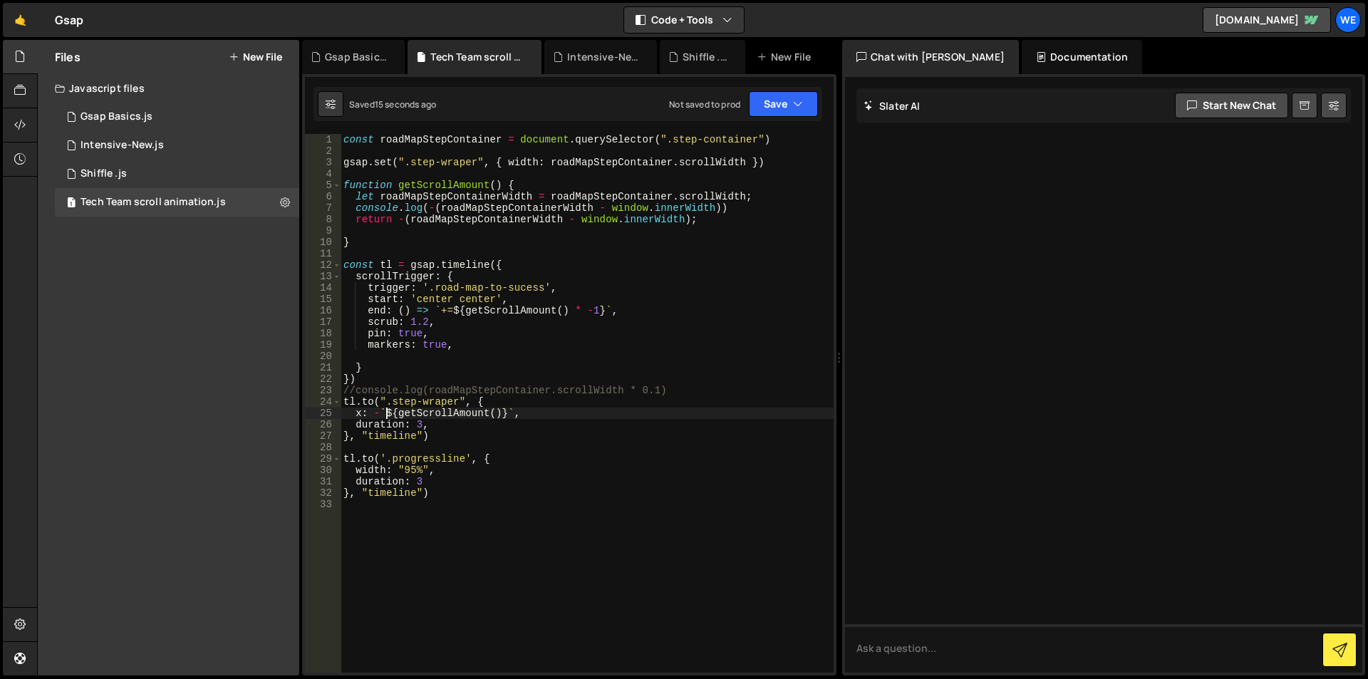
click at [374, 410] on div "const roadMapStepContainer = document . querySelector ( ".step-container" ) gsa…" at bounding box center [587, 414] width 493 height 561
click at [376, 412] on div "const roadMapStepContainer = document . querySelector ( ".step-container" ) gsa…" at bounding box center [587, 414] width 493 height 561
click at [380, 412] on div "const roadMapStepContainer = document . querySelector ( ".step-container" ) gsa…" at bounding box center [587, 414] width 493 height 561
click at [380, 409] on div "const roadMapStepContainer = document . querySelector ( ".step-container" ) gsa…" at bounding box center [587, 414] width 493 height 561
paste textarea "-"
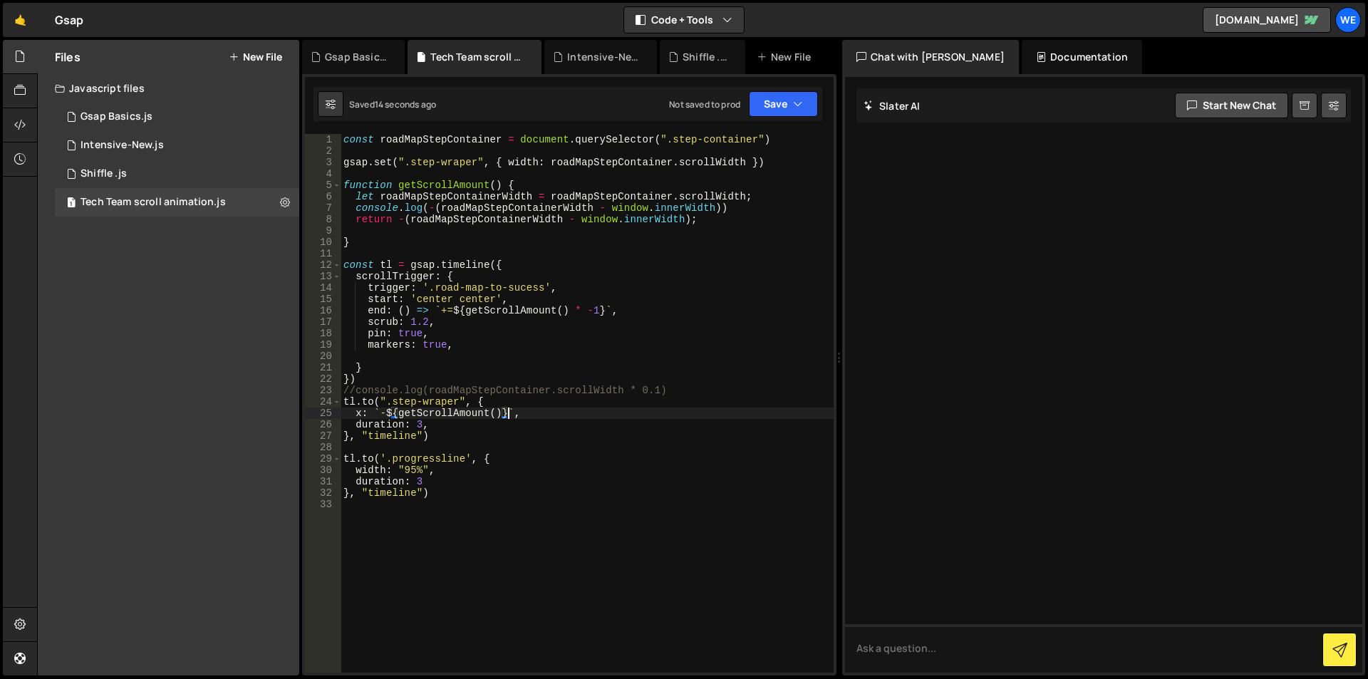
click at [505, 413] on div "const roadMapStepContainer = document . querySelector ( ".step-container" ) gsa…" at bounding box center [587, 414] width 493 height 561
click at [518, 418] on div "const roadMapStepContainer = document . querySelector ( ".step-container" ) gsa…" at bounding box center [587, 414] width 493 height 561
click at [511, 410] on div "const roadMapStepContainer = document . querySelector ( ".step-container" ) gsa…" at bounding box center [587, 414] width 493 height 561
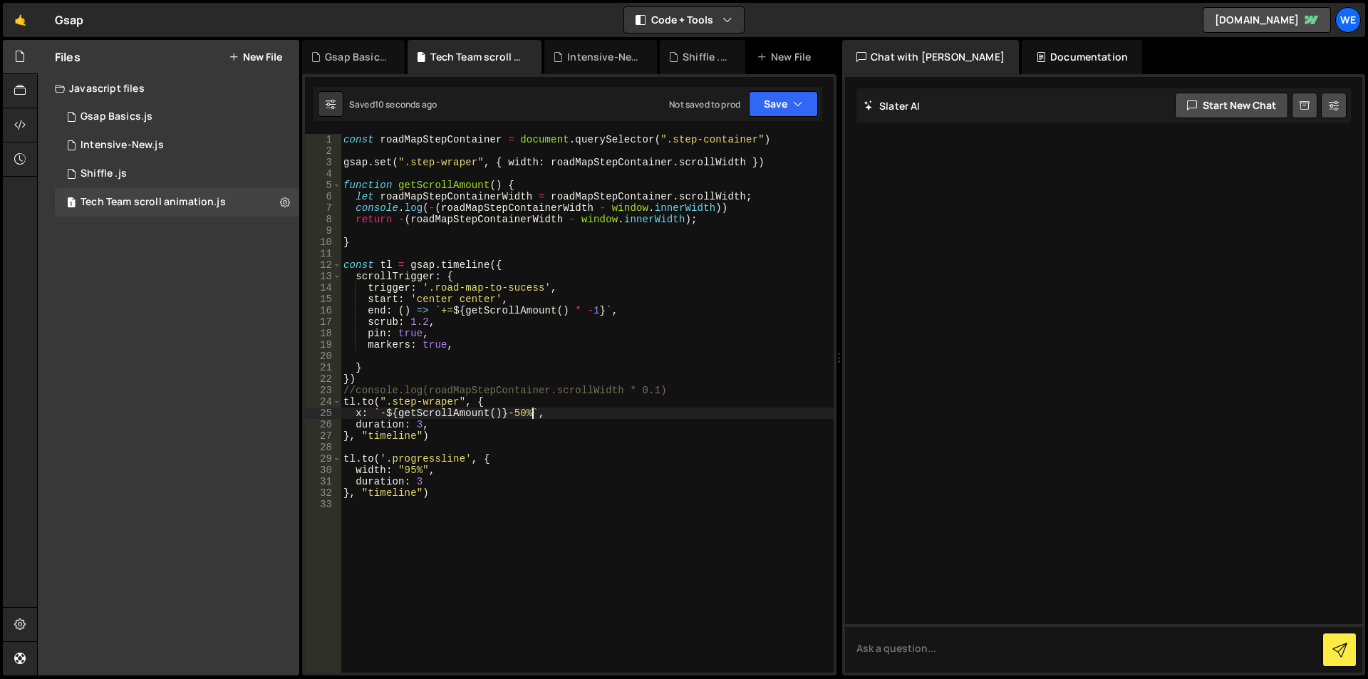
click at [530, 415] on div "const roadMapStepContainer = document . querySelector ( ".step-container" ) gsa…" at bounding box center [587, 414] width 493 height 561
click at [509, 415] on div "const roadMapStepContainer = document . querySelector ( ".step-container" ) gsa…" at bounding box center [587, 414] width 493 height 561
click at [517, 412] on div "const roadMapStepContainer = document . querySelector ( ".step-container" ) gsa…" at bounding box center [587, 414] width 493 height 561
paste textarea "-50%"
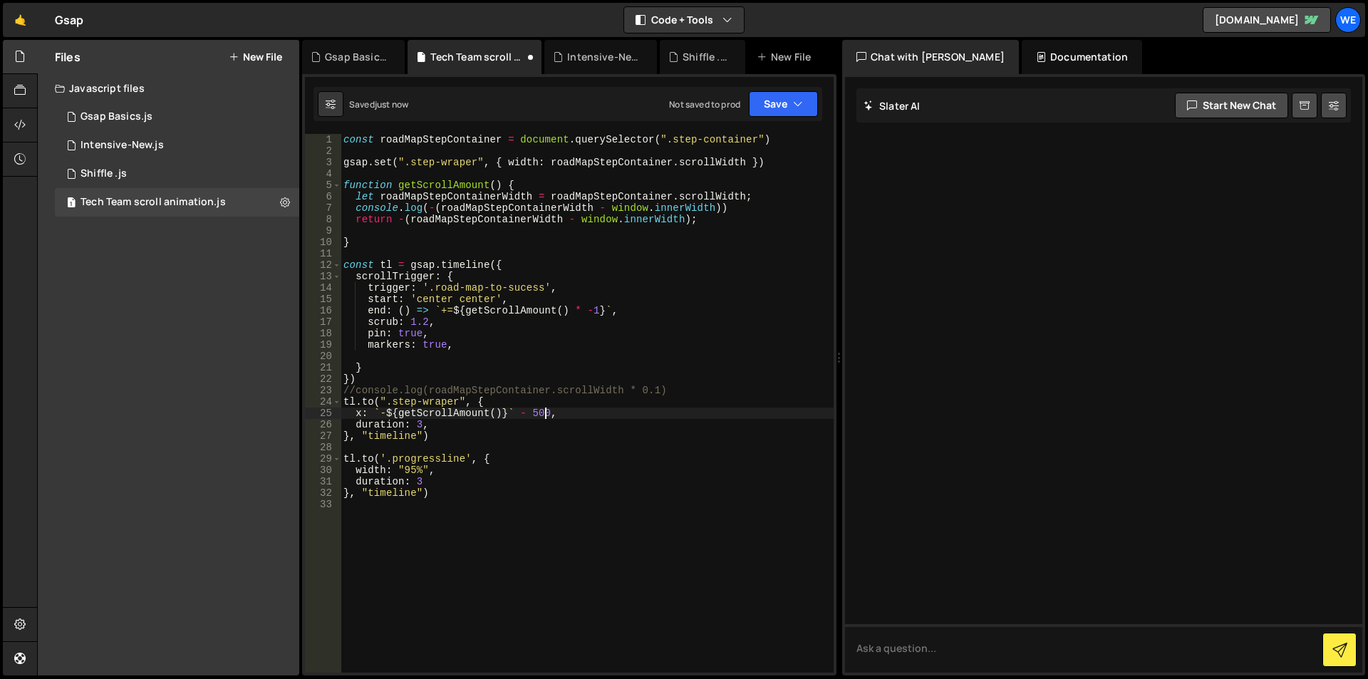
scroll to position [0, 14]
click at [354, 411] on div "const roadMapStepContainer = document . querySelector ( ".step-container" ) gsa…" at bounding box center [587, 414] width 493 height 561
click at [567, 413] on div "const roadMapStepContainer = document . querySelector ( ".step-container" ) gsa…" at bounding box center [587, 414] width 493 height 561
paste textarea "-(roadMapStepContainer.scrollWidth) + (roadMapStepContainer.scrollWidth * 0.1)"
drag, startPoint x: 805, startPoint y: 407, endPoint x: 818, endPoint y: 411, distance: 13.3
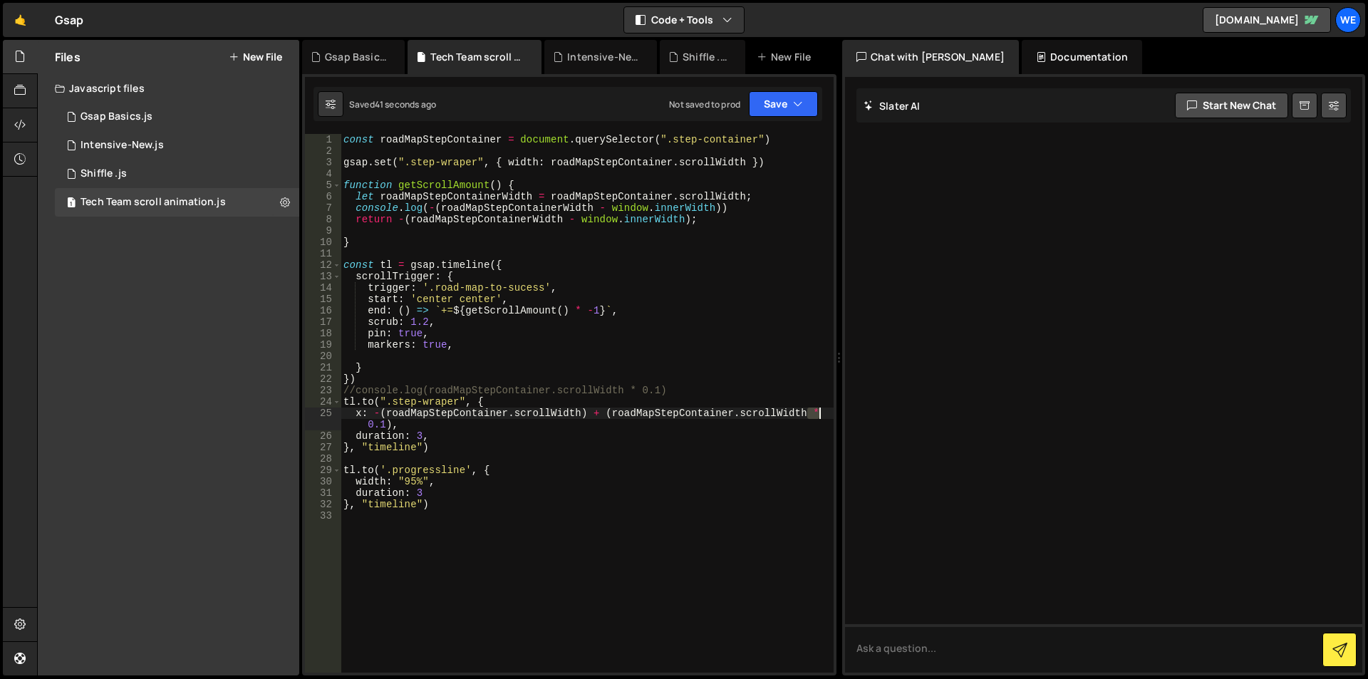
click at [831, 409] on div "const roadMapStepContainer = document . querySelector ( ".step-container" ) gsa…" at bounding box center [587, 414] width 493 height 561
click at [818, 411] on div "Debug Explain Copy" at bounding box center [792, 417] width 76 height 23
click at [385, 423] on div "const roadMapStepContainer = document . querySelector ( ".step-container" ) gsa…" at bounding box center [587, 414] width 493 height 561
click at [403, 218] on div "const roadMapStepContainer = document . querySelector ( ".step-container" ) gsa…" at bounding box center [587, 414] width 493 height 561
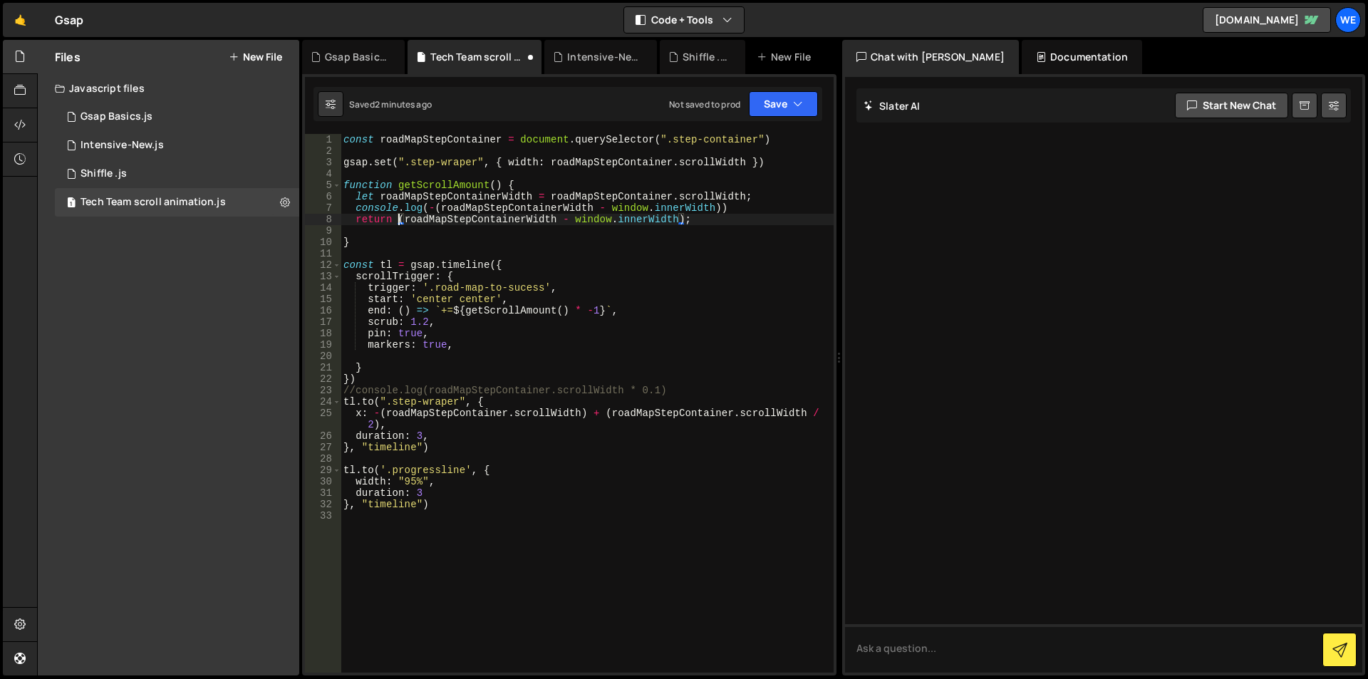
scroll to position [0, 24]
click at [435, 204] on div "const roadMapStepContainer = document . querySelector ( ".step-container" ) gsa…" at bounding box center [587, 414] width 493 height 561
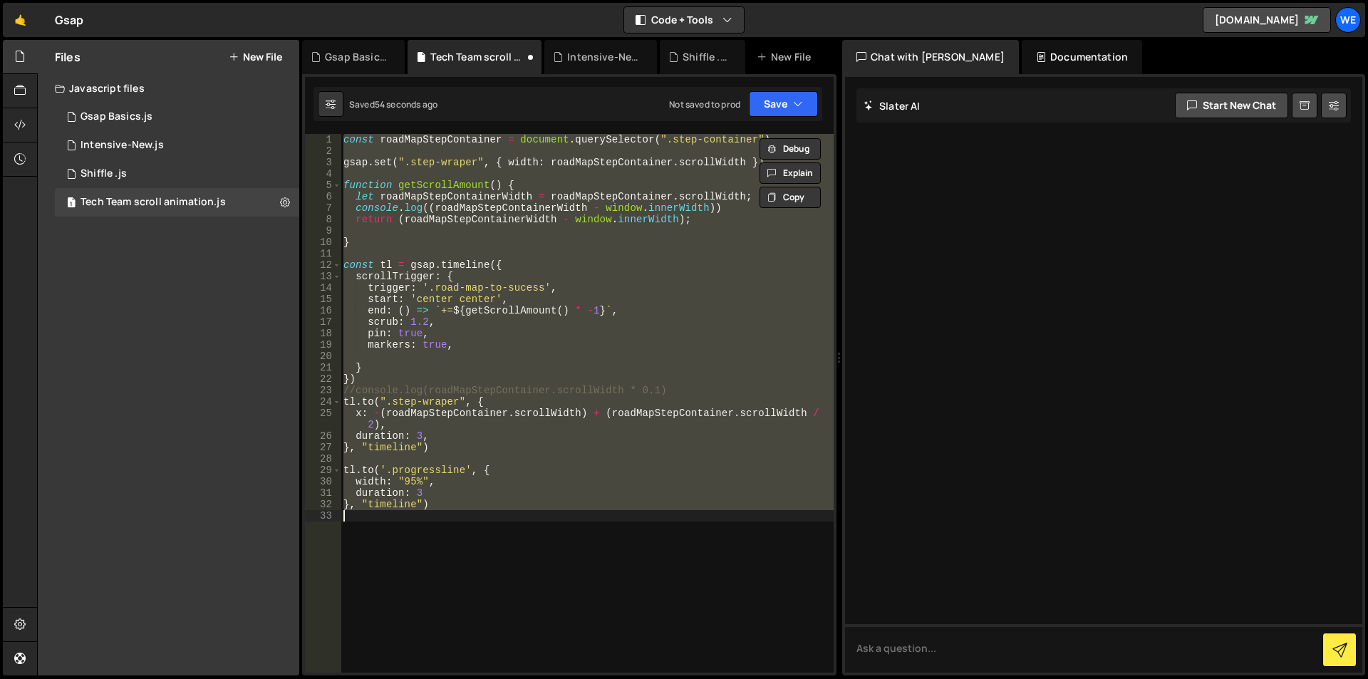
scroll to position [0, 5]
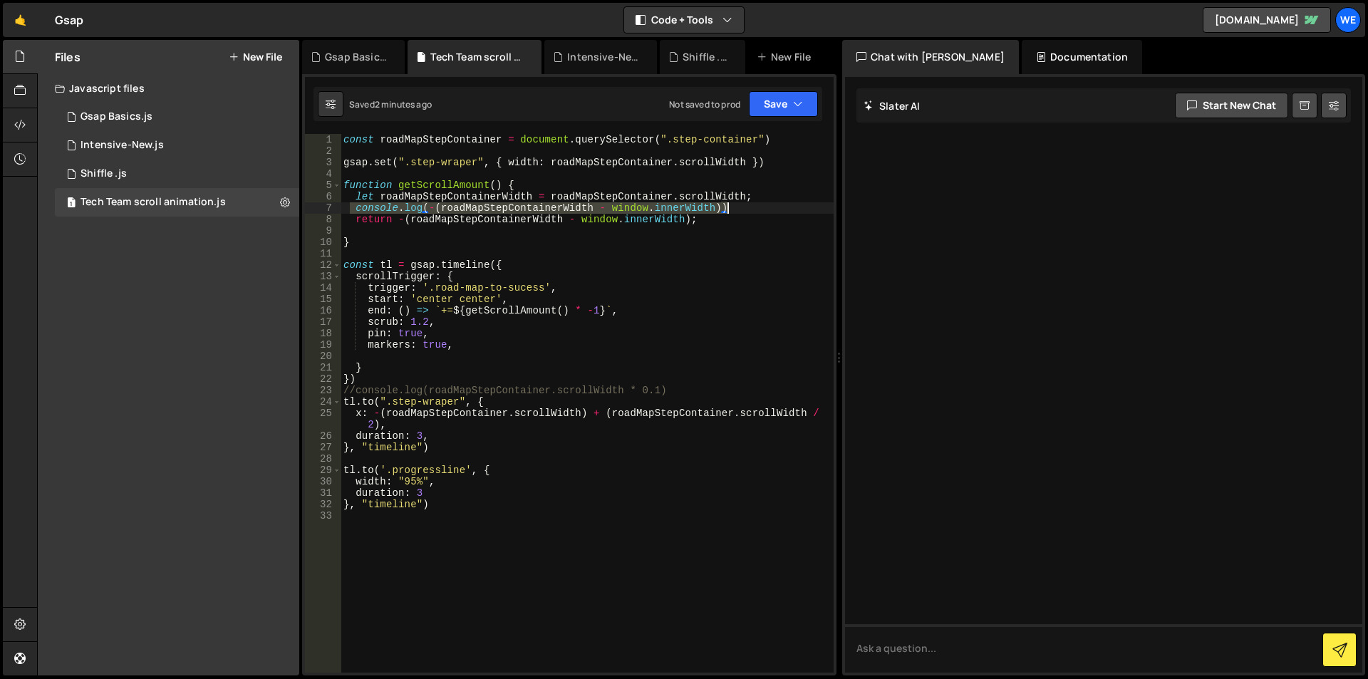
drag, startPoint x: 352, startPoint y: 205, endPoint x: 767, endPoint y: 209, distance: 415.3
click at [767, 209] on div "const roadMapStepContainer = document . querySelector ( ".step-container" ) gsa…" at bounding box center [587, 414] width 493 height 561
type textarea "console.log(-(roadMapStepContainerWidth - window.innerWidth))"
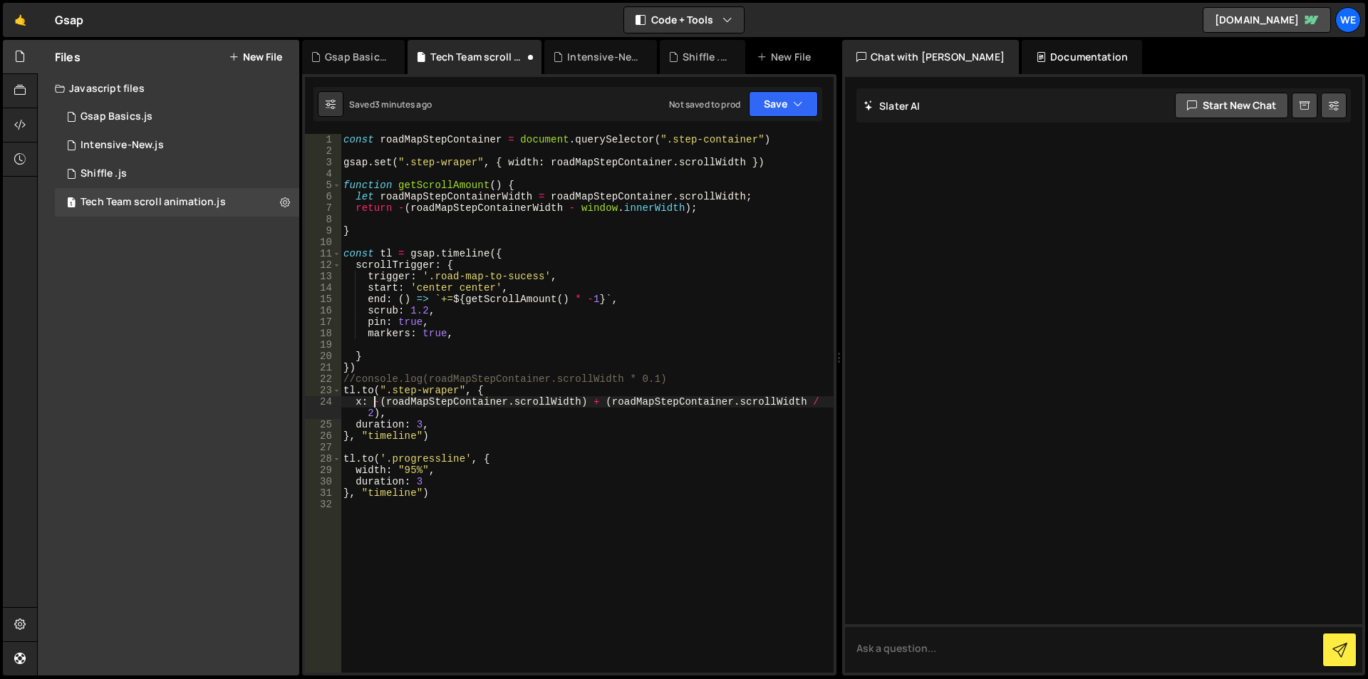
click at [374, 403] on div "const roadMapStepContainer = document . querySelector ( ".step-container" ) gsa…" at bounding box center [587, 414] width 493 height 561
type textarea "x: -(roadMapStepContainer.scrollWidth) + (roadMapStepContainer.scrollWidth / 2),"
click at [516, 350] on div "const roadMapStepContainer = document . querySelector ( ".step-container" ) gsa…" at bounding box center [587, 414] width 493 height 561
click at [380, 401] on div "const roadMapStepContainer = document . querySelector ( ".step-container" ) gsa…" at bounding box center [587, 414] width 493 height 561
click at [378, 410] on div "const roadMapStepContainer = document . querySelector ( ".step-container" ) gsa…" at bounding box center [587, 414] width 493 height 561
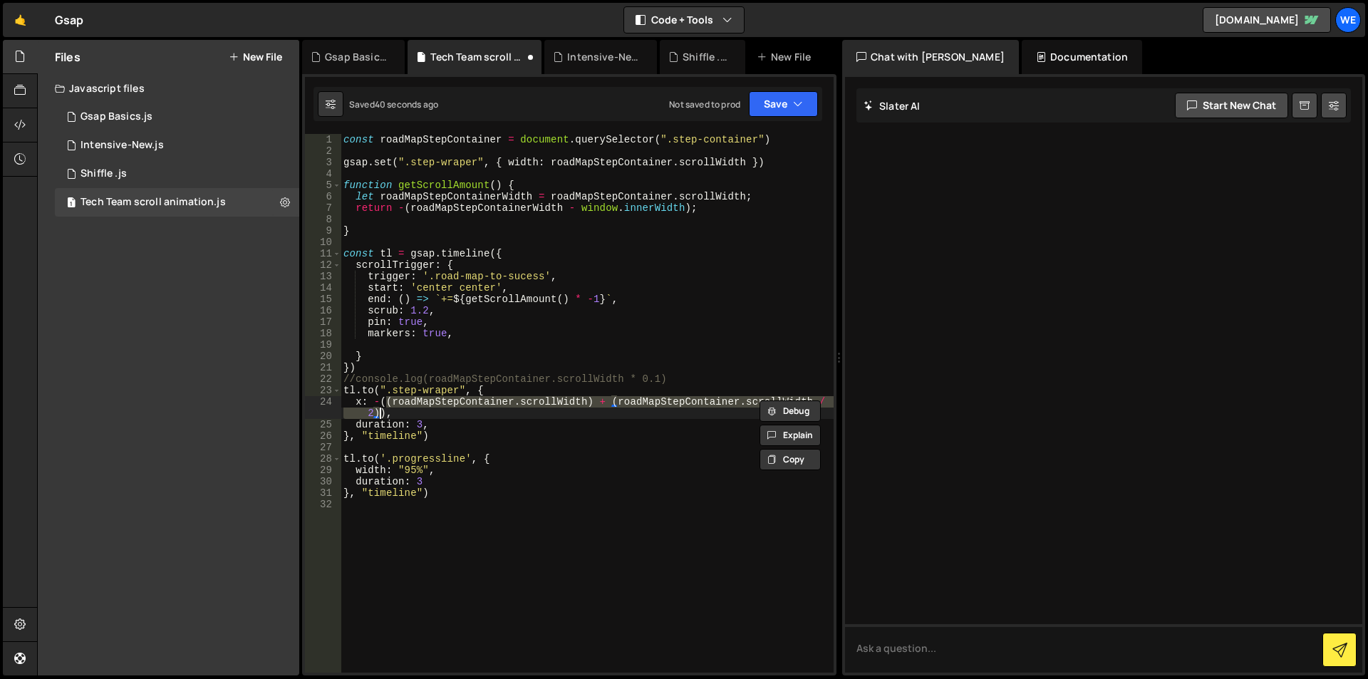
scroll to position [0, 2]
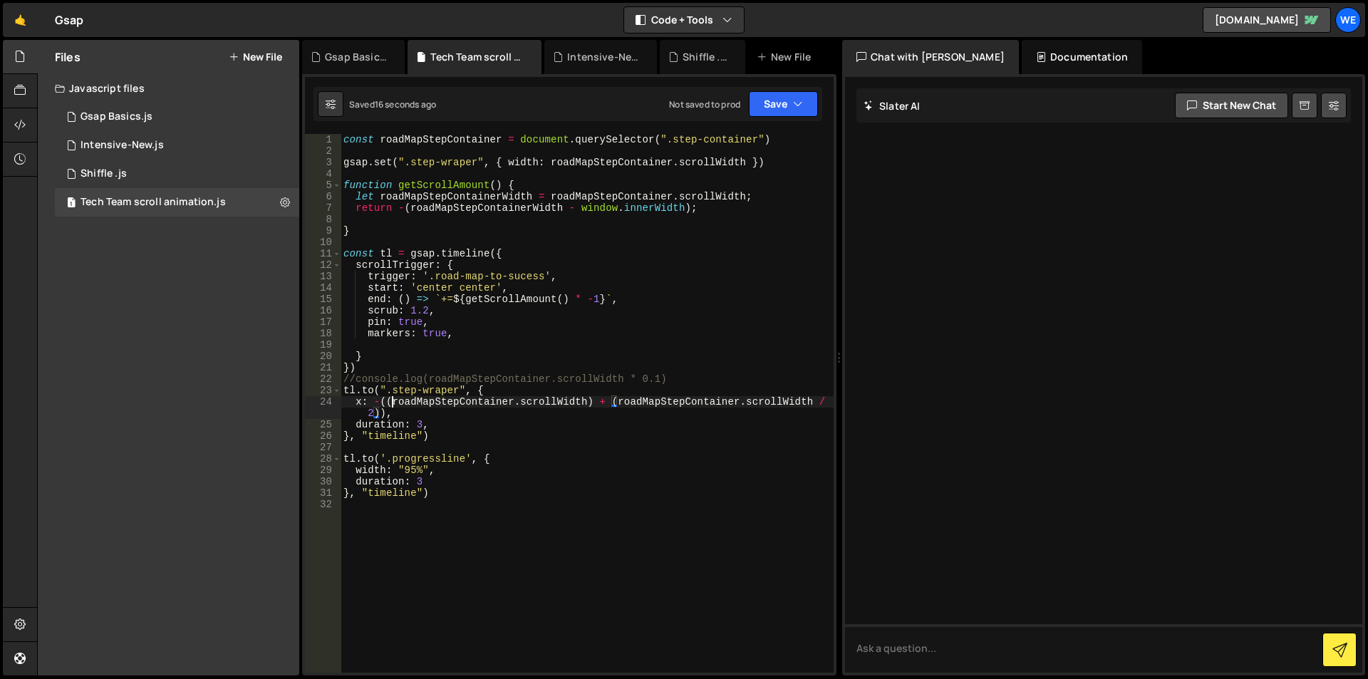
click at [392, 397] on div "const roadMapStepContainer = document . querySelector ( ".step-container" ) gsa…" at bounding box center [587, 414] width 493 height 561
click at [586, 401] on div "const roadMapStepContainer = document . querySelector ( ".step-container" ) gsa…" at bounding box center [587, 414] width 493 height 561
click at [384, 400] on div "const roadMapStepContainer = document . querySelector ( ".step-container" ) gsa…" at bounding box center [587, 414] width 493 height 561
click at [382, 400] on div "const roadMapStepContainer = document . querySelector ( ".step-container" ) gsa…" at bounding box center [587, 414] width 493 height 561
click at [582, 209] on div "const roadMapStepContainer = document . querySelector ( ".step-container" ) gsa…" at bounding box center [587, 414] width 493 height 561
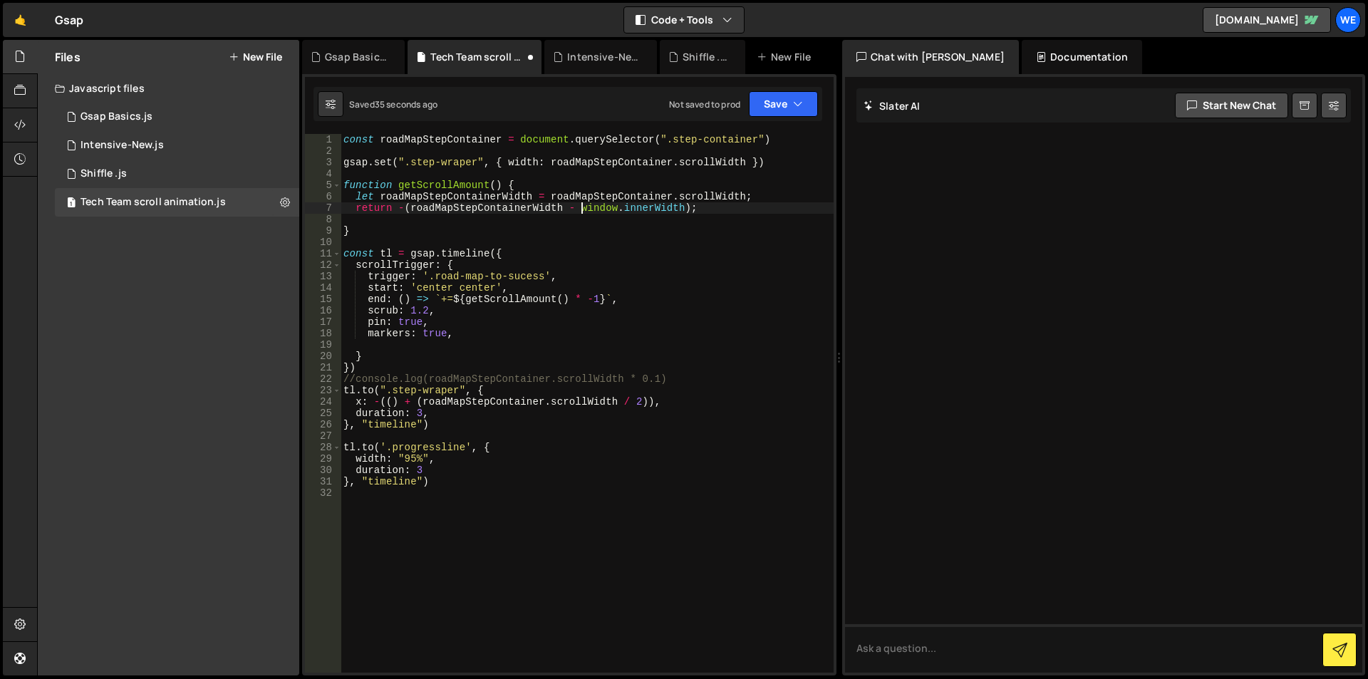
click at [685, 207] on div "const roadMapStepContainer = document . querySelector ( ".step-container" ) gsa…" at bounding box center [587, 414] width 493 height 561
click at [380, 396] on div "const roadMapStepContainer = document . querySelector ( ".step-container" ) gsa…" at bounding box center [587, 414] width 493 height 561
click at [650, 397] on div "const roadMapStepContainer = document . querySelector ( ".step-container" ) gsa…" at bounding box center [587, 414] width 493 height 561
paste textarea "window.innerWidth"
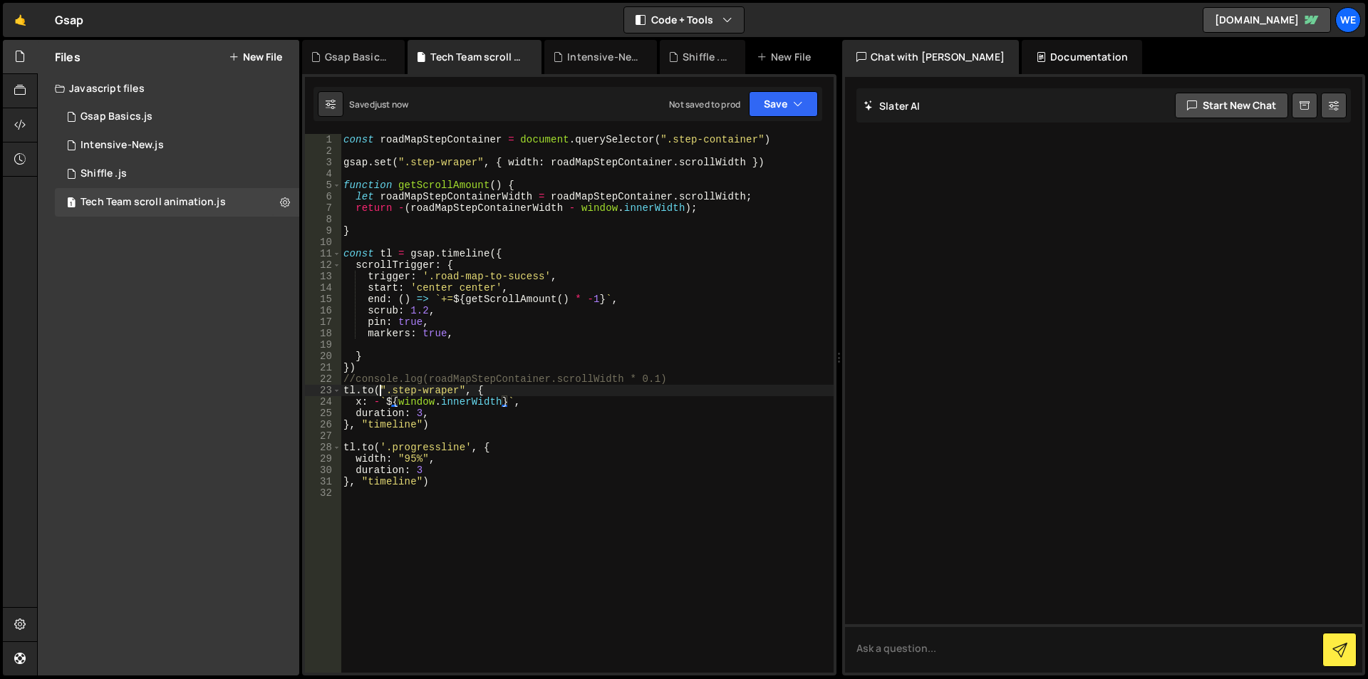
click at [380, 395] on div "const roadMapStepContainer = document . querySelector ( ".step-container" ) gsa…" at bounding box center [587, 414] width 493 height 561
click at [505, 401] on div "const roadMapStepContainer = document . querySelector ( ".step-container" ) gsa…" at bounding box center [587, 414] width 493 height 561
click at [512, 402] on div "const roadMapStepContainer = document . querySelector ( ".step-container" ) gsa…" at bounding box center [587, 414] width 493 height 561
click at [519, 405] on div "const roadMapStepContainer = document . querySelector ( ".step-container" ) gsa…" at bounding box center [587, 414] width 493 height 561
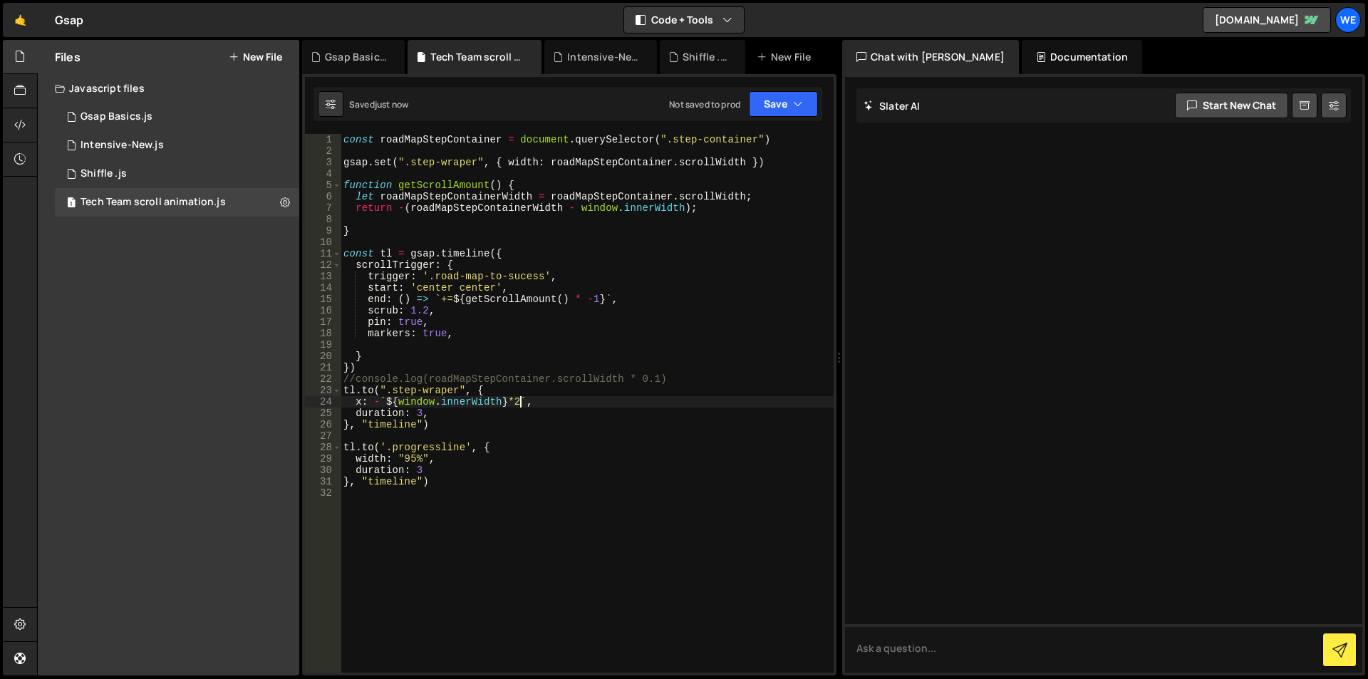
click at [511, 402] on div "const roadMapStepContainer = document . querySelector ( ".step-container" ) gsa…" at bounding box center [587, 414] width 493 height 561
click at [513, 399] on div "const roadMapStepContainer = document . querySelector ( ".step-container" ) gsa…" at bounding box center [587, 414] width 493 height 561
paste textarea "*2"
click at [382, 401] on div "const roadMapStepContainer = document . querySelector ( ".step-container" ) gsa…" at bounding box center [587, 414] width 493 height 561
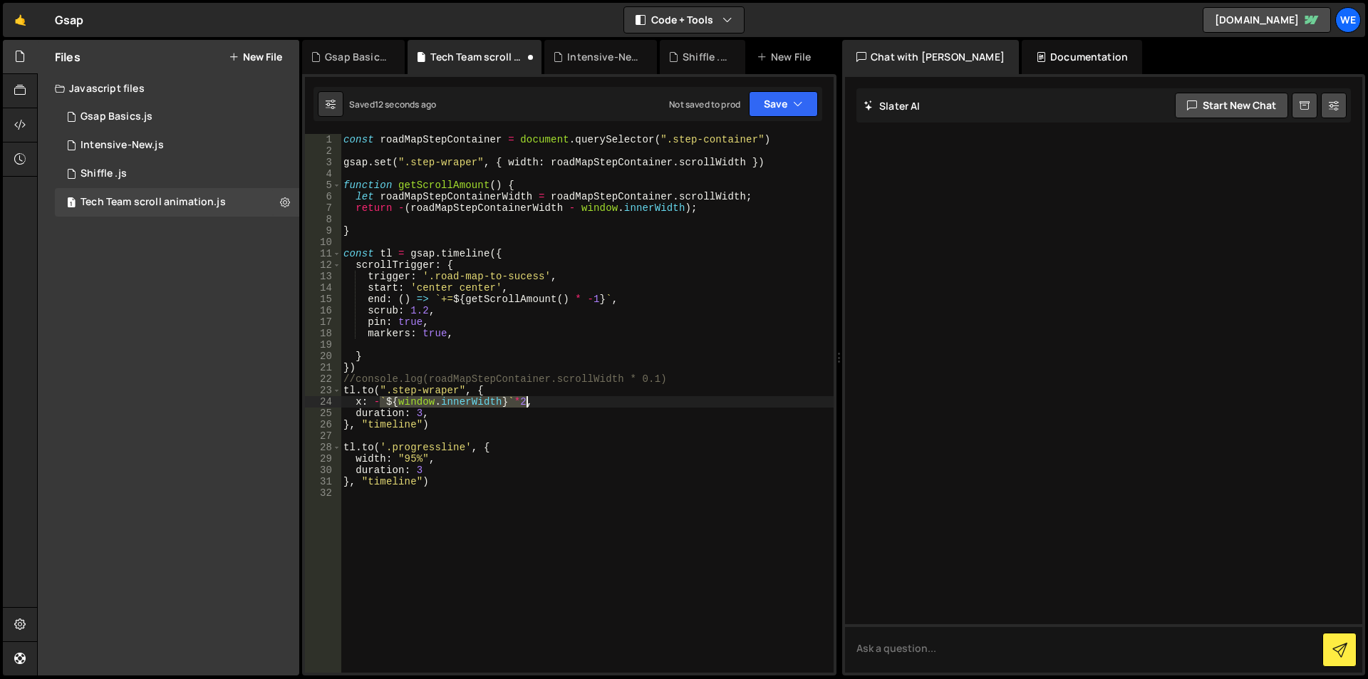
click at [528, 397] on div "const roadMapStepContainer = document . querySelector ( ".step-container" ) gsa…" at bounding box center [587, 414] width 493 height 561
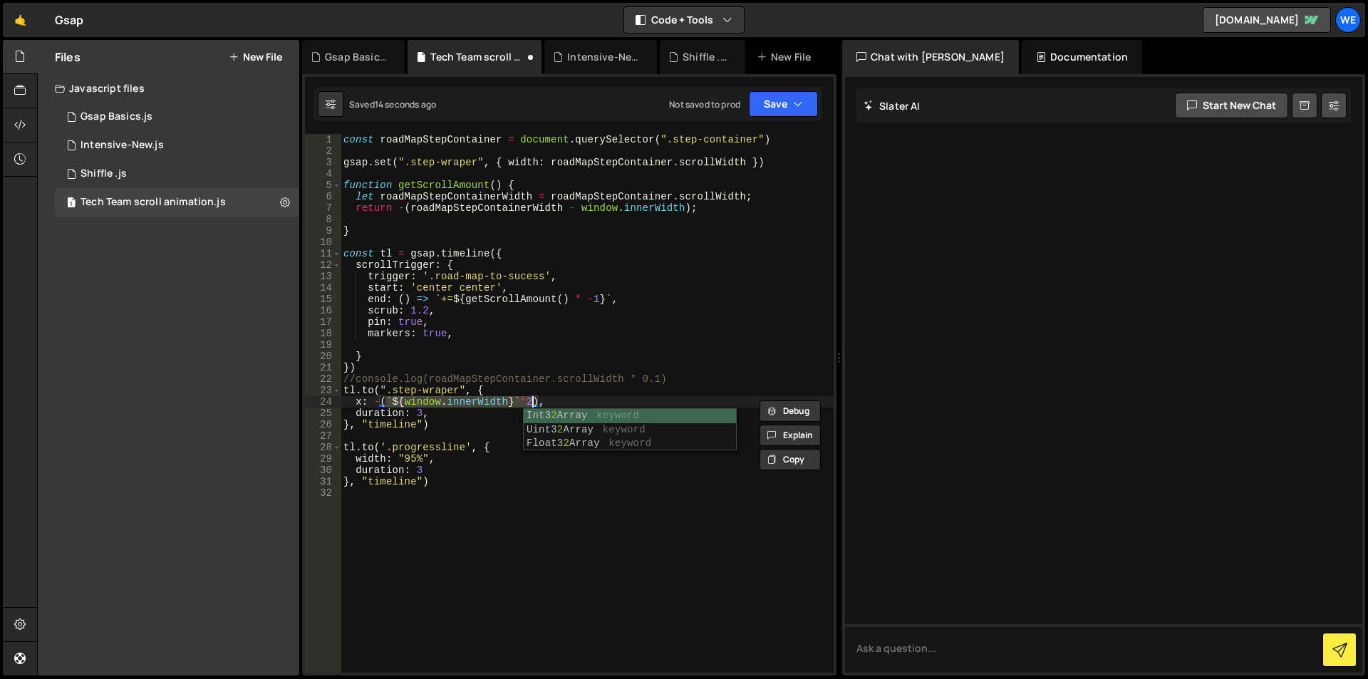
scroll to position [0, 3]
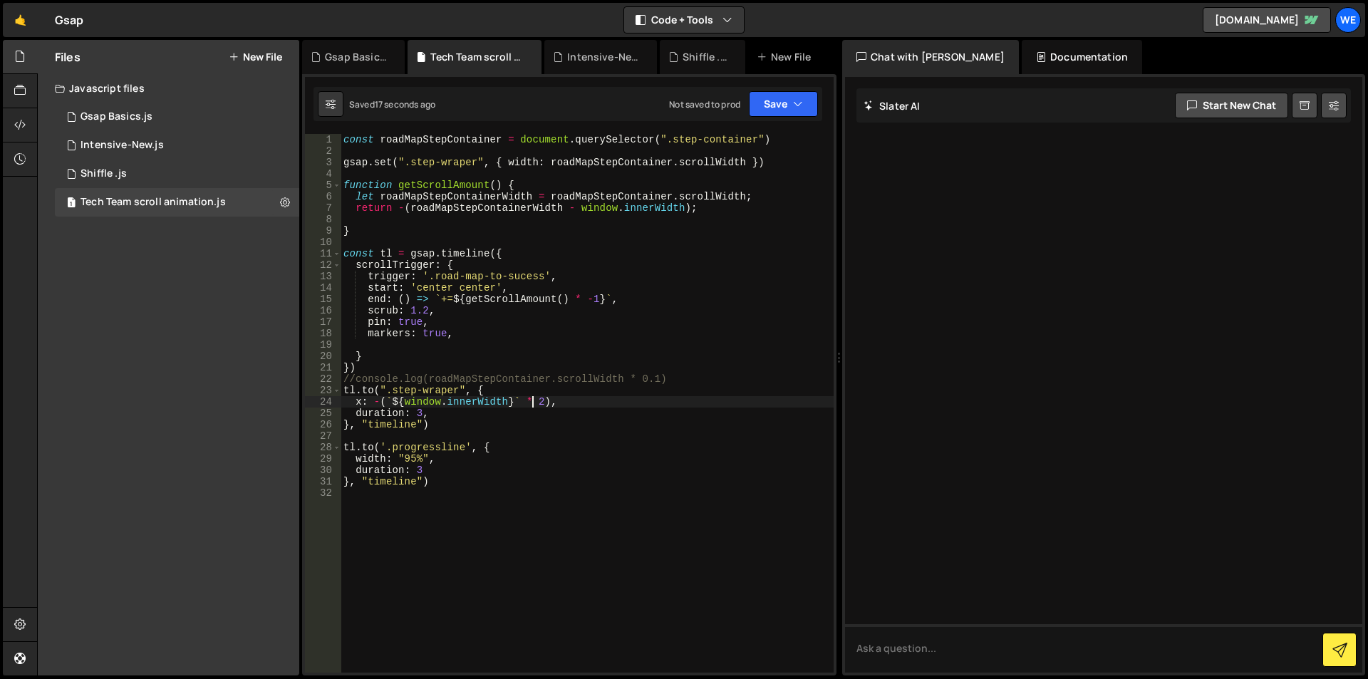
click at [542, 400] on div "const roadMapStepContainer = document . querySelector ( ".step-container" ) gsa…" at bounding box center [587, 414] width 493 height 561
click at [395, 484] on div "const roadMapStepContainer = document . querySelector ( ".step-container" ) gsa…" at bounding box center [587, 414] width 493 height 561
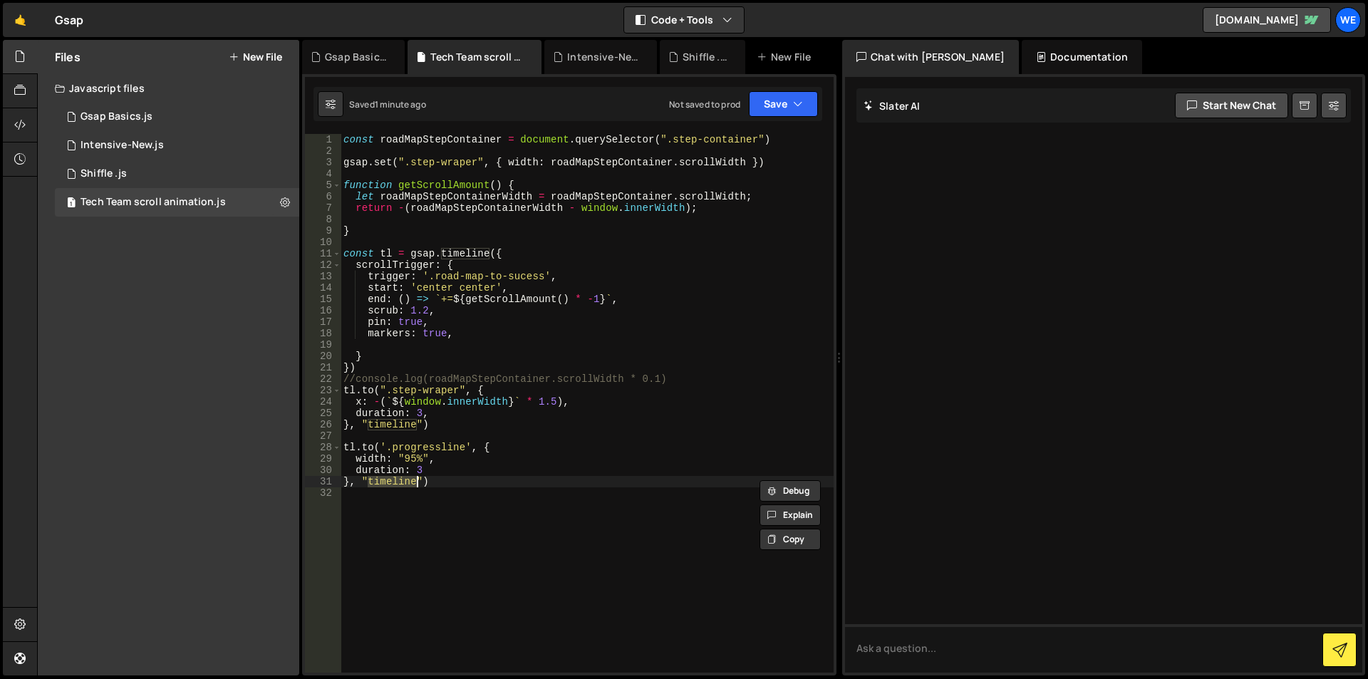
click at [415, 482] on div "const roadMapStepContainer = document . querySelector ( ".step-container" ) gsa…" at bounding box center [587, 403] width 493 height 539
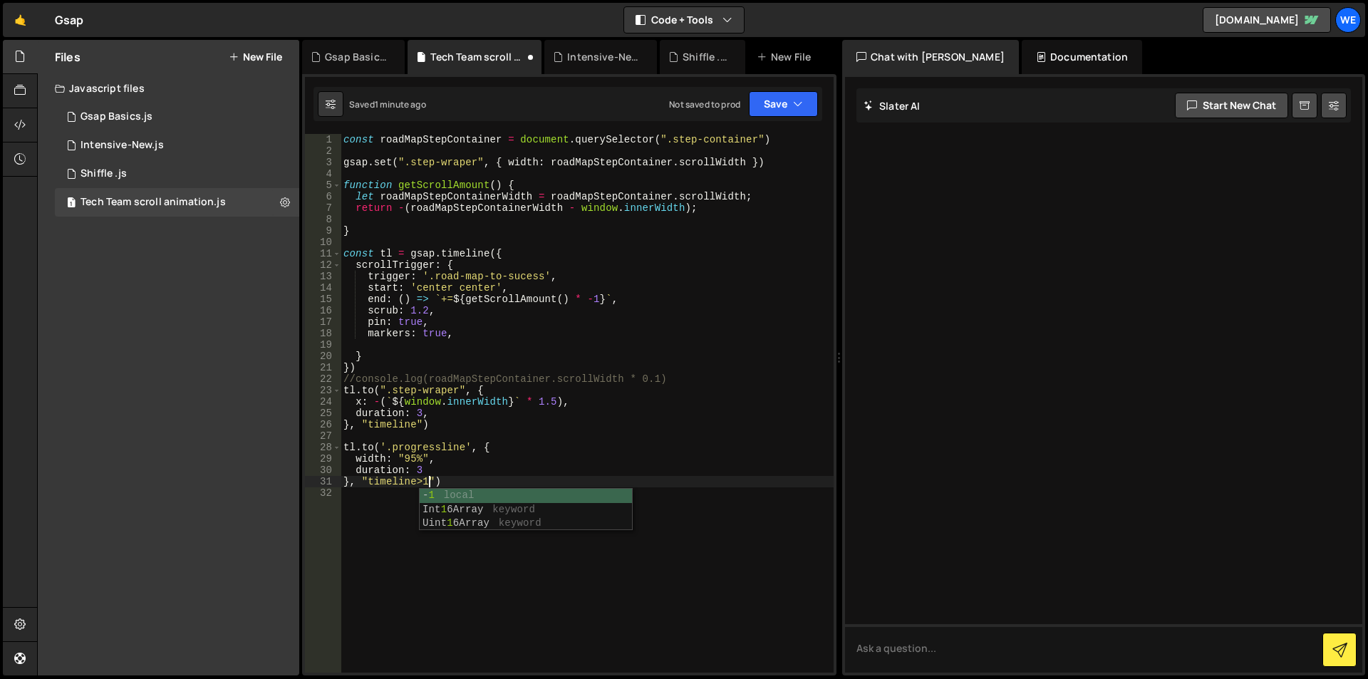
scroll to position [0, 6]
click at [92, 144] on div "Intensive-New.js" at bounding box center [121, 145] width 83 height 13
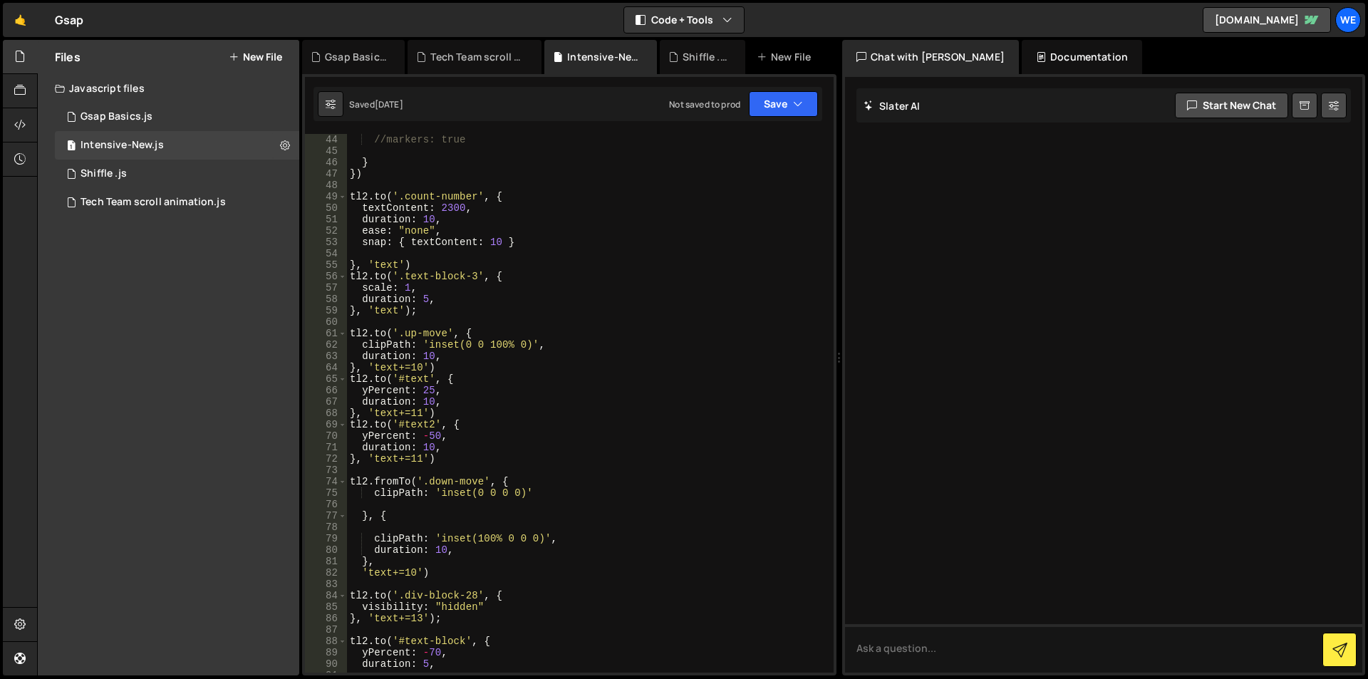
scroll to position [556, 0]
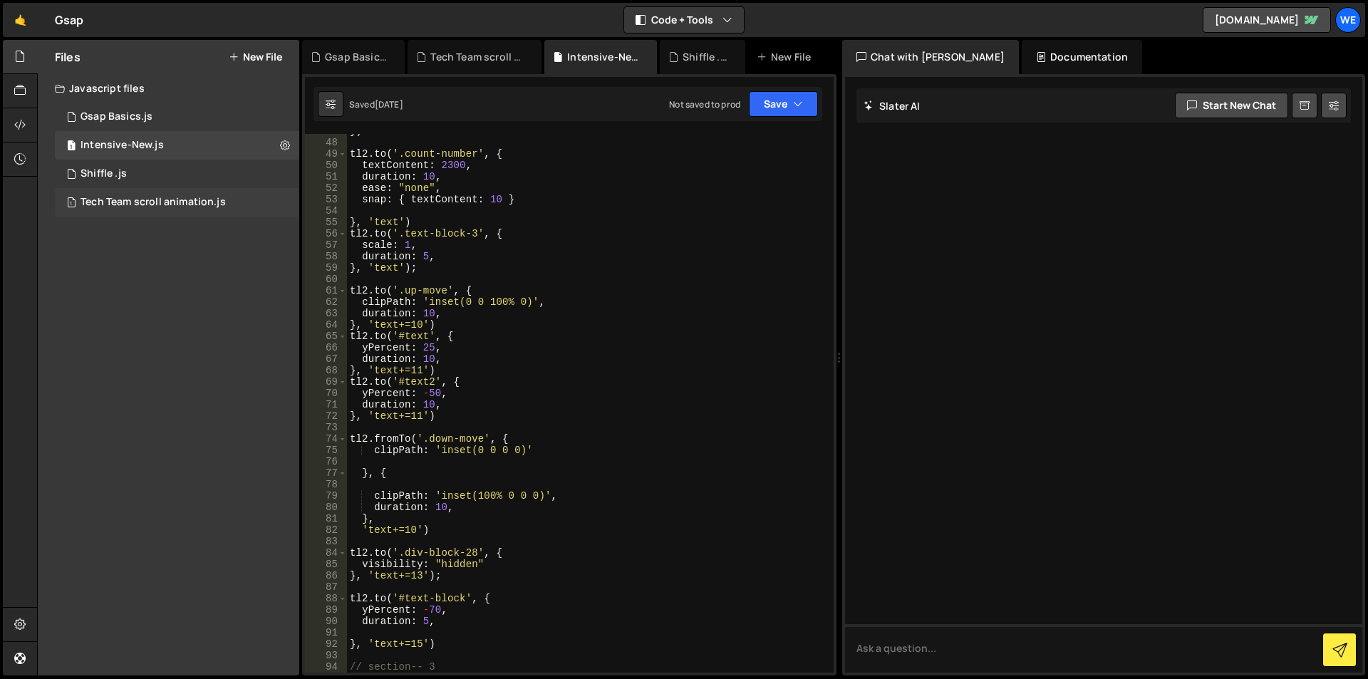
click at [135, 204] on div "Tech Team scroll animation.js" at bounding box center [152, 202] width 145 height 13
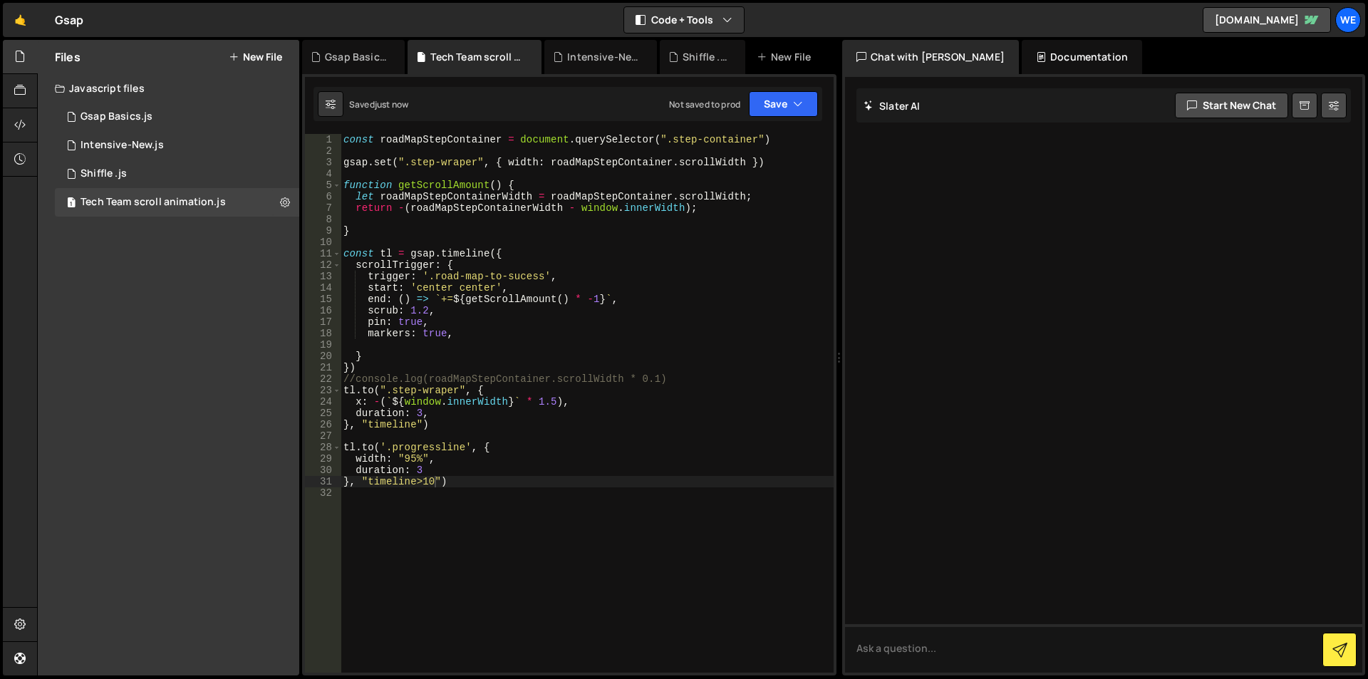
click at [422, 479] on div "const roadMapStepContainer = document . querySelector ( ".step-container" ) gsa…" at bounding box center [587, 414] width 493 height 561
click at [421, 479] on div "const roadMapStepContainer = document . querySelector ( ".step-container" ) gsa…" at bounding box center [587, 414] width 493 height 561
click at [440, 479] on div "const roadMapStepContainer = document . querySelector ( ".step-container" ) gsa…" at bounding box center [587, 414] width 493 height 561
click at [416, 480] on div "const roadMapStepContainer = document . querySelector ( ".step-container" ) gsa…" at bounding box center [587, 414] width 493 height 561
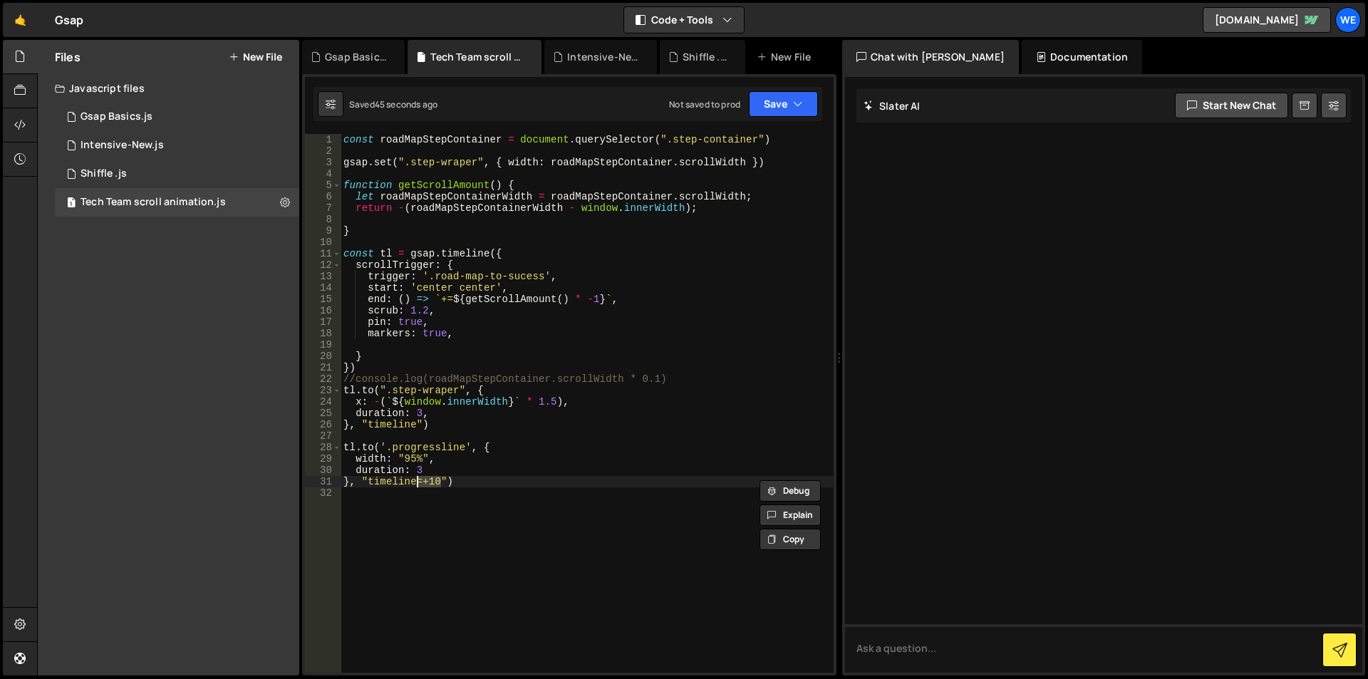
scroll to position [0, 5]
type textarea "}, "timeline")"
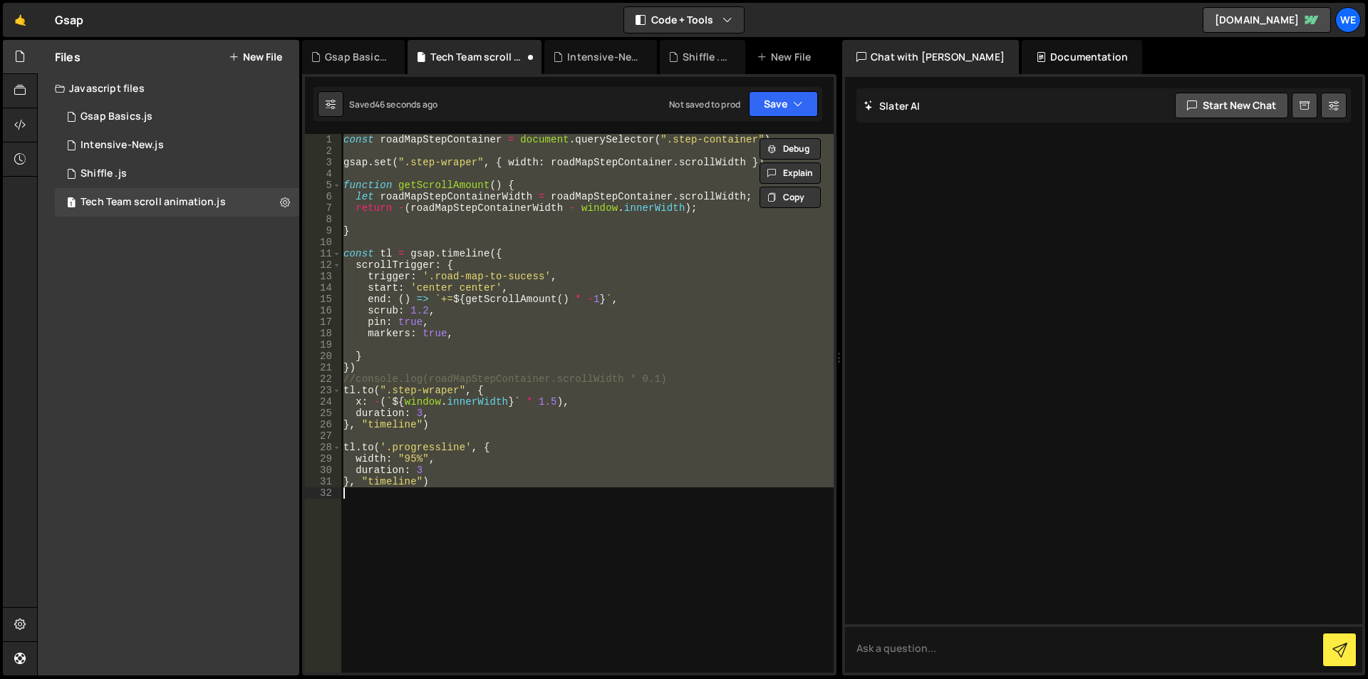
click at [486, 511] on div "const roadMapStepContainer = document . querySelector ( ".step-container" ) gsa…" at bounding box center [587, 403] width 493 height 539
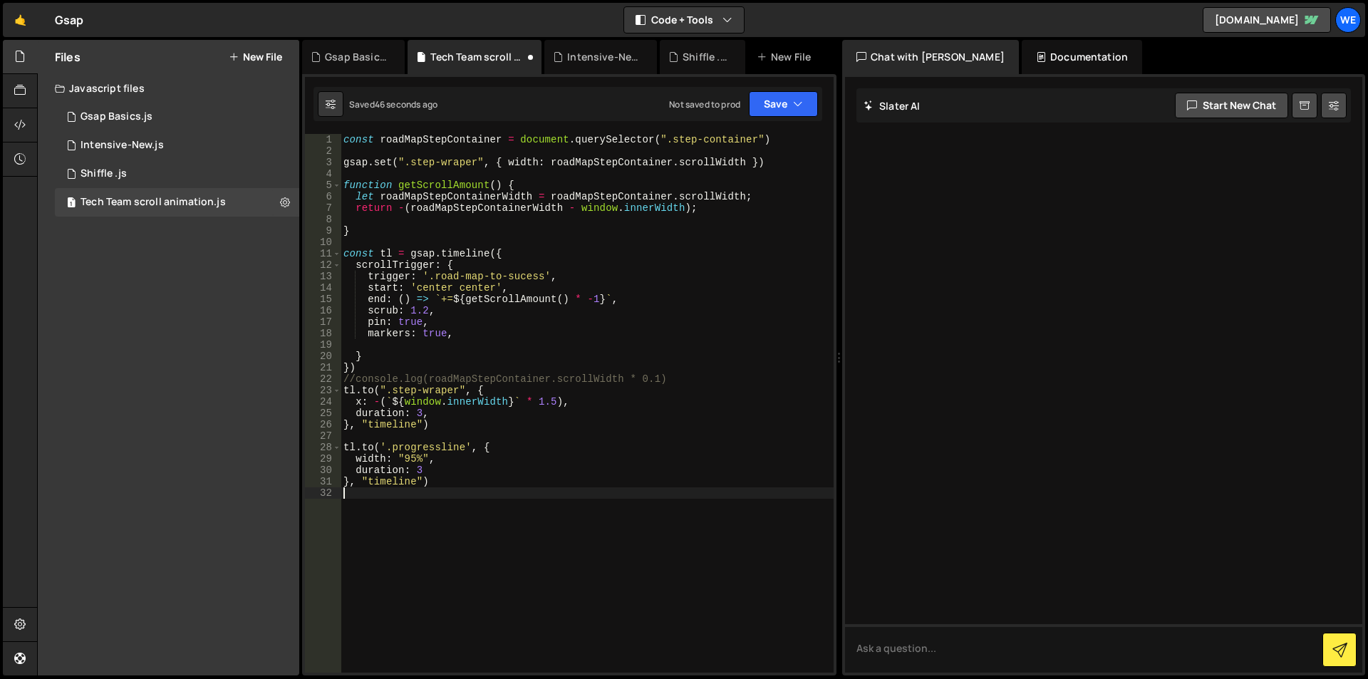
scroll to position [0, 0]
click at [556, 405] on div "const roadMapStepContainer = document . querySelector ( ".step-container" ) gsa…" at bounding box center [587, 414] width 493 height 561
click at [539, 402] on div "const roadMapStepContainer = document . querySelector ( ".step-container" ) gsa…" at bounding box center [587, 414] width 493 height 561
click at [445, 197] on div "const roadMapStepContainer = document . querySelector ( ".step-container" ) gsa…" at bounding box center [587, 414] width 493 height 561
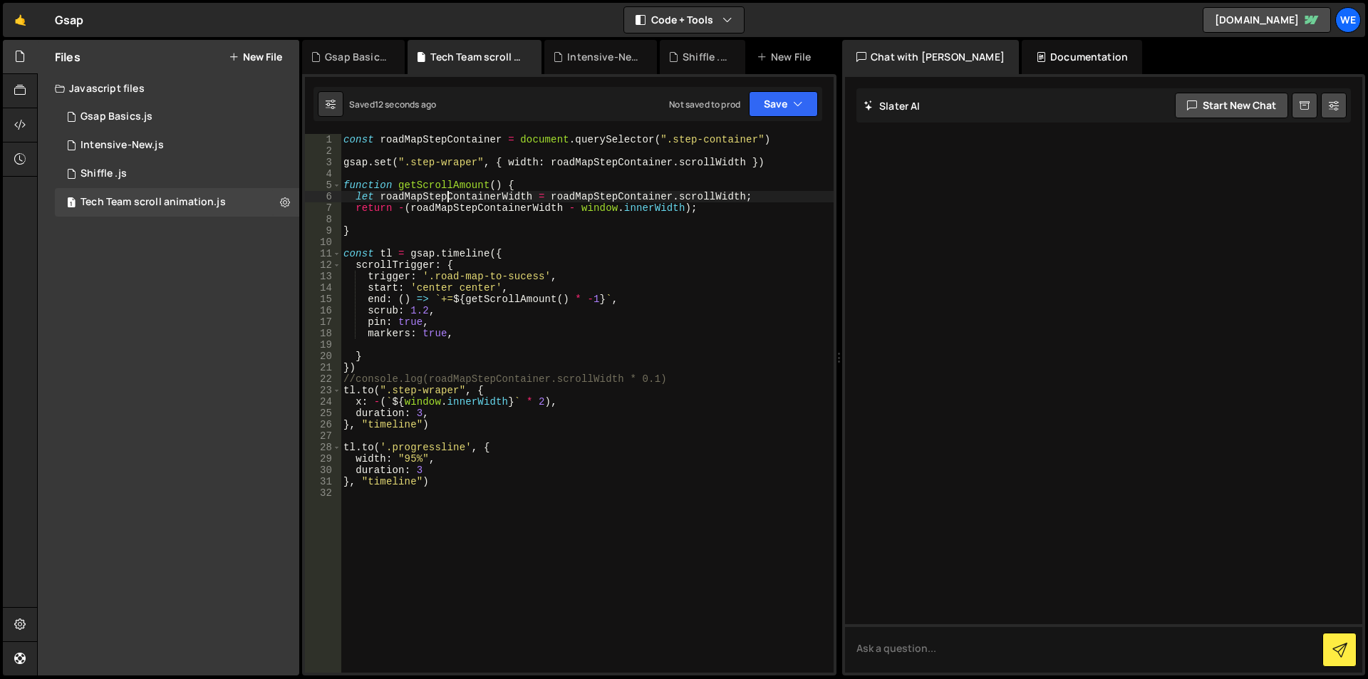
click at [445, 197] on div "const roadMapStepContainer = document . querySelector ( ".step-container" ) gsa…" at bounding box center [587, 414] width 493 height 561
click at [374, 400] on div "const roadMapStepContainer = document . querySelector ( ".step-container" ) gsa…" at bounding box center [587, 414] width 493 height 561
click at [549, 400] on div "const roadMapStepContainer = document . querySelector ( ".step-container" ) gsa…" at bounding box center [587, 414] width 493 height 561
paste textarea "roadMapStepContainerWidth"
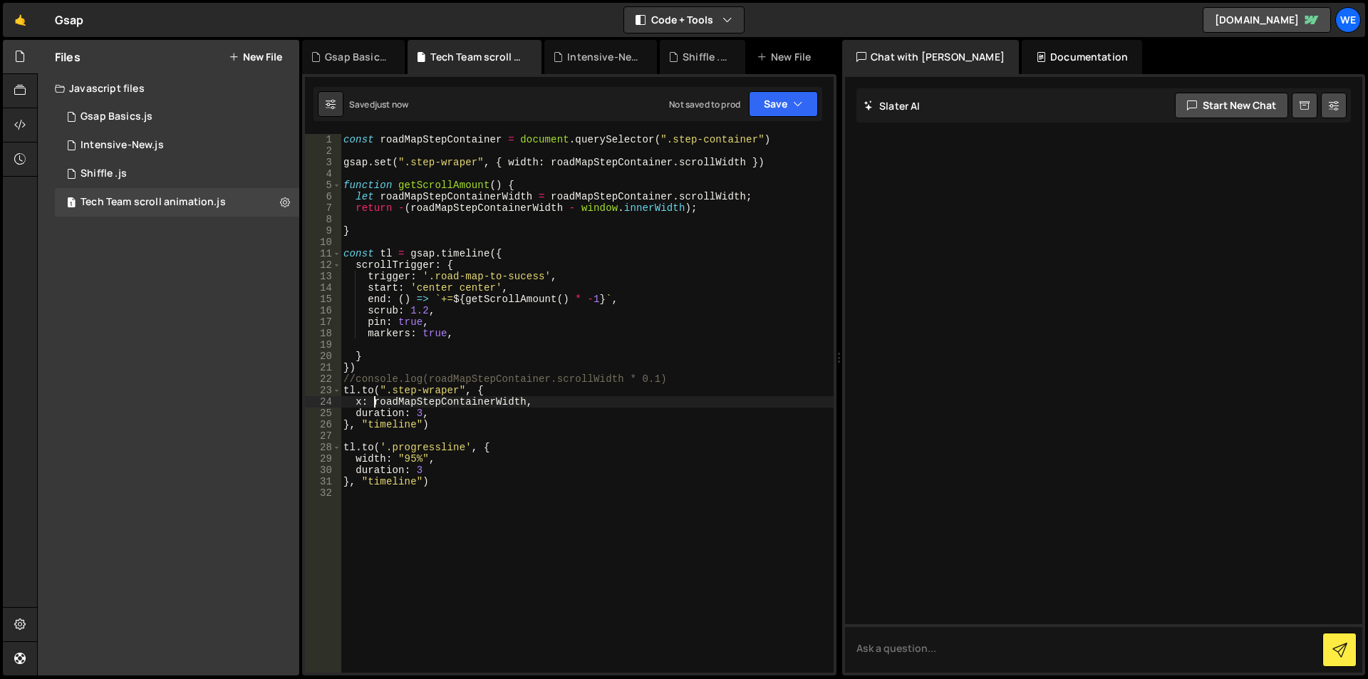
click at [372, 398] on div "const roadMapStepContainer = document . querySelector ( ".step-container" ) gsa…" at bounding box center [587, 414] width 493 height 561
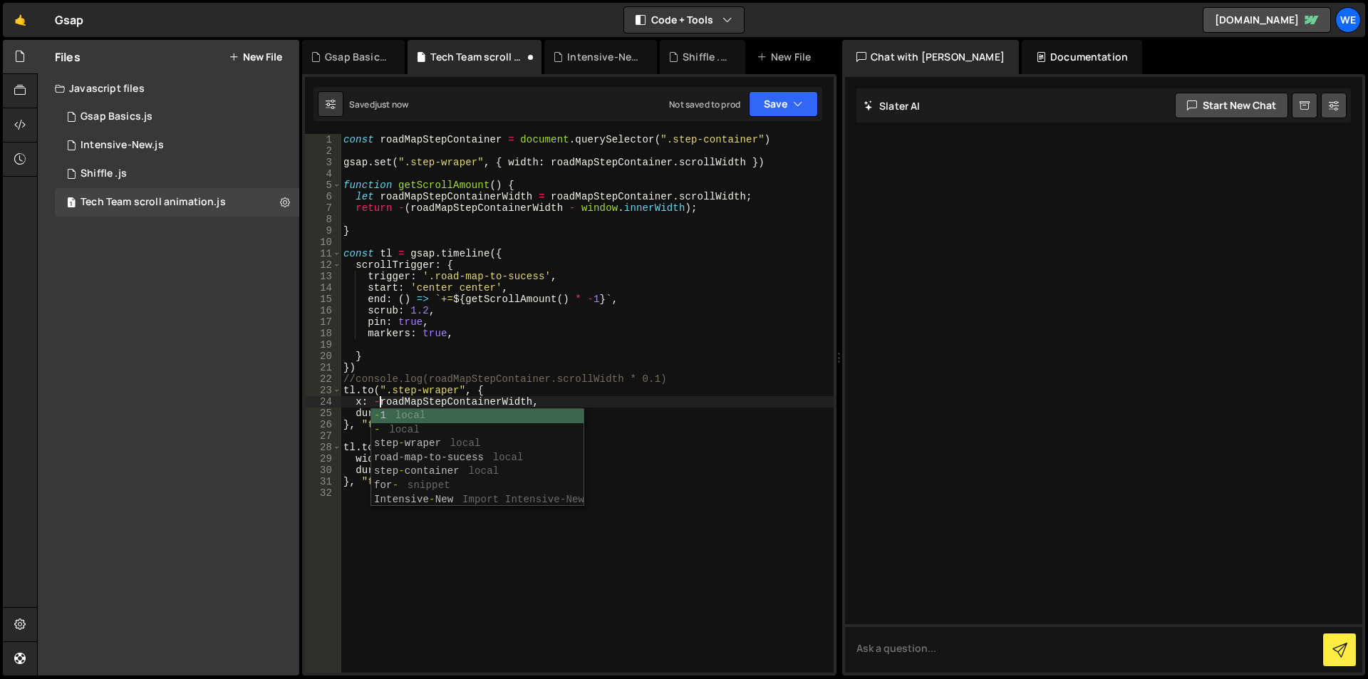
scroll to position [0, 3]
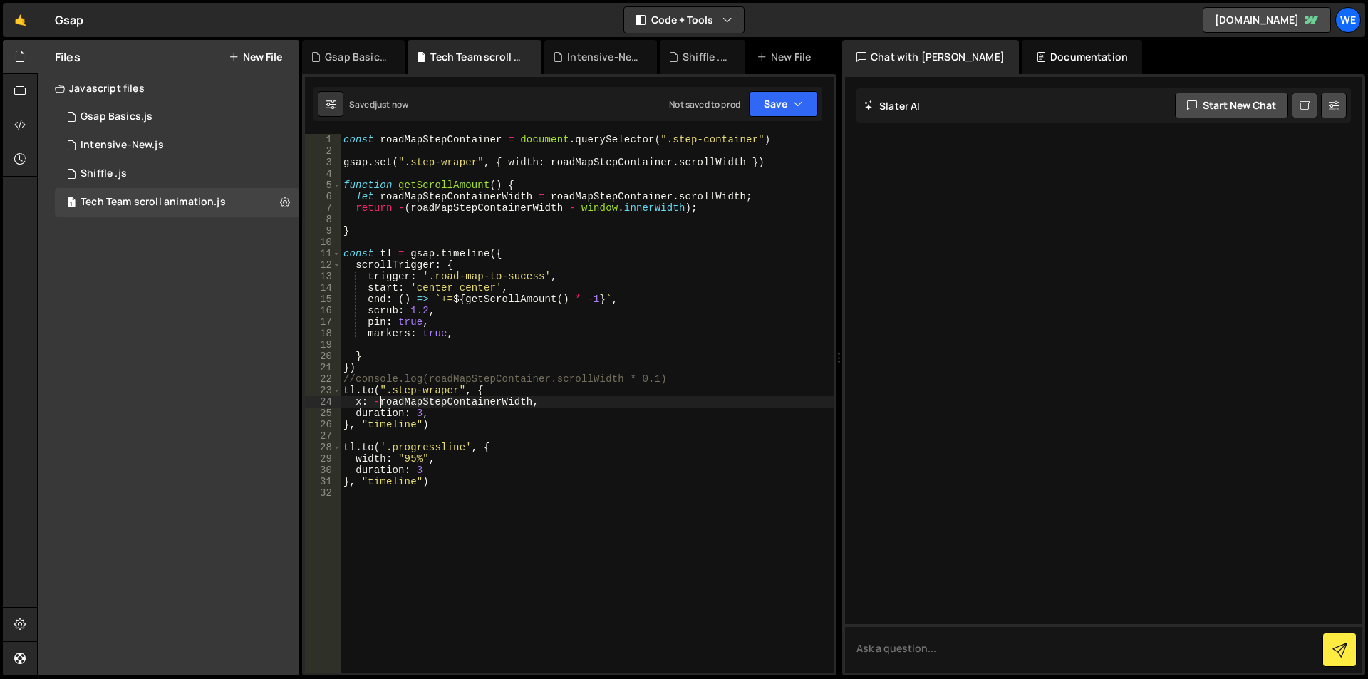
click at [498, 197] on div "const roadMapStepContainer = document . querySelector ( ".step-container" ) gsa…" at bounding box center [587, 414] width 493 height 561
type textarea "let roadMapStepContainerWidth = roadMapStepContainer.scrollWidth; return -(road…"
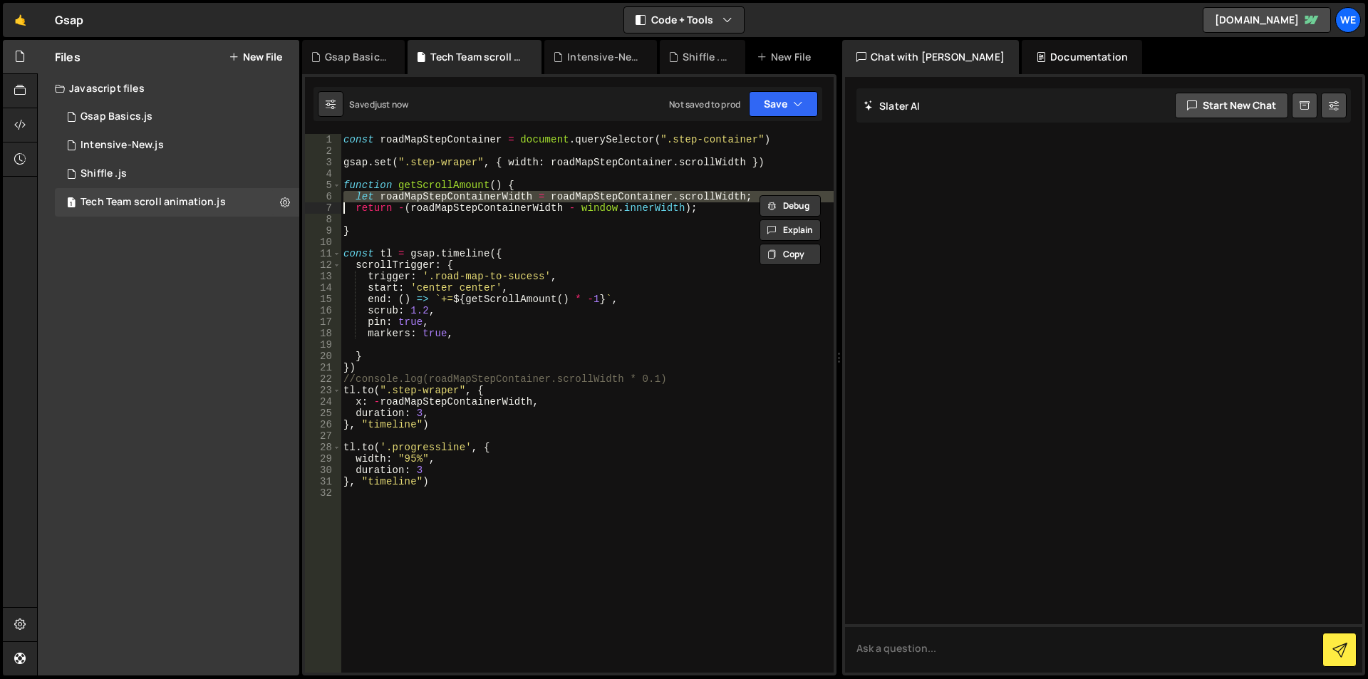
click at [509, 172] on div "const roadMapStepContainer = document . querySelector ( ".step-container" ) gsa…" at bounding box center [587, 414] width 493 height 561
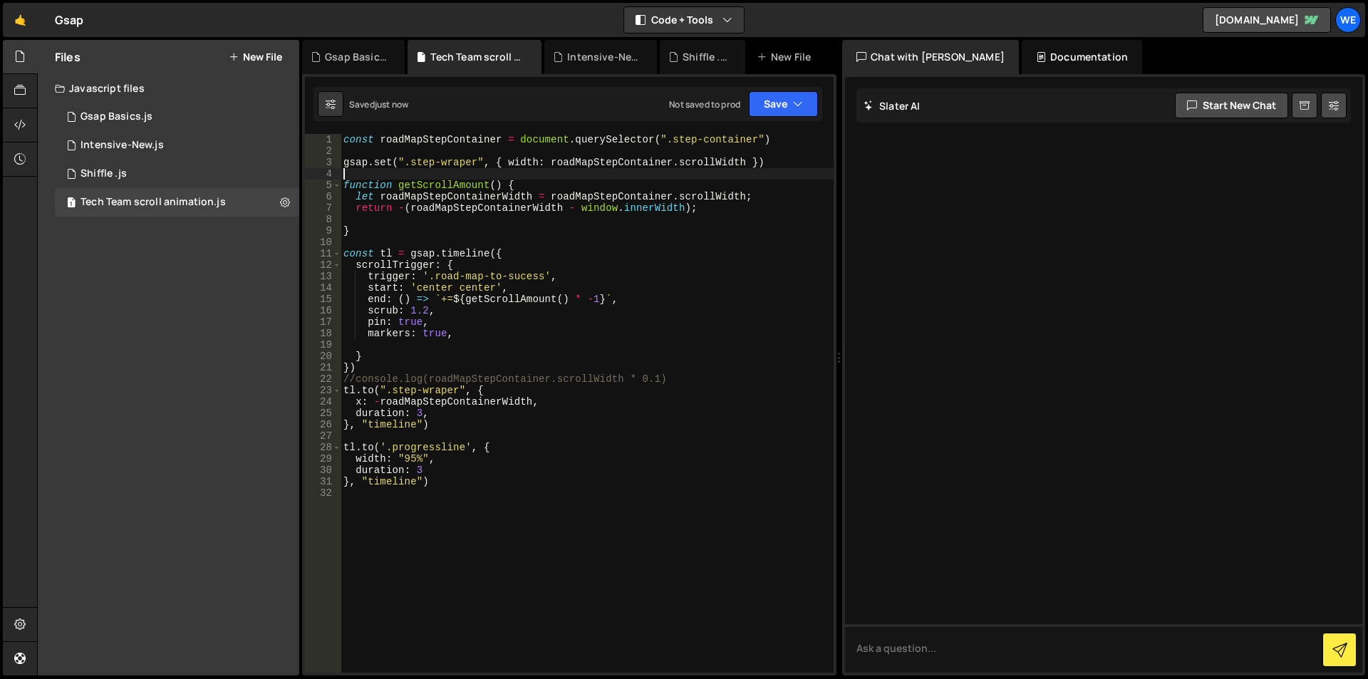
scroll to position [0, 0]
paste textarea "let roadMapStepContainerWidth = roadMapStepContainer.scrollWidth;"
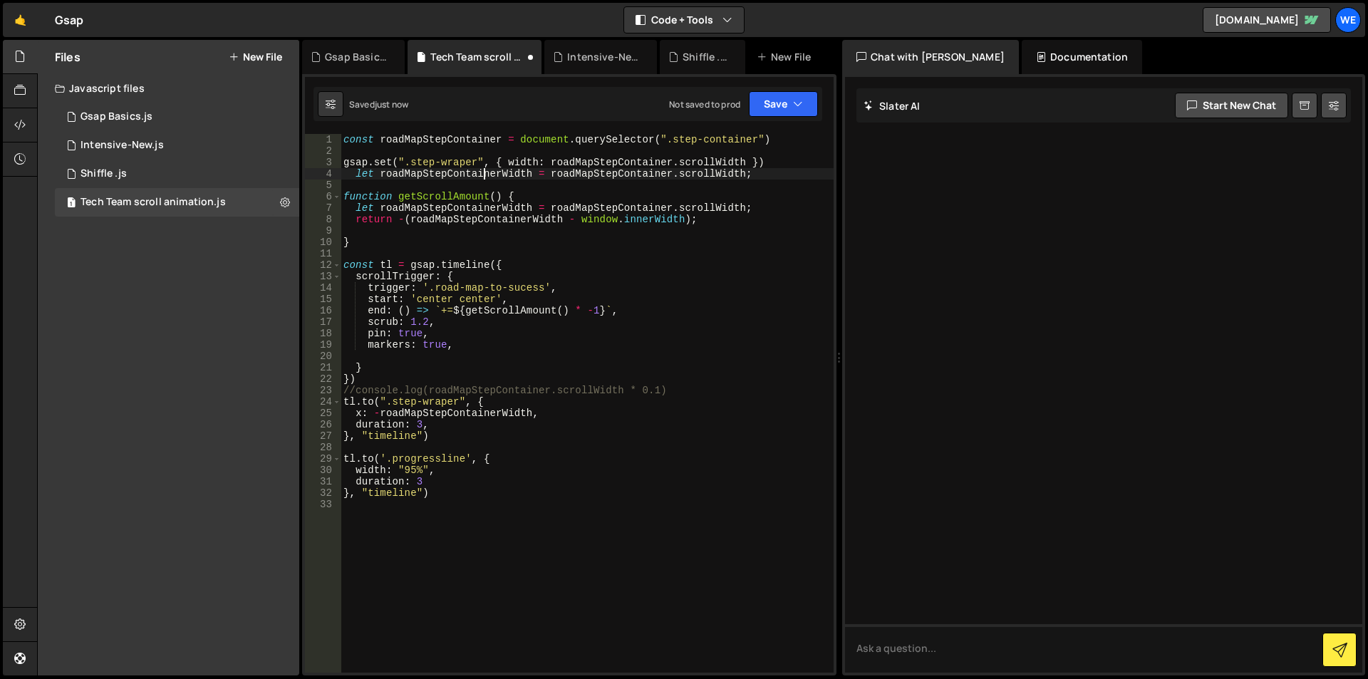
click at [485, 171] on div "const roadMapStepContainer = document . querySelector ( ".step-container" ) gsa…" at bounding box center [587, 414] width 493 height 561
type textarea "let roadMapStepContainerWidth = roadMapStepContainer.scrollWidth;"
click at [485, 171] on div "const roadMapStepContainer = document . querySelector ( ".step-container" ) gsa…" at bounding box center [587, 414] width 493 height 561
click at [353, 205] on div "const roadMapStepContainer = document . querySelector ( ".step-container" ) gsa…" at bounding box center [587, 414] width 493 height 561
click at [762, 207] on div "const roadMapStepContainer = document . querySelector ( ".step-container" ) gsa…" at bounding box center [587, 414] width 493 height 561
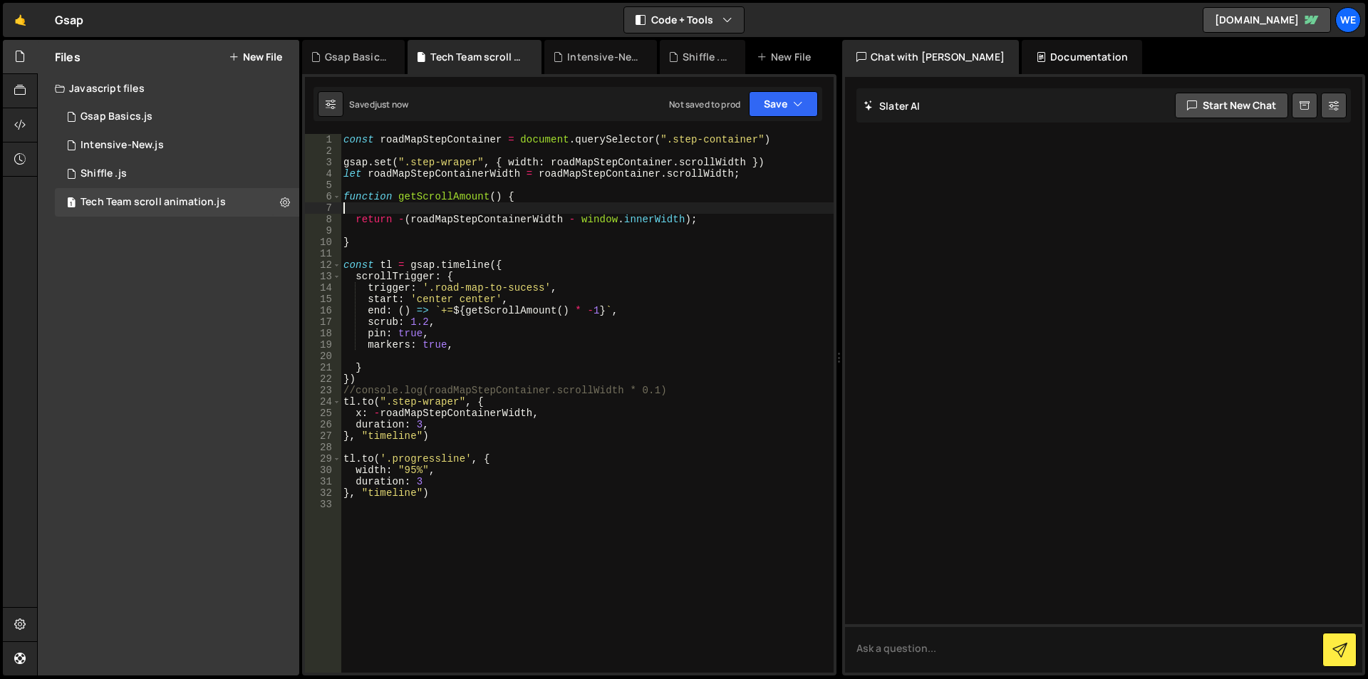
click at [532, 412] on div "const roadMapStepContainer = document . querySelector ( ".step-container" ) gsa…" at bounding box center [587, 414] width 493 height 561
click at [379, 411] on div "const roadMapStepContainer = document . querySelector ( ".step-container" ) gsa…" at bounding box center [587, 414] width 493 height 561
click at [556, 412] on div "const roadMapStepContainer = document . querySelector ( ".step-container" ) gsa…" at bounding box center [587, 414] width 493 height 561
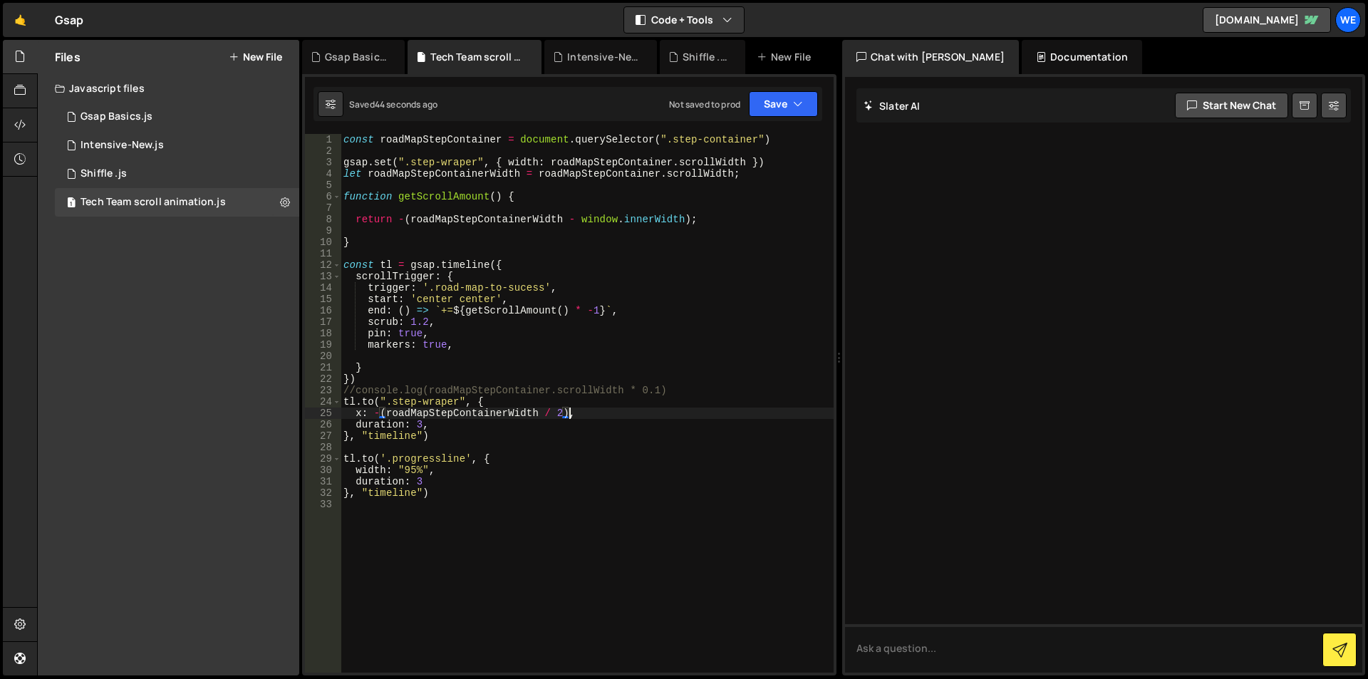
click at [568, 416] on div "const roadMapStepContainer = document . querySelector ( ".step-container" ) gsa…" at bounding box center [587, 414] width 493 height 561
click at [606, 410] on div "const roadMapStepContainer = document . querySelector ( ".step-container" ) gsa…" at bounding box center [587, 414] width 493 height 561
click at [380, 414] on div "const roadMapStepContainer = document . querySelector ( ".step-container" ) gsa…" at bounding box center [587, 414] width 493 height 561
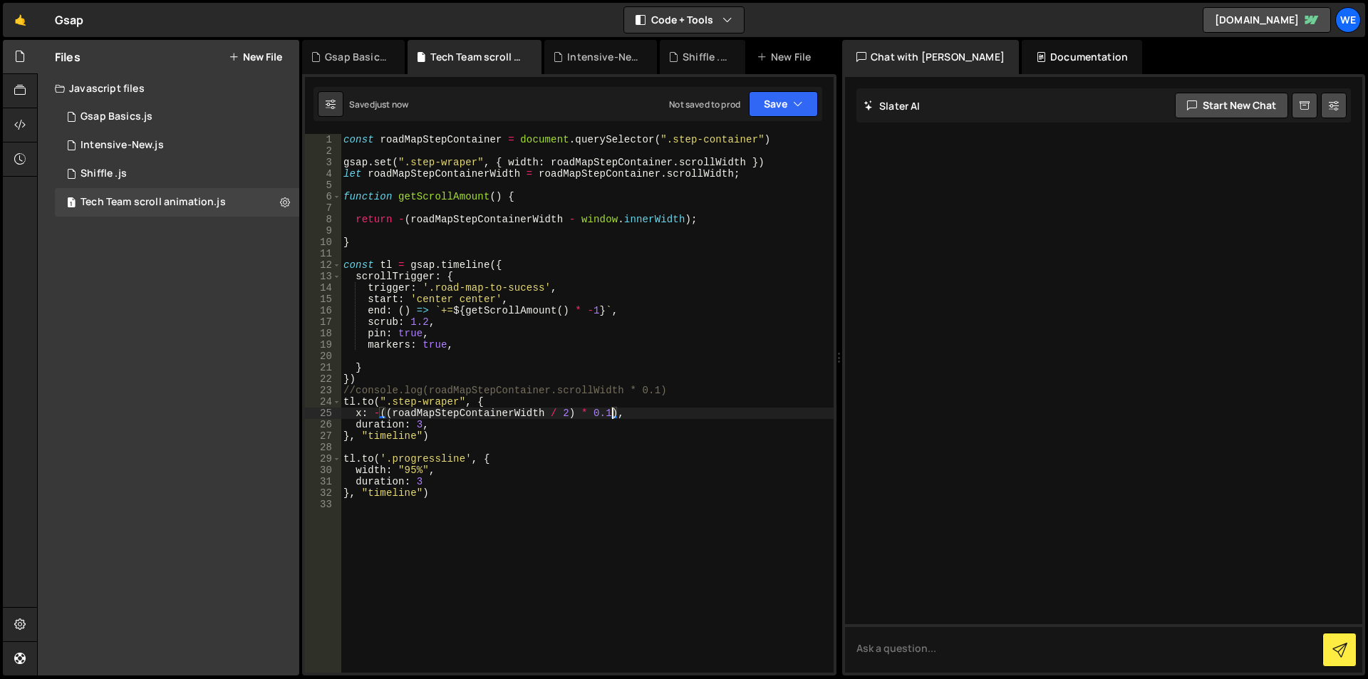
click at [605, 409] on div "const roadMapStepContainer = document . querySelector ( ".step-container" ) gsa…" at bounding box center [587, 414] width 493 height 561
click at [592, 412] on div "const roadMapStepContainer = document . querySelector ( ".step-container" ) gsa…" at bounding box center [587, 414] width 493 height 561
click at [610, 412] on div "const roadMapStepContainer = document . querySelector ( ".step-container" ) gsa…" at bounding box center [587, 414] width 493 height 561
click at [582, 410] on div "const roadMapStepContainer = document . querySelector ( ".step-container" ) gsa…" at bounding box center [587, 414] width 493 height 561
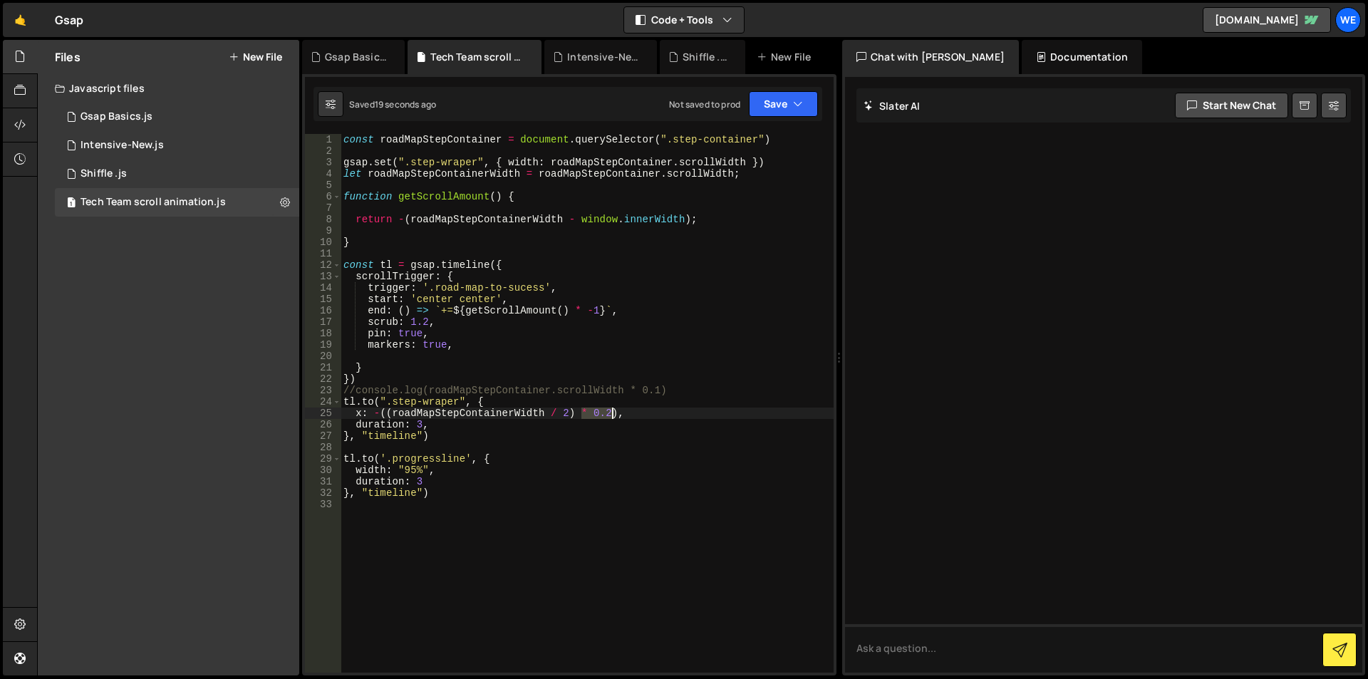
click at [612, 410] on div "const roadMapStepContainer = document . querySelector ( ".step-container" ) gsa…" at bounding box center [587, 414] width 493 height 561
click at [388, 410] on div "const roadMapStepContainer = document . querySelector ( ".step-container" ) gsa…" at bounding box center [587, 414] width 493 height 561
click at [391, 410] on div "const roadMapStepContainer = document . querySelector ( ".step-container" ) gsa…" at bounding box center [587, 414] width 493 height 561
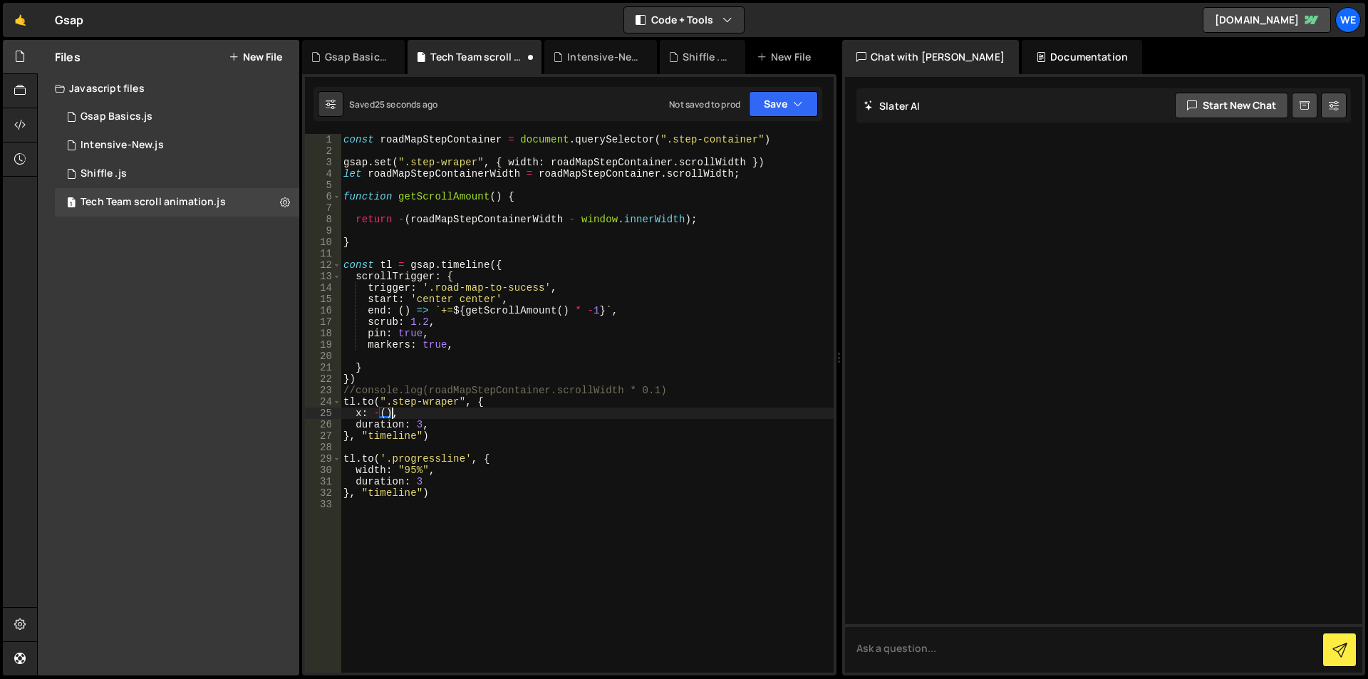
click at [382, 409] on div "const roadMapStepContainer = document . querySelector ( ".step-container" ) gsa…" at bounding box center [587, 414] width 493 height 561
paste textarea "roadMapStepContainerWidth / 2)"
click at [562, 410] on div "const roadMapStepContainer = document . querySelector ( ".step-container" ) gsa…" at bounding box center [587, 414] width 493 height 561
click at [582, 217] on div "const roadMapStepContainer = document . querySelector ( ".step-container" ) gsa…" at bounding box center [587, 414] width 493 height 561
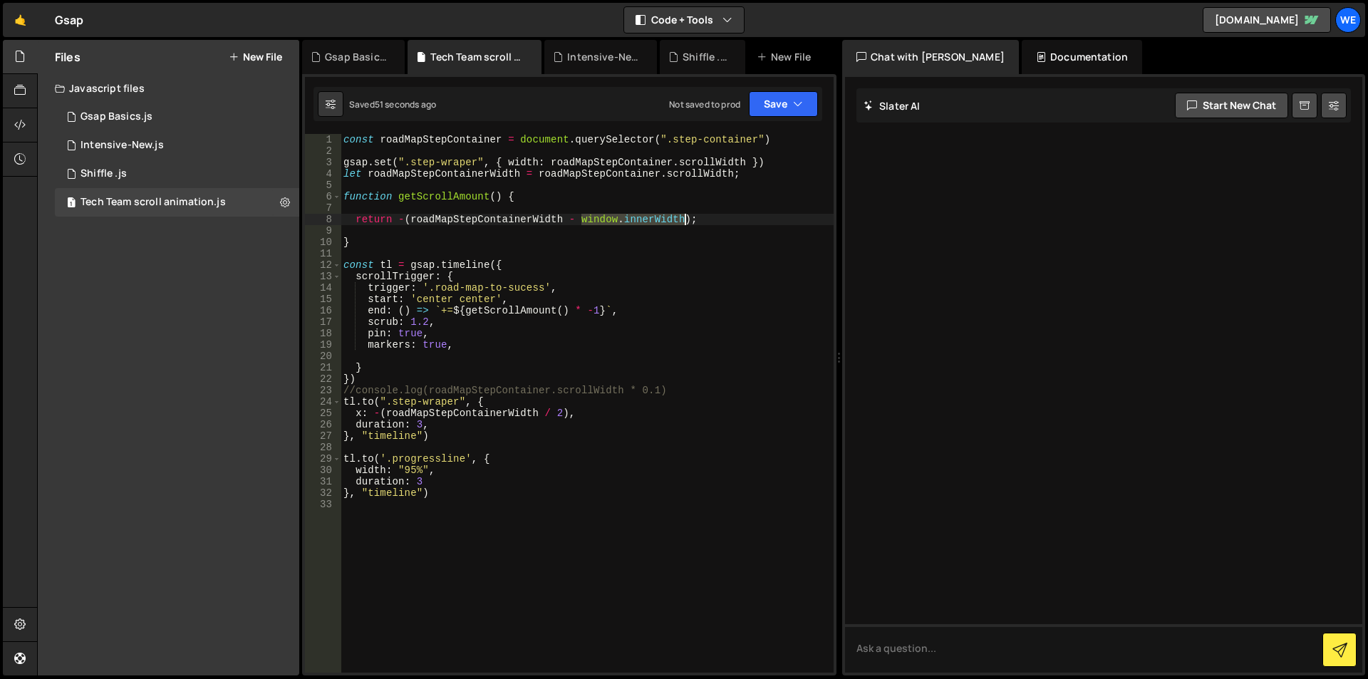
drag, startPoint x: 685, startPoint y: 219, endPoint x: 675, endPoint y: 241, distance: 23.9
click at [685, 219] on div "const roadMapStepContainer = document . querySelector ( ".step-container" ) gsa…" at bounding box center [587, 414] width 493 height 561
click at [454, 414] on div "const roadMapStepContainer = document . querySelector ( ".step-container" ) gsa…" at bounding box center [587, 414] width 493 height 561
paste textarea "[DOMAIN_NAME]"
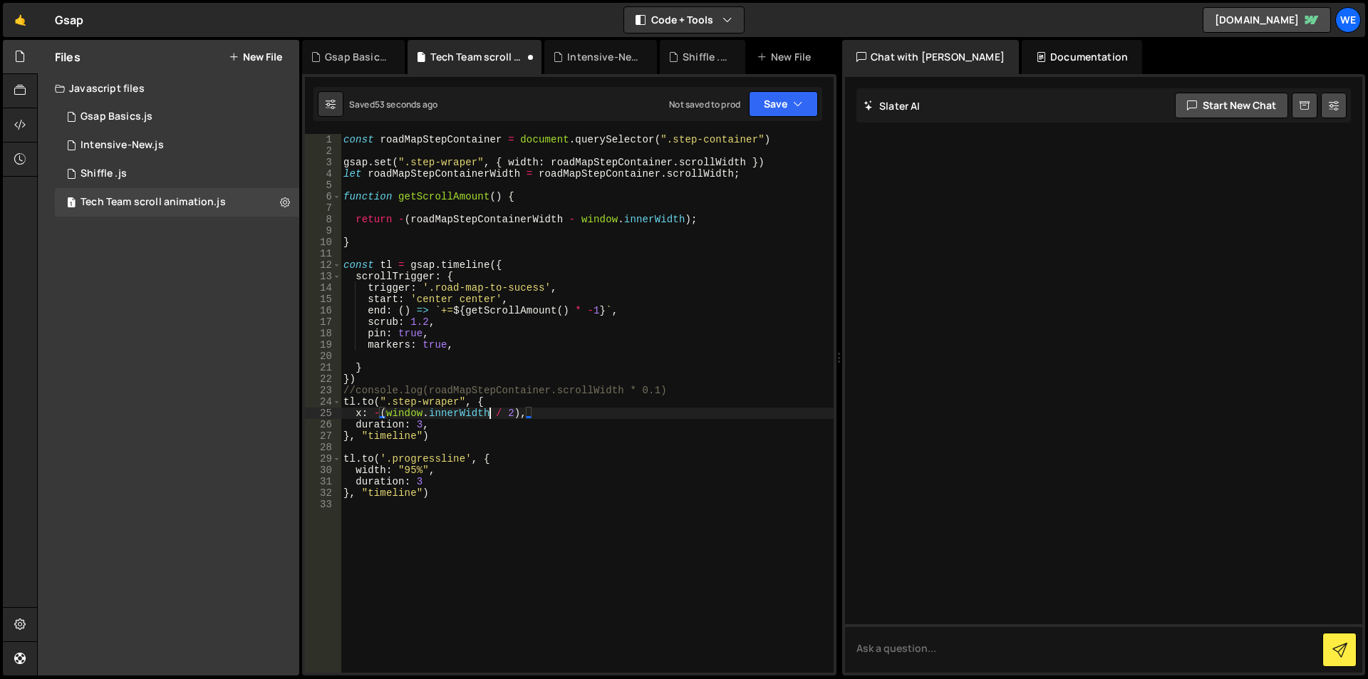
scroll to position [0, 12]
click at [530, 214] on div "const roadMapStepContainer = document . querySelector ( ".step-container" ) gsa…" at bounding box center [587, 414] width 493 height 561
click at [385, 413] on div "const roadMapStepContainer = document . querySelector ( ".step-container" ) gsa…" at bounding box center [587, 414] width 493 height 561
click at [494, 412] on div "const roadMapStepContainer = document . querySelector ( ".step-container" ) gsa…" at bounding box center [587, 414] width 493 height 561
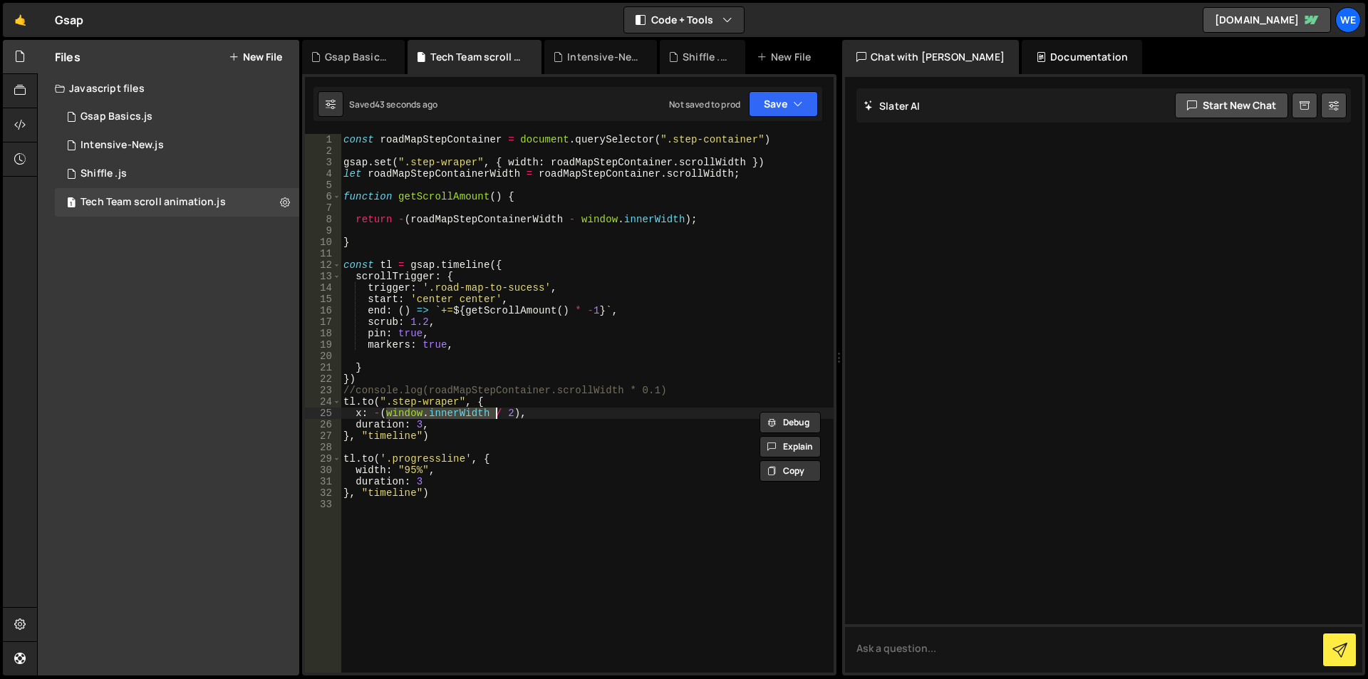
paste textarea "roadMapStepContainerWidth"
click at [386, 412] on div "const roadMapStepContainer = document . querySelector ( ".step-container" ) gsa…" at bounding box center [587, 414] width 493 height 561
click at [549, 413] on div "const roadMapStepContainer = document . querySelector ( ".step-container" ) gsa…" at bounding box center [587, 414] width 493 height 561
click at [540, 409] on div "const roadMapStepContainer = document . querySelector ( ".step-container" ) gsa…" at bounding box center [587, 403] width 493 height 539
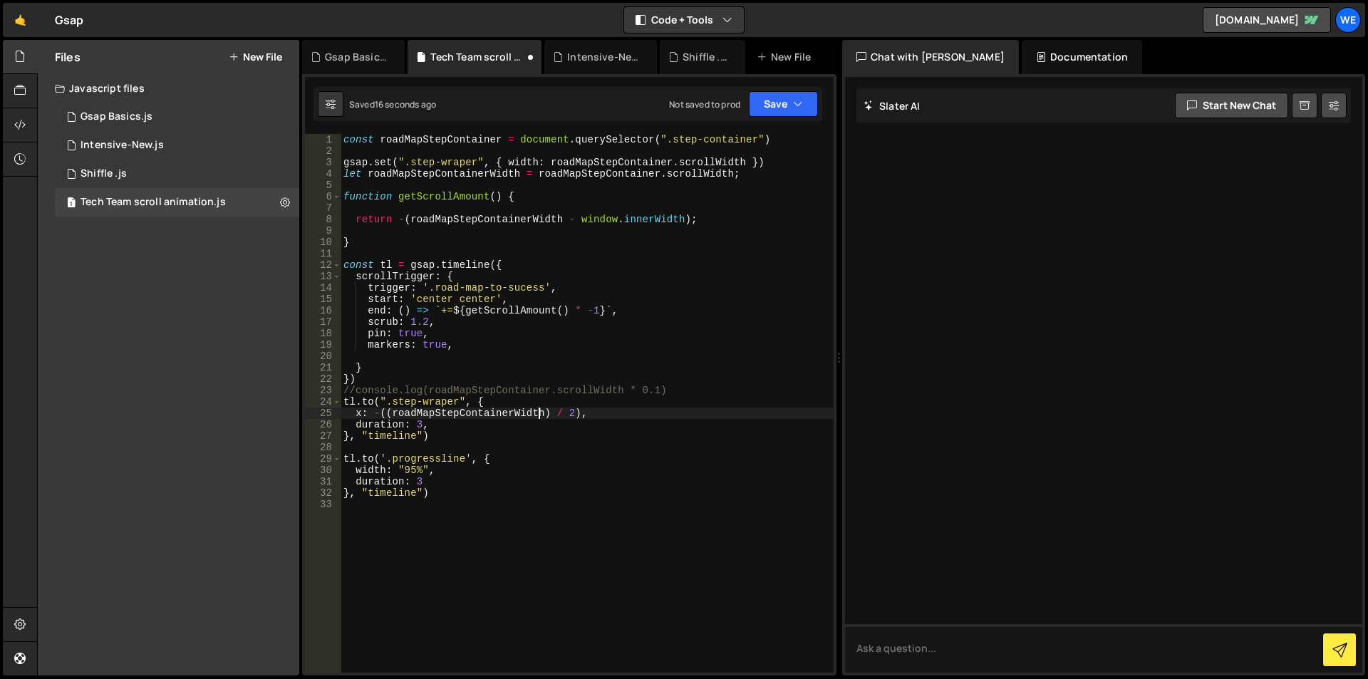
click at [540, 409] on div "const roadMapStepContainer = document . querySelector ( ".step-container" ) gsa…" at bounding box center [587, 414] width 493 height 561
click at [400, 412] on div "const roadMapStepContainer = document . querySelector ( ".step-container" ) gsa…" at bounding box center [587, 414] width 493 height 561
click at [388, 410] on div "const roadMapStepContainer = document . querySelector ( ".step-container" ) gsa…" at bounding box center [587, 414] width 493 height 561
paste textarea "roadMapStepContainerWidth"
click at [586, 412] on div "const roadMapStepContainer = document . querySelector ( ".step-container" ) gsa…" at bounding box center [587, 414] width 493 height 561
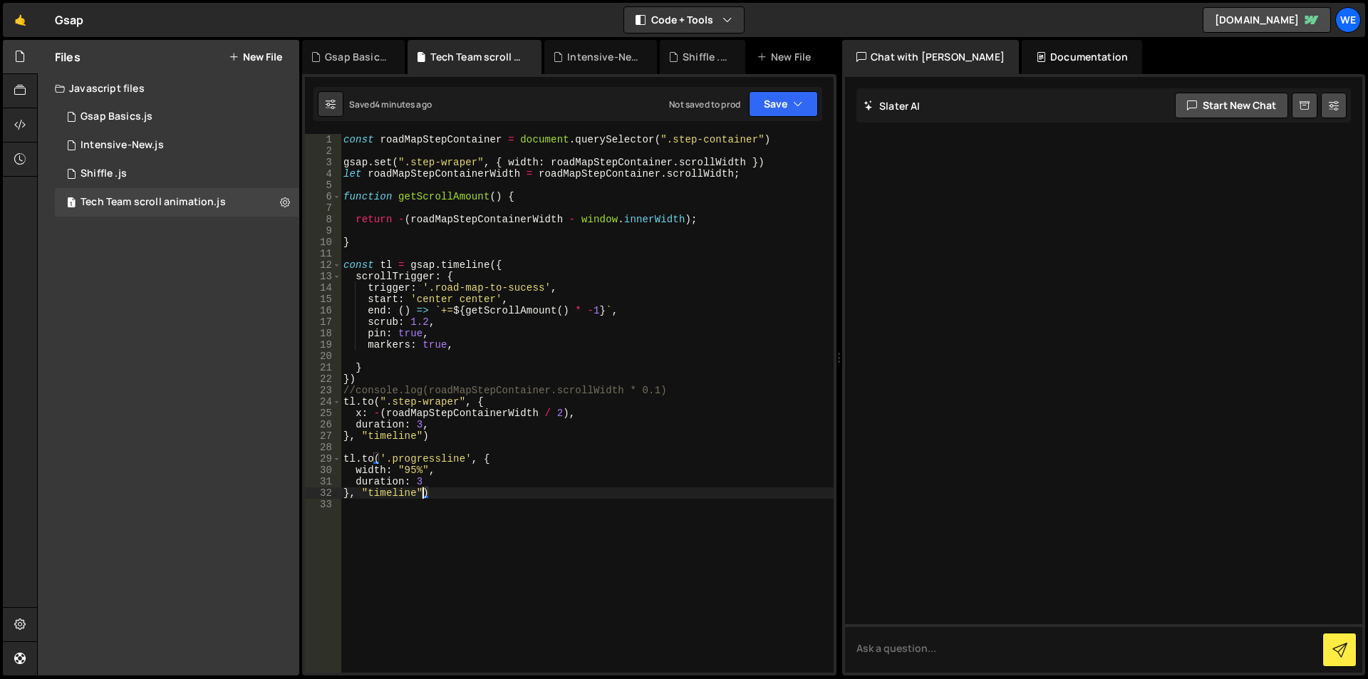
click at [421, 488] on div "const roadMapStepContainer = document . querySelector ( ".step-container" ) gsa…" at bounding box center [587, 414] width 493 height 561
click at [423, 484] on div "const roadMapStepContainer = document . querySelector ( ".step-container" ) gsa…" at bounding box center [587, 414] width 493 height 561
click at [417, 494] on div "const roadMapStepContainer = document . querySelector ( ".step-container" ) gsa…" at bounding box center [587, 414] width 493 height 561
click at [425, 489] on div "const roadMapStepContainer = document . querySelector ( ".step-container" ) gsa…" at bounding box center [587, 414] width 493 height 561
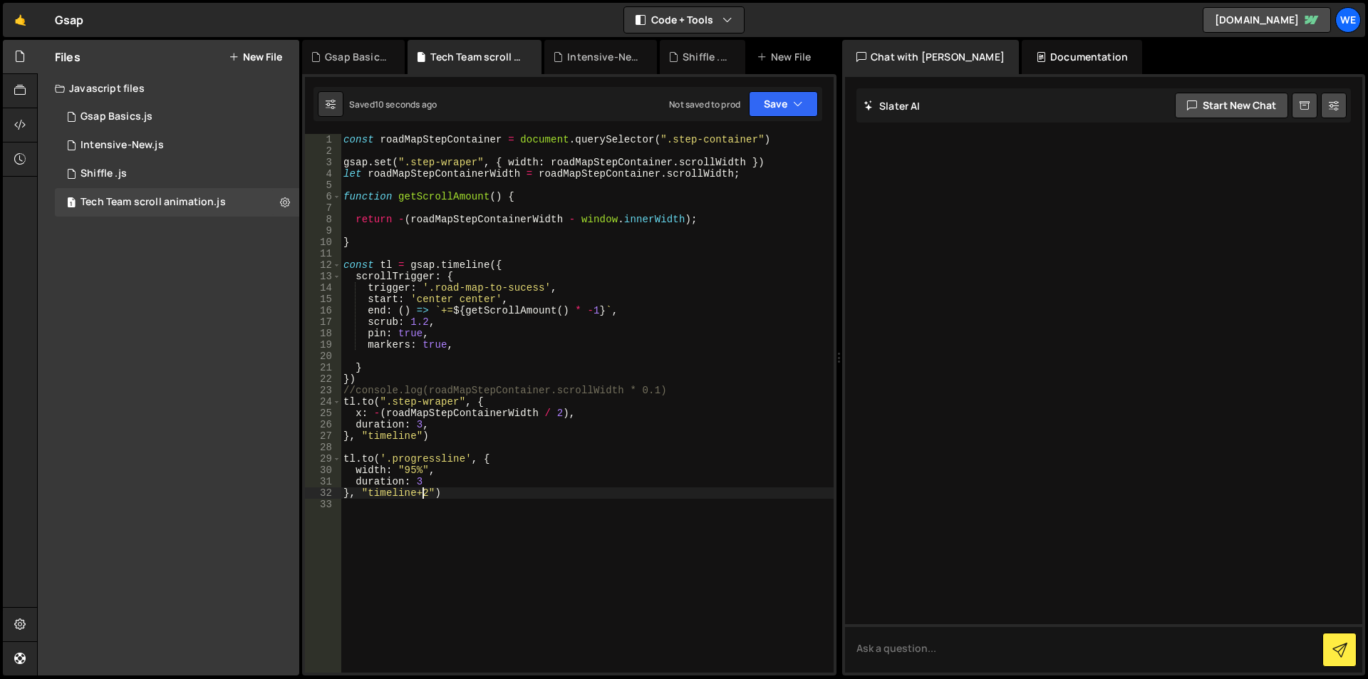
click at [424, 491] on div "const roadMapStepContainer = document . querySelector ( ".step-container" ) gsa…" at bounding box center [587, 414] width 493 height 561
click at [419, 489] on div "const roadMapStepContainer = document . querySelector ( ".step-container" ) gsa…" at bounding box center [587, 414] width 493 height 561
click at [433, 492] on div "const roadMapStepContainer = document . querySelector ( ".step-container" ) gsa…" at bounding box center [587, 414] width 493 height 561
click at [415, 495] on div "const roadMapStepContainer = document . querySelector ( ".step-container" ) gsa…" at bounding box center [587, 414] width 493 height 561
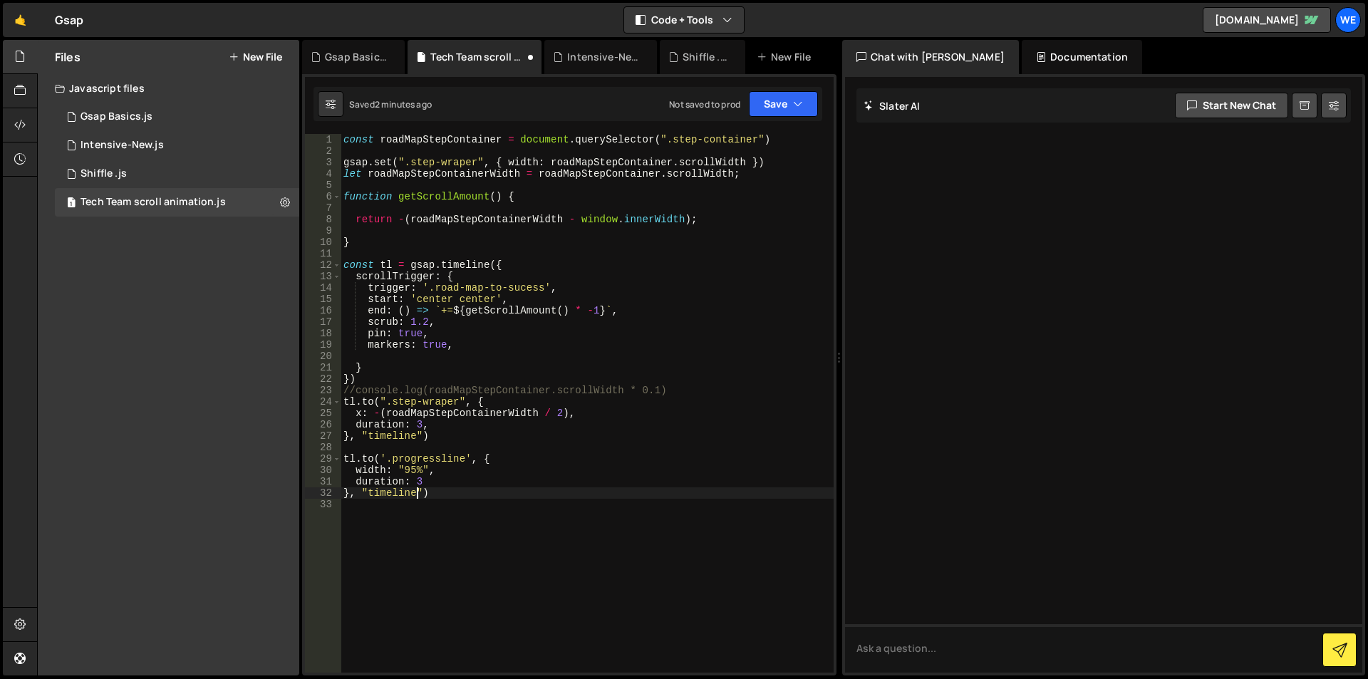
scroll to position [0, 5]
click at [478, 176] on div "const roadMapStepContainer = document . querySelector ( ".step-container" ) gsa…" at bounding box center [587, 414] width 493 height 561
click at [575, 160] on div "const roadMapStepContainer = document . querySelector ( ".step-container" ) gsa…" at bounding box center [587, 414] width 493 height 561
type textarea "gsap.set(".step-wraper", { width: roadMapStepContainer.scrollWidth })"
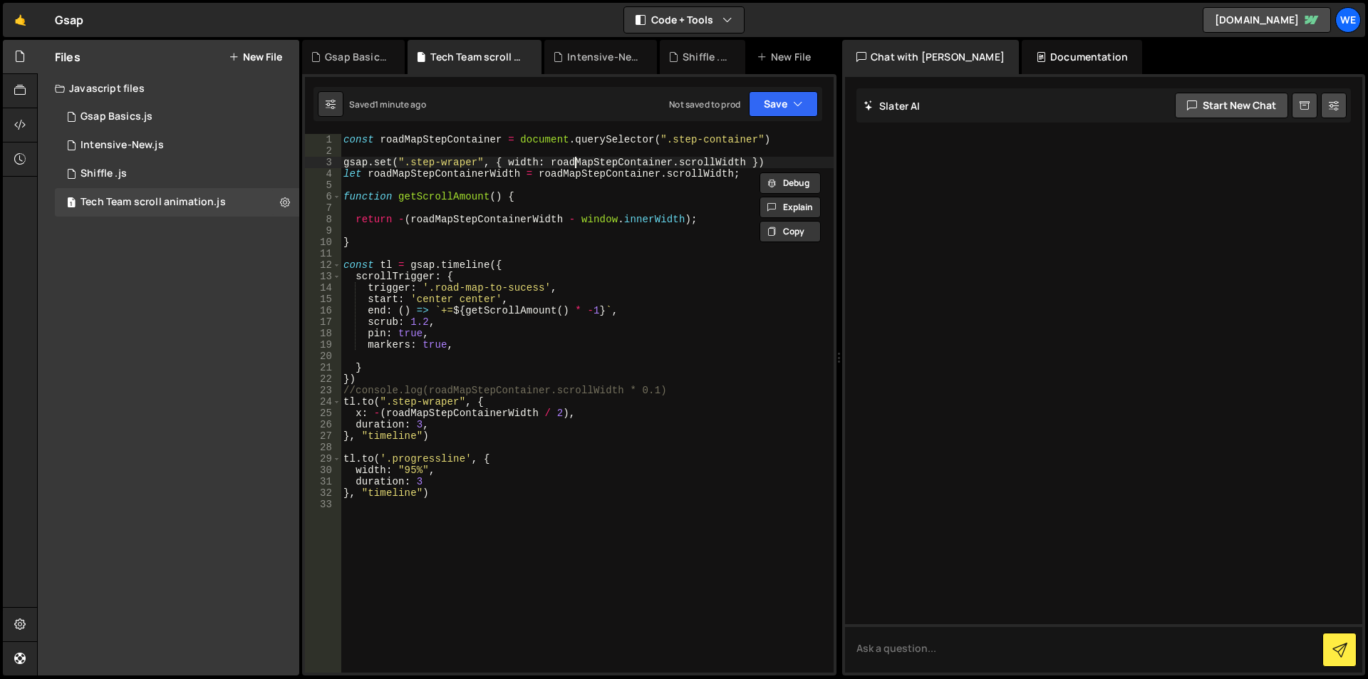
click at [575, 160] on div "const roadMapStepContainer = document . querySelector ( ".step-container" ) gsa…" at bounding box center [587, 414] width 493 height 561
click at [434, 162] on div "const roadMapStepContainer = document . querySelector ( ".step-container" ) gsa…" at bounding box center [587, 414] width 493 height 561
click at [453, 162] on div "const roadMapStepContainer = document . querySelector ( ".step-container" ) gsa…" at bounding box center [587, 414] width 493 height 561
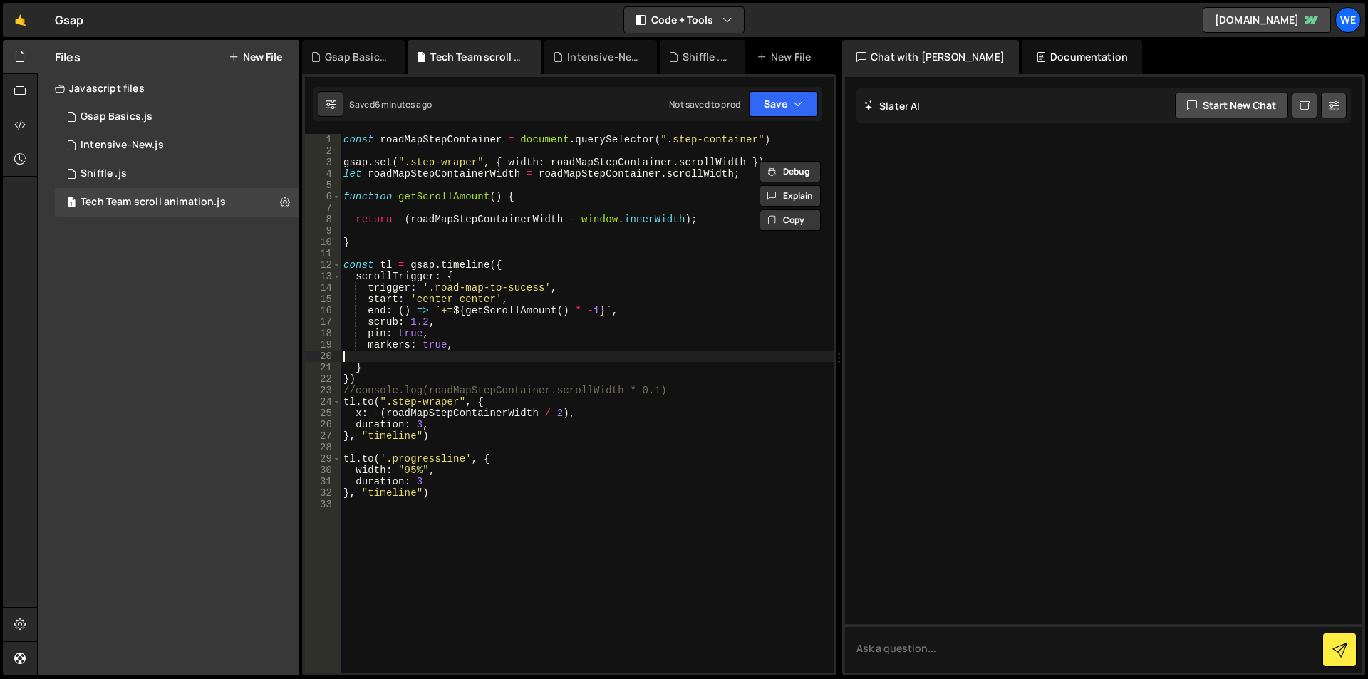
click at [568, 354] on div "const roadMapStepContainer = document . querySelector ( ".step-container" ) gsa…" at bounding box center [587, 414] width 493 height 561
click at [516, 307] on div "const roadMapStepContainer = document . querySelector ( ".step-container" ) gsa…" at bounding box center [587, 414] width 493 height 561
type textarea "end: () => `+=${getScrollAmount() * -1}`,"
click at [516, 307] on div "const roadMapStepContainer = document . querySelector ( ".step-container" ) gsa…" at bounding box center [587, 414] width 493 height 561
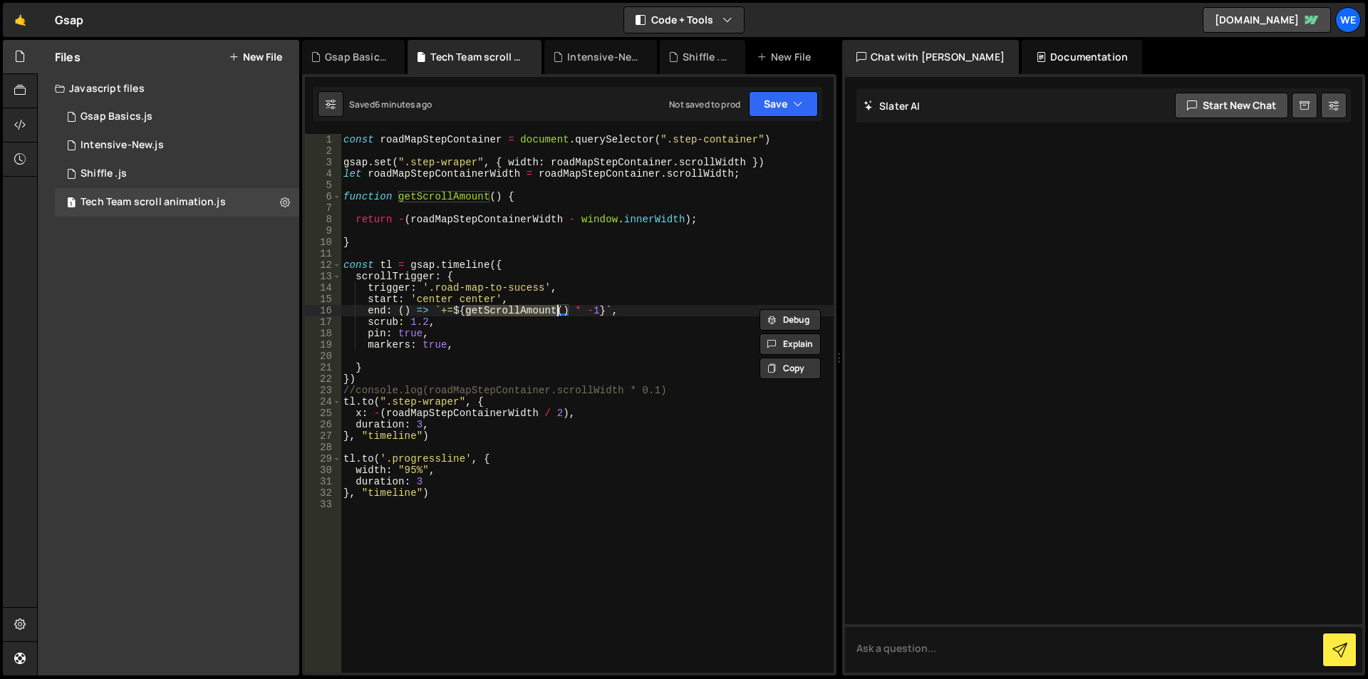
click at [623, 250] on div "const roadMapStepContainer = document . querySelector ( ".step-container" ) gsa…" at bounding box center [587, 414] width 493 height 561
click at [480, 343] on div "const roadMapStepContainer = document . querySelector ( ".step-container" ) gsa…" at bounding box center [587, 414] width 493 height 561
click at [394, 306] on div "const roadMapStepContainer = document . querySelector ( ".step-container" ) gsa…" at bounding box center [587, 414] width 493 height 561
click at [399, 308] on div "const roadMapStepContainer = document . querySelector ( ".step-container" ) gsa…" at bounding box center [587, 414] width 493 height 561
click at [606, 308] on div "const roadMapStepContainer = document . querySelector ( ".step-container" ) gsa…" at bounding box center [587, 414] width 493 height 561
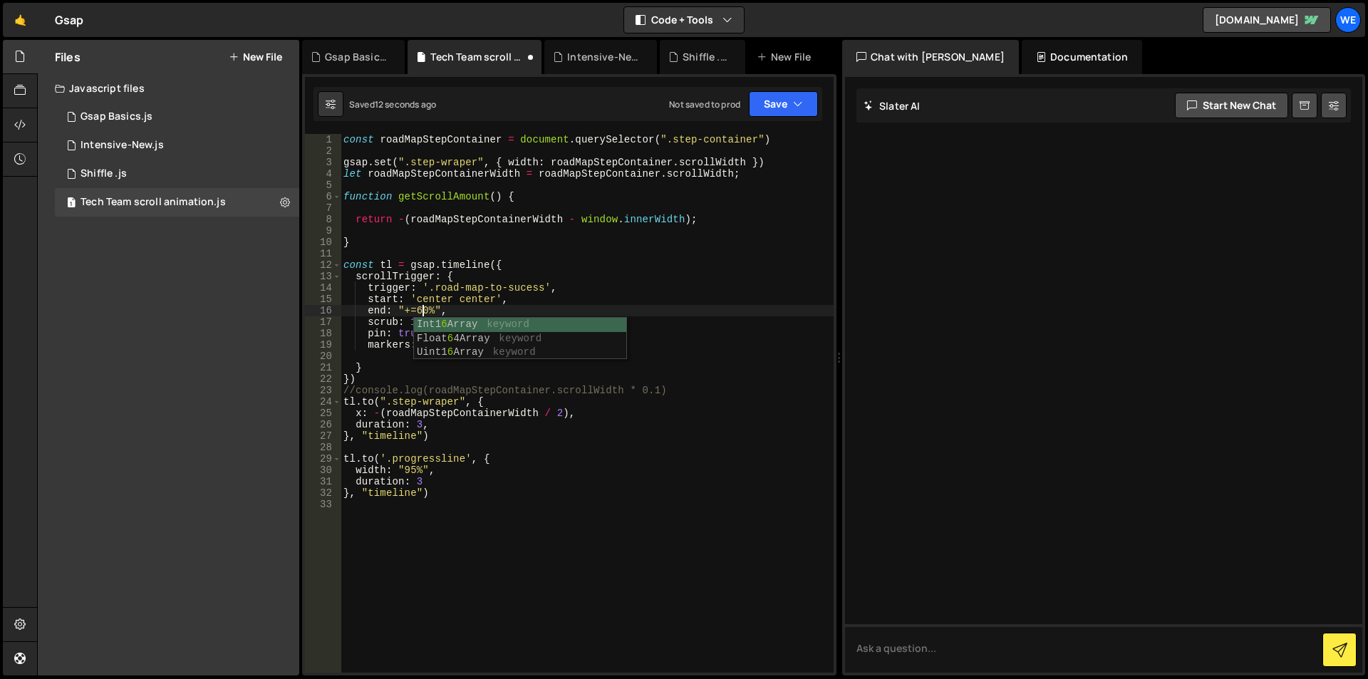
scroll to position [0, 6]
click at [399, 214] on div "const roadMapStepContainer = document . querySelector ( ".step-container" ) gsa…" at bounding box center [587, 414] width 493 height 561
click at [687, 218] on div "const roadMapStepContainer = document . querySelector ( ".step-container" ) gsa…" at bounding box center [587, 414] width 493 height 561
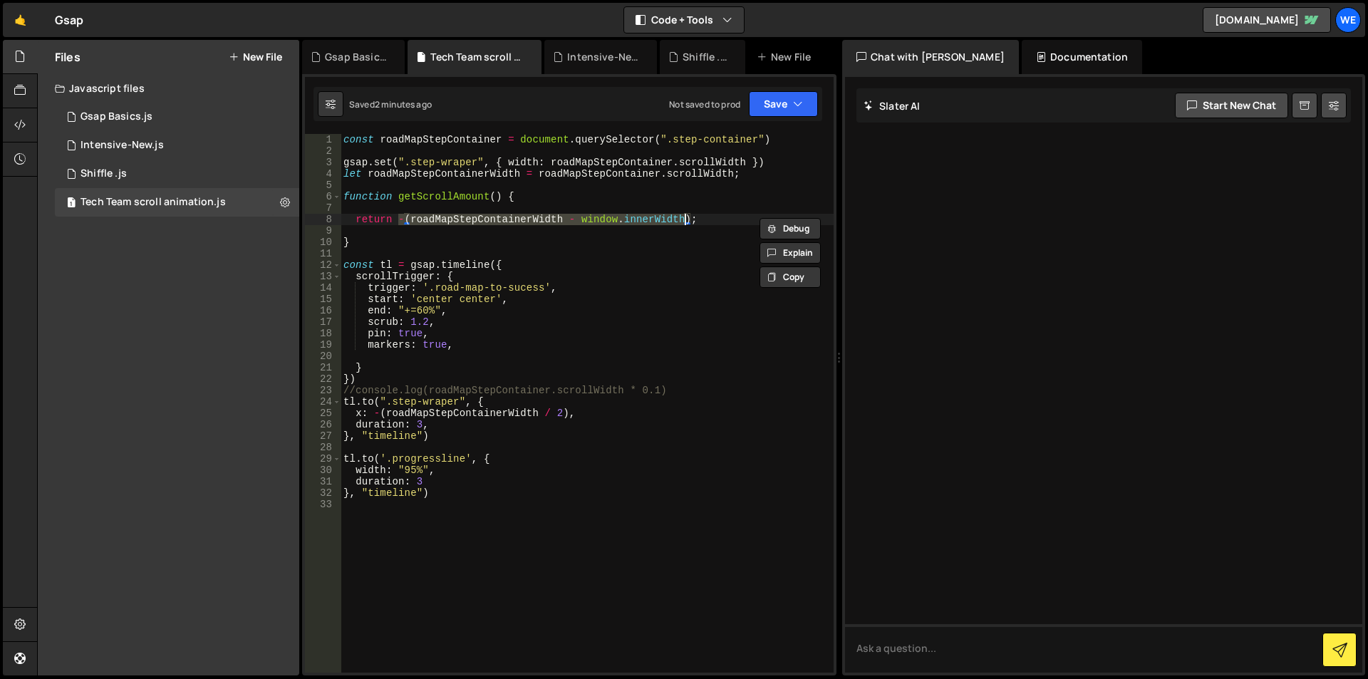
click at [690, 219] on div "const roadMapStepContainer = document . querySelector ( ".step-container" ) gsa…" at bounding box center [587, 414] width 493 height 561
click at [567, 199] on div "const roadMapStepContainer = document . querySelector ( ".step-container" ) gsa…" at bounding box center [587, 414] width 493 height 561
type textarea "function getScrollAmount() {"
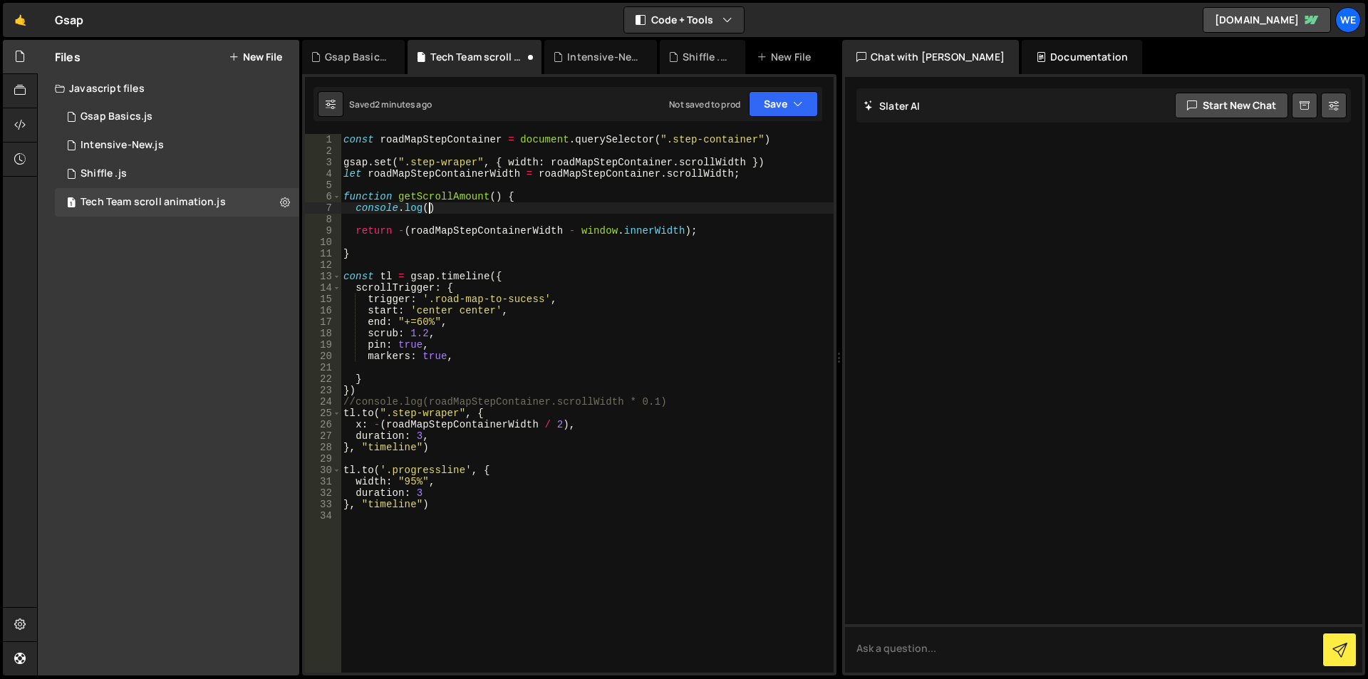
scroll to position [0, 5]
paste textarea "-(roadMapStepContainerWidth - window.innerWidth))"
click at [354, 204] on div "const roadMapStepContainer = document . querySelector ( ".step-container" ) gsa…" at bounding box center [587, 414] width 493 height 561
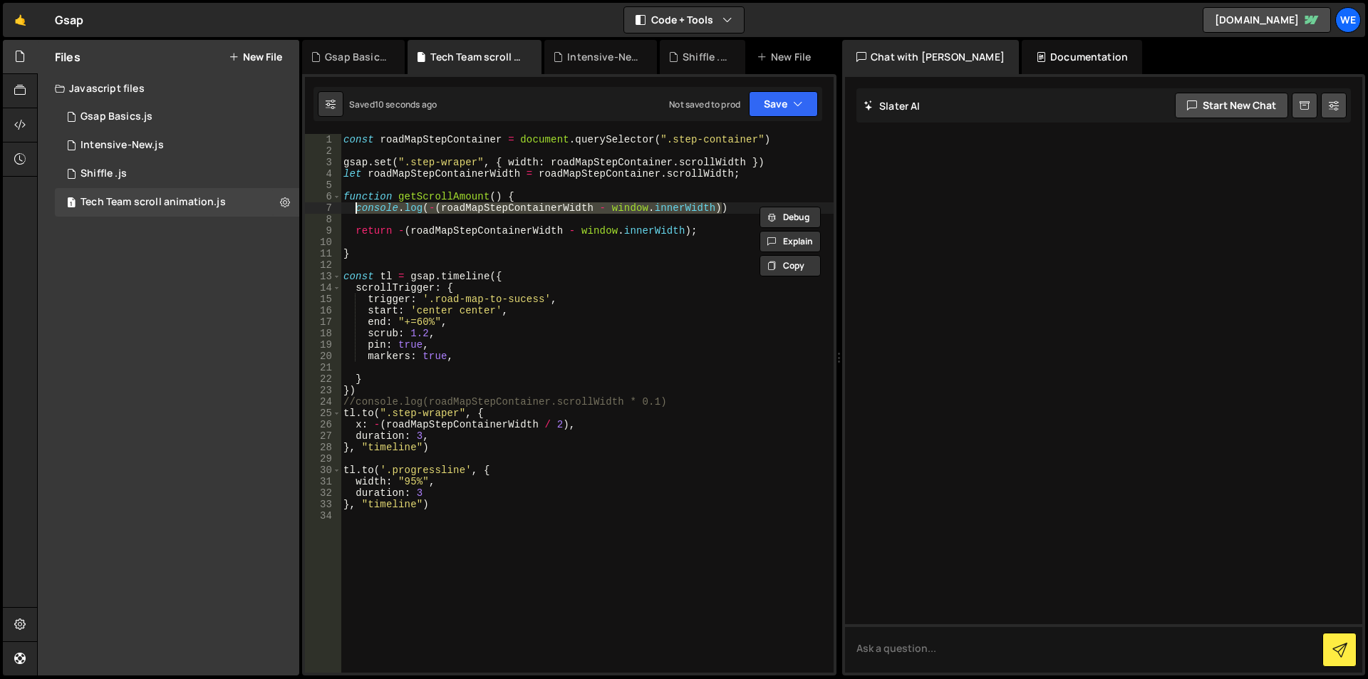
type textarea ")"
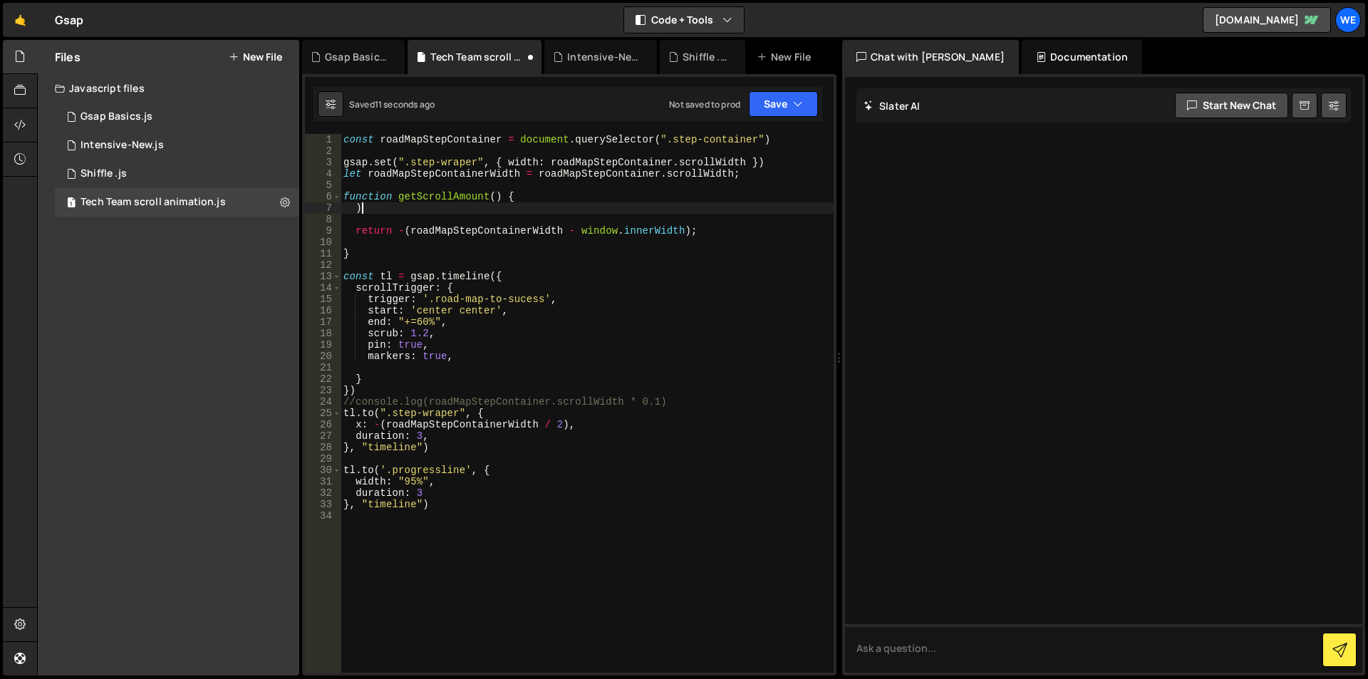
click at [382, 204] on div "const roadMapStepContainer = document . querySelector ( ".step-container" ) gsa…" at bounding box center [587, 414] width 493 height 561
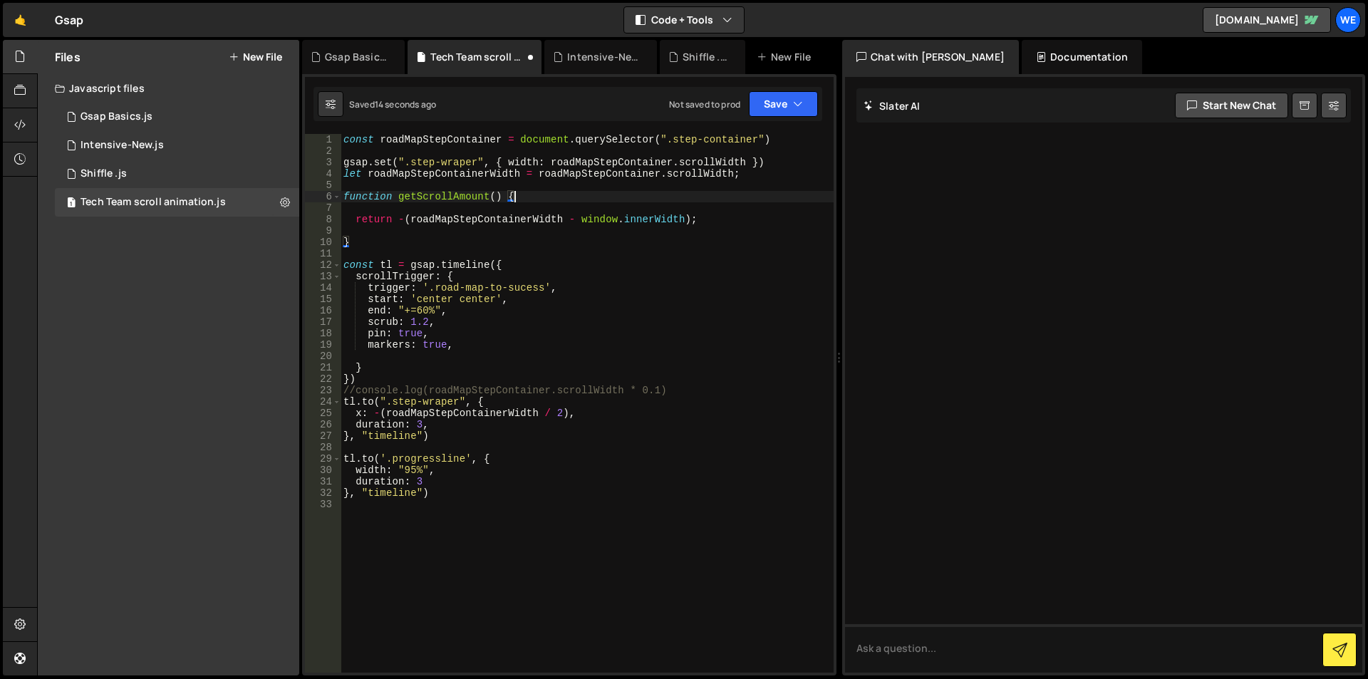
click at [484, 330] on div "const roadMapStepContainer = document . querySelector ( ".step-container" ) gsa…" at bounding box center [587, 414] width 493 height 561
click at [500, 416] on div "const roadMapStepContainer = document . querySelector ( ".step-container" ) gsa…" at bounding box center [587, 414] width 493 height 561
click at [494, 400] on div "const roadMapStepContainer = document . querySelector ( ".step-container" ) gsa…" at bounding box center [587, 414] width 493 height 561
click at [372, 411] on div "const roadMapStepContainer = document . querySelector ( ".step-container" ) gsa…" at bounding box center [587, 414] width 493 height 561
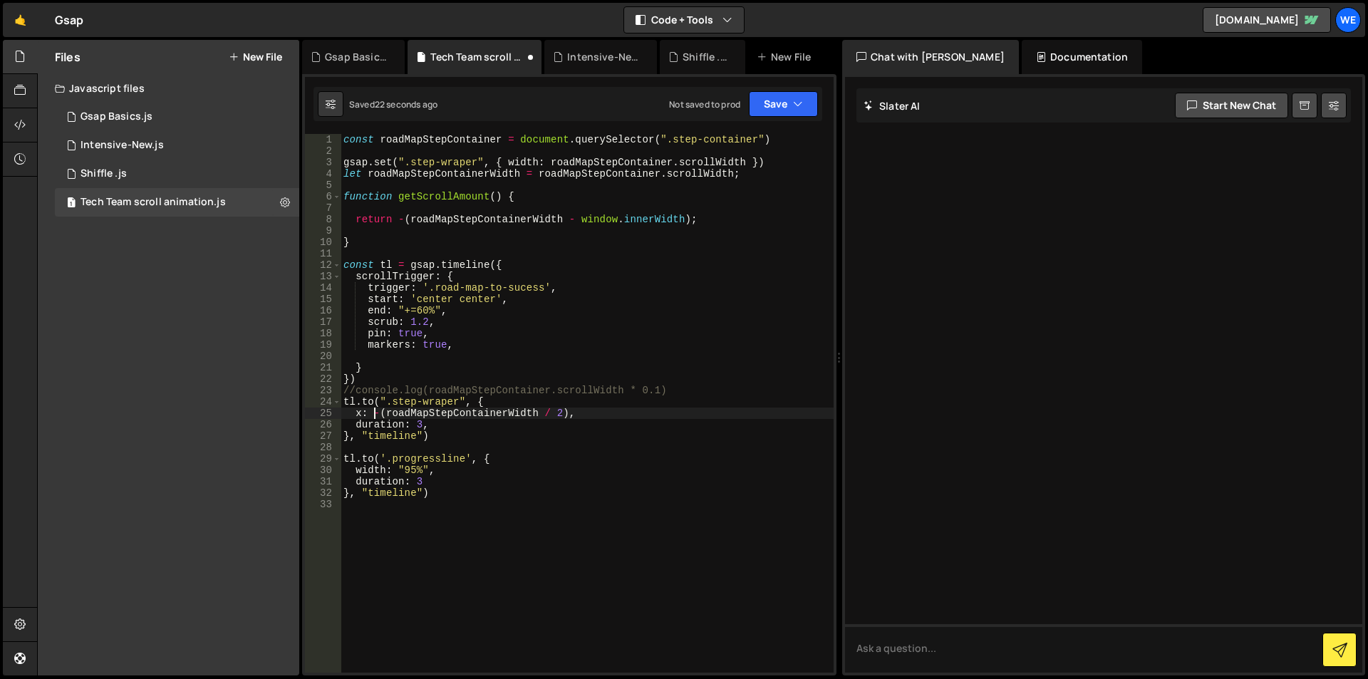
click at [567, 414] on div "const roadMapStepContainer = document . querySelector ( ".step-container" ) gsa…" at bounding box center [587, 414] width 493 height 561
click at [682, 388] on div "const roadMapStepContainer = document . querySelector ( ".step-container" ) gsa…" at bounding box center [587, 414] width 493 height 561
type textarea "//console.log(roadMapStepContainer.scrollWidth * 0.1)"
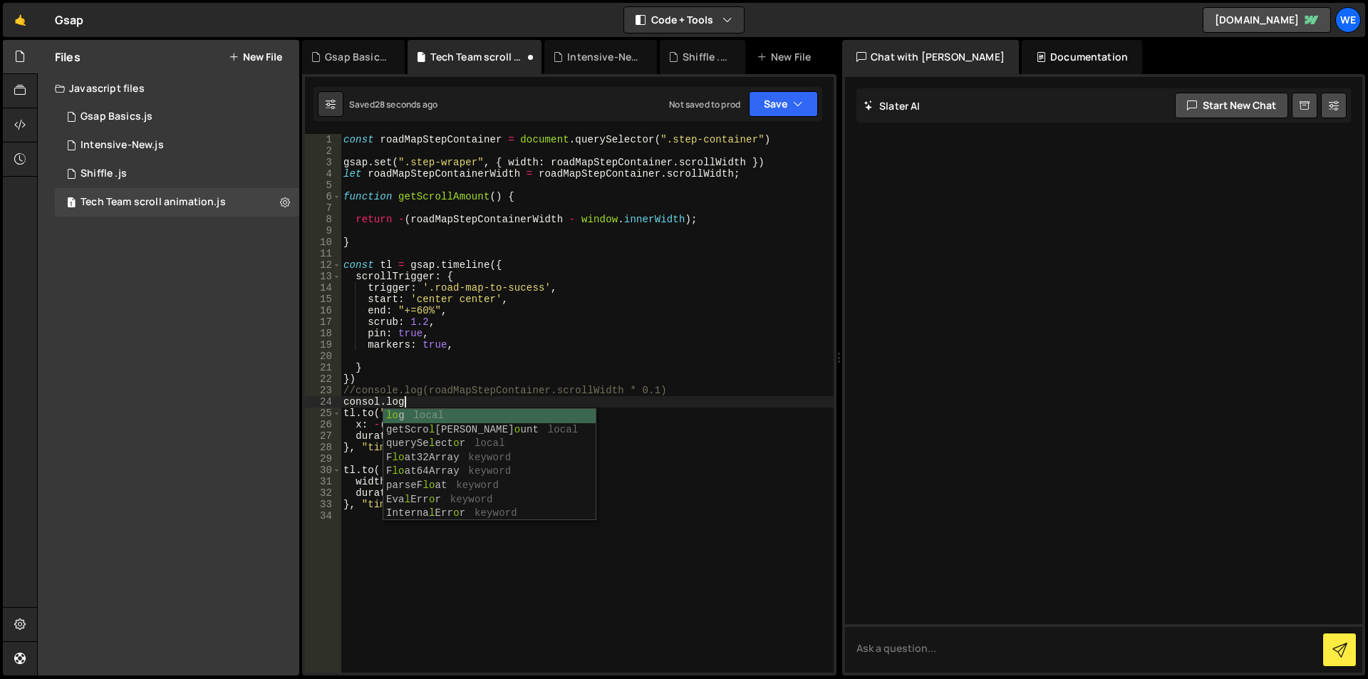
scroll to position [0, 4]
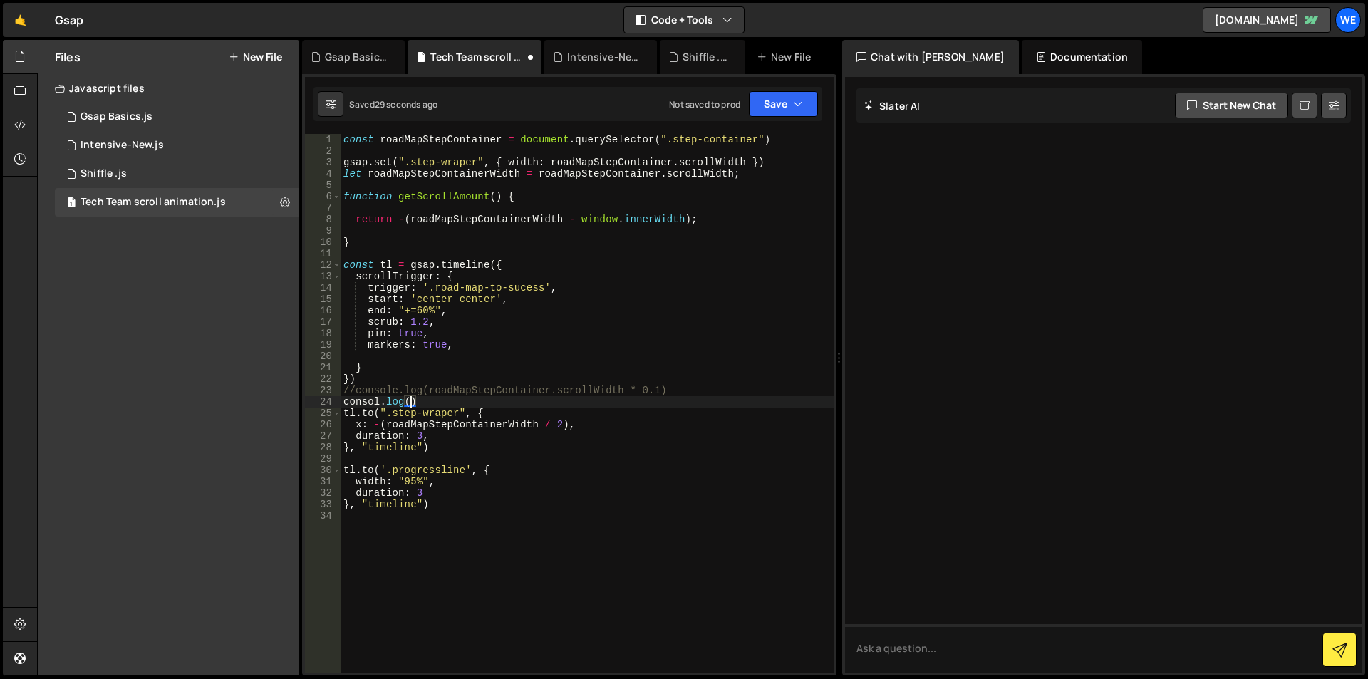
paste textarea "-(roadMapStepContainerWidth / 2))"
click at [377, 404] on div "const roadMapStepContainer = document . querySelector ( ".step-container" ) gsa…" at bounding box center [587, 414] width 493 height 561
click at [602, 405] on div "const roadMapStepContainer = document . querySelector ( ".step-container" ) gsa…" at bounding box center [587, 414] width 493 height 561
click at [423, 489] on div "const roadMapStepContainer = document . querySelector ( ".step-container" ) gsa…" at bounding box center [587, 414] width 493 height 561
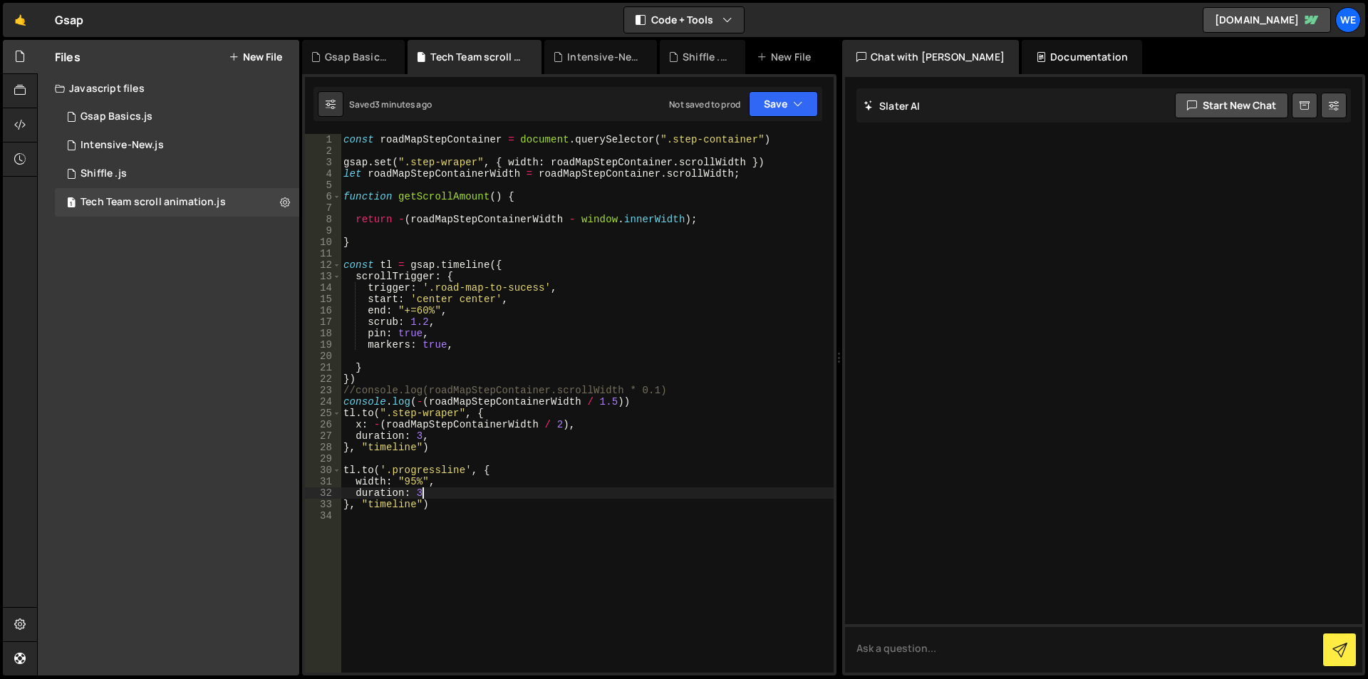
scroll to position [0, 5]
click at [417, 493] on div "const roadMapStepContainer = document . querySelector ( ".step-container" ) gsa…" at bounding box center [587, 414] width 493 height 561
click at [415, 489] on div "const roadMapStepContainer = document . querySelector ( ".step-container" ) gsa…" at bounding box center [587, 414] width 493 height 561
click at [445, 321] on div "const roadMapStepContainer = document . querySelector ( ".step-container" ) gsa…" at bounding box center [587, 414] width 493 height 561
click at [424, 313] on div "const roadMapStepContainer = document . querySelector ( ".step-container" ) gsa…" at bounding box center [587, 414] width 493 height 561
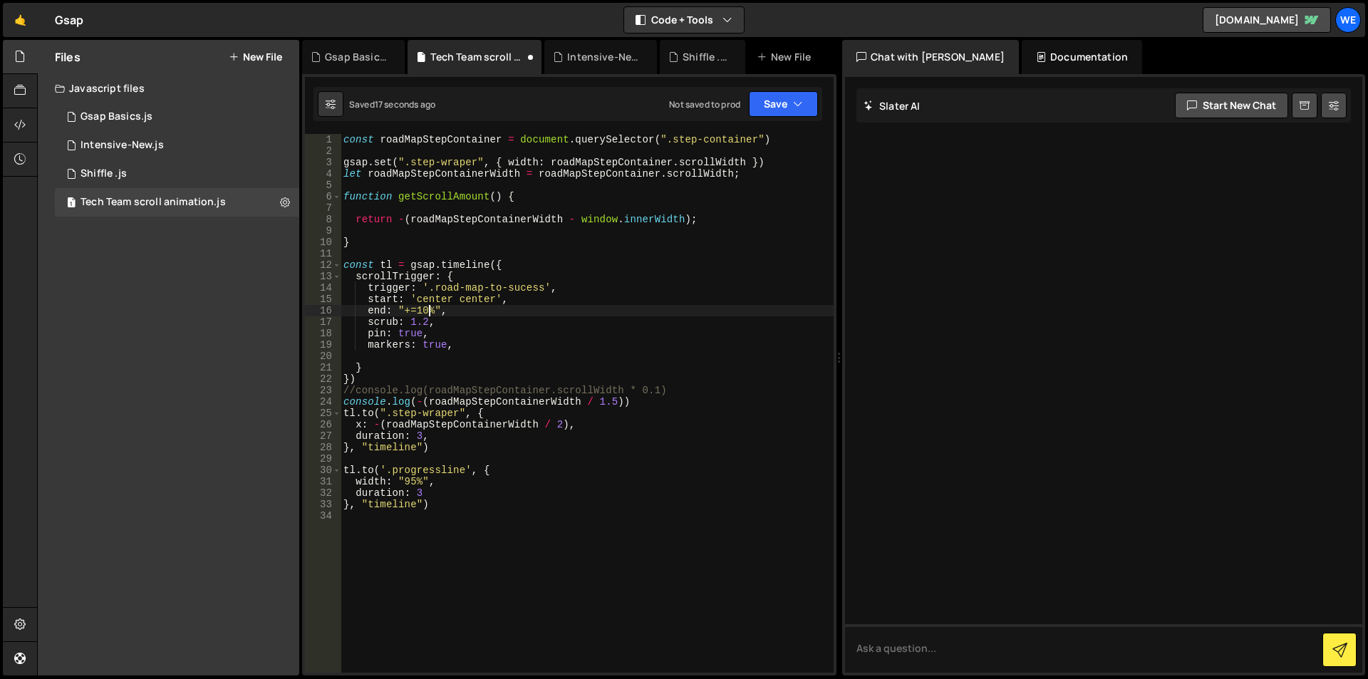
scroll to position [0, 6]
type textarea "end: "+=10%","
click at [416, 307] on div "const roadMapStepContainer = document . querySelector ( ".step-container" ) gsa…" at bounding box center [587, 414] width 493 height 561
click at [165, 146] on div "1 Intensive-New.js 0" at bounding box center [177, 145] width 244 height 28
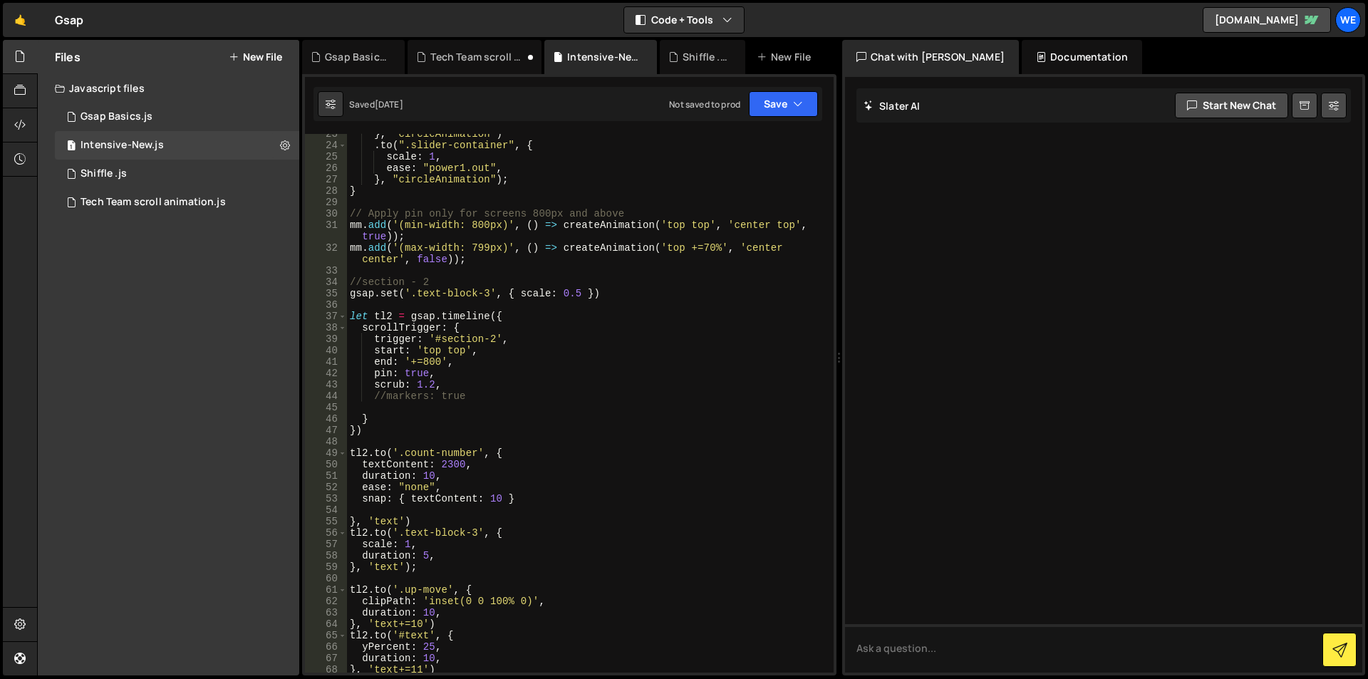
scroll to position [128, 0]
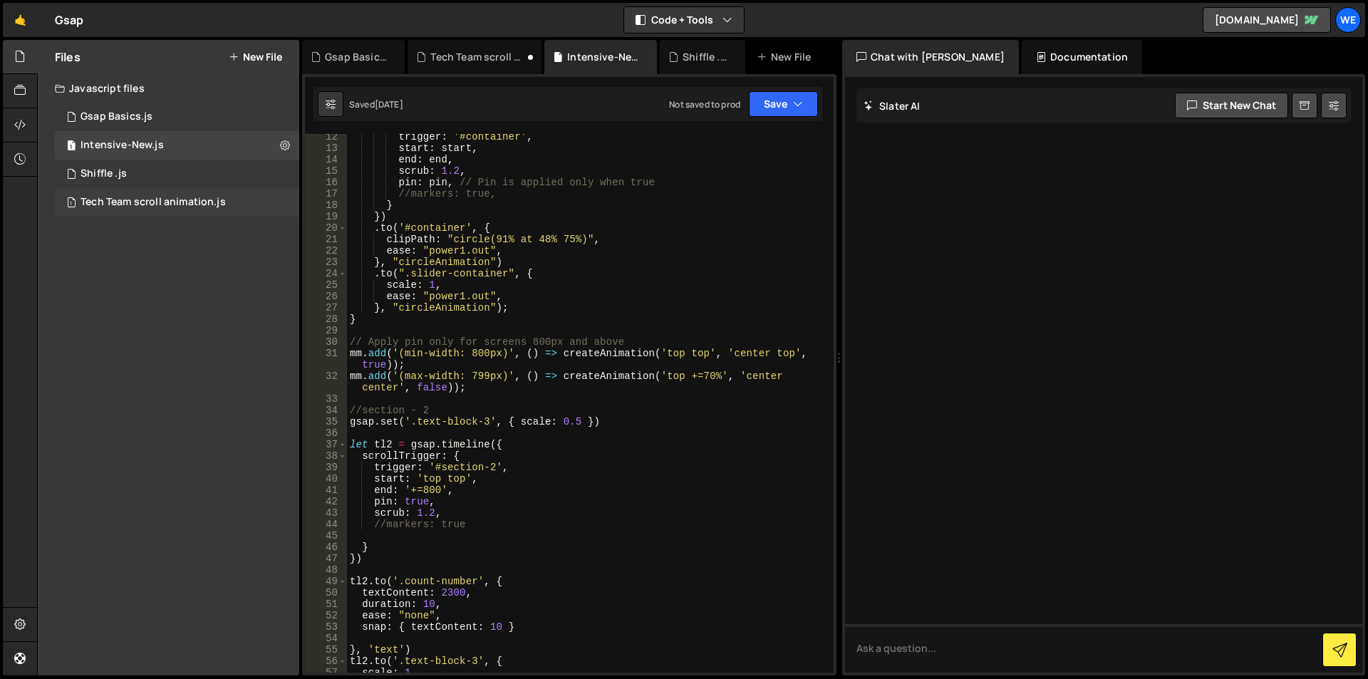
click at [175, 204] on div "Tech Team scroll animation.js" at bounding box center [152, 202] width 145 height 13
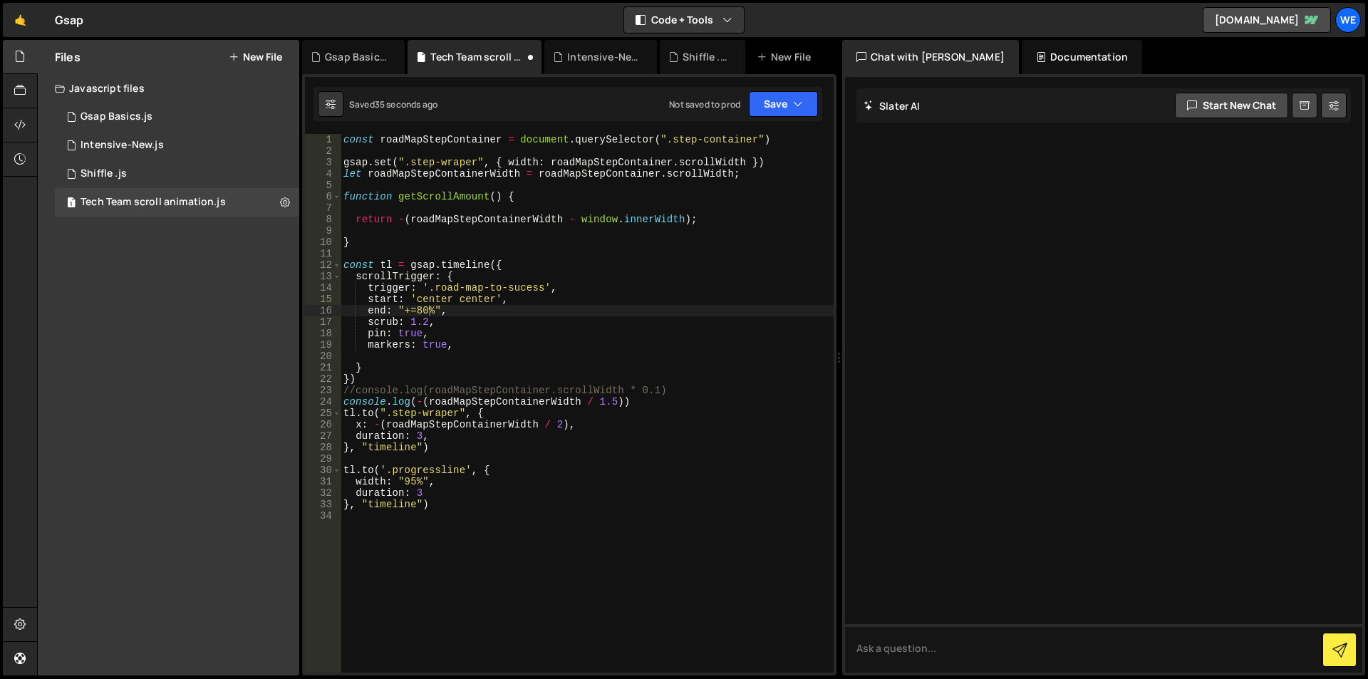
click at [415, 311] on div "const roadMapStepContainer = document . querySelector ( ".step-container" ) gsa…" at bounding box center [587, 414] width 493 height 561
click at [433, 306] on div "const roadMapStepContainer = document . querySelector ( ".step-container" ) gsa…" at bounding box center [587, 414] width 493 height 561
click at [465, 313] on div "const roadMapStepContainer = document . querySelector ( ".step-container" ) gsa…" at bounding box center [587, 414] width 493 height 561
click at [467, 336] on div "const roadMapStepContainer = document . querySelector ( ".step-container" ) gsa…" at bounding box center [587, 414] width 493 height 561
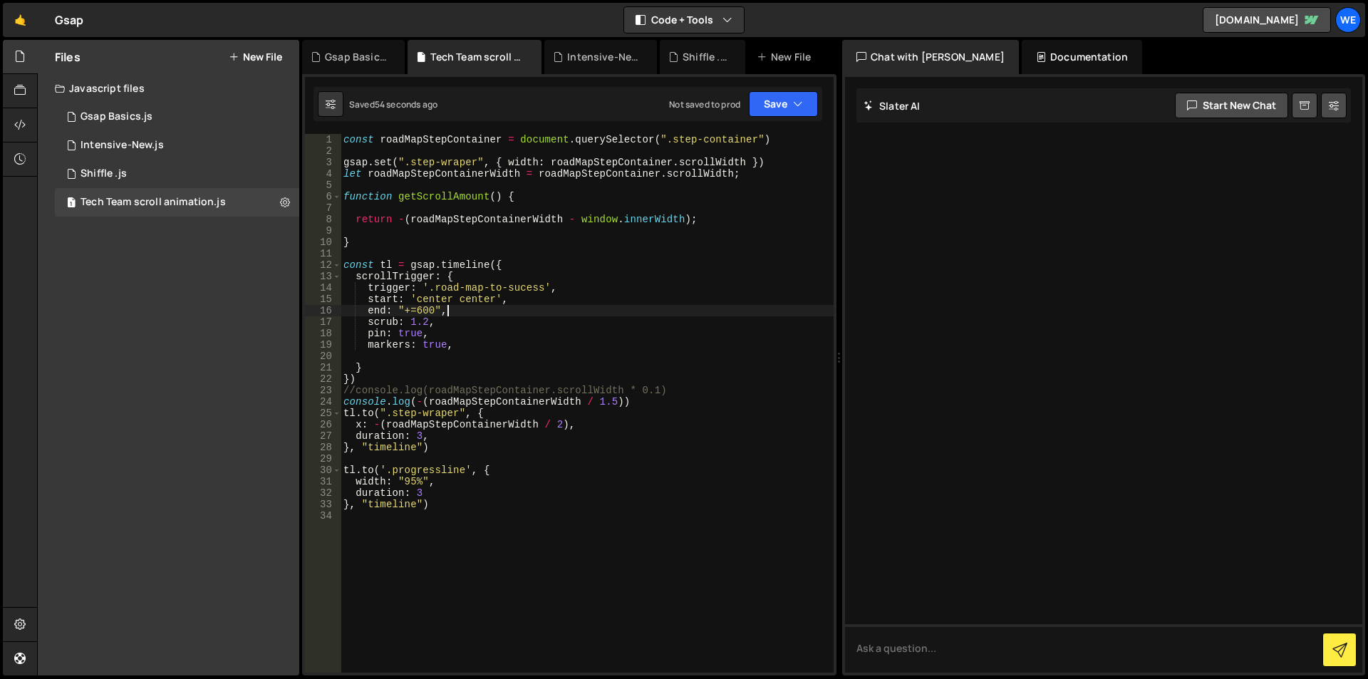
type textarea "pin: true,"
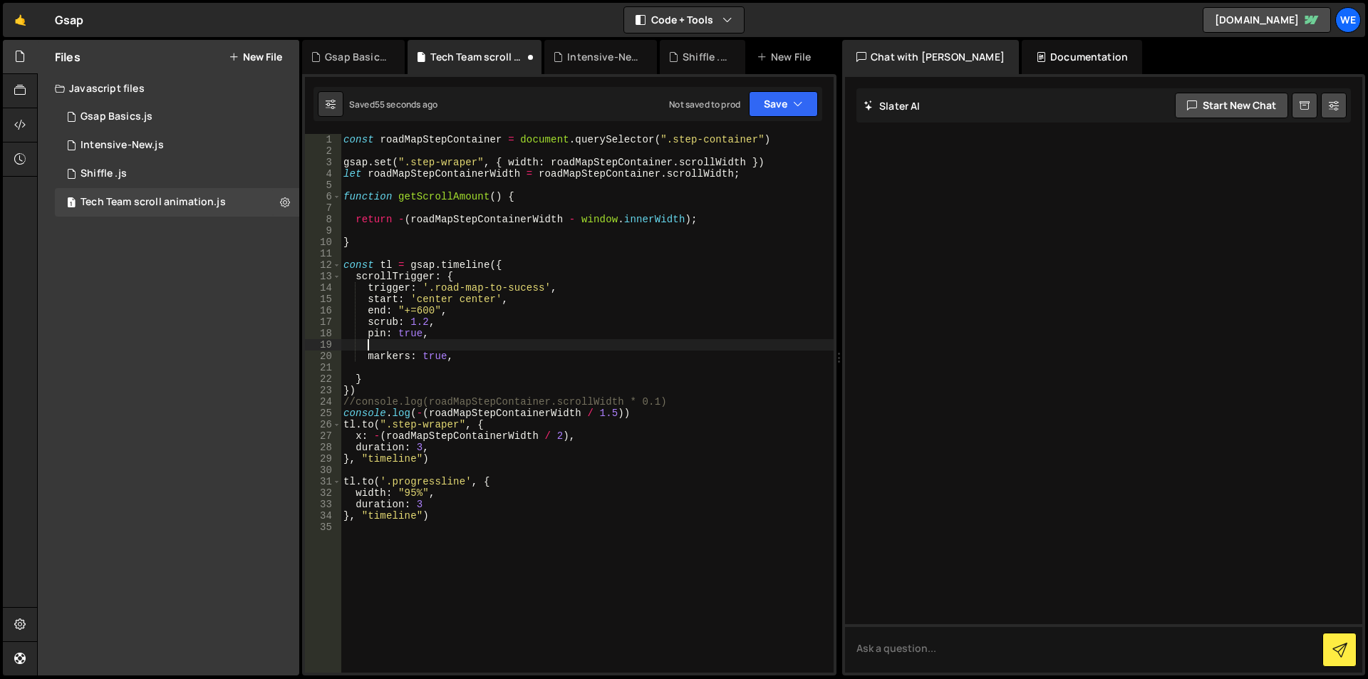
scroll to position [0, 1]
paste textarea "ease: "power1.out","
click at [397, 219] on div "const roadMapStepContainer = document . querySelector ( ".step-container" ) gsa…" at bounding box center [587, 414] width 493 height 561
click at [691, 222] on div "const roadMapStepContainer = document . querySelector ( ".step-container" ) gsa…" at bounding box center [587, 414] width 493 height 561
click at [649, 411] on div "const roadMapStepContainer = document . querySelector ( ".step-container" ) gsa…" at bounding box center [587, 414] width 493 height 561
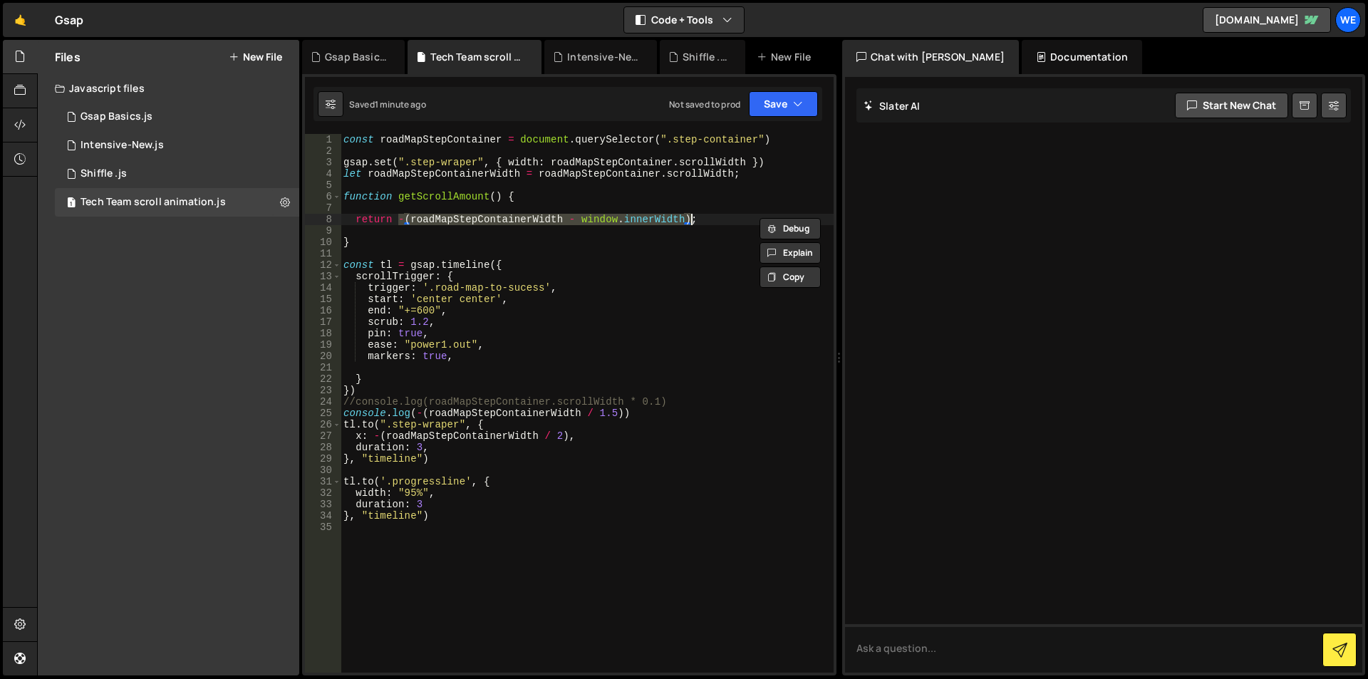
type textarea "console.log(-(roadMapStepContainerWidth / 1.5))"
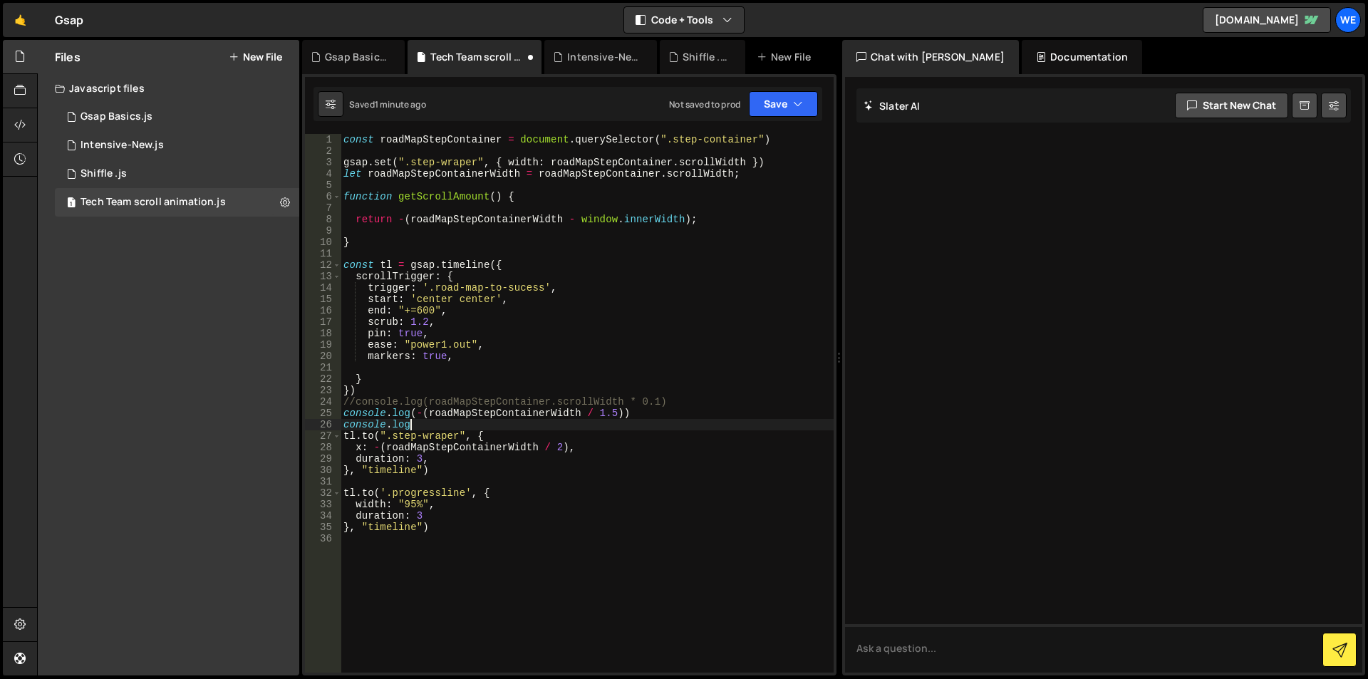
scroll to position [0, 4]
paste textarea "-(roadMapStepContainerWidth - window.innerWidth))"
click at [737, 428] on div "const roadMapStepContainer = document . querySelector ( ".step-container" ) gsa…" at bounding box center [587, 414] width 493 height 561
click at [414, 422] on div "const roadMapStepContainer = document . querySelector ( ".step-container" ) gsa…" at bounding box center [587, 414] width 493 height 561
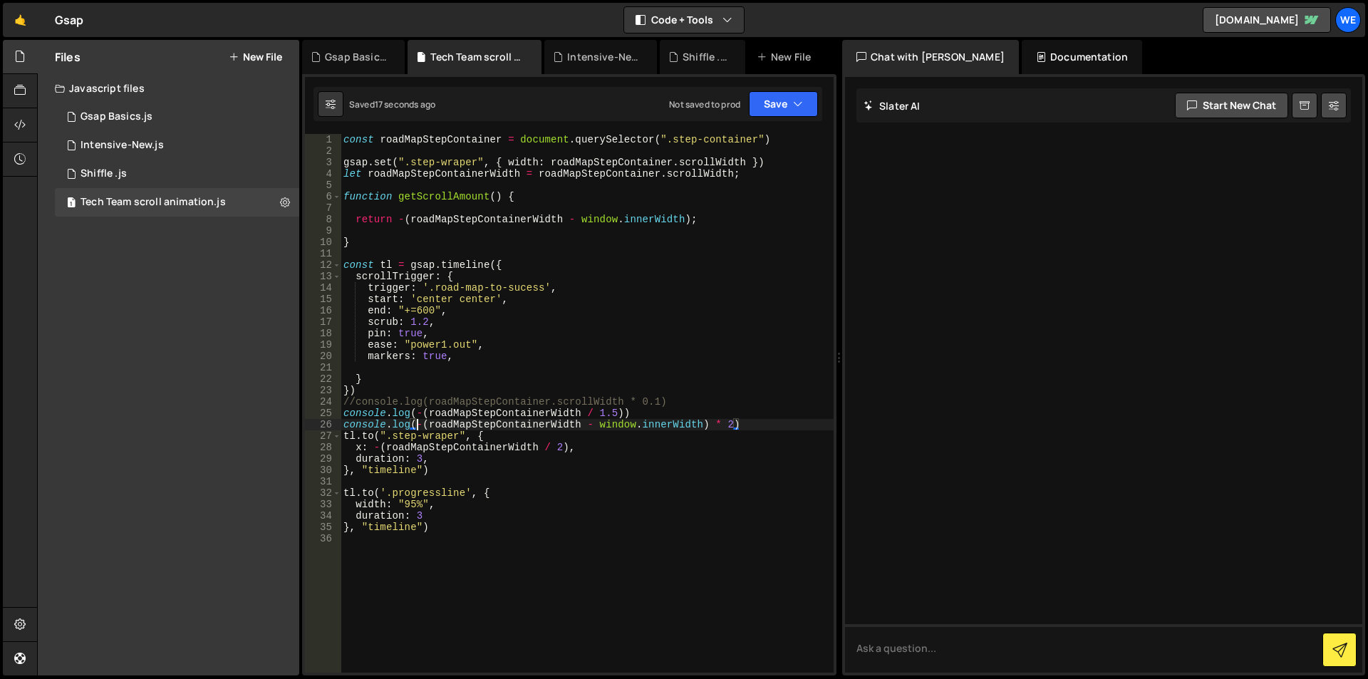
click at [739, 422] on div "const roadMapStepContainer = document . querySelector ( ".step-container" ) gsa…" at bounding box center [587, 414] width 493 height 561
click at [733, 422] on div "const roadMapStepContainer = document . querySelector ( ".step-container" ) gsa…" at bounding box center [587, 403] width 493 height 539
click at [374, 447] on div "const roadMapStepContainer = document . querySelector ( ".step-container" ) gsa…" at bounding box center [587, 414] width 493 height 561
click at [566, 447] on div "const roadMapStepContainer = document . querySelector ( ".step-container" ) gsa…" at bounding box center [587, 414] width 493 height 561
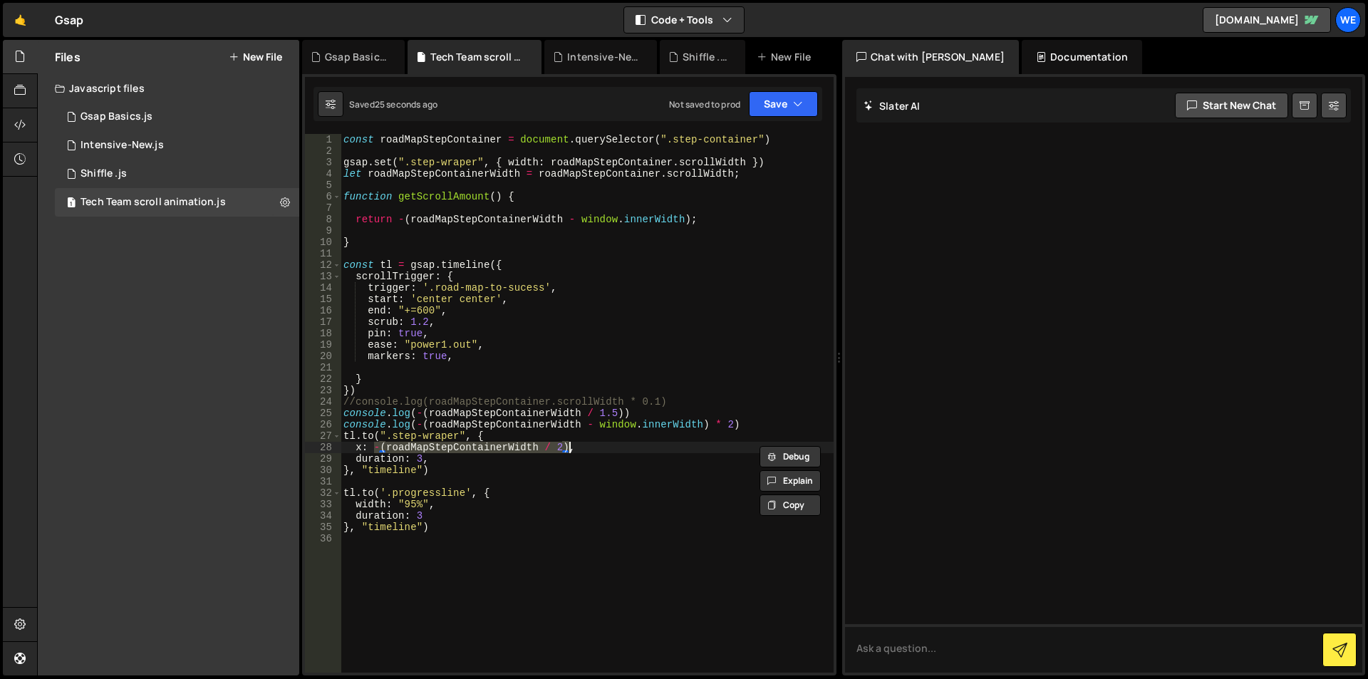
paste textarea "- window.innerWidth) * 2"
click at [682, 447] on div "const roadMapStepContainer = document . querySelector ( ".step-container" ) gsa…" at bounding box center [587, 414] width 493 height 561
click at [688, 447] on div "const roadMapStepContainer = document . querySelector ( ".step-container" ) gsa…" at bounding box center [587, 414] width 493 height 561
click at [729, 426] on div "const roadMapStepContainer = document . querySelector ( ".step-container" ) gsa…" at bounding box center [587, 414] width 493 height 561
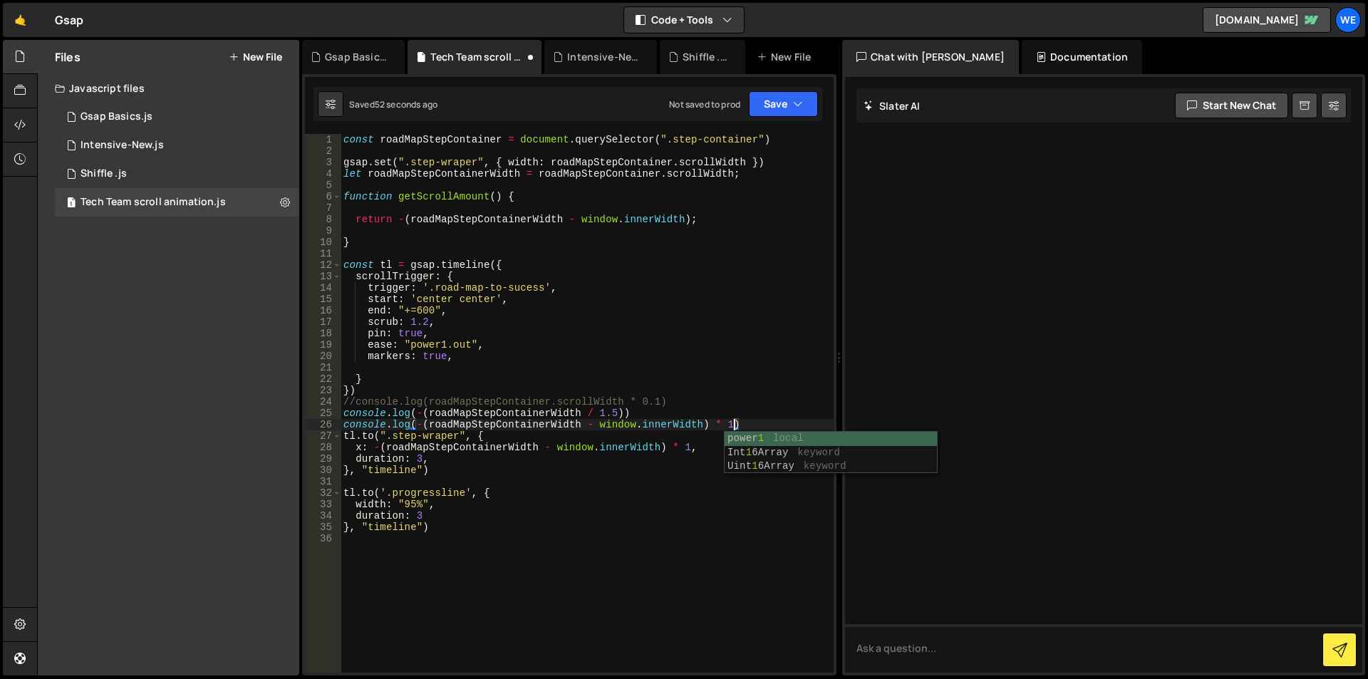
scroll to position [0, 27]
click at [727, 423] on div "const roadMapStepContainer = document . querySelector ( ".step-container" ) gsa…" at bounding box center [587, 414] width 493 height 561
click at [727, 425] on div "const roadMapStepContainer = document . querySelector ( ".step-container" ) gsa…" at bounding box center [587, 414] width 493 height 561
click at [685, 448] on div "const roadMapStepContainer = document . querySelector ( ".step-container" ) gsa…" at bounding box center [587, 414] width 493 height 561
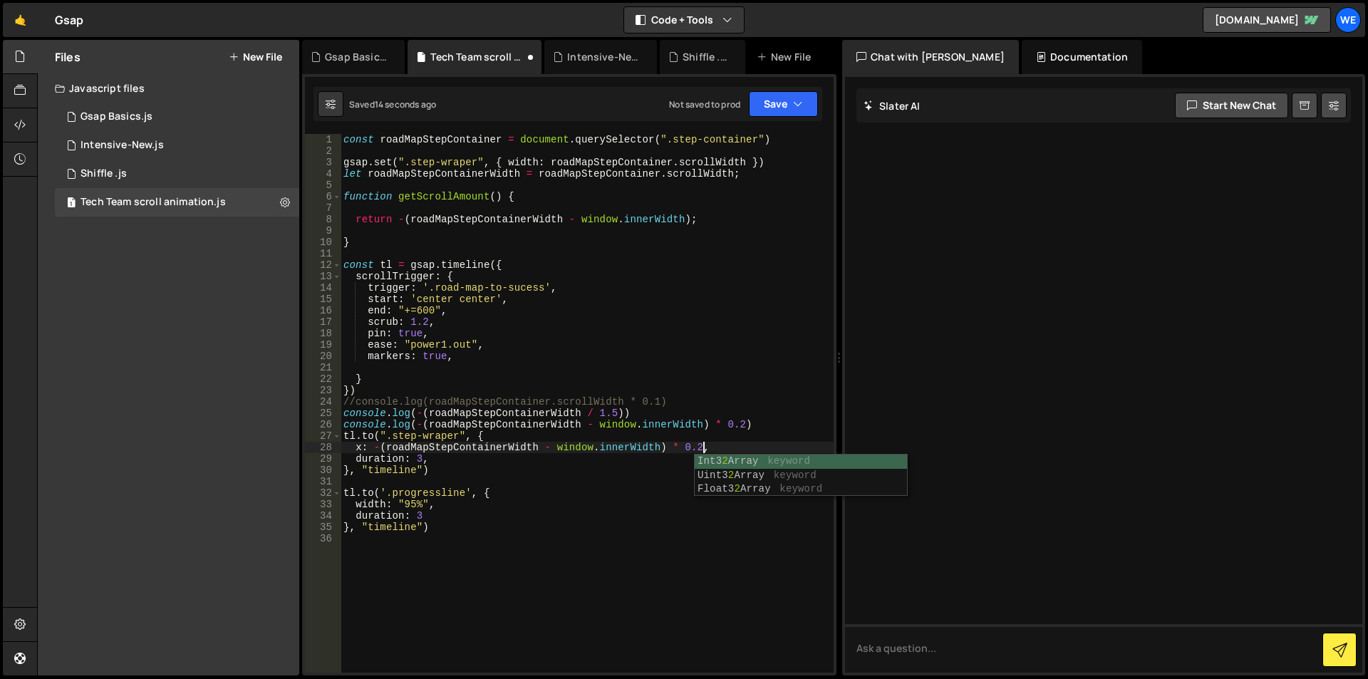
scroll to position [0, 25]
click at [672, 446] on div "const roadMapStepContainer = document . querySelector ( ".step-container" ) gsa…" at bounding box center [587, 414] width 493 height 561
click at [691, 443] on div "const roadMapStepContainer = document . querySelector ( ".step-container" ) gsa…" at bounding box center [587, 414] width 493 height 561
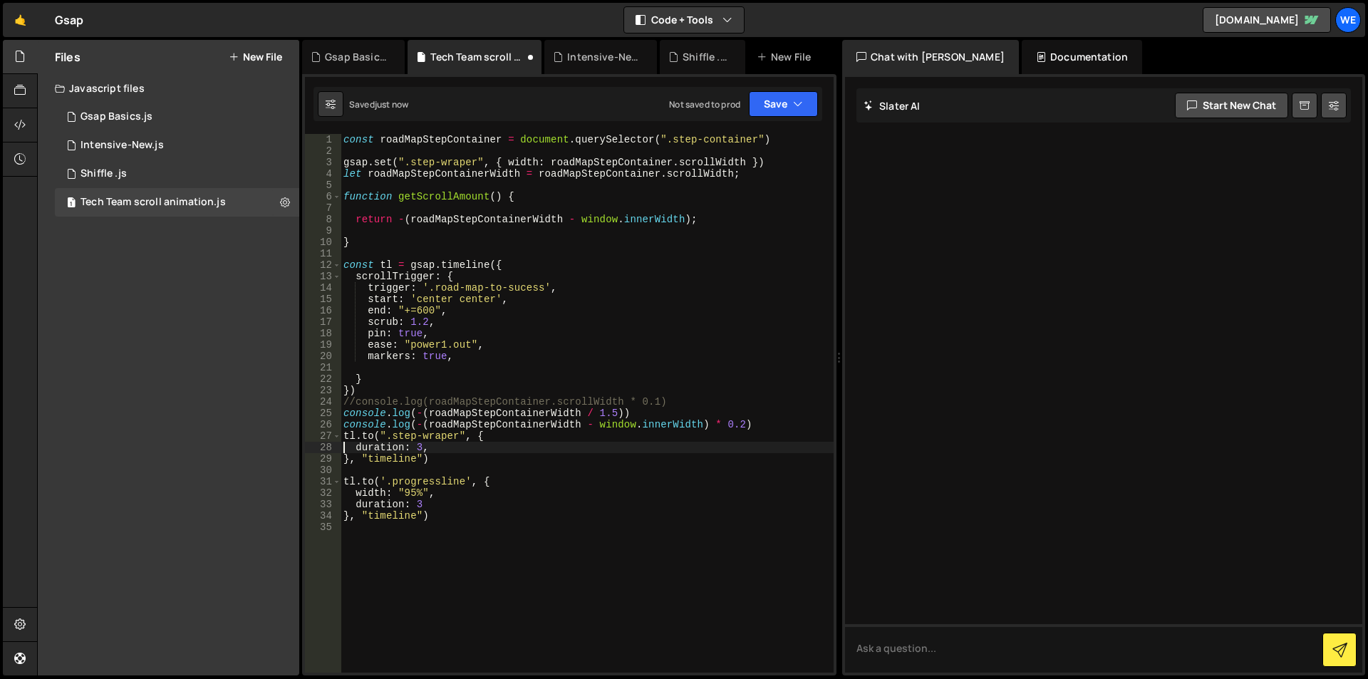
scroll to position [0, 5]
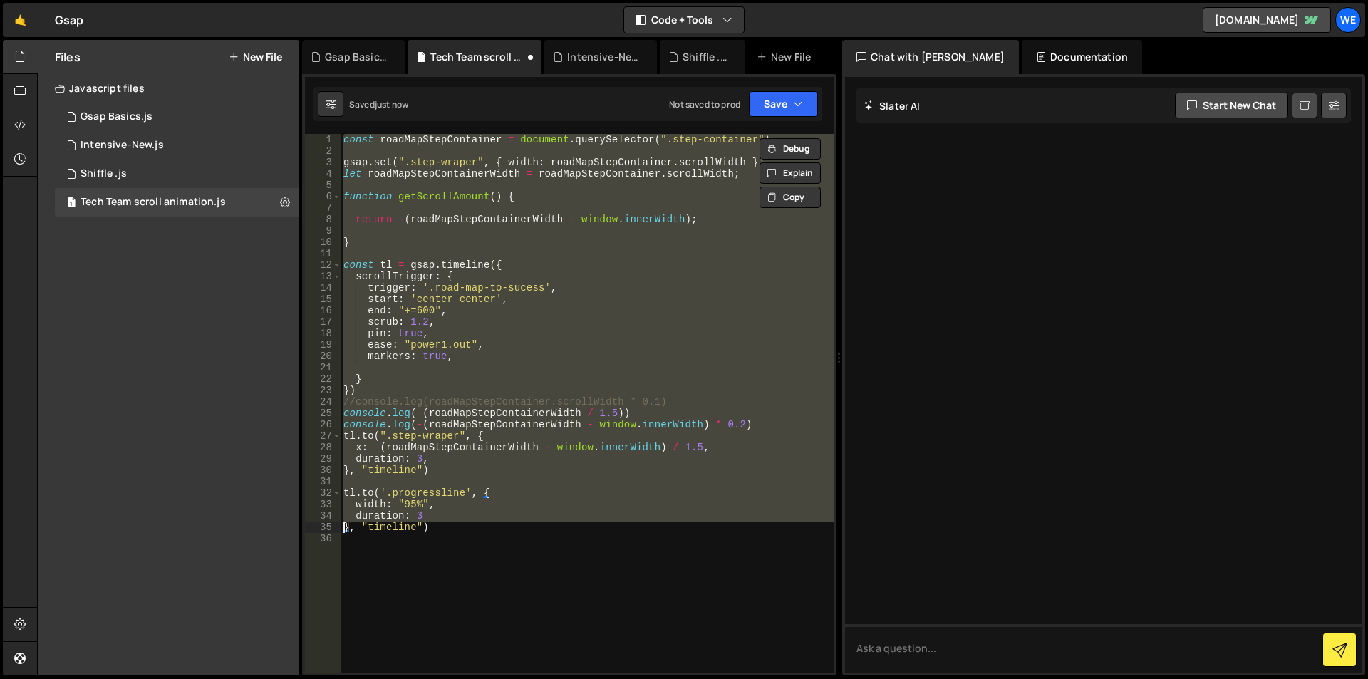
click at [719, 448] on div "const roadMapStepContainer = document . querySelector ( ".step-container" ) gsa…" at bounding box center [587, 403] width 493 height 539
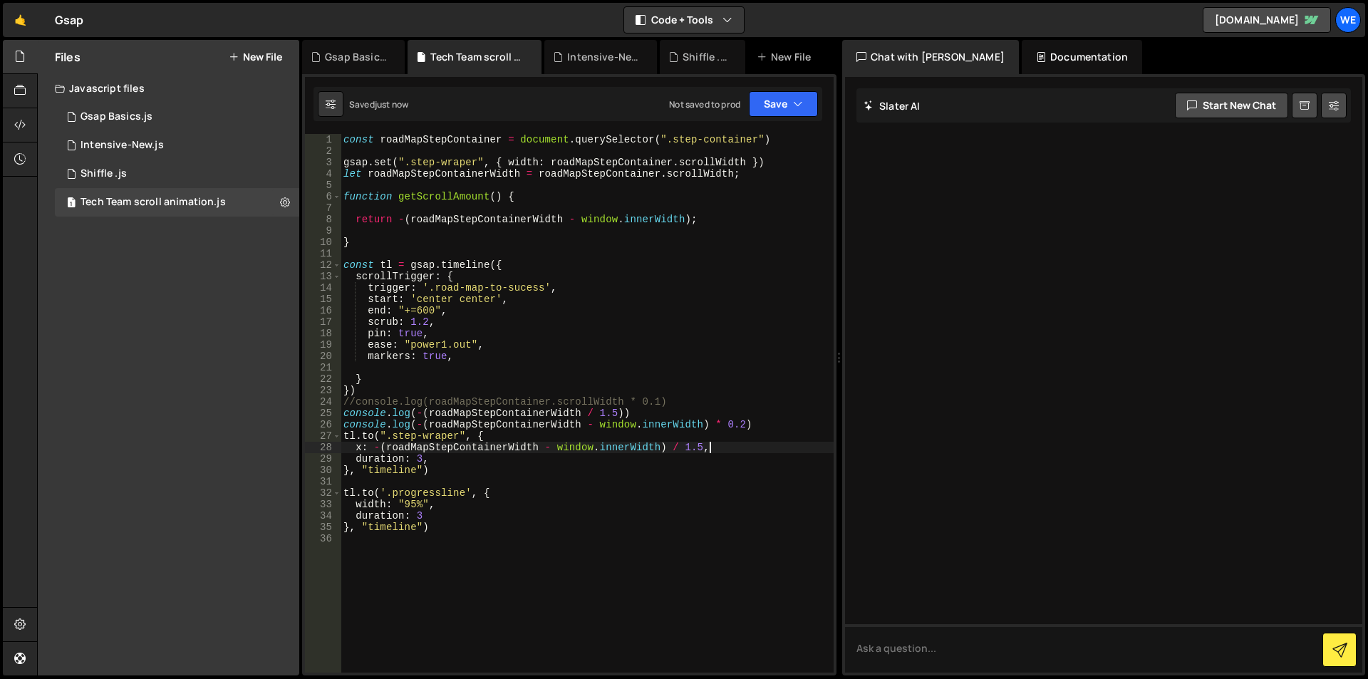
click at [679, 446] on div "const roadMapStepContainer = document . querySelector ( ".step-container" ) gsa…" at bounding box center [587, 414] width 493 height 561
drag, startPoint x: 669, startPoint y: 444, endPoint x: 680, endPoint y: 446, distance: 10.9
click at [670, 444] on div "const roadMapStepContainer = document . querySelector ( ".step-container" ) gsa…" at bounding box center [587, 414] width 493 height 561
click at [703, 445] on div "const roadMapStepContainer = document . querySelector ( ".step-container" ) gsa…" at bounding box center [587, 414] width 493 height 561
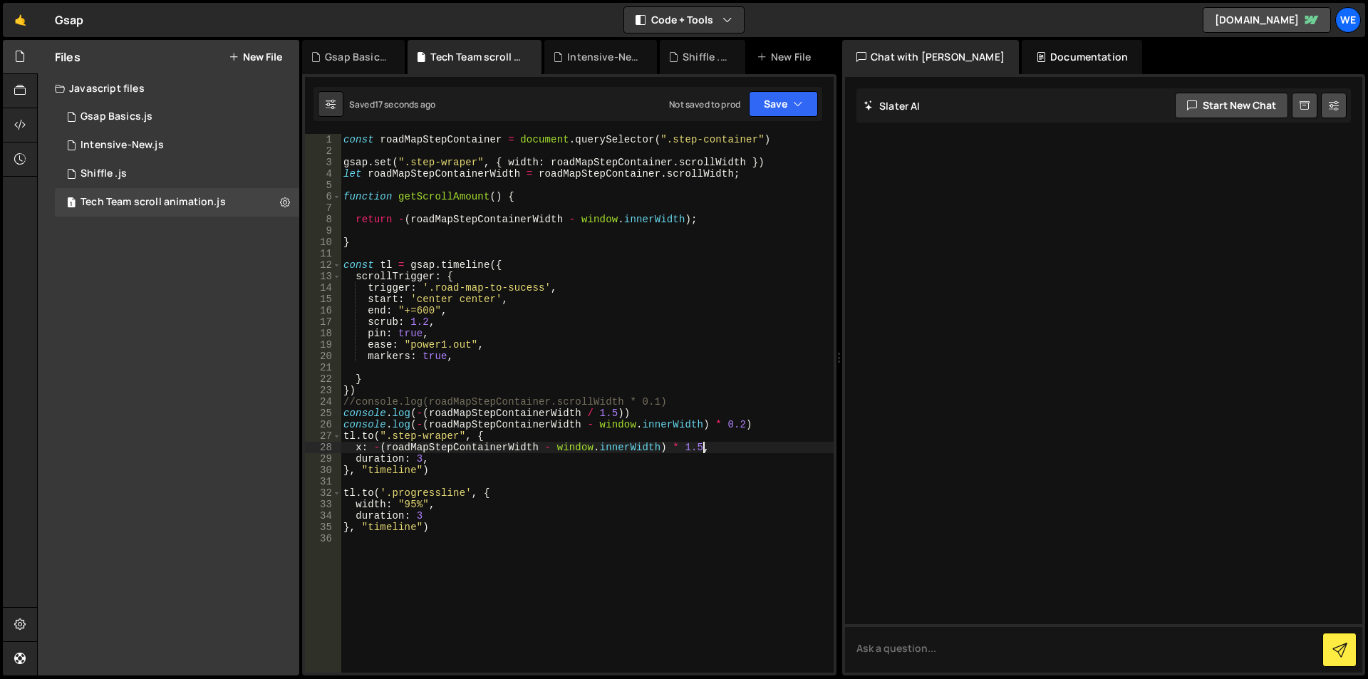
click at [686, 442] on div "const roadMapStepContainer = document . querySelector ( ".step-container" ) gsa…" at bounding box center [587, 414] width 493 height 561
click at [682, 446] on div "const roadMapStepContainer = document . querySelector ( ".step-container" ) gsa…" at bounding box center [587, 414] width 493 height 561
click at [662, 447] on div "const roadMapStepContainer = document . querySelector ( ".step-container" ) gsa…" at bounding box center [587, 414] width 493 height 561
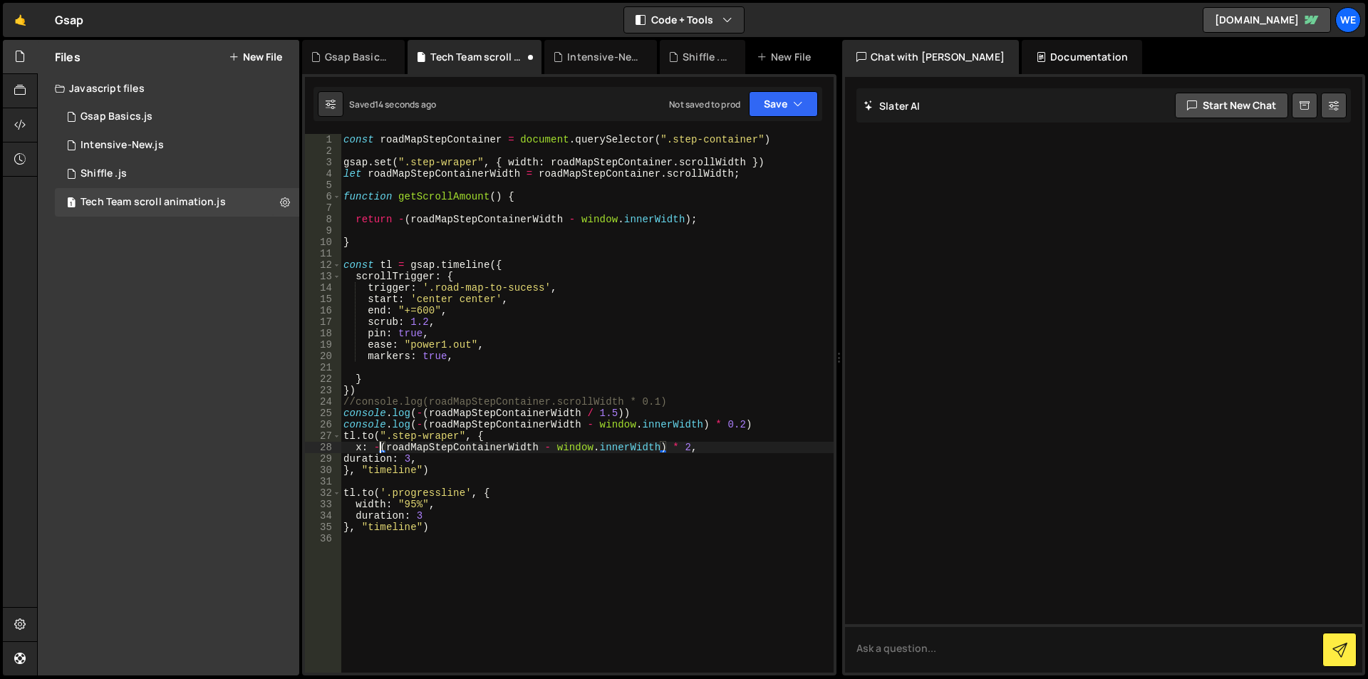
click at [381, 445] on div "const roadMapStepContainer = document . querySelector ( ".step-container" ) gsa…" at bounding box center [587, 414] width 493 height 561
click at [690, 445] on div "const roadMapStepContainer = document . querySelector ( ".step-container" ) gsa…" at bounding box center [587, 414] width 493 height 561
type textarea "x: -(,"
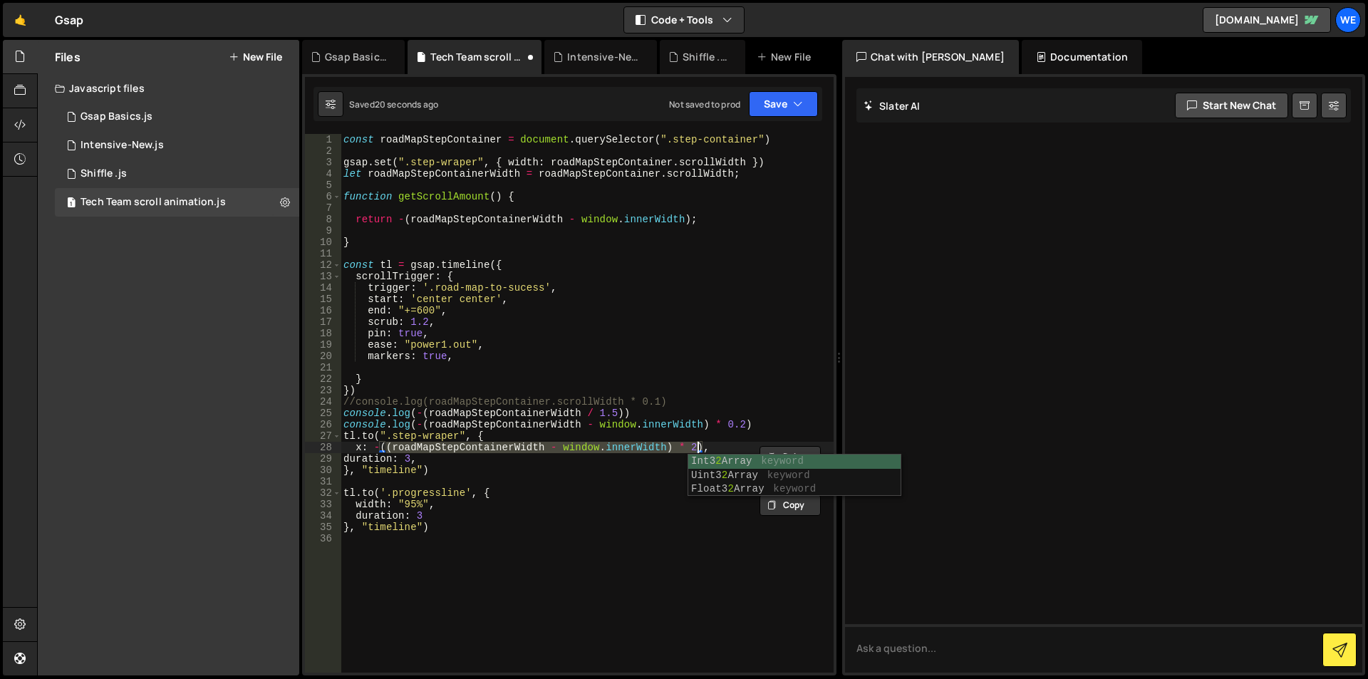
click at [603, 480] on div "const roadMapStepContainer = document . querySelector ( ".step-container" ) gsa…" at bounding box center [587, 414] width 493 height 561
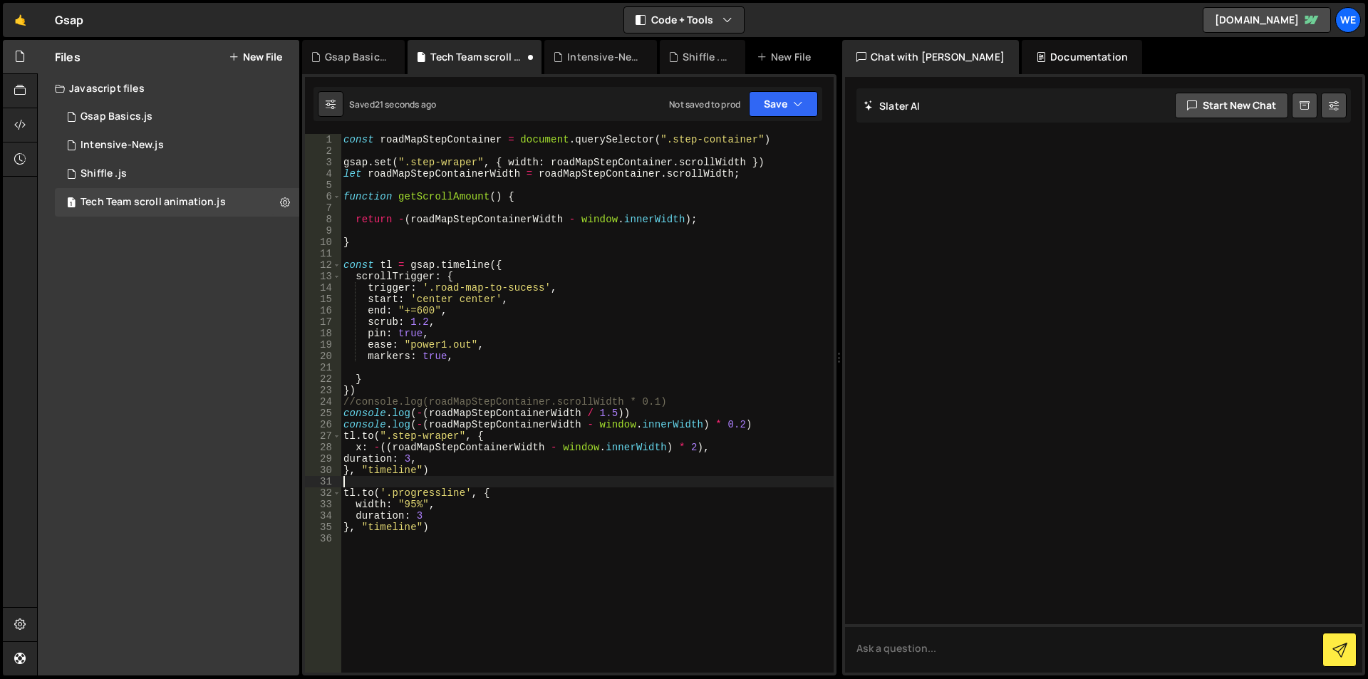
scroll to position [0, 0]
click at [510, 447] on div "const roadMapStepContainer = document . querySelector ( ".step-container" ) gsa…" at bounding box center [587, 414] width 493 height 561
click at [552, 443] on div "const roadMapStepContainer = document . querySelector ( ".step-container" ) gsa…" at bounding box center [587, 414] width 493 height 561
click at [414, 411] on div "const roadMapStepContainer = document . querySelector ( ".step-container" ) gsa…" at bounding box center [587, 414] width 493 height 561
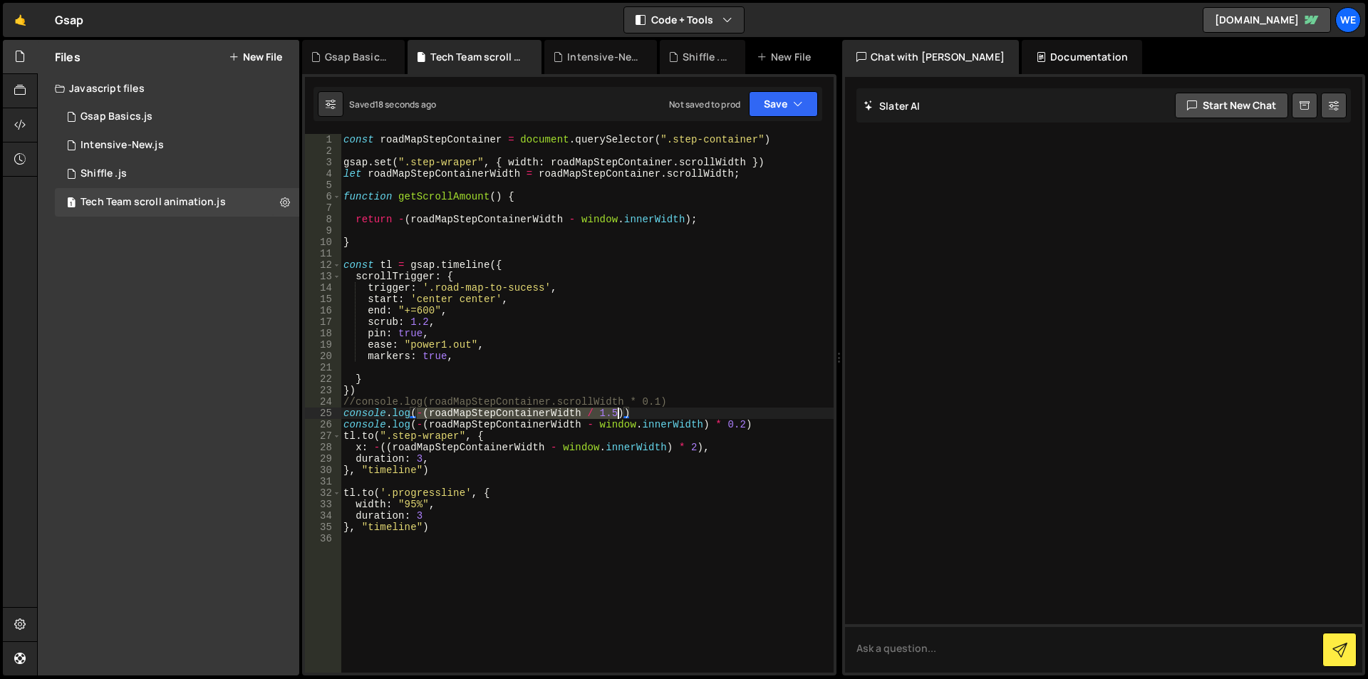
click at [620, 411] on div "const roadMapStepContainer = document . querySelector ( ".step-container" ) gsa…" at bounding box center [587, 414] width 493 height 561
click at [623, 414] on div "const roadMapStepContainer = document . querySelector ( ".step-container" ) gsa…" at bounding box center [587, 414] width 493 height 561
click at [380, 444] on div "const roadMapStepContainer = document . querySelector ( ".step-container" ) gsa…" at bounding box center [587, 414] width 493 height 561
click at [713, 447] on div "const roadMapStepContainer = document . querySelector ( ".step-container" ) gsa…" at bounding box center [587, 414] width 493 height 561
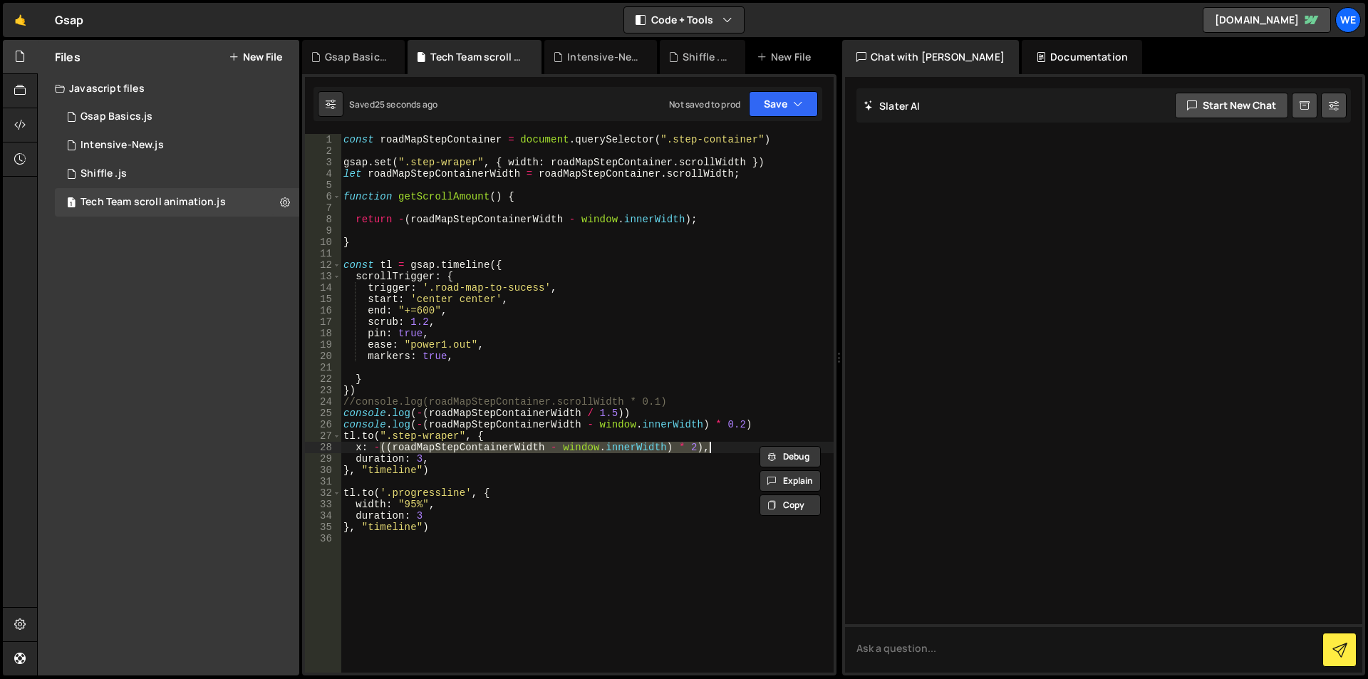
paste textarea "-(roadMapStepContainerWidth / 1.5)"
click at [376, 447] on div "const roadMapStepContainer = document . querySelector ( ".step-container" ) gsa…" at bounding box center [587, 414] width 493 height 561
type textarea "x: -(roadMapStepContainerWidth / 1.5),"
